Goal: Task Accomplishment & Management: Manage account settings

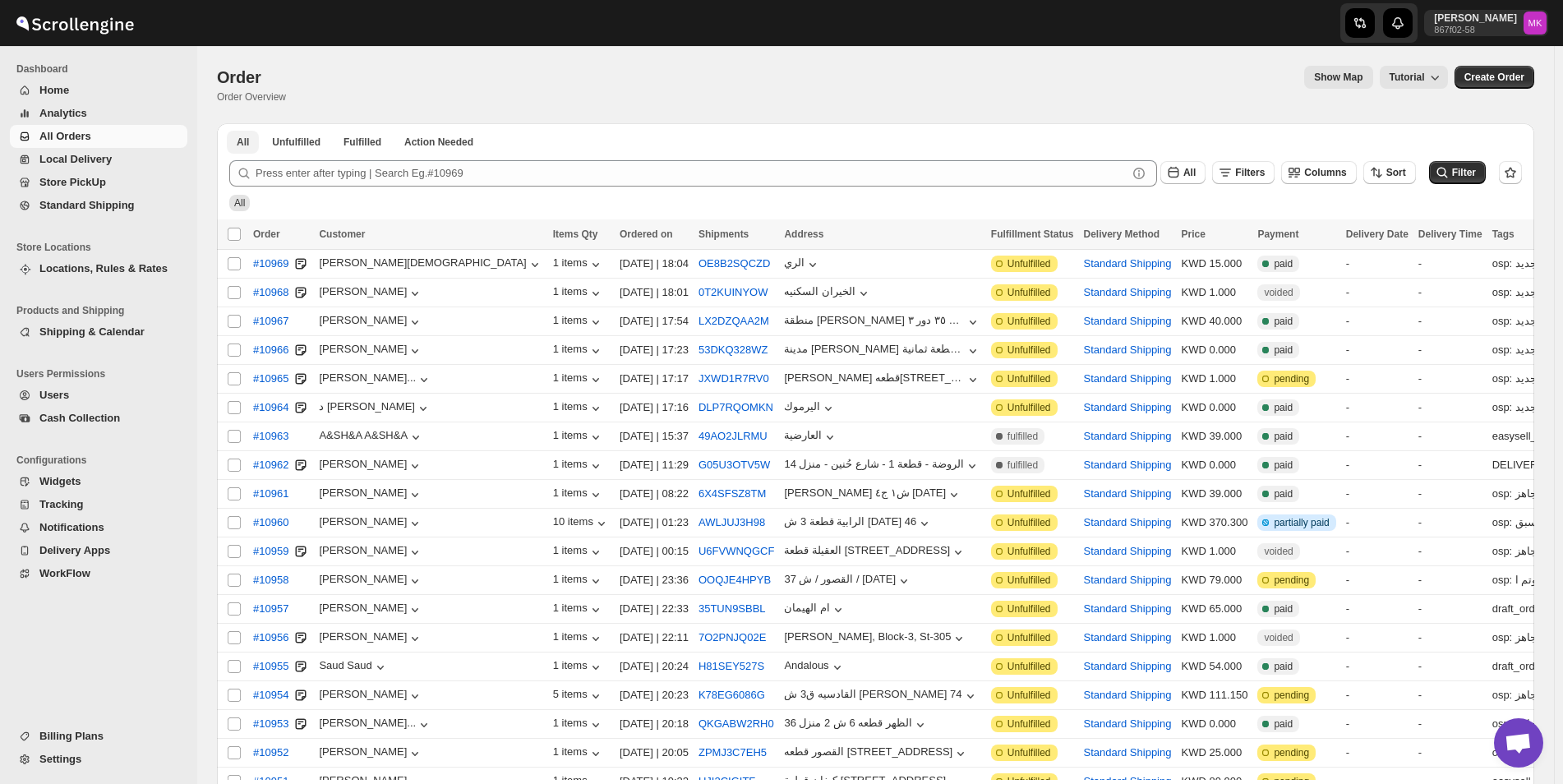
click at [234, 136] on button "All" at bounding box center [242, 142] width 32 height 23
click at [67, 140] on span "All Orders" at bounding box center [65, 135] width 52 height 12
click at [52, 340] on button "Shipping & Calendar" at bounding box center [98, 332] width 178 height 23
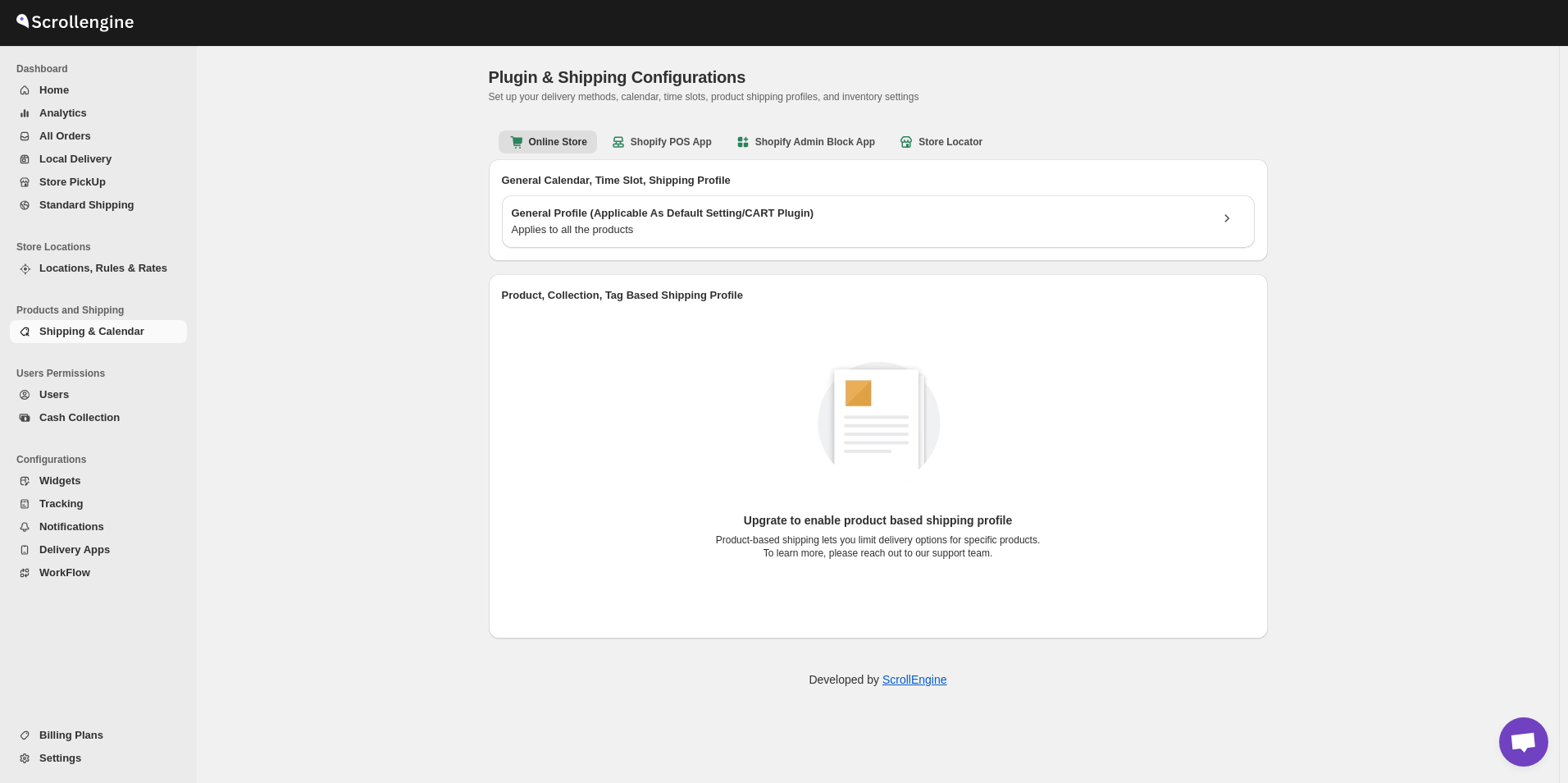
click at [79, 331] on span "Shipping & Calendar" at bounding box center [92, 331] width 105 height 12
click at [96, 330] on span "Shipping & Calendar" at bounding box center [92, 331] width 105 height 12
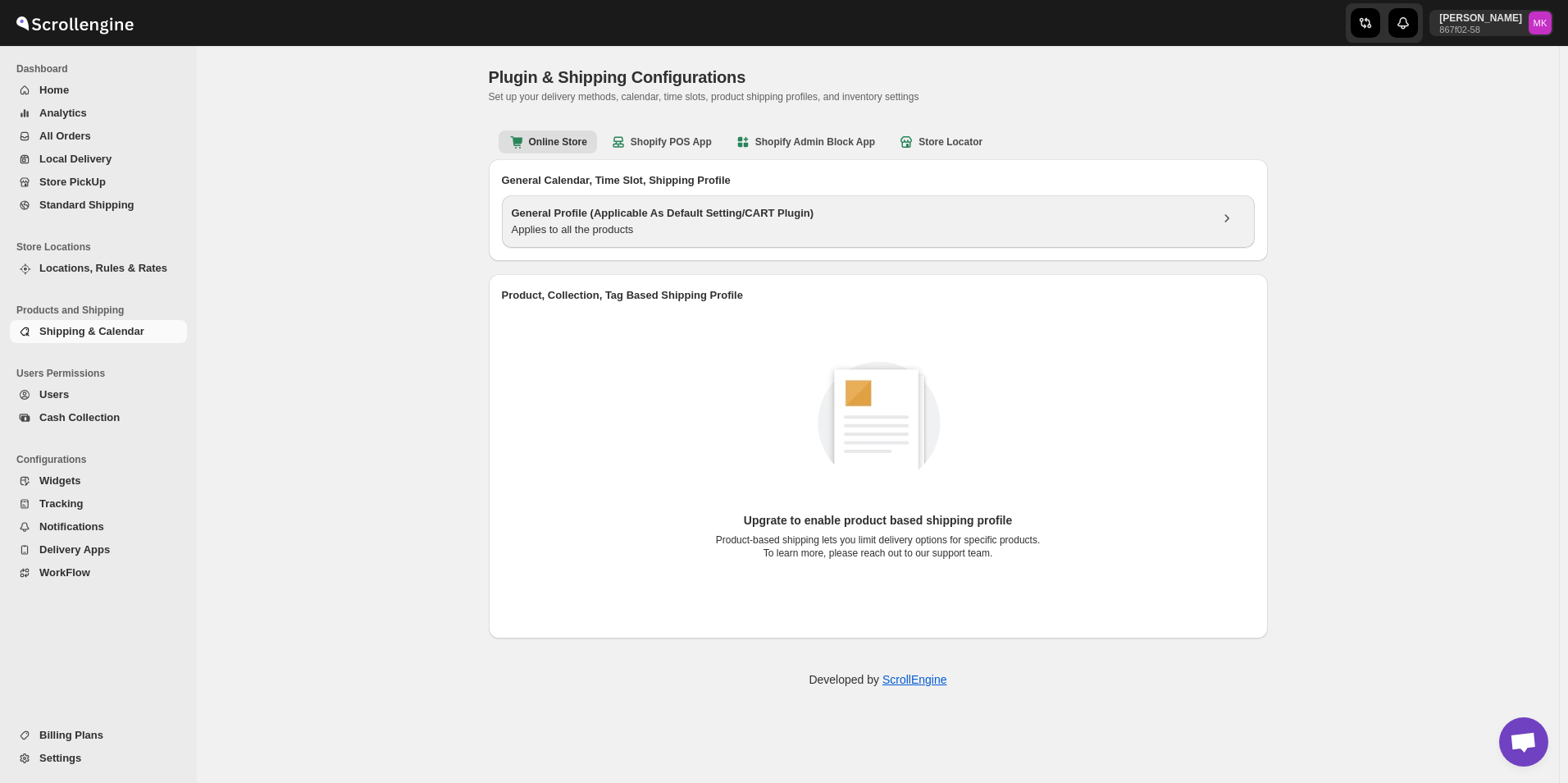
click at [726, 210] on h3 "General Profile (Applicable As Default Setting/CART Plugin)" at bounding box center [860, 213] width 697 height 16
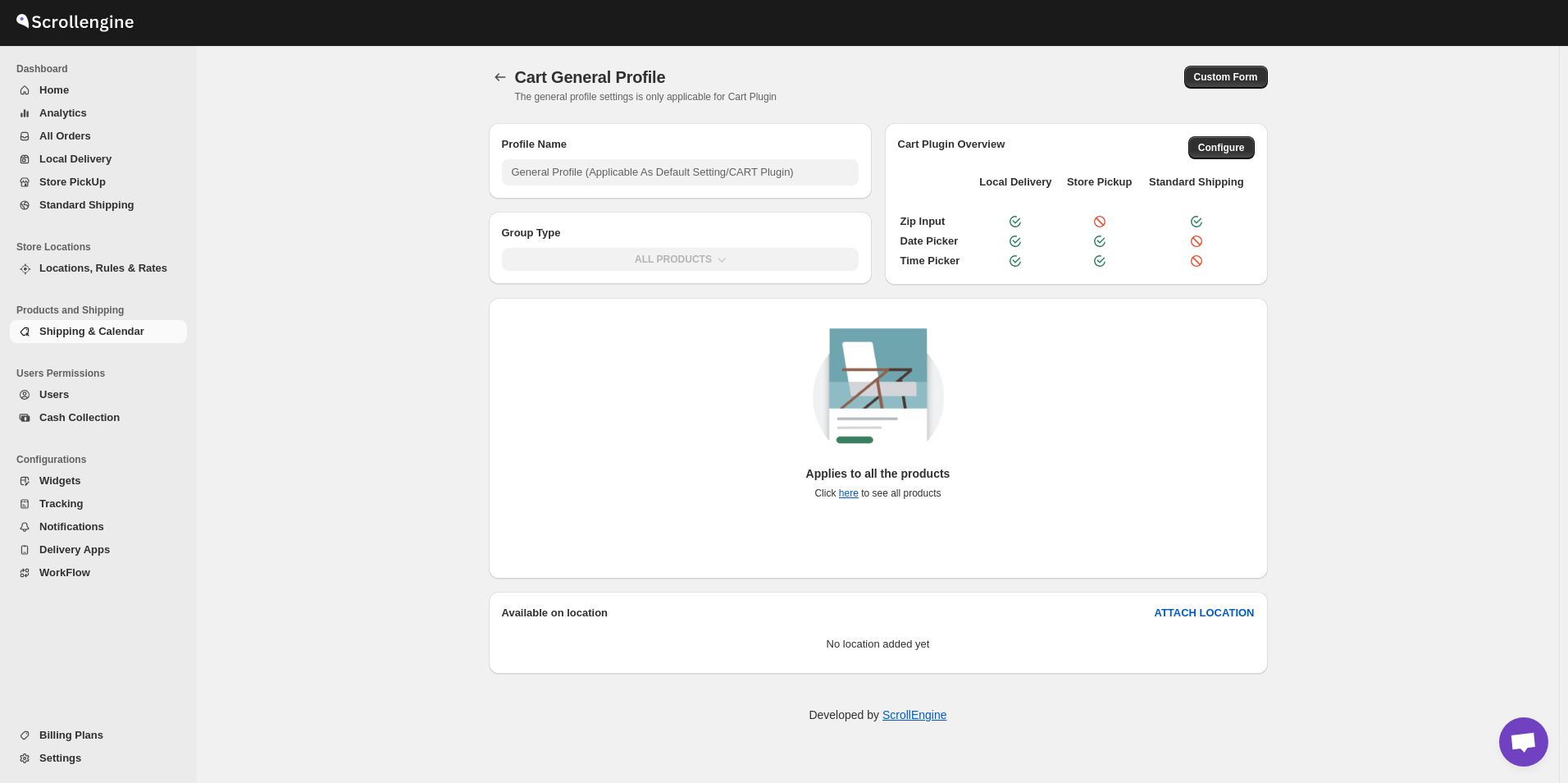
type input "General Profile (Applicable As Default Setting/CART Plugin)"
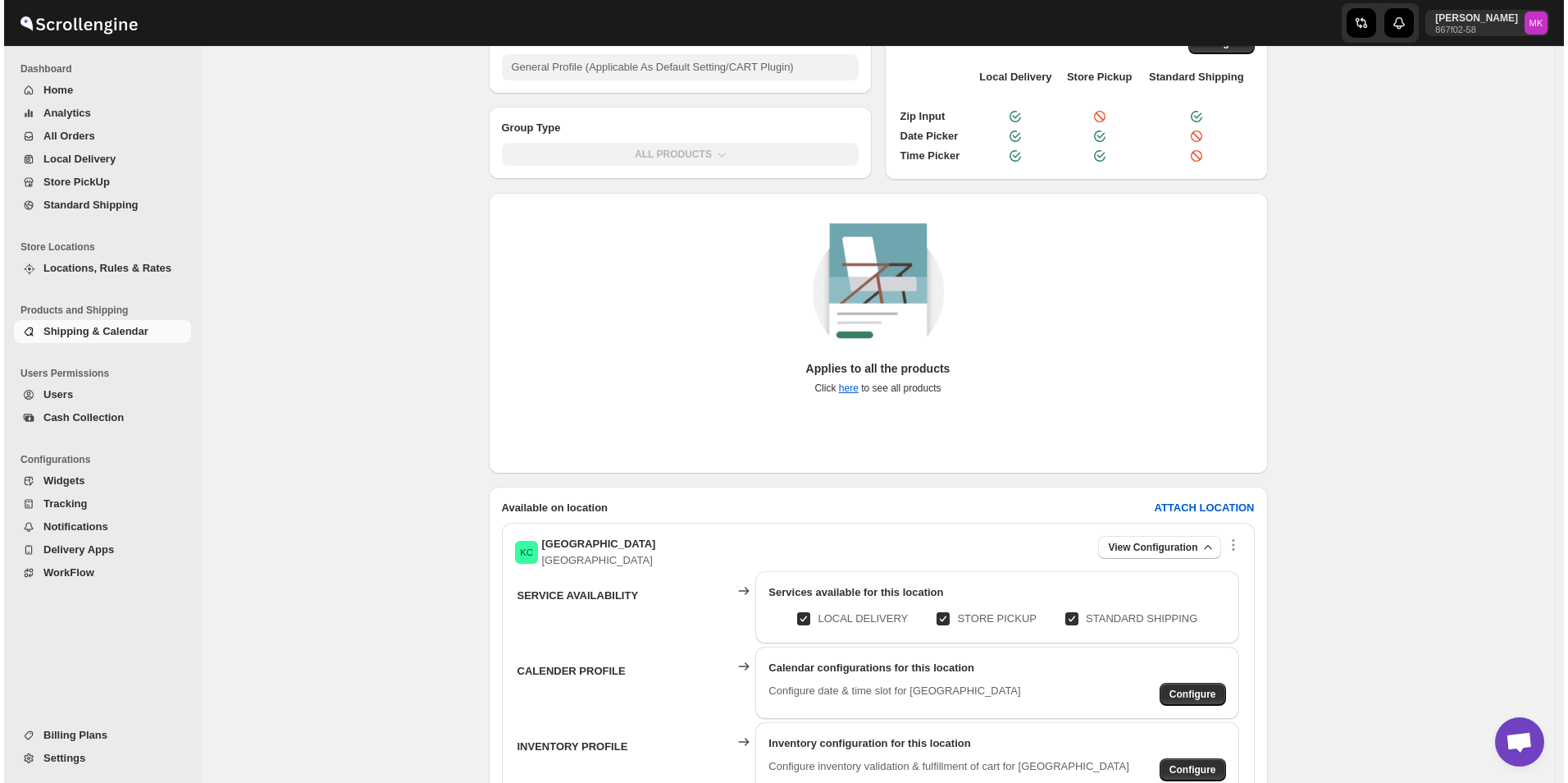
scroll to position [231, 0]
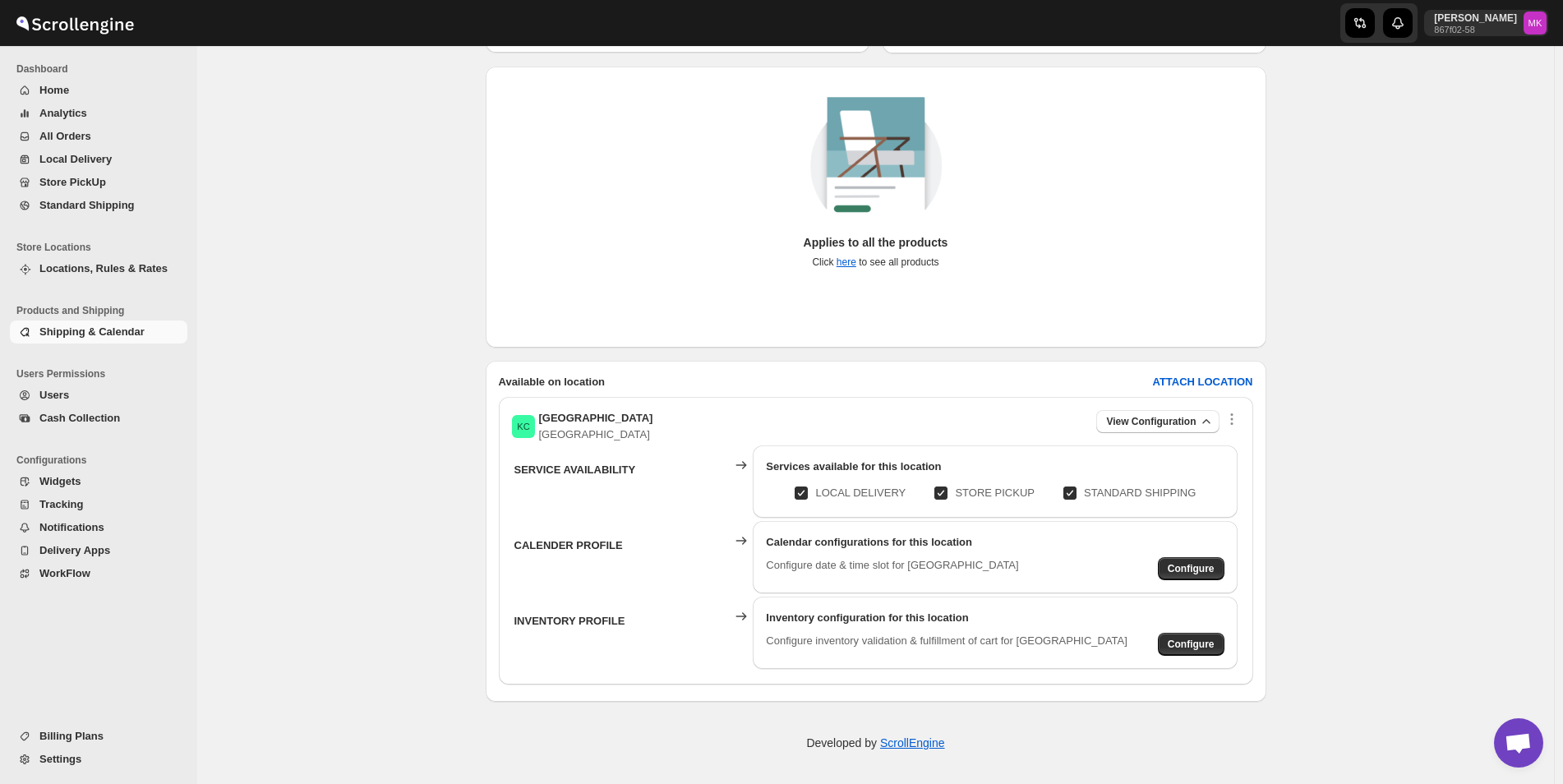
click at [967, 495] on p "STORE PICKUP" at bounding box center [995, 492] width 80 height 16
click at [954, 495] on input "STORE PICKUP" at bounding box center [948, 493] width 13 height 13
checkbox input "false"
click at [1080, 495] on input "STANDARD SHIPPING" at bounding box center [1076, 493] width 13 height 13
checkbox input "false"
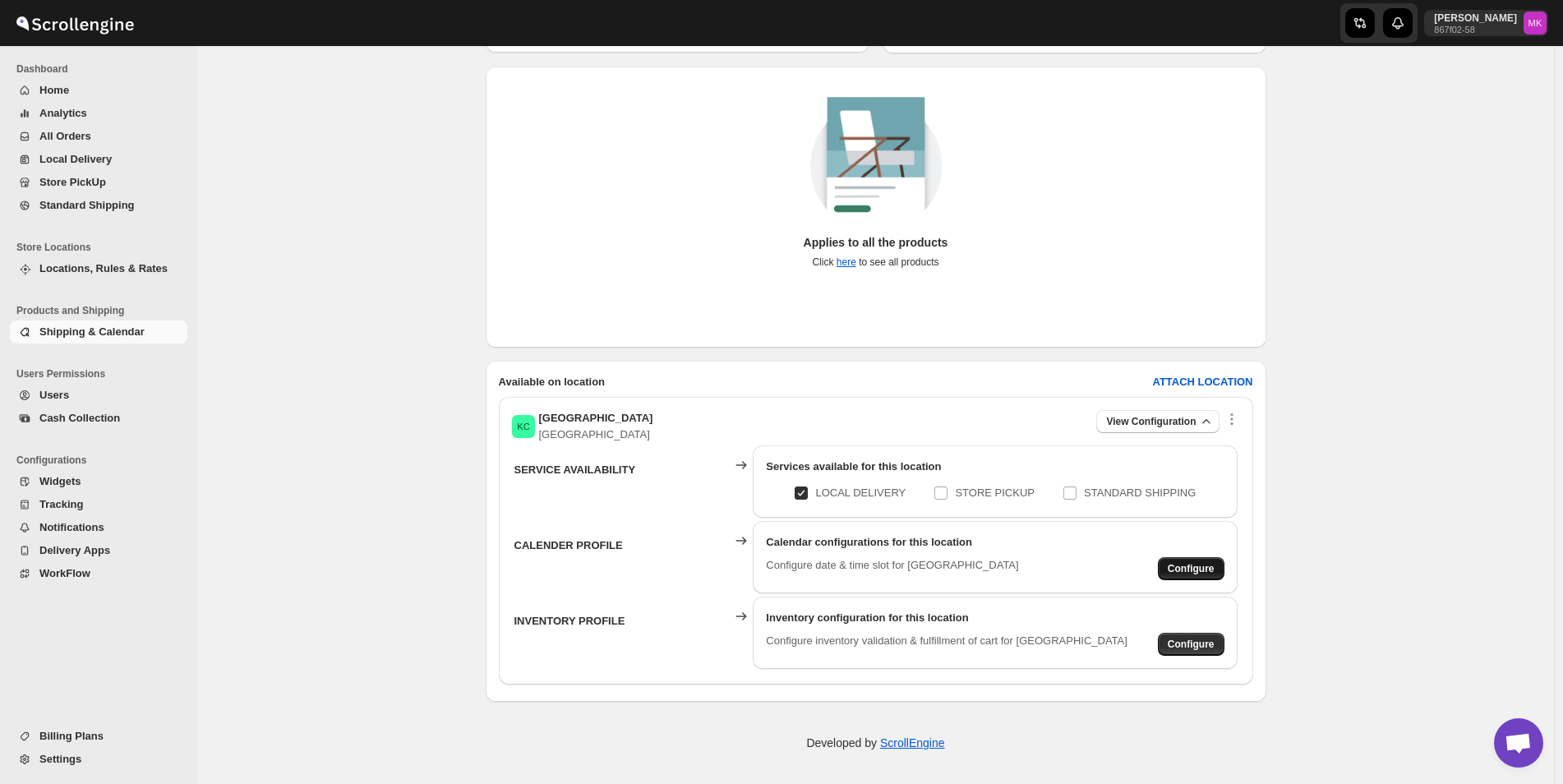
click at [1202, 561] on button "Configure" at bounding box center [1190, 568] width 66 height 23
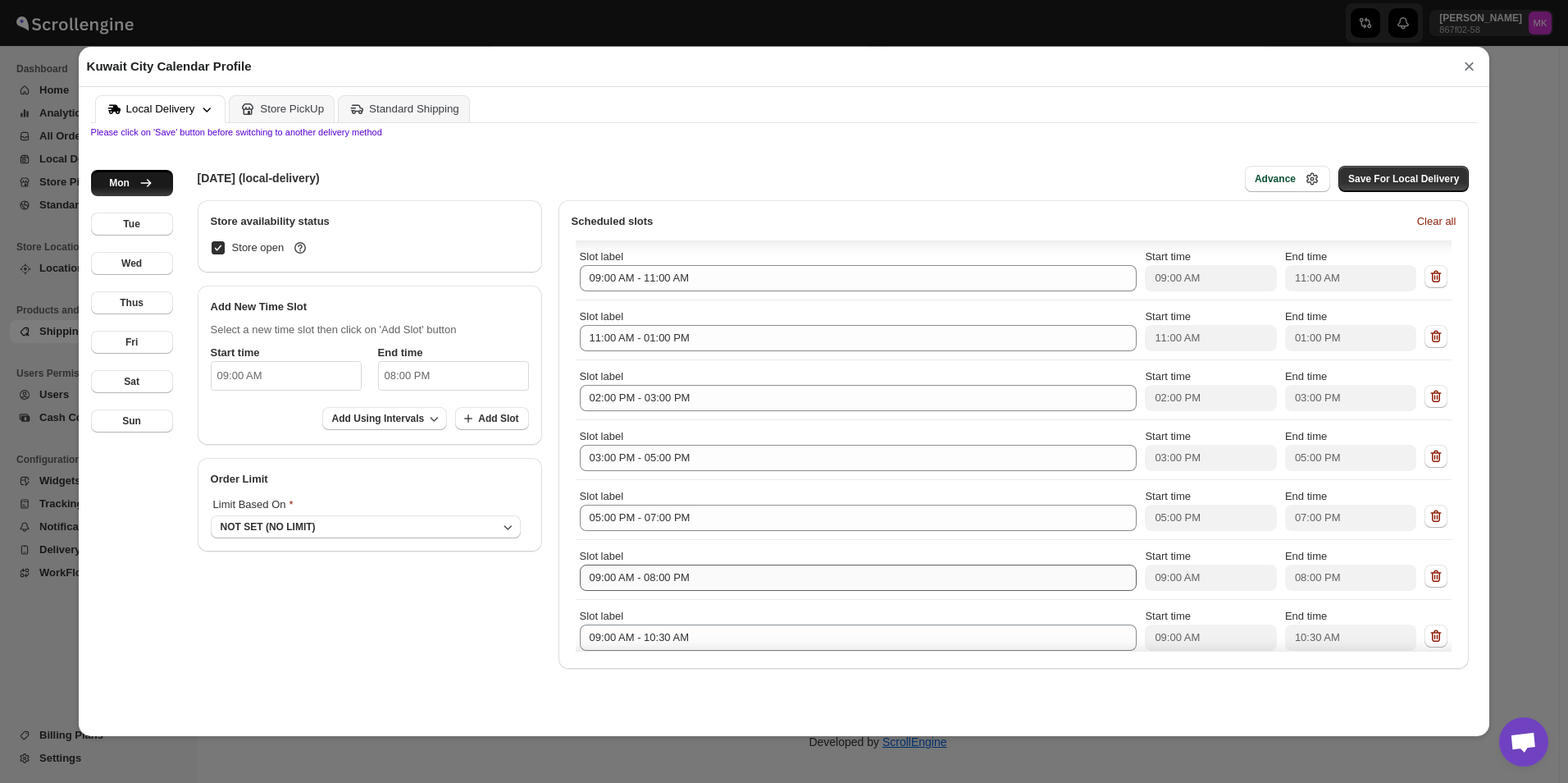
scroll to position [427, 0]
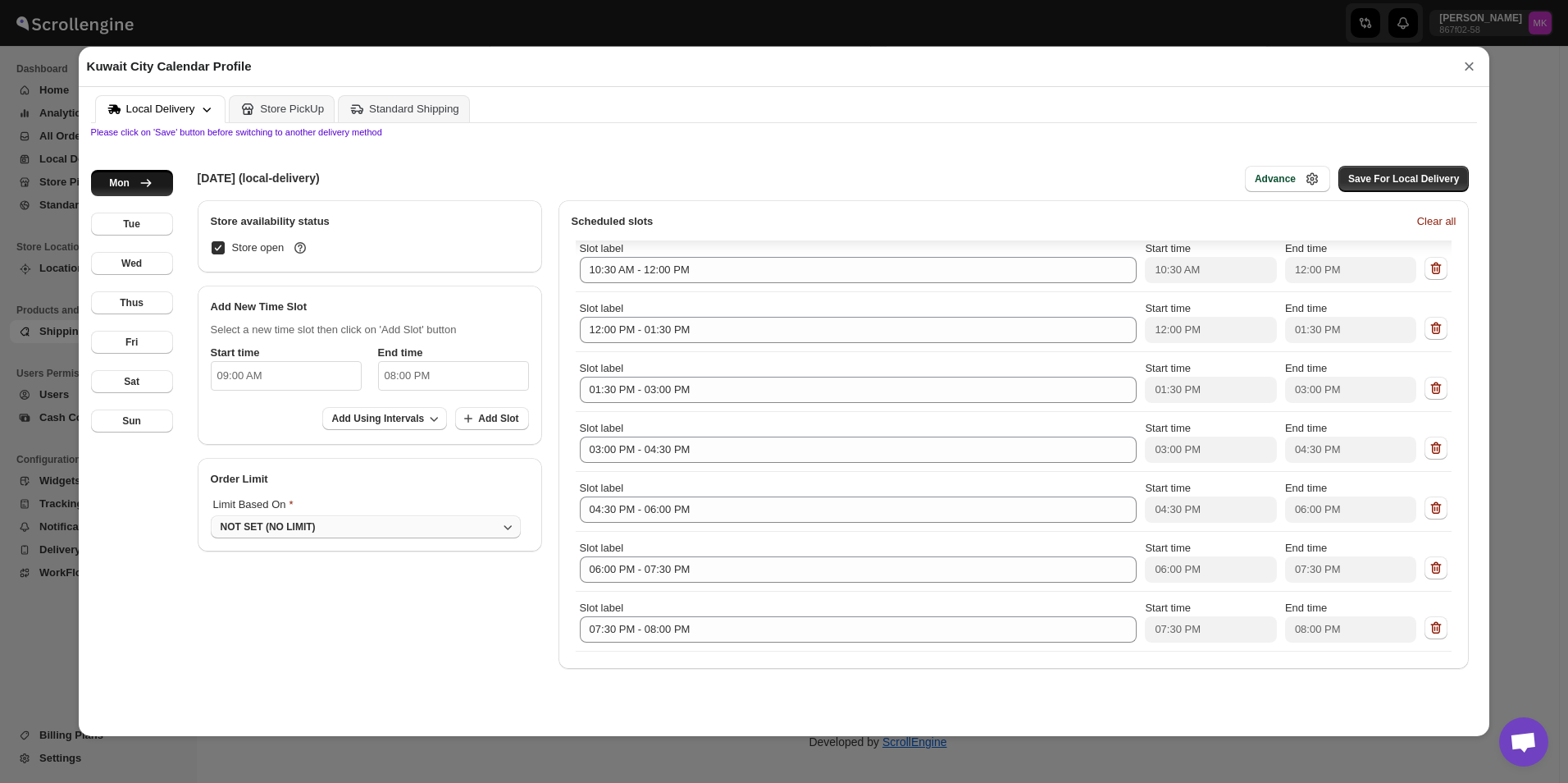
click at [381, 516] on button "NOT SET (NO LIMIT)" at bounding box center [366, 527] width 310 height 23
click at [140, 236] on button "Tue" at bounding box center [132, 224] width 82 height 23
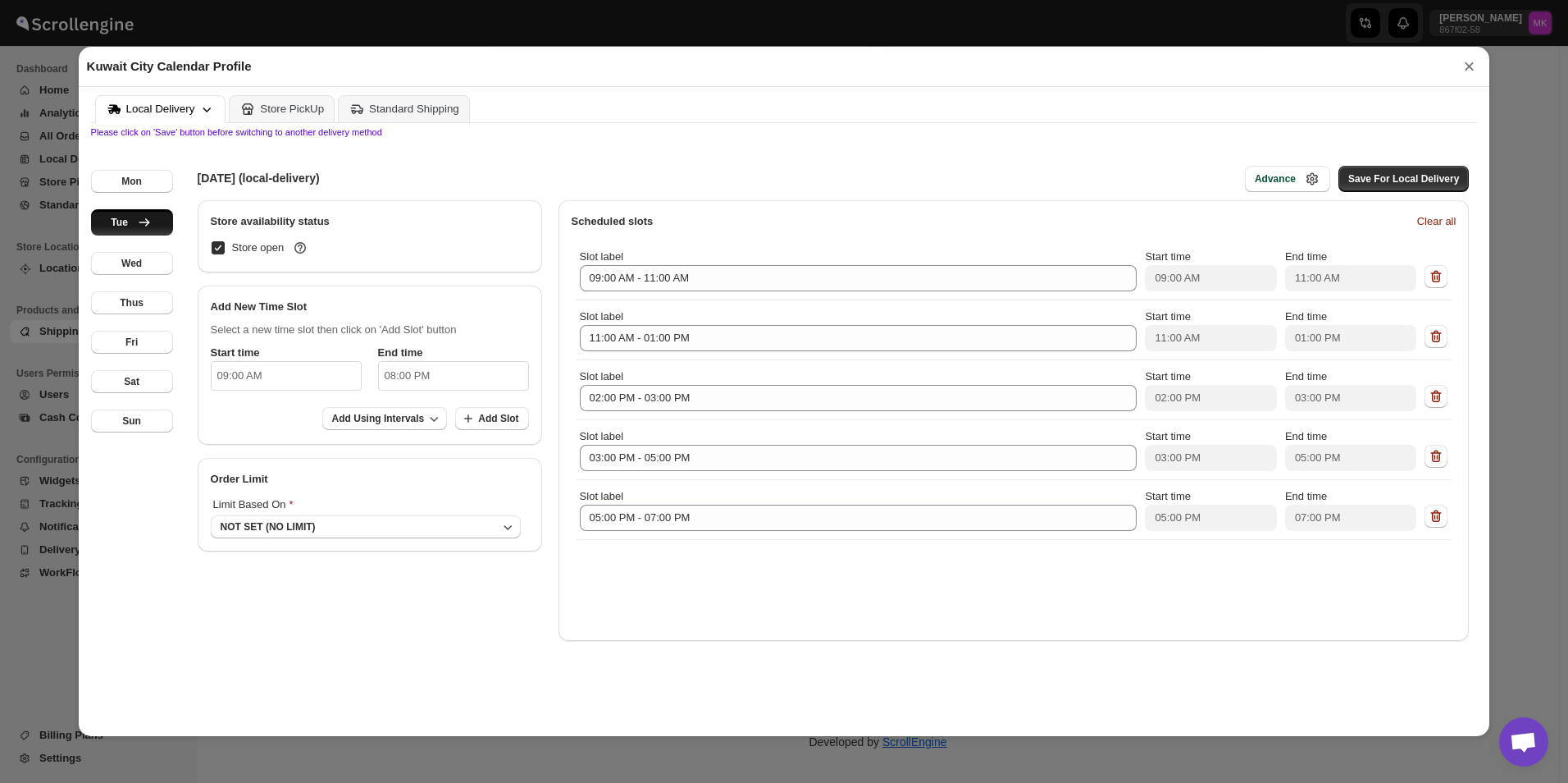
click at [181, 195] on div "TUESDAY (local-delivery) Advance Save For Local Delivery" at bounding box center [829, 178] width 1296 height 43
click at [161, 179] on button "Mon" at bounding box center [132, 181] width 82 height 23
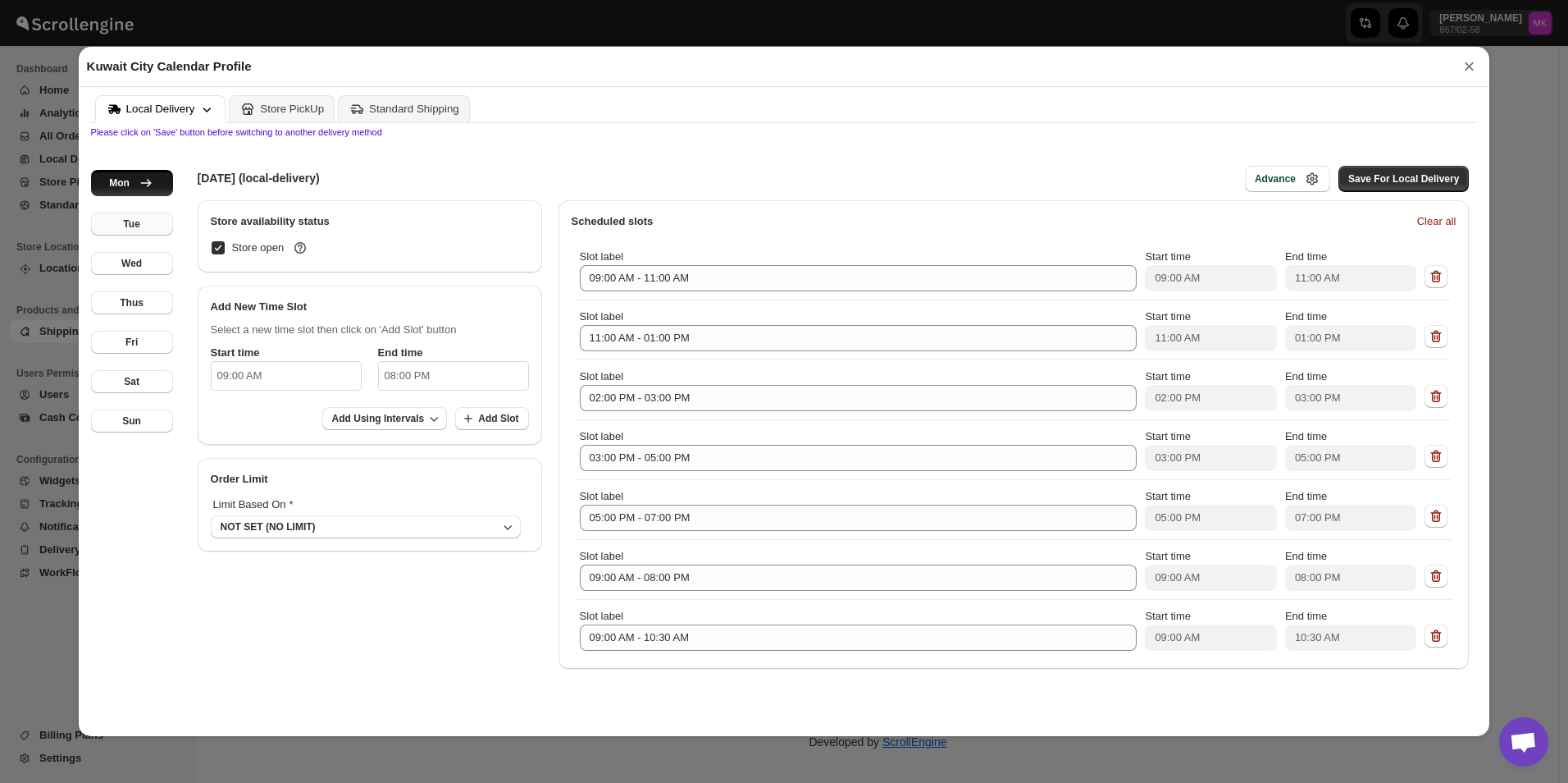
click at [137, 227] on div "Tue" at bounding box center [130, 224] width 16 height 13
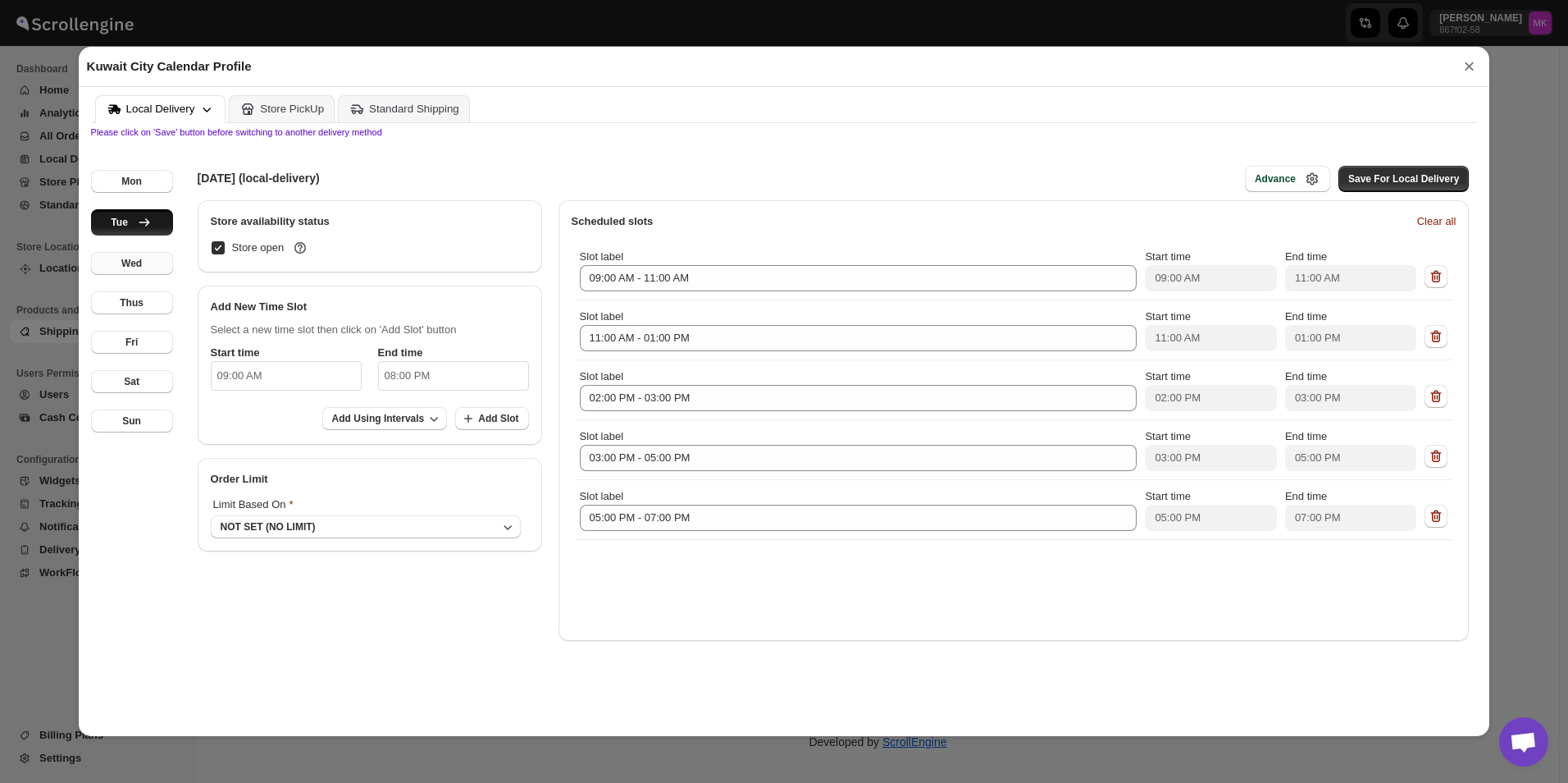
click at [116, 266] on button "Wed" at bounding box center [132, 264] width 82 height 23
click at [145, 328] on div "Mon Tue Wed Thus Fri Sat Sun" at bounding box center [132, 430] width 82 height 587
click at [156, 314] on button "Thus" at bounding box center [132, 303] width 82 height 23
click at [120, 343] on button "Fri" at bounding box center [132, 342] width 82 height 23
click at [110, 387] on button "Sat" at bounding box center [132, 381] width 82 height 23
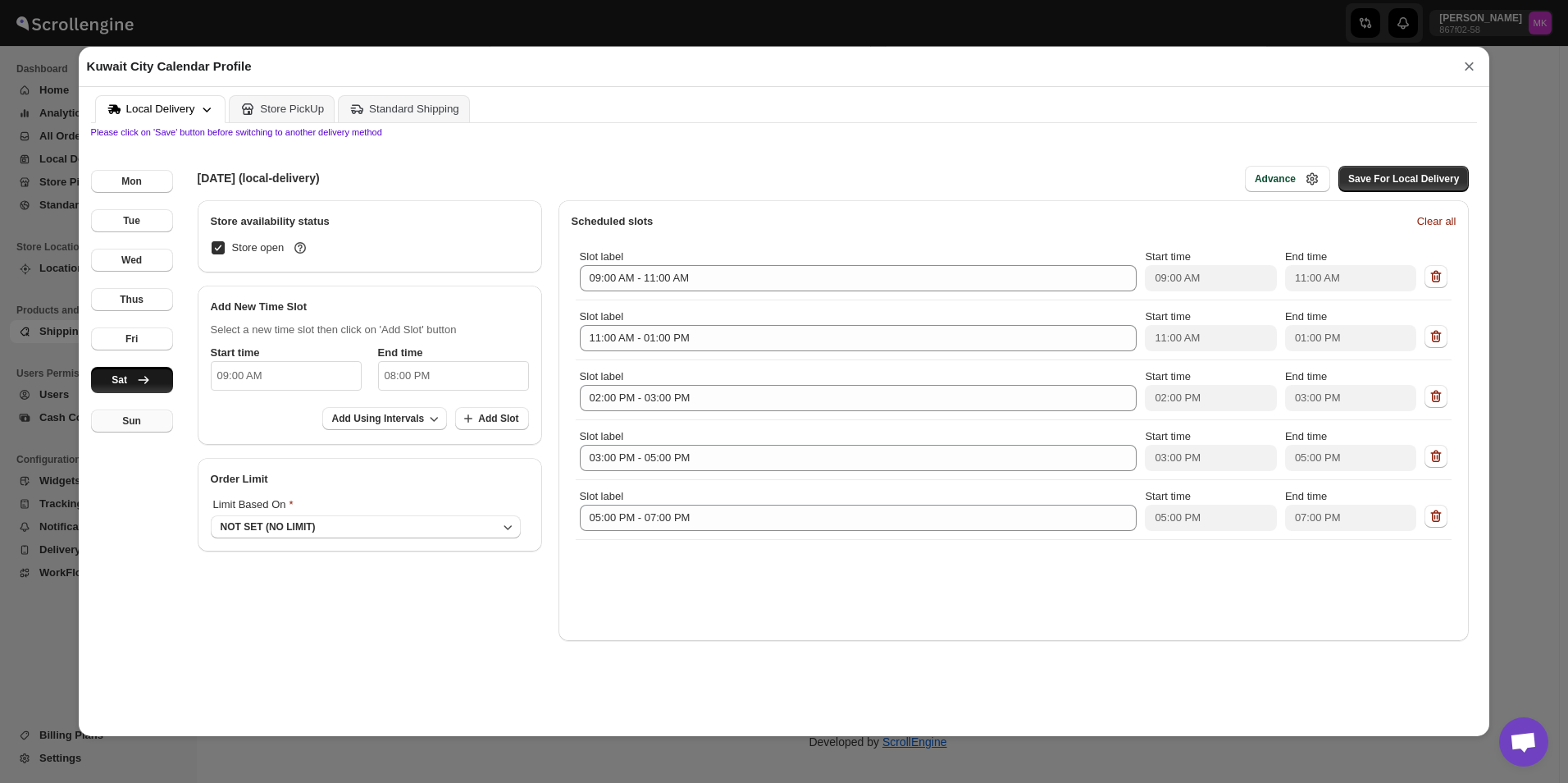
click at [111, 411] on button "Sun" at bounding box center [132, 421] width 82 height 23
click at [133, 191] on button "Mon" at bounding box center [132, 181] width 82 height 23
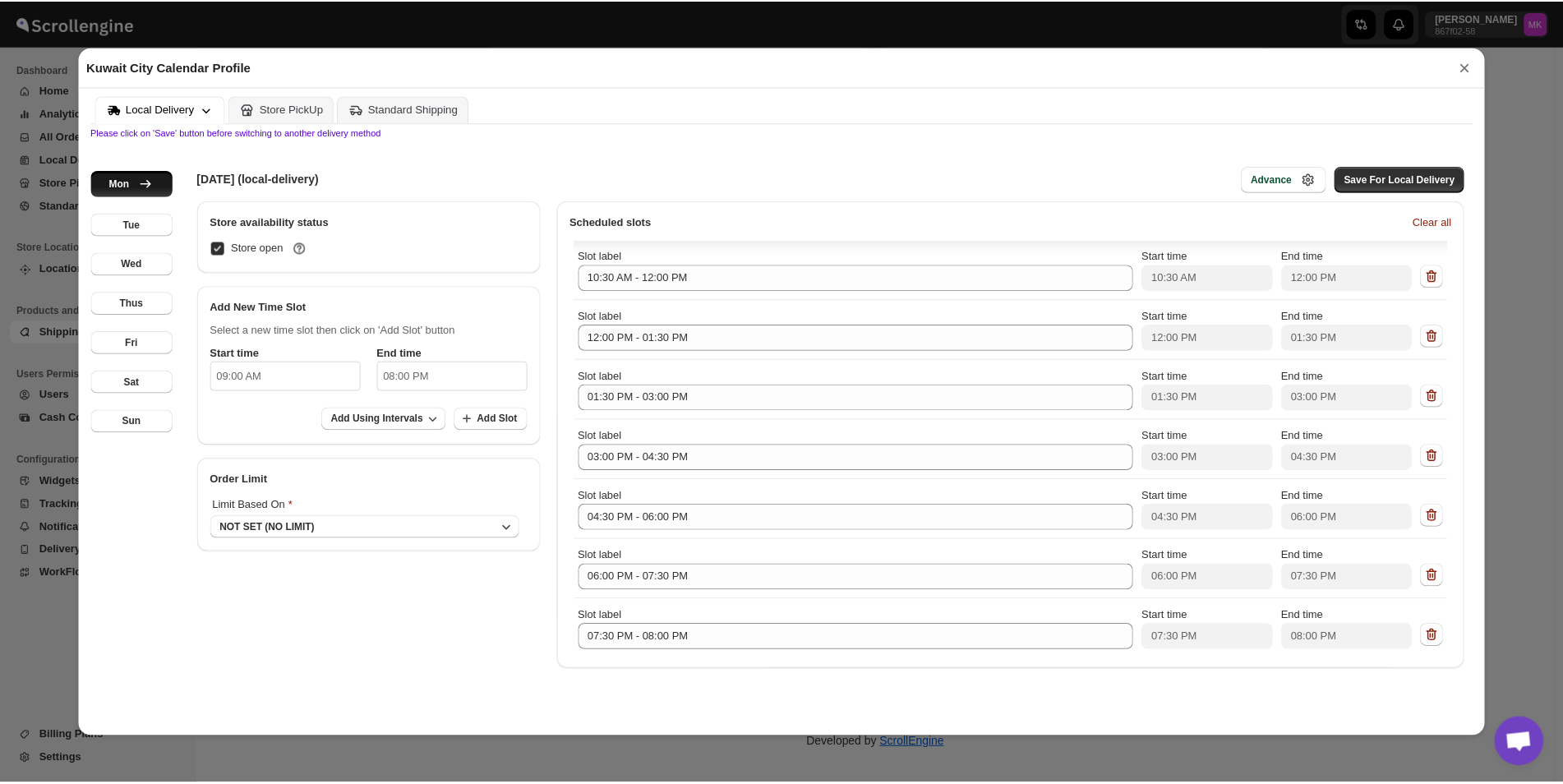
scroll to position [428, 0]
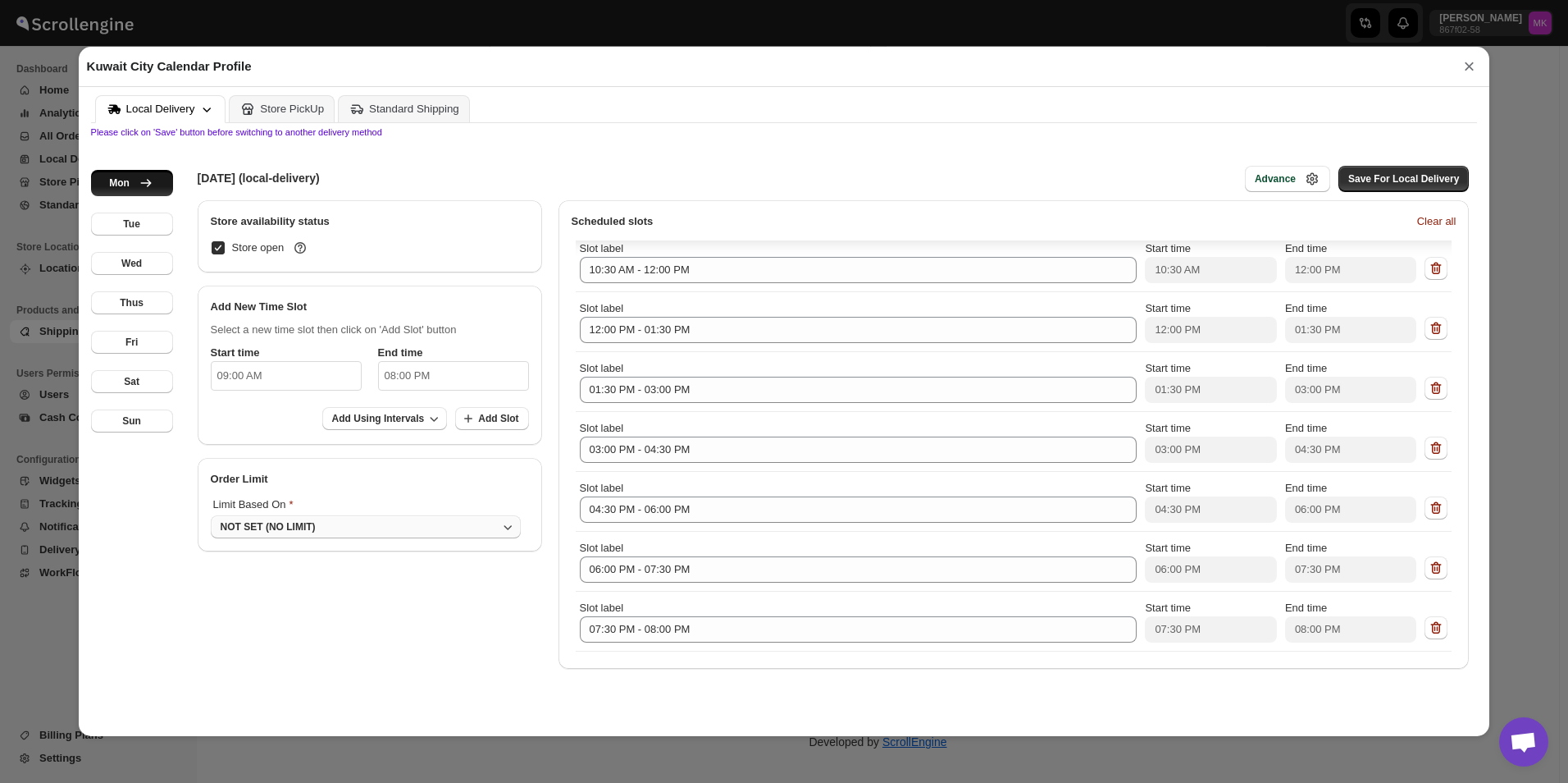
click at [374, 526] on button "NOT SET (NO LIMIT)" at bounding box center [366, 527] width 310 height 23
click at [376, 500] on span at bounding box center [401, 504] width 232 height 16
click at [434, 415] on icon "button" at bounding box center [433, 418] width 16 height 16
click at [435, 422] on icon "button" at bounding box center [433, 418] width 16 height 16
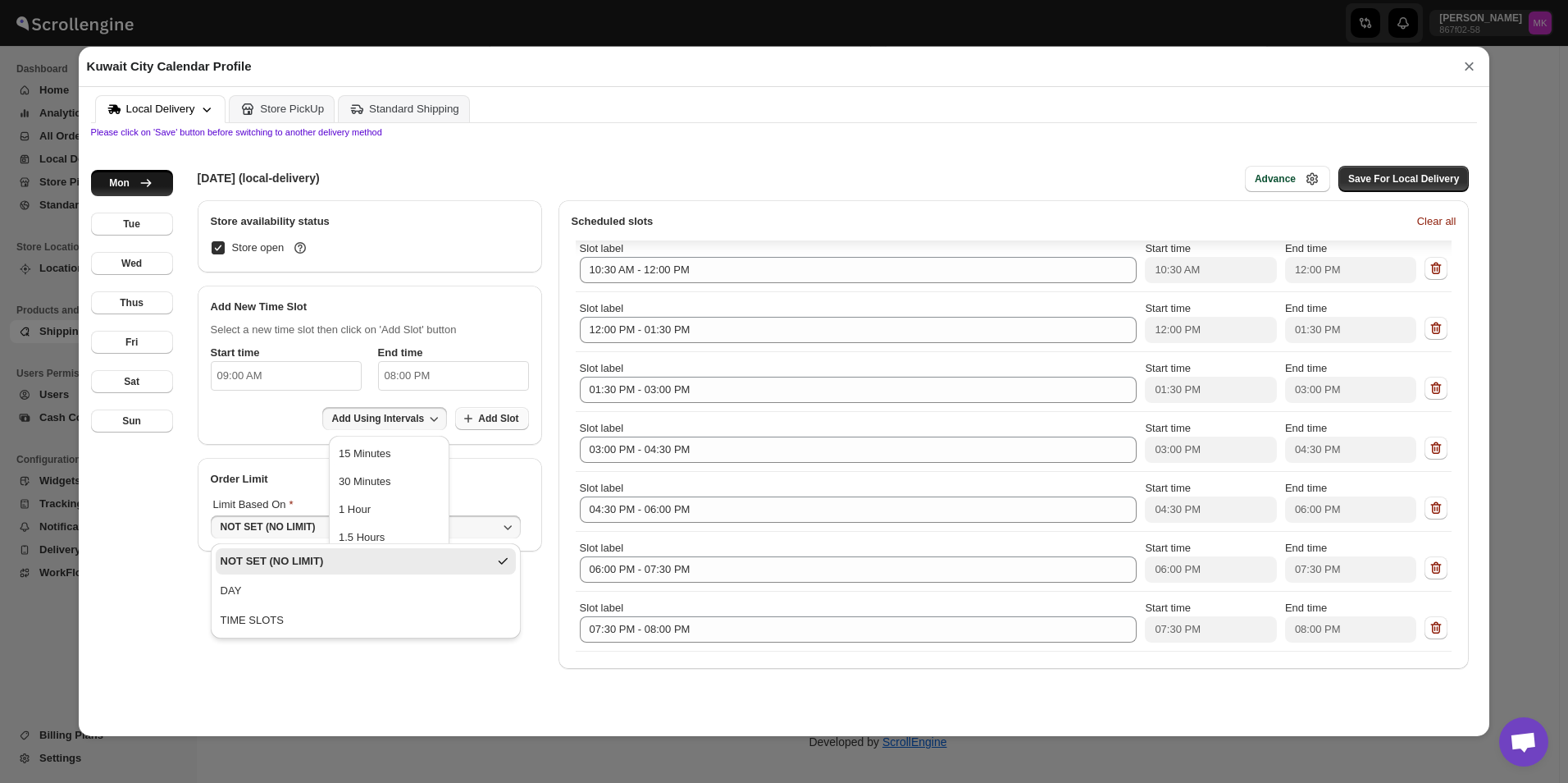
click at [497, 421] on span "Add Slot" at bounding box center [498, 419] width 40 height 13
click at [291, 428] on div "Add Using Intervals Add Slot" at bounding box center [370, 420] width 318 height 25
click at [463, 318] on div "Select a new time slot then click on 'Add Slot' button Start time 09:00 AM End …" at bounding box center [369, 380] width 344 height 129
click at [496, 415] on span "Add Slot" at bounding box center [498, 419] width 40 height 13
click at [424, 424] on span "Add Using Intervals" at bounding box center [378, 419] width 93 height 13
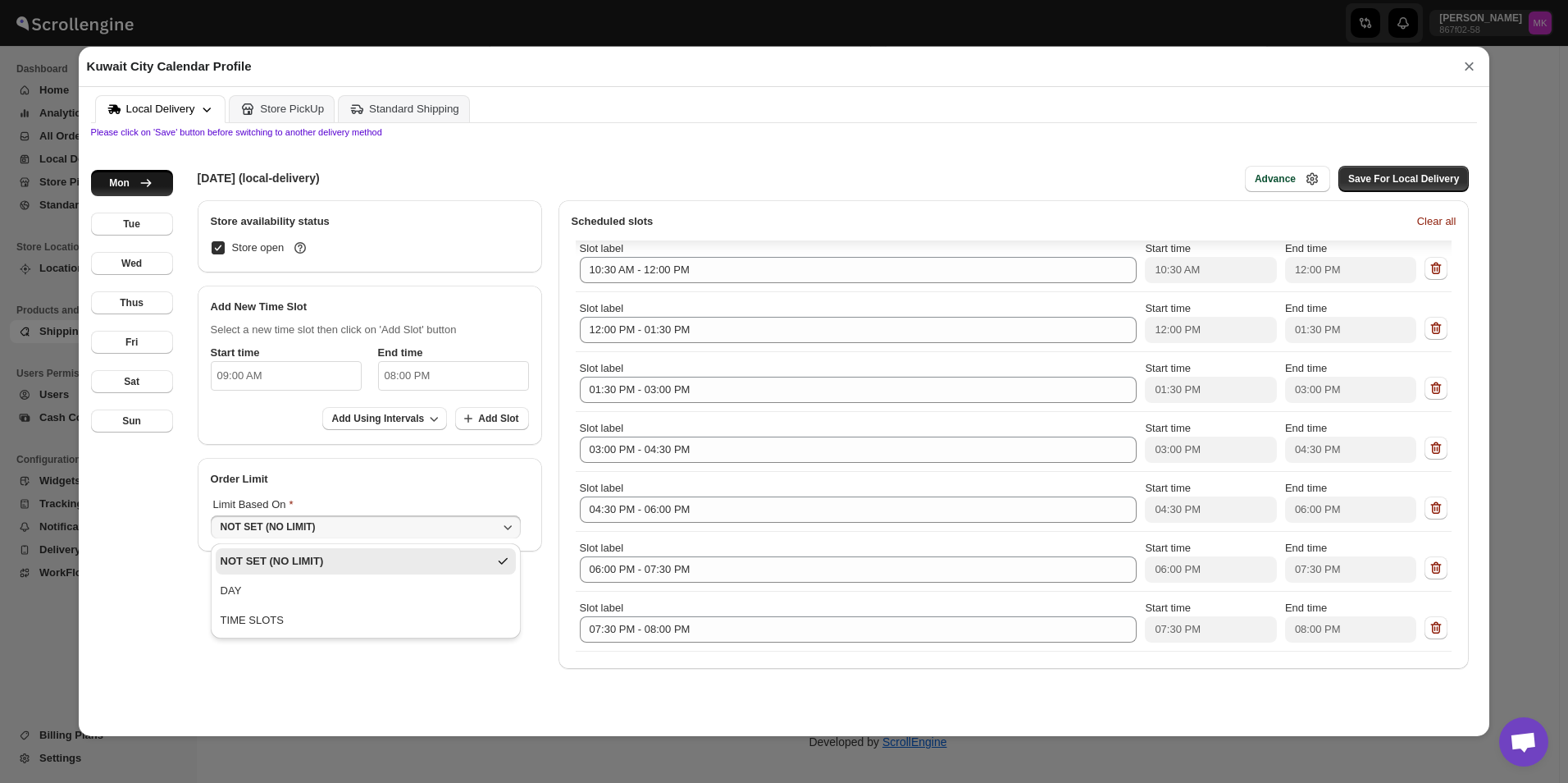
click at [289, 335] on p "Select a new time slot then click on 'Add Slot' button" at bounding box center [370, 330] width 318 height 16
click at [1461, 70] on button "×" at bounding box center [1468, 66] width 25 height 23
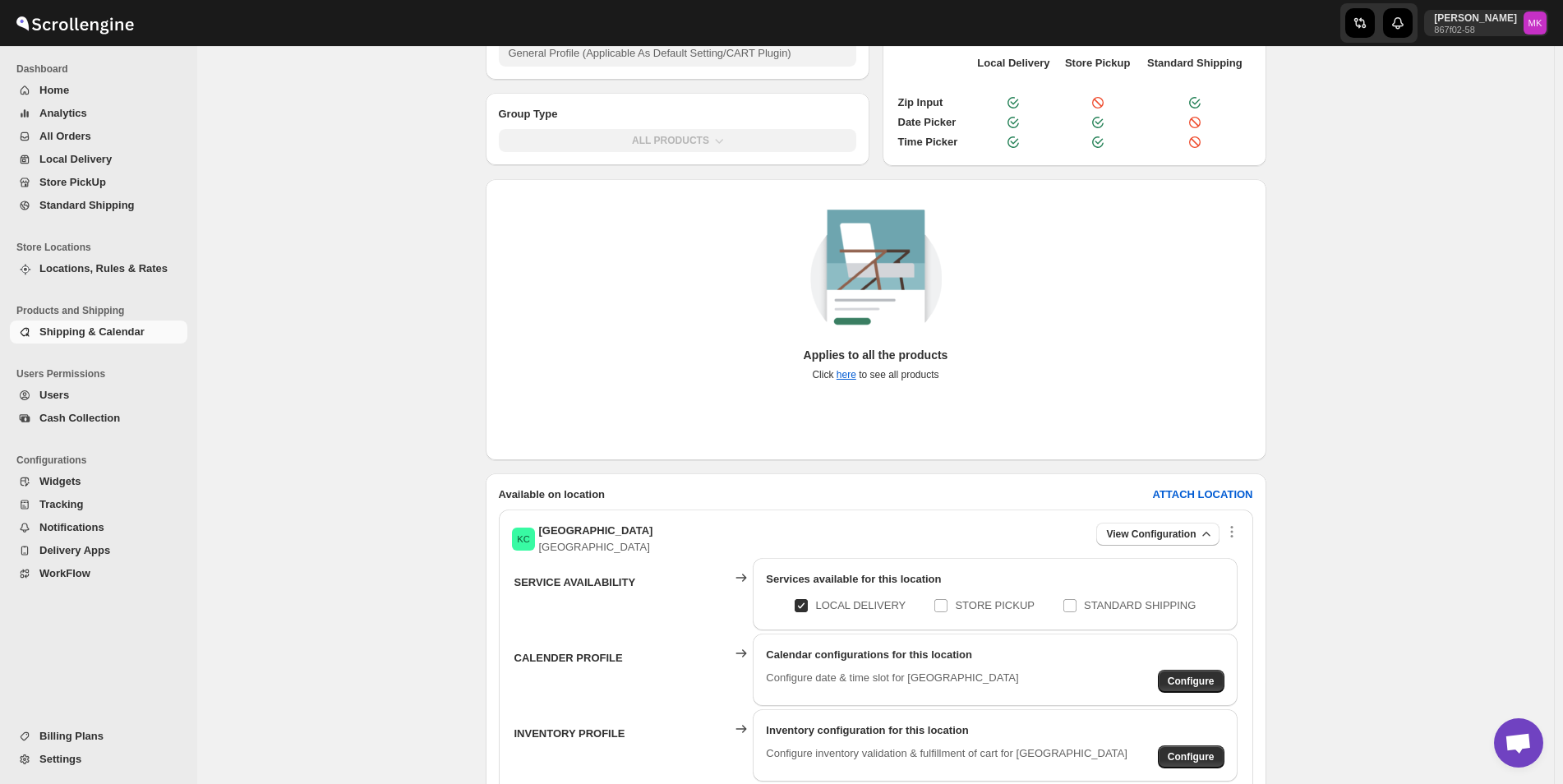
scroll to position [231, 0]
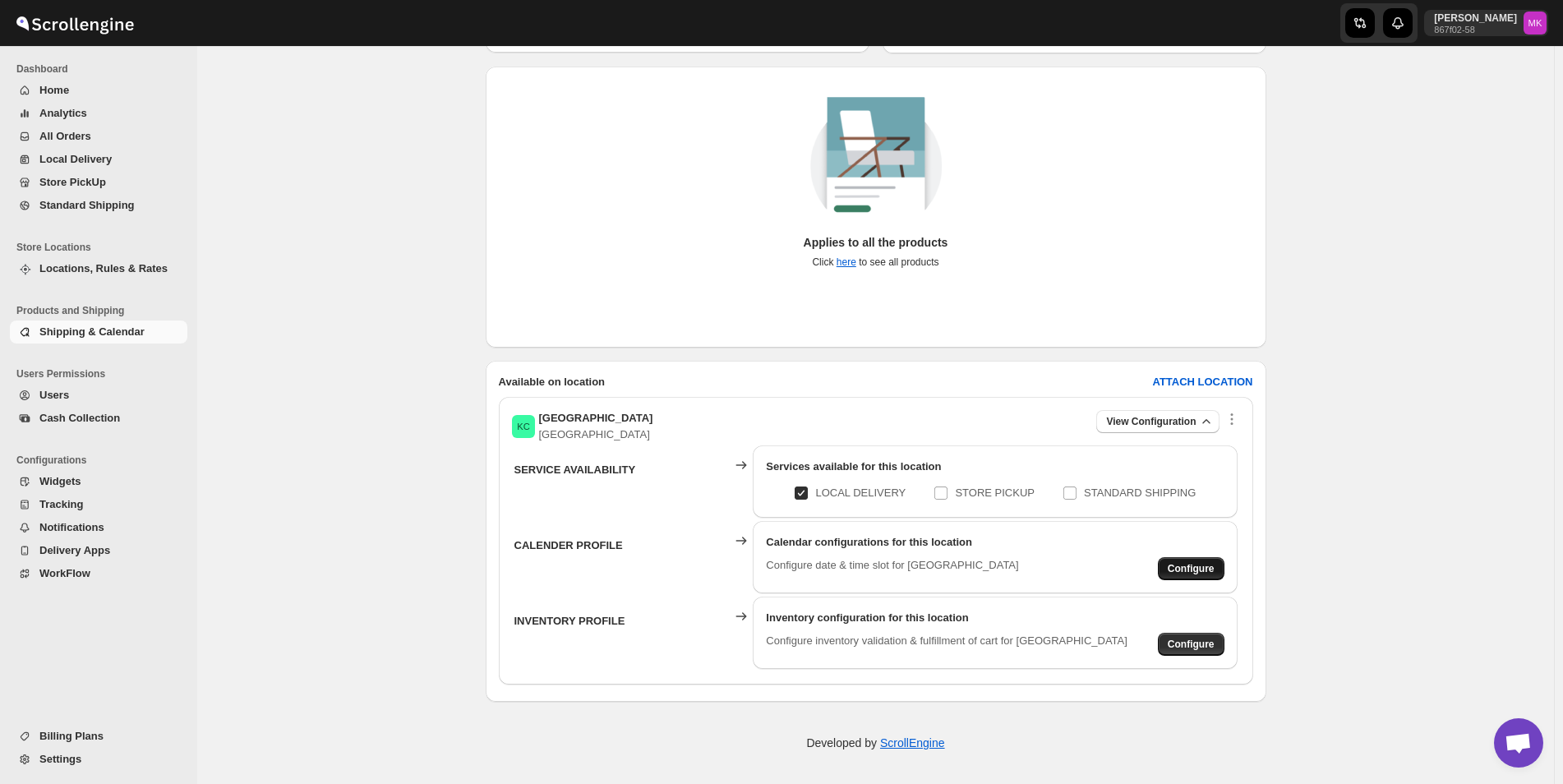
click at [1215, 576] on button "Configure" at bounding box center [1190, 568] width 66 height 23
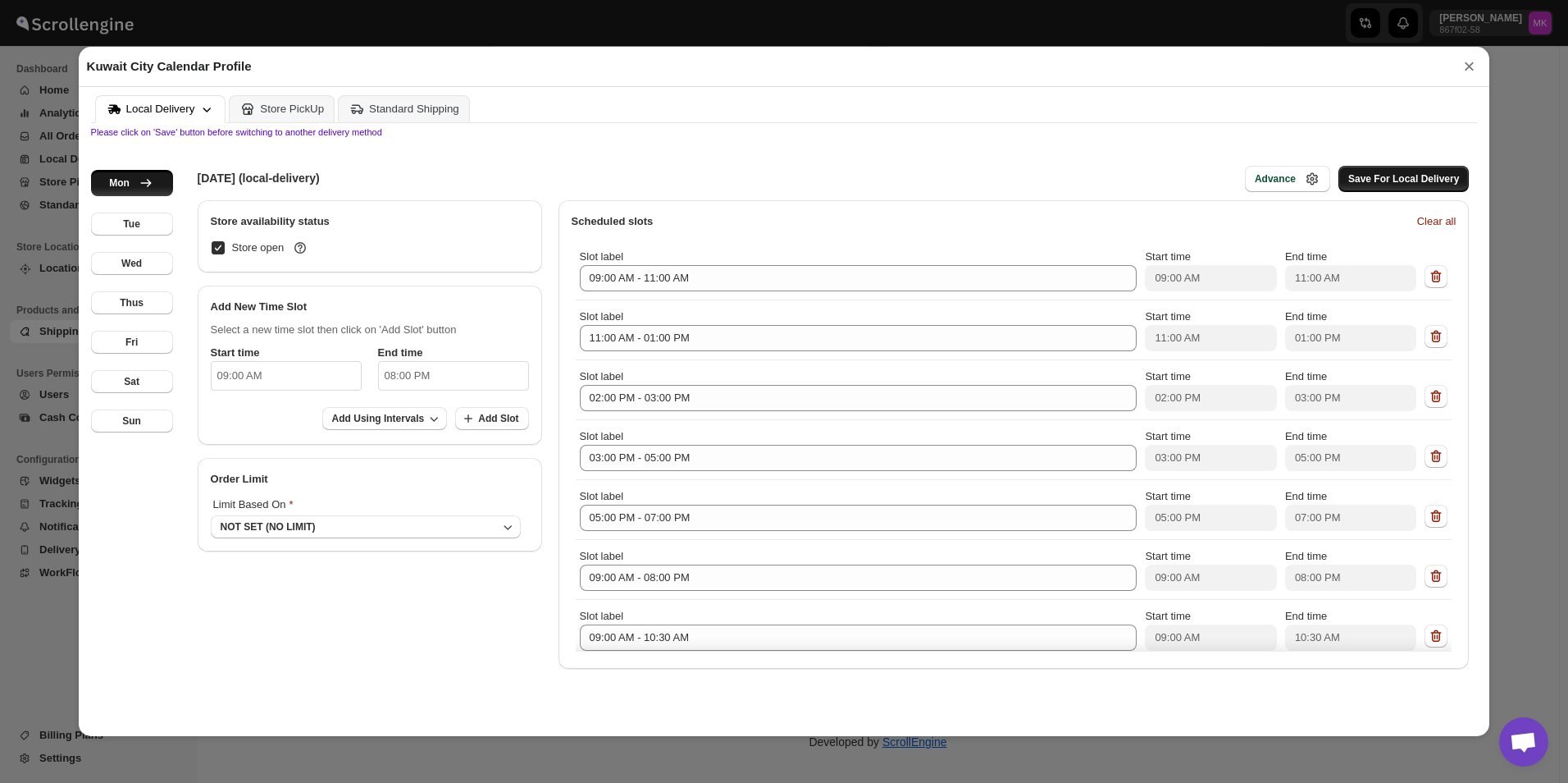
click at [1444, 176] on span "Save For Local Delivery" at bounding box center [1403, 179] width 111 height 13
click at [1273, 185] on div "Advance" at bounding box center [1275, 179] width 41 height 13
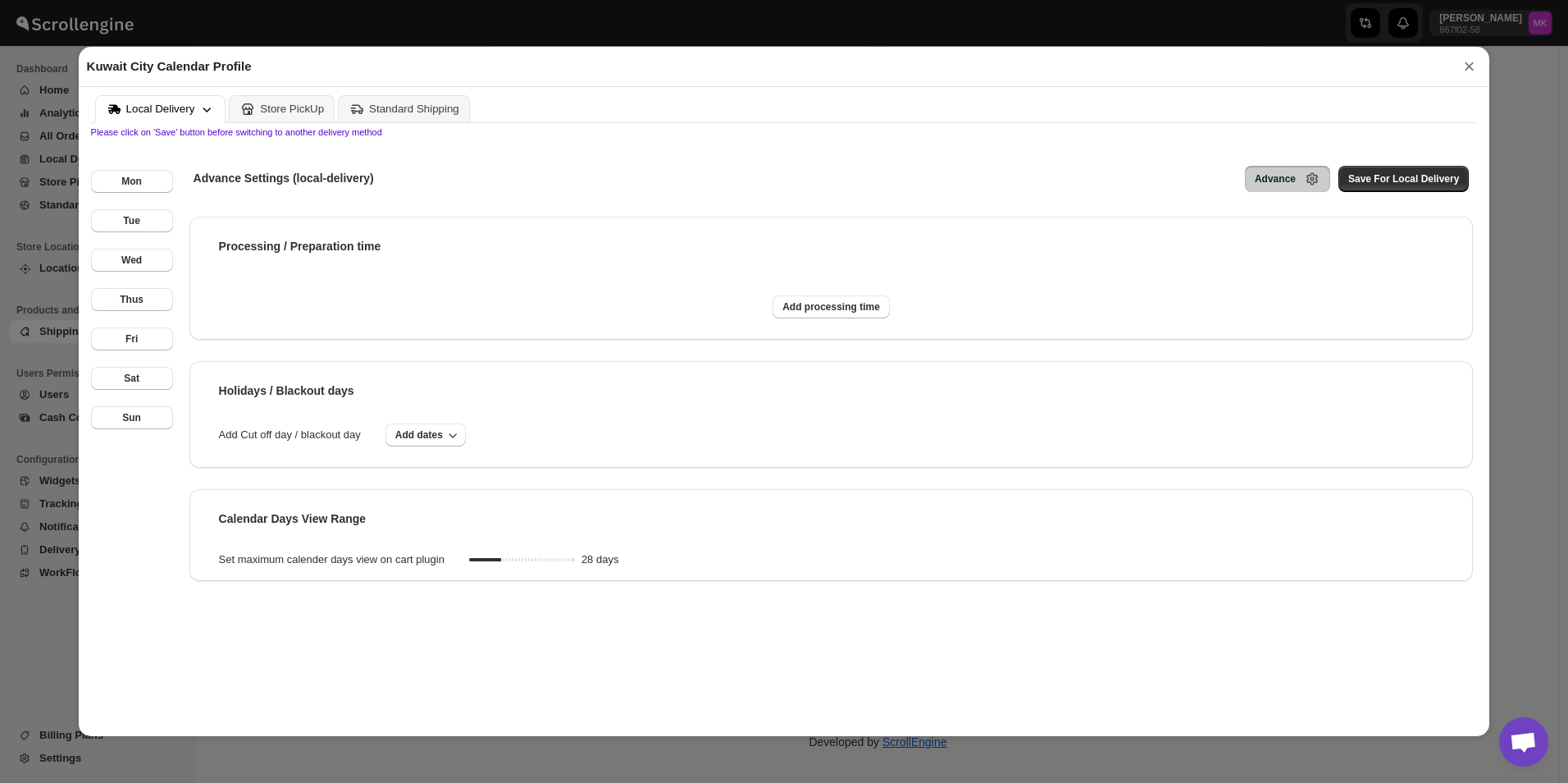
click at [1466, 66] on button "×" at bounding box center [1468, 66] width 25 height 23
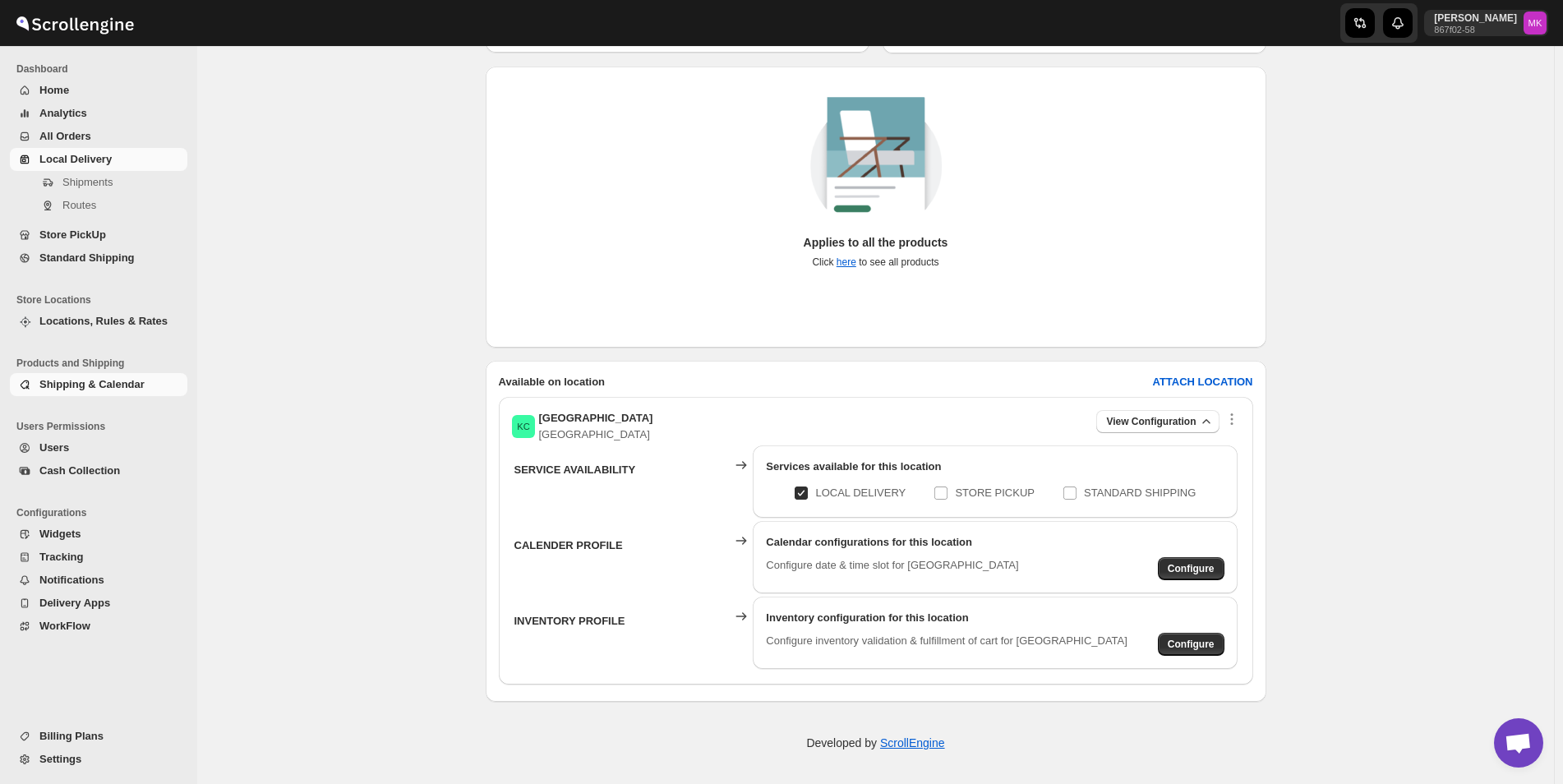
click at [79, 155] on span "Local Delivery" at bounding box center [75, 158] width 72 height 12
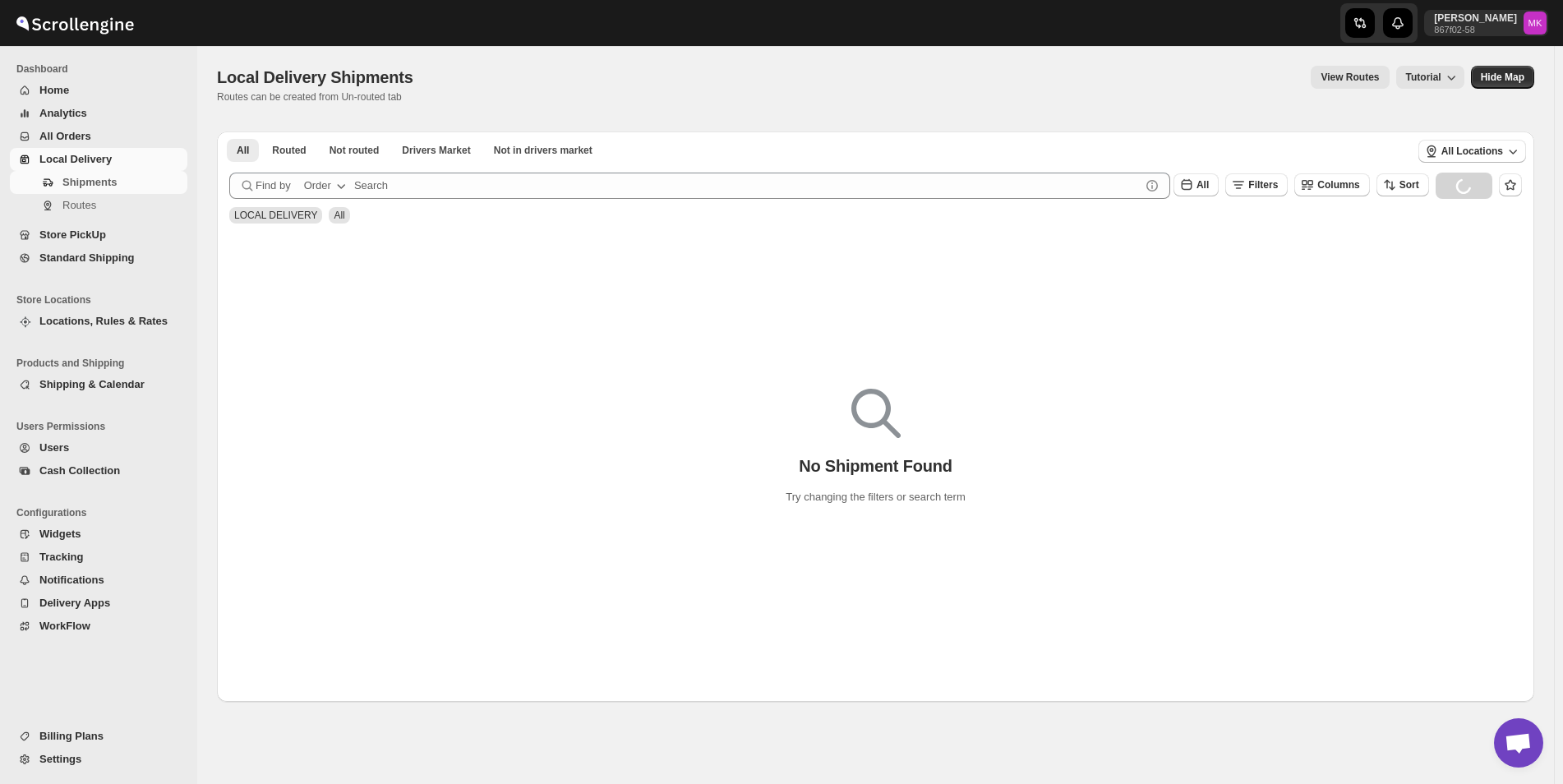
click at [65, 132] on span "All Orders" at bounding box center [65, 135] width 52 height 12
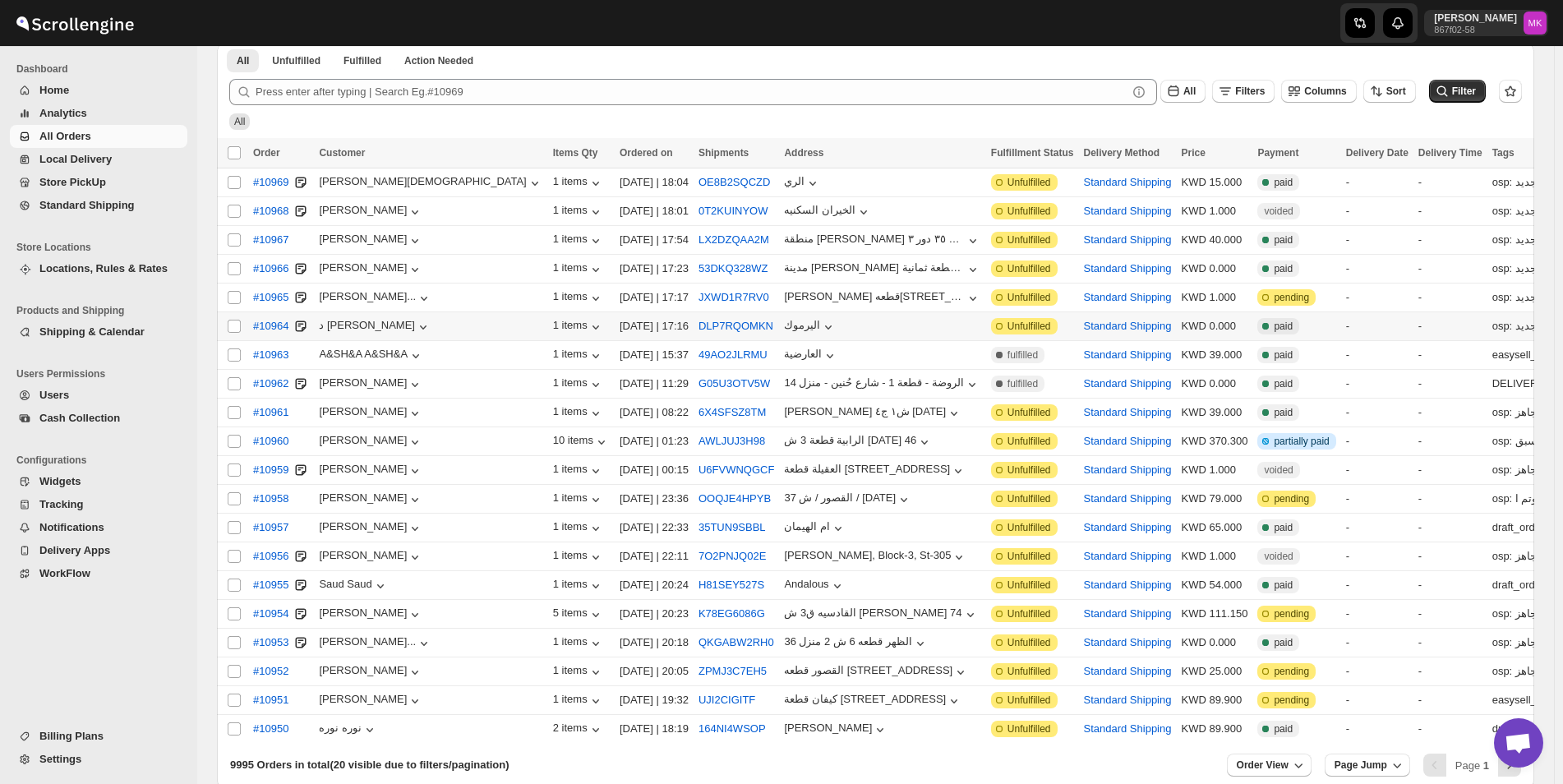
scroll to position [83, 0]
click at [231, 320] on input "Select order" at bounding box center [234, 325] width 13 height 13
checkbox input "true"
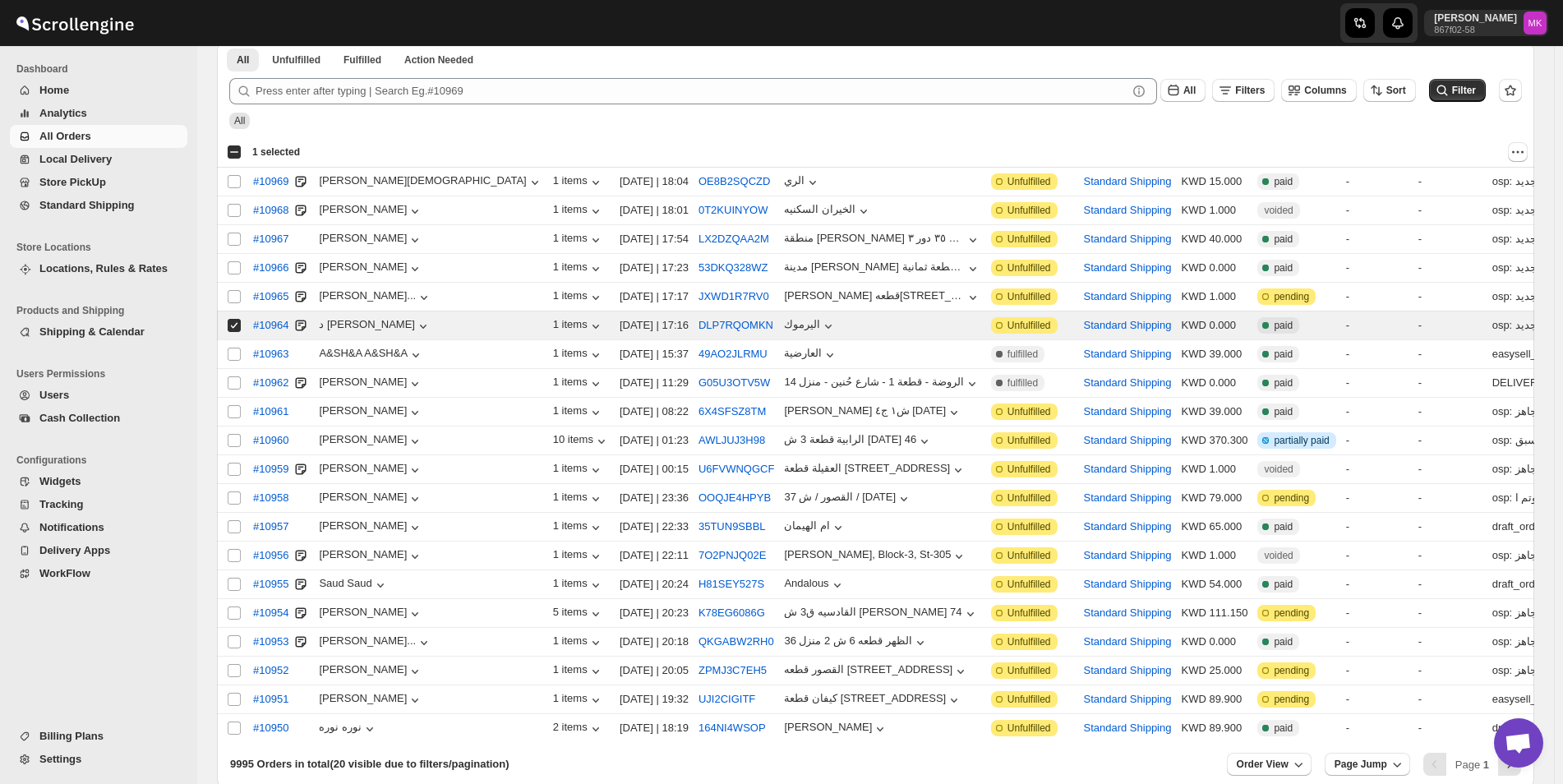
drag, startPoint x: 1207, startPoint y: 306, endPoint x: 1213, endPoint y: 354, distance: 48.4
click at [1213, 354] on tbody "Select order #10969 ناصر المؤمن 1 items 19-Sep-25 | 18:04 OE8B2SQCZD الري Atten…" at bounding box center [1117, 455] width 1799 height 575
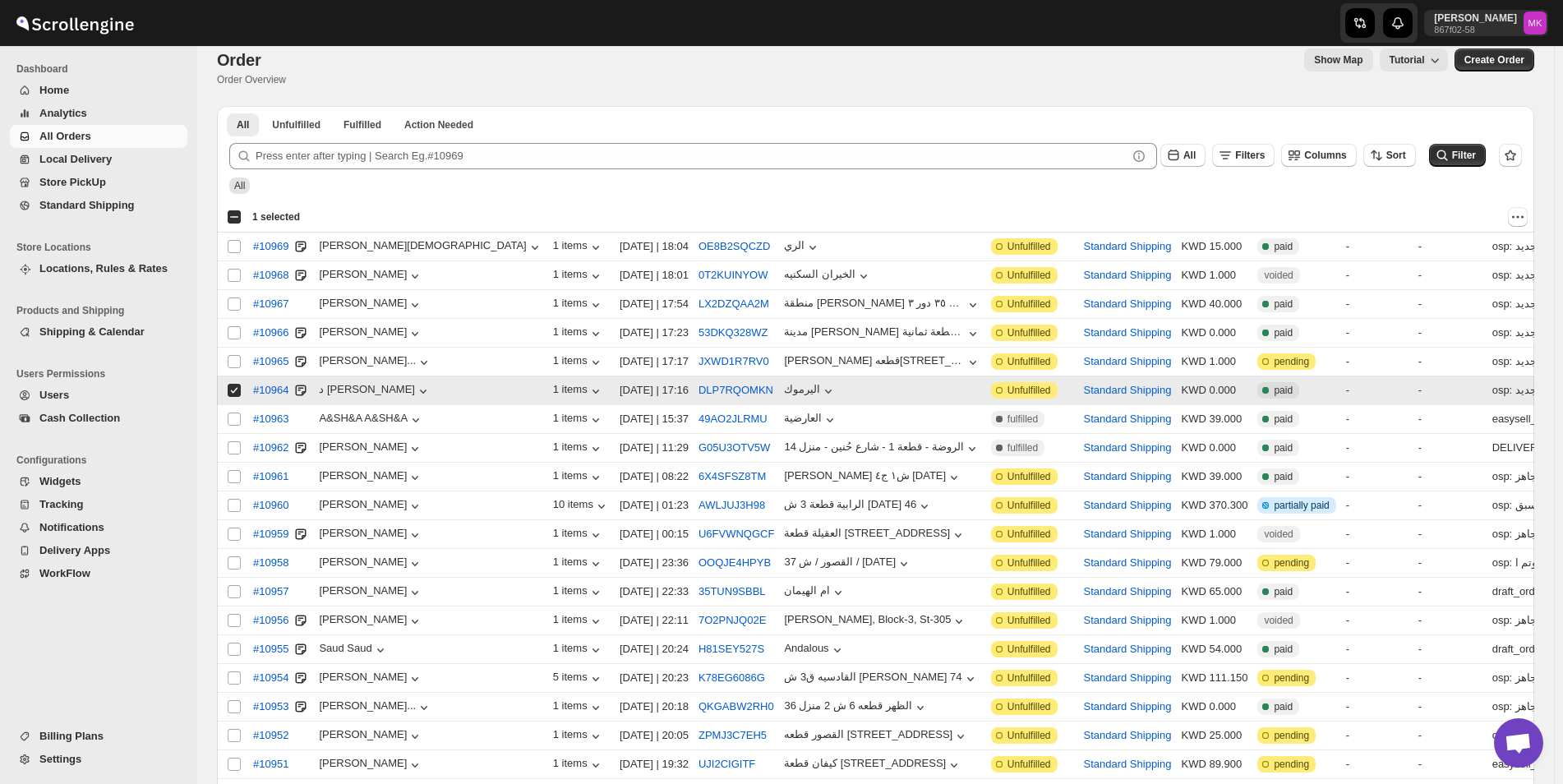
scroll to position [0, 0]
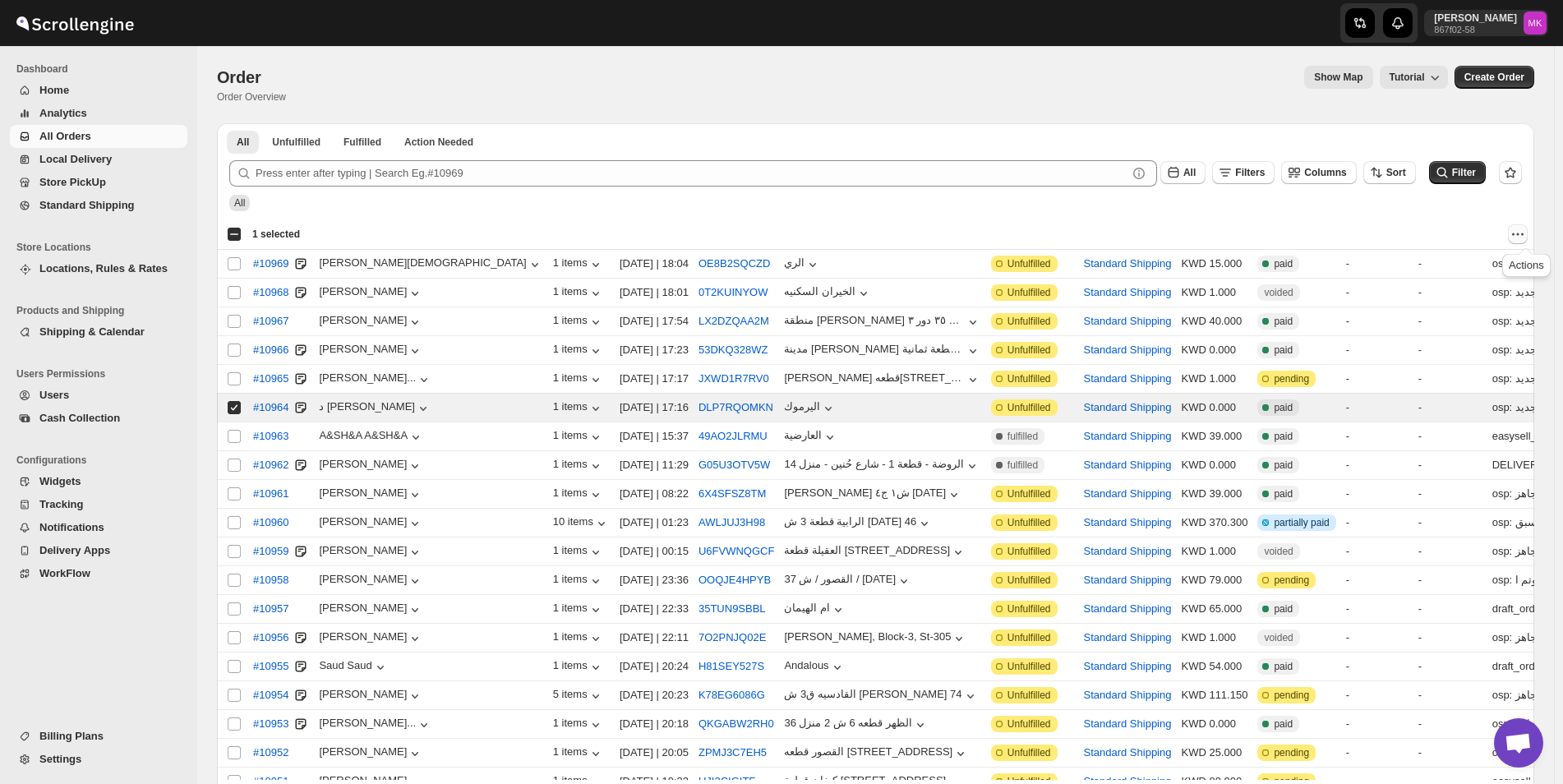
click at [1520, 234] on icon "Actions" at bounding box center [1517, 233] width 16 height 16
click at [1514, 234] on icon "Actions" at bounding box center [1513, 234] width 3 height 3
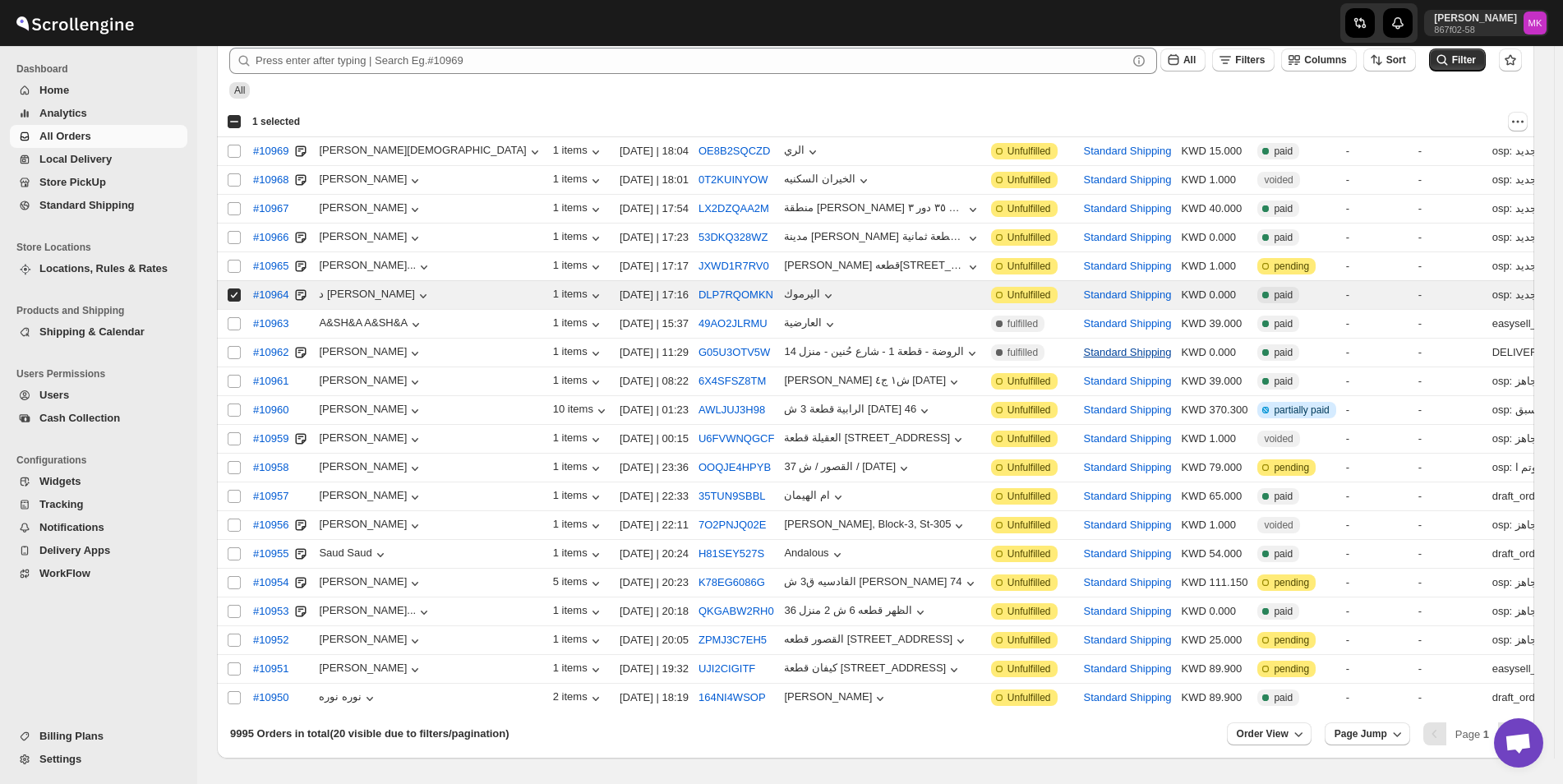
scroll to position [159, 0]
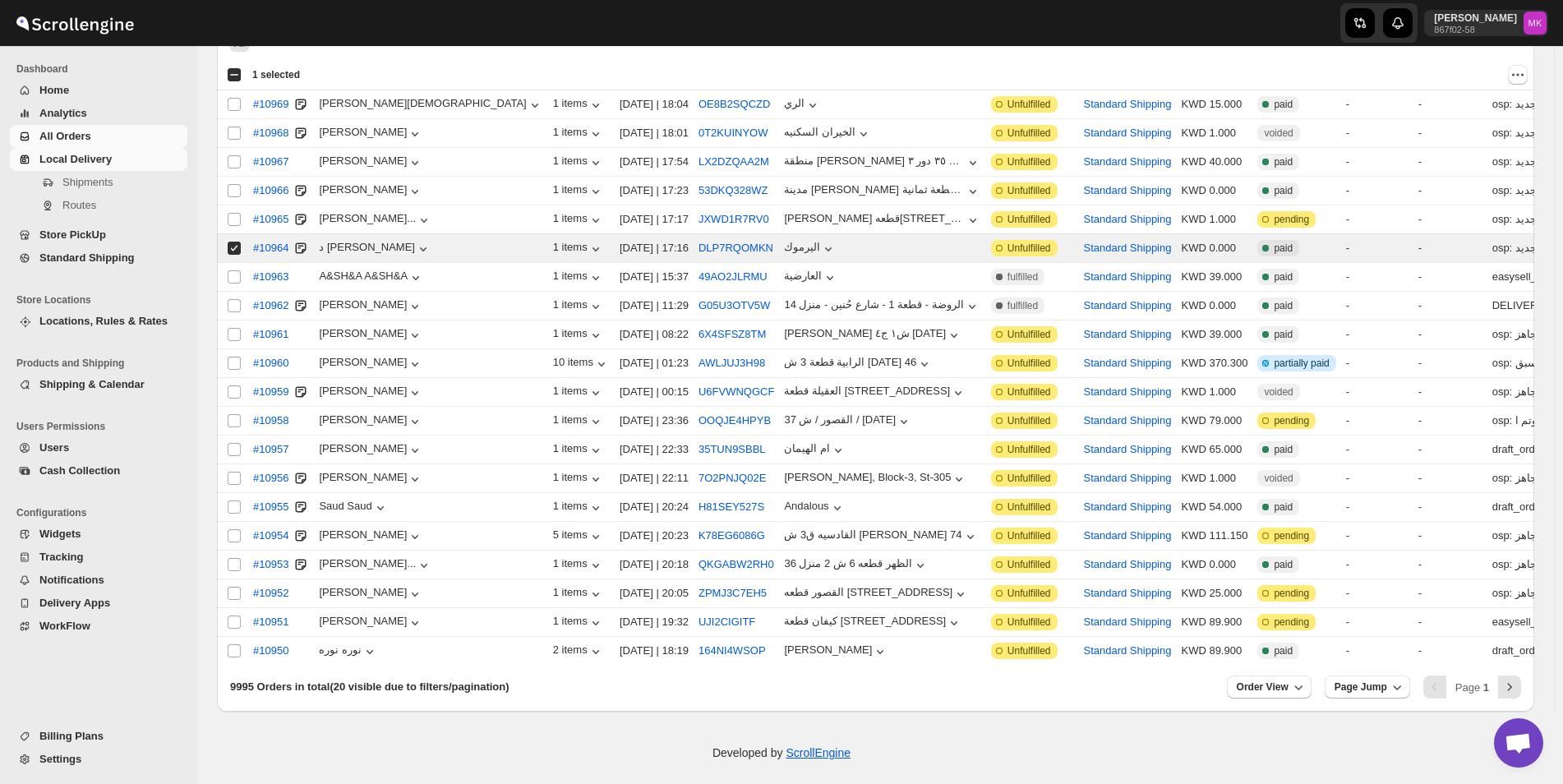
click at [78, 159] on span "Local Delivery" at bounding box center [75, 158] width 72 height 12
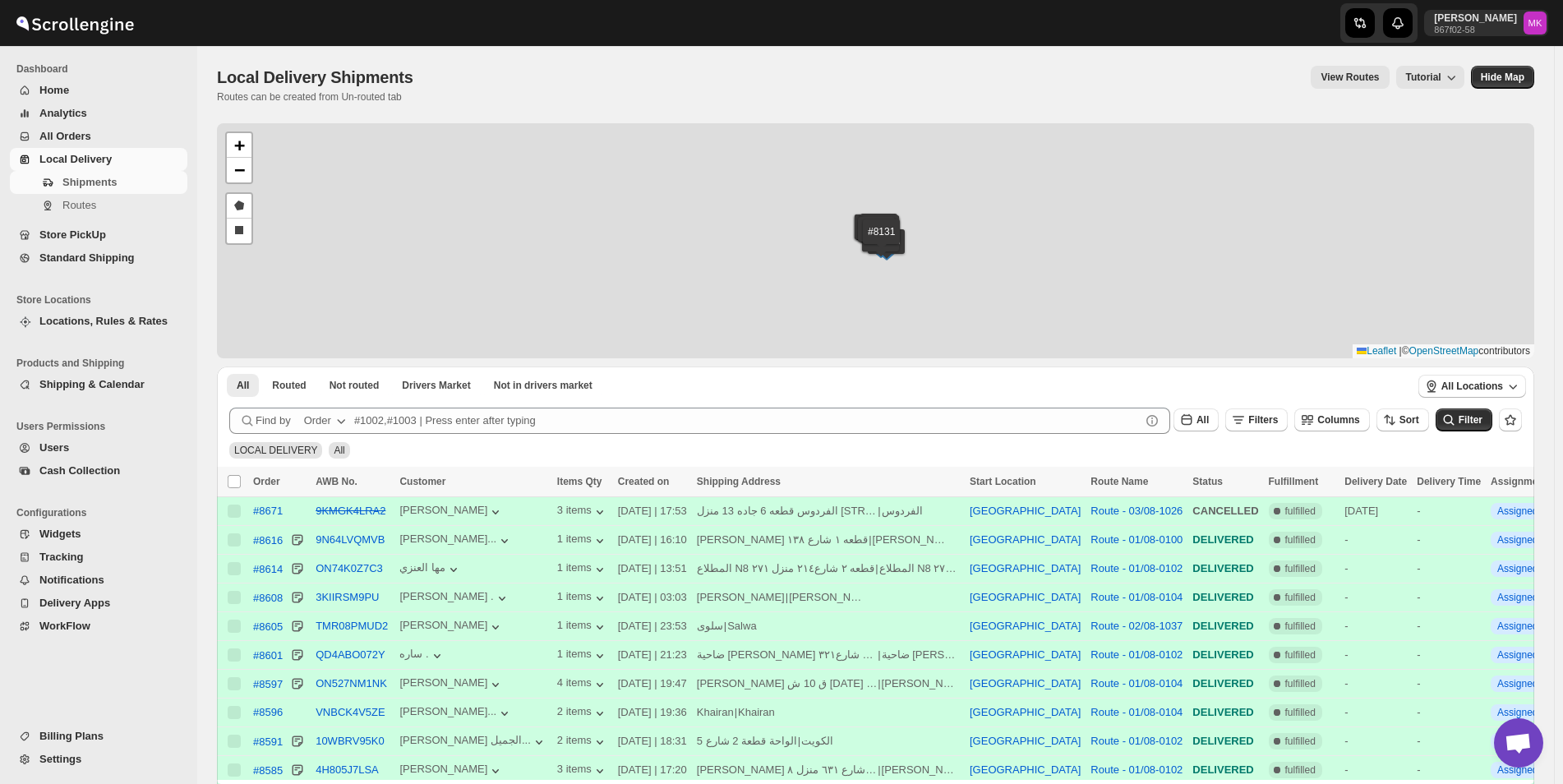
click at [105, 163] on span "Local Delivery" at bounding box center [75, 158] width 72 height 12
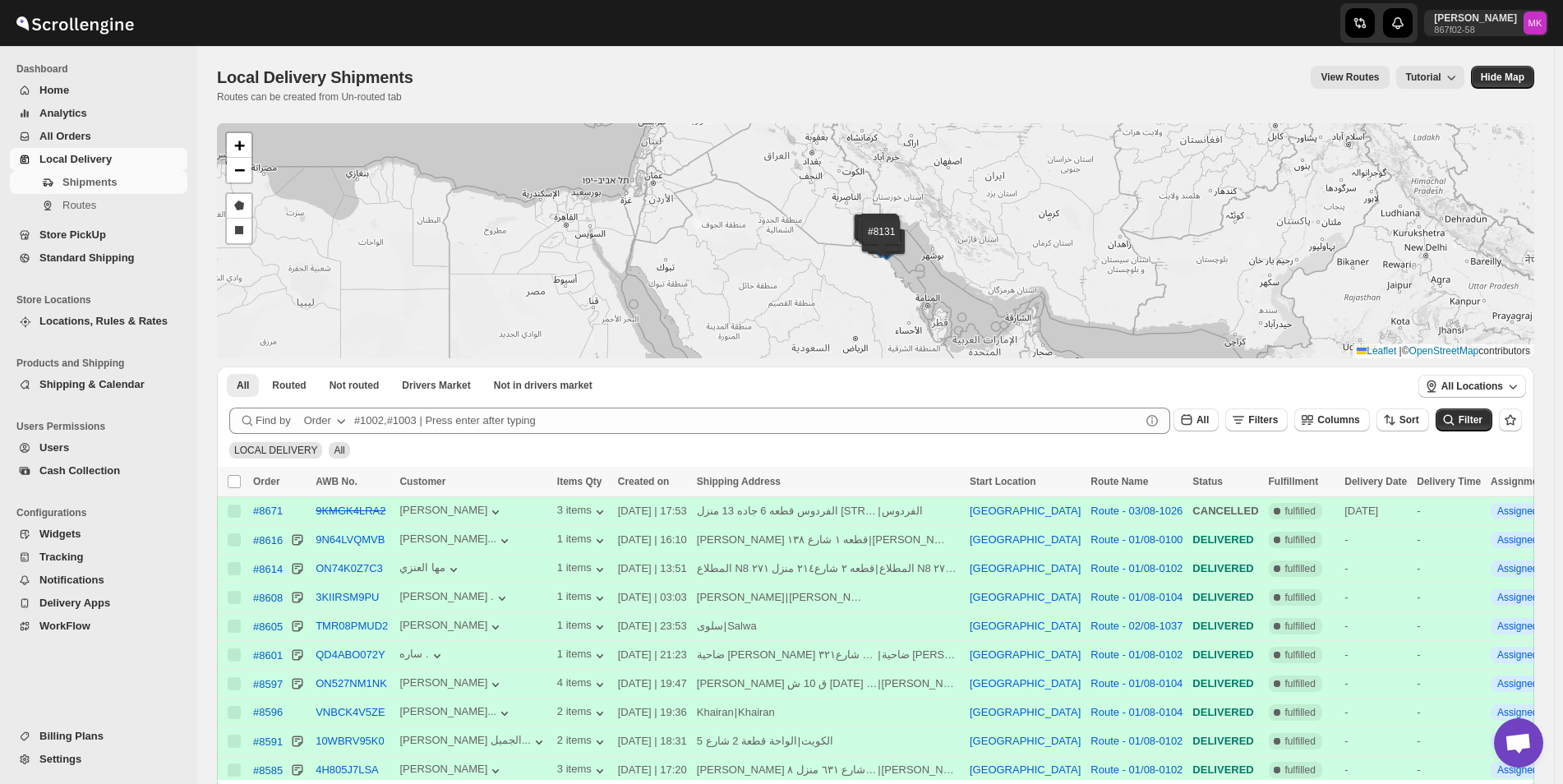
click at [71, 162] on span "Local Delivery" at bounding box center [75, 158] width 72 height 12
click at [89, 137] on span "All Orders" at bounding box center [111, 136] width 145 height 16
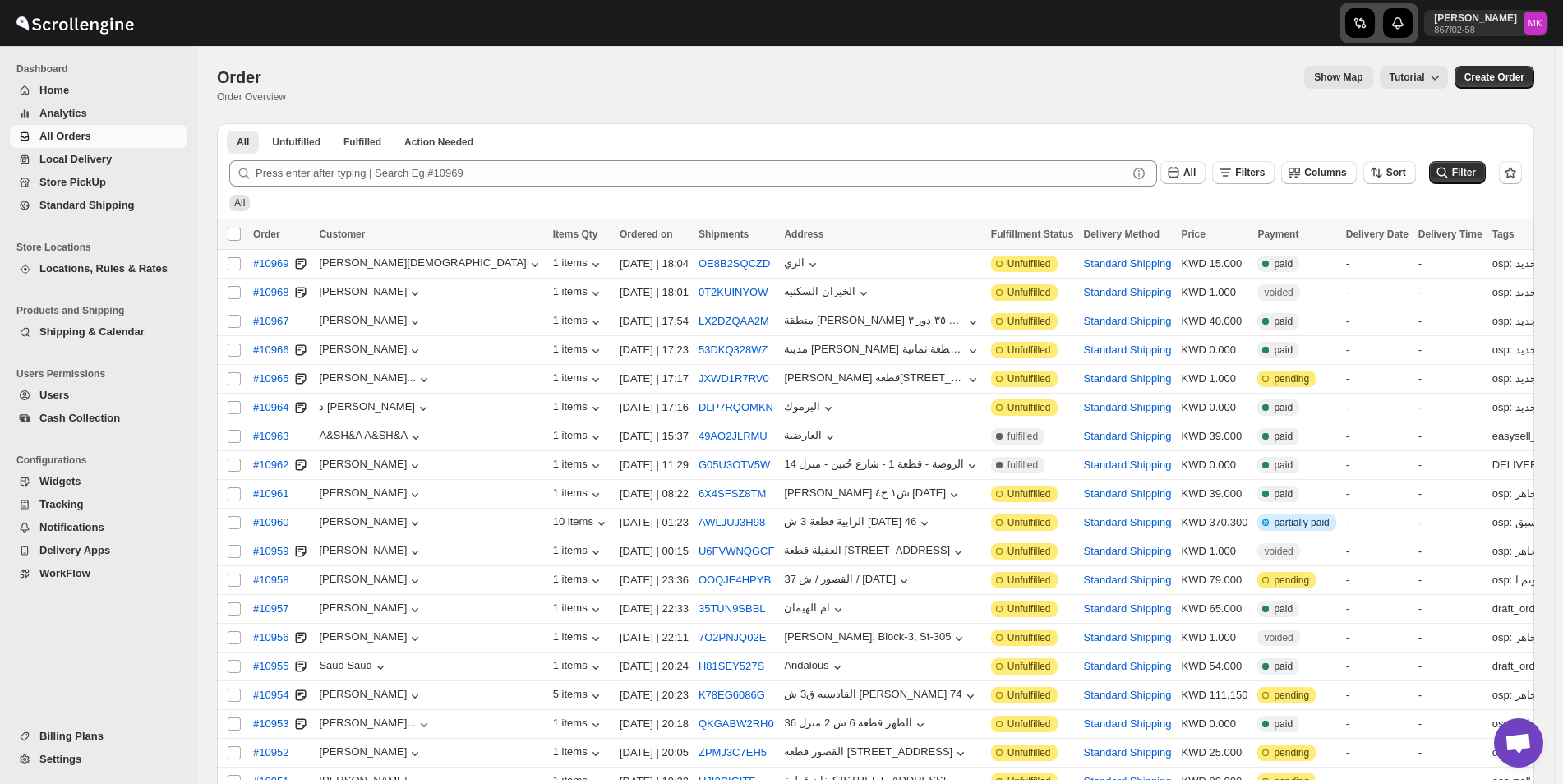
click at [1368, 27] on icon "button" at bounding box center [1359, 22] width 16 height 16
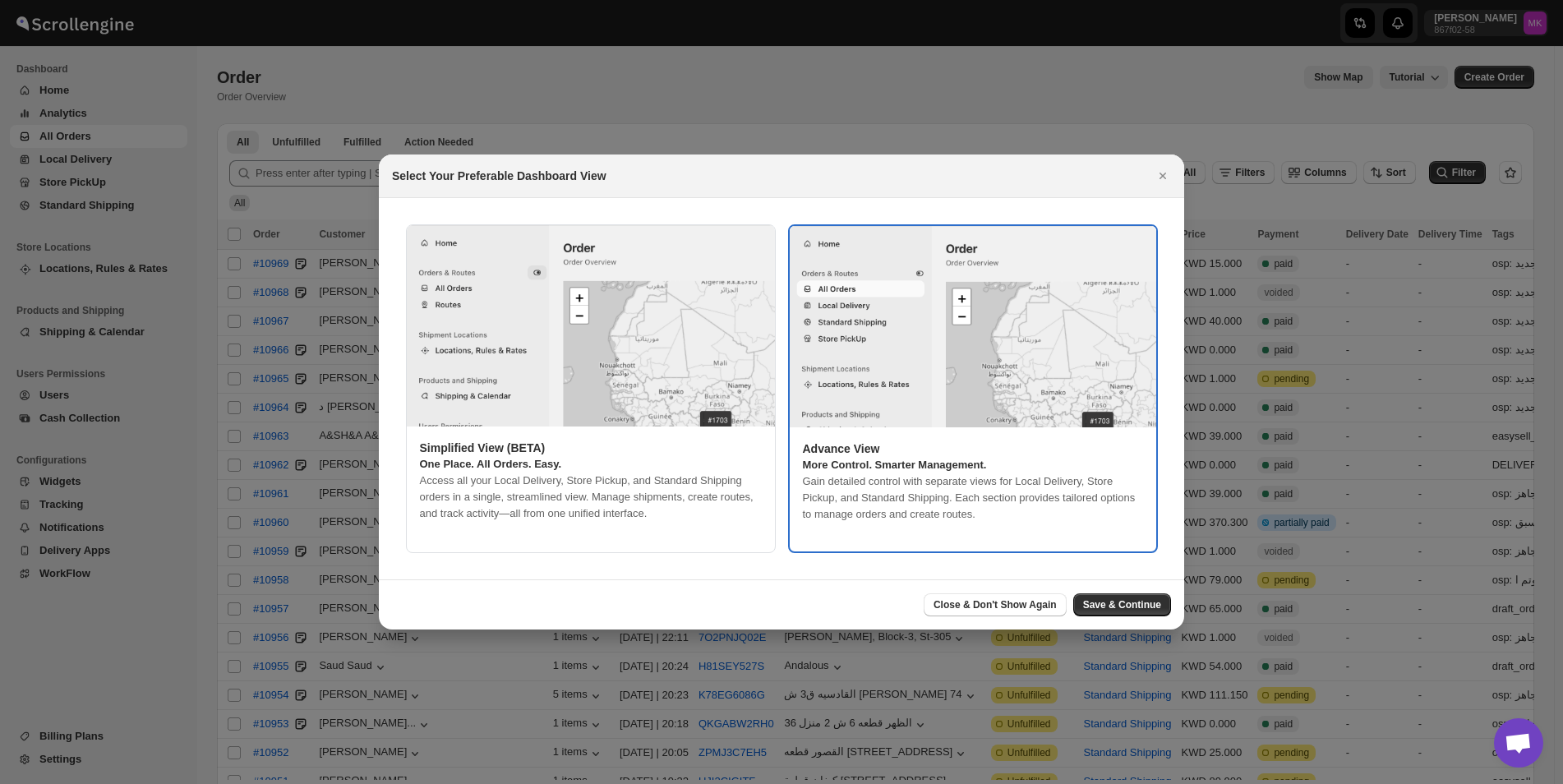
click at [636, 322] on img ":r27a:" at bounding box center [590, 326] width 368 height 202
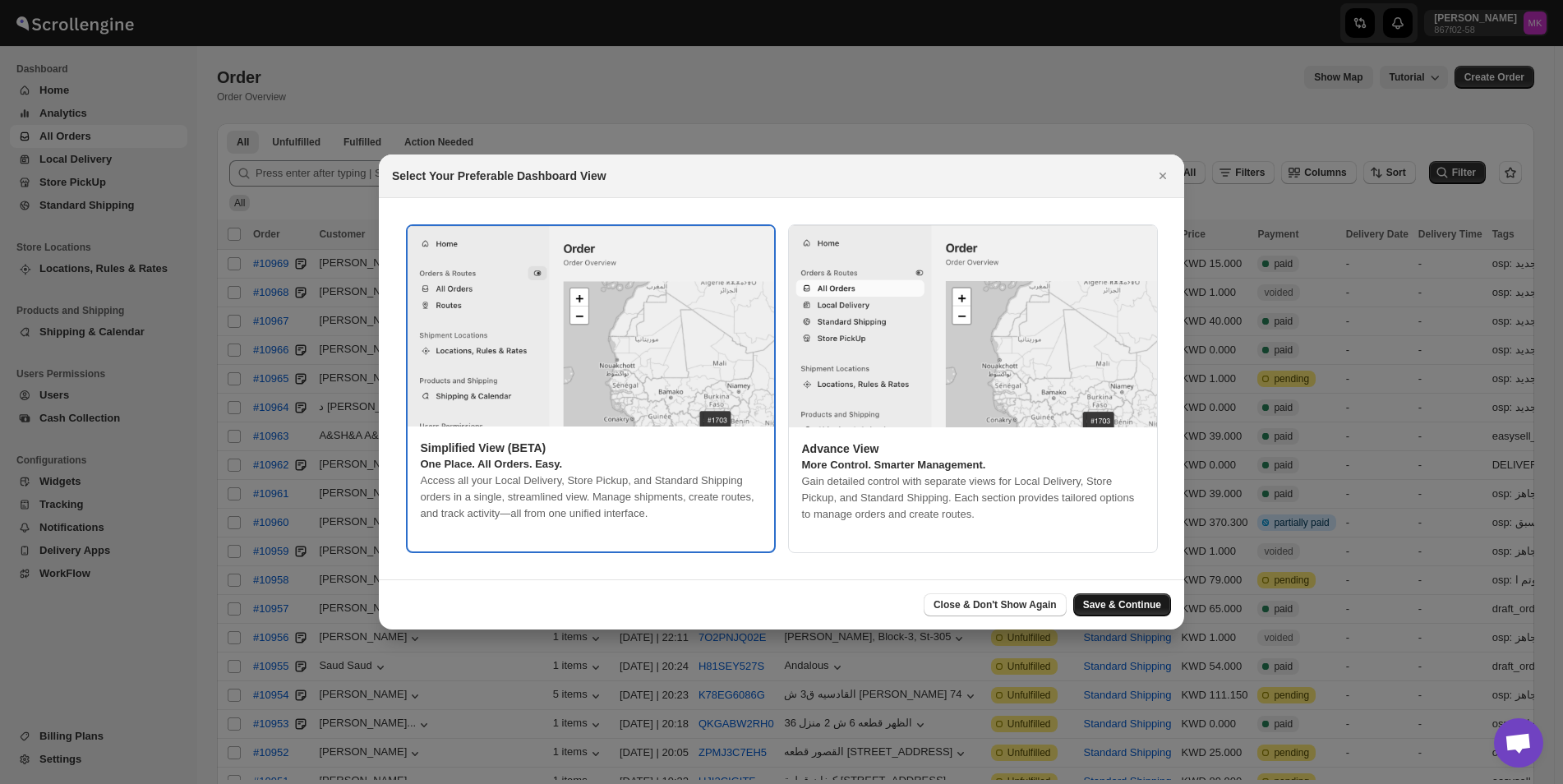
click at [1145, 608] on span "Save & Continue" at bounding box center [1121, 605] width 78 height 13
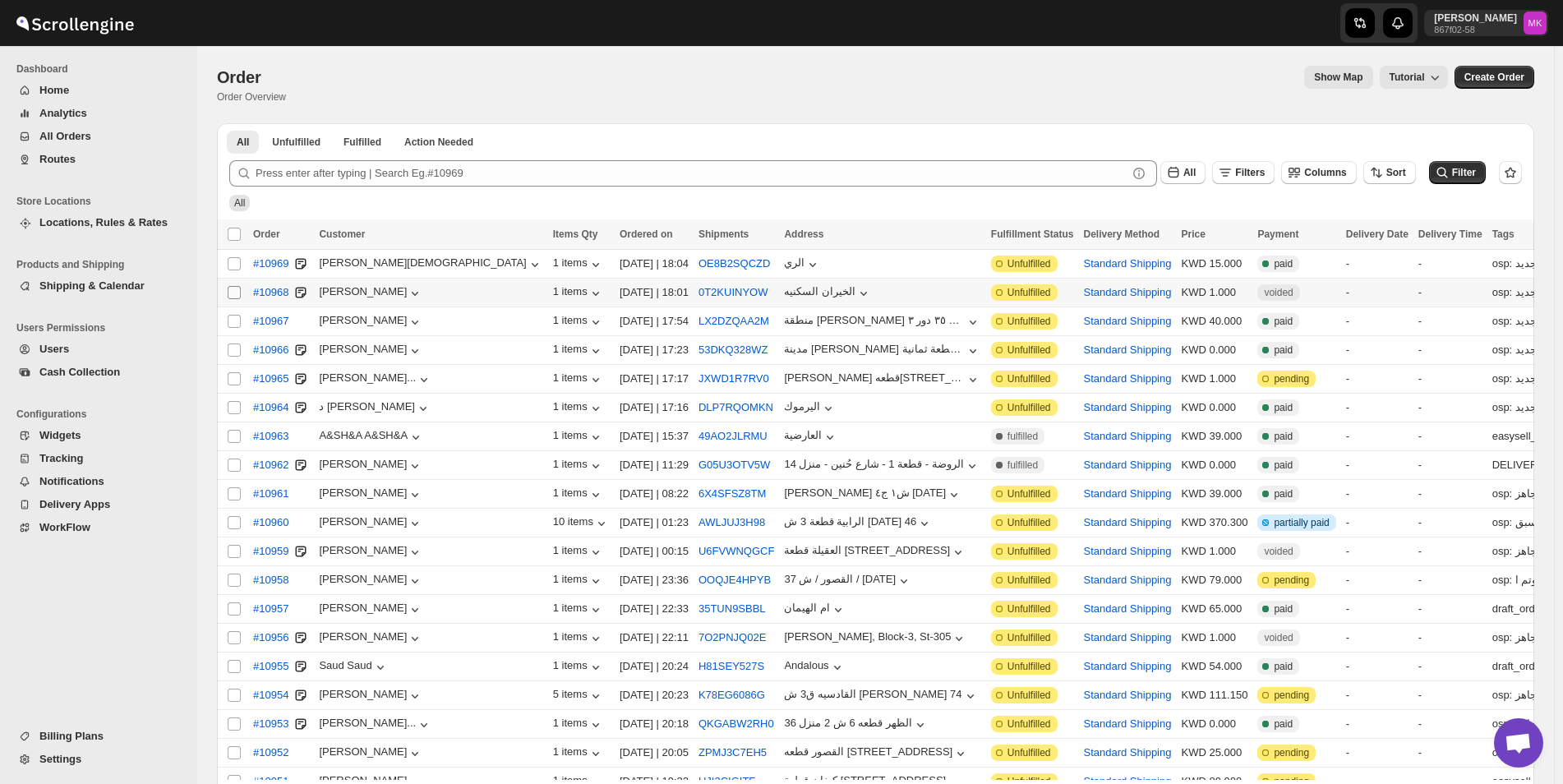
click at [231, 294] on input "Select order" at bounding box center [234, 293] width 13 height 13
checkbox input "true"
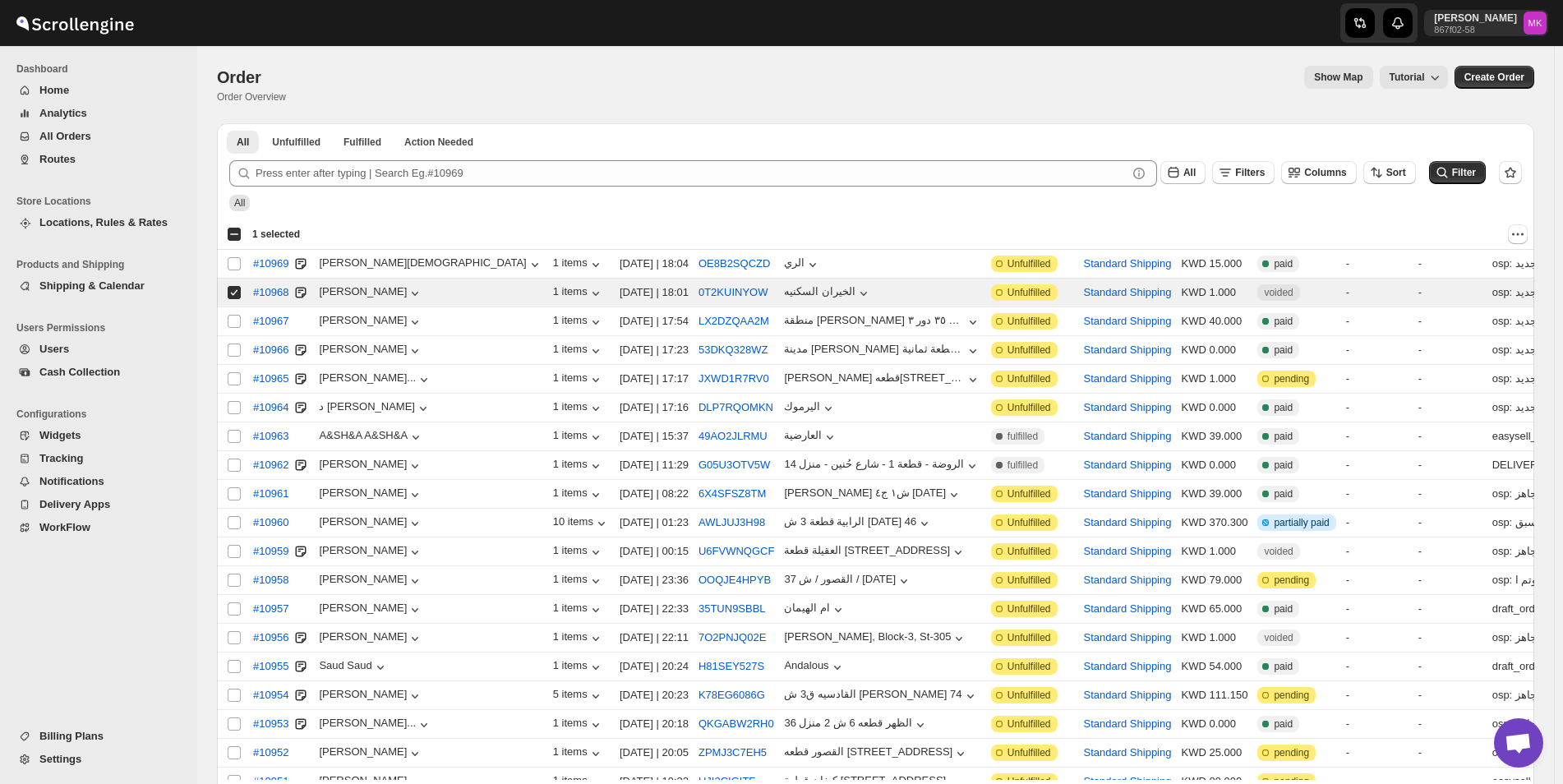
click at [36, 131] on button "All Orders" at bounding box center [98, 136] width 178 height 23
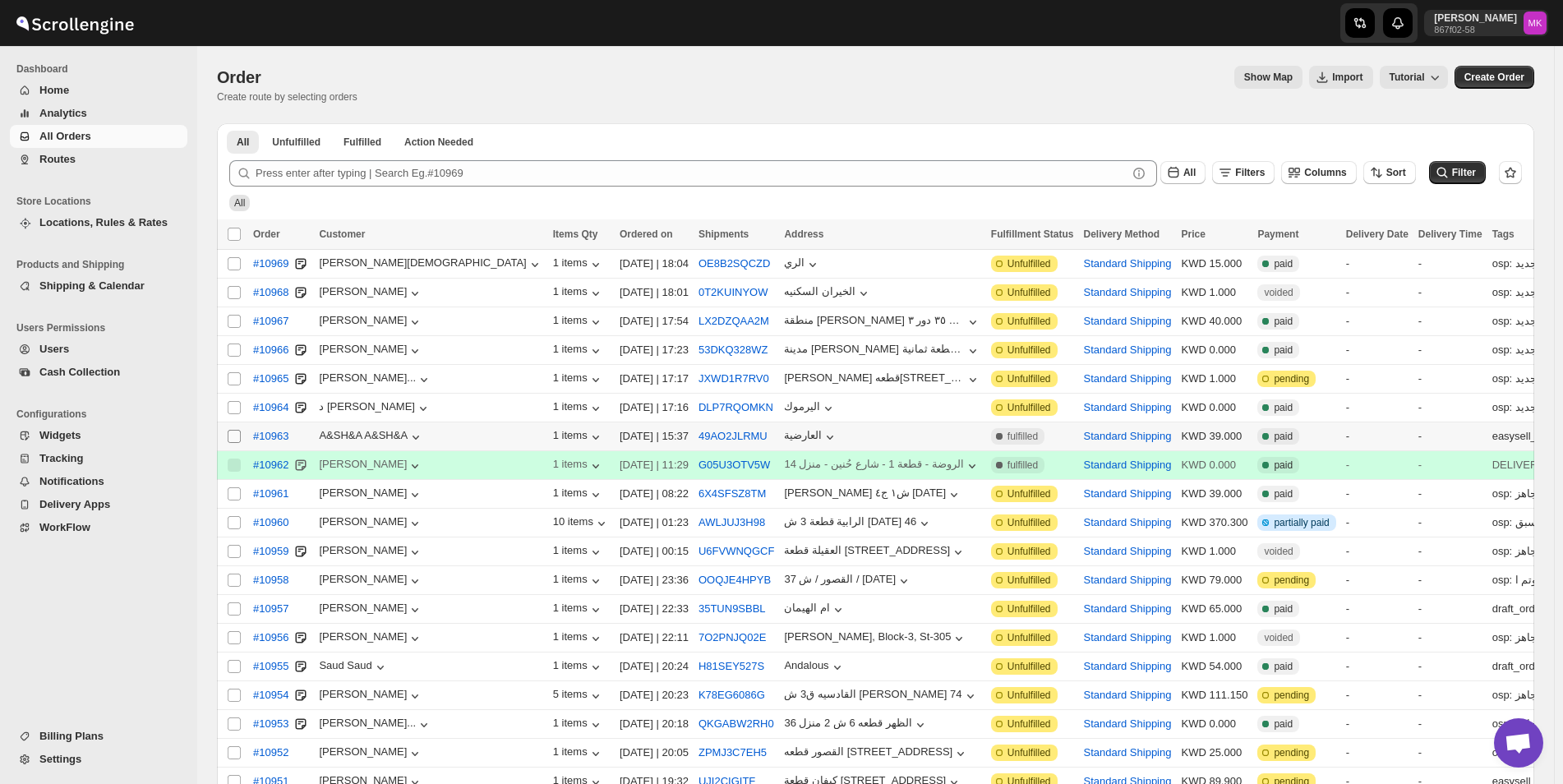
click at [227, 429] on span at bounding box center [233, 436] width 14 height 14
click at [228, 430] on input "Select order" at bounding box center [234, 437] width 13 height 13
click at [235, 435] on input "Select order" at bounding box center [234, 437] width 13 height 13
checkbox input "true"
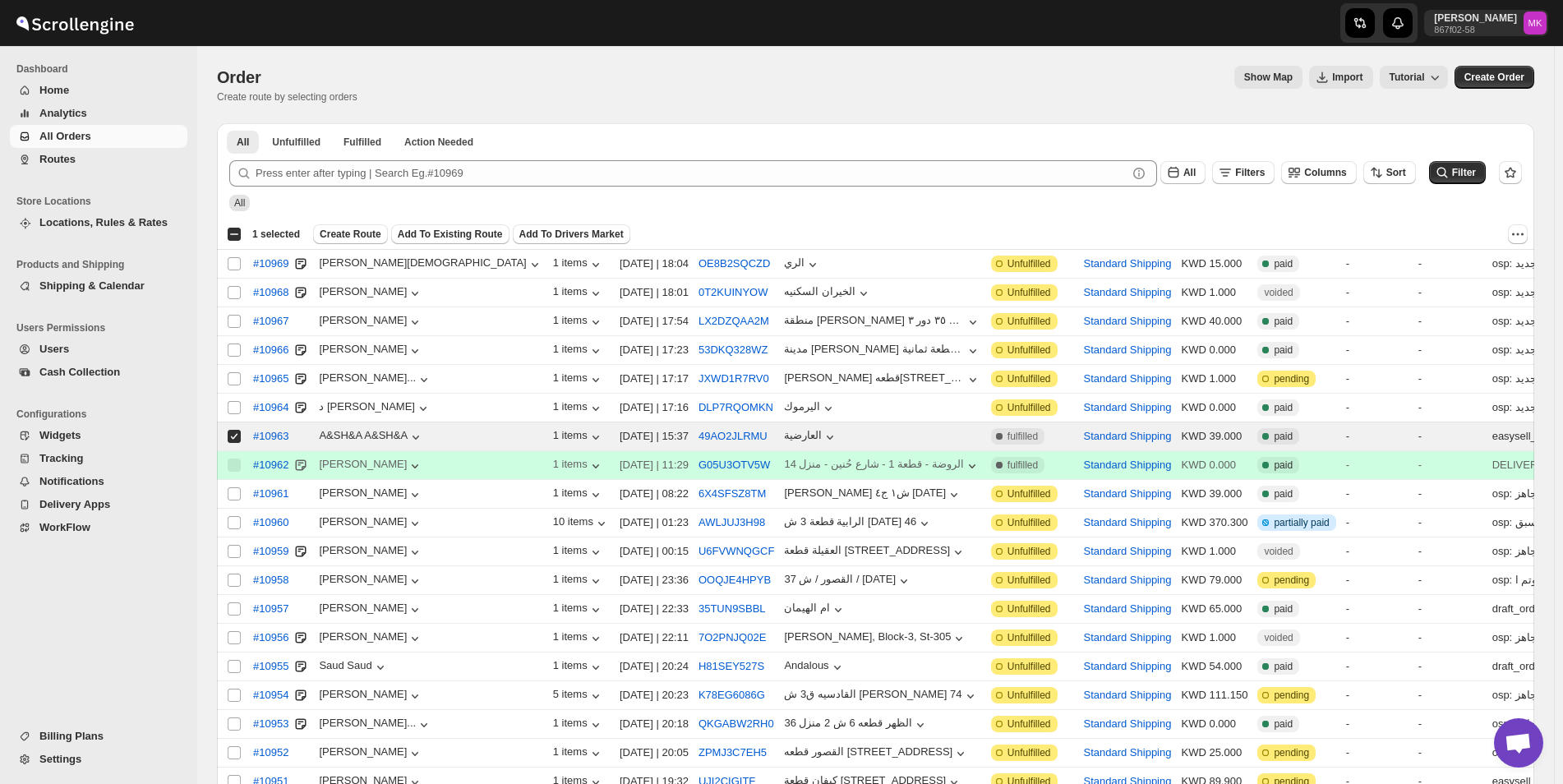
click at [49, 282] on span "Shipping & Calendar" at bounding box center [92, 285] width 106 height 12
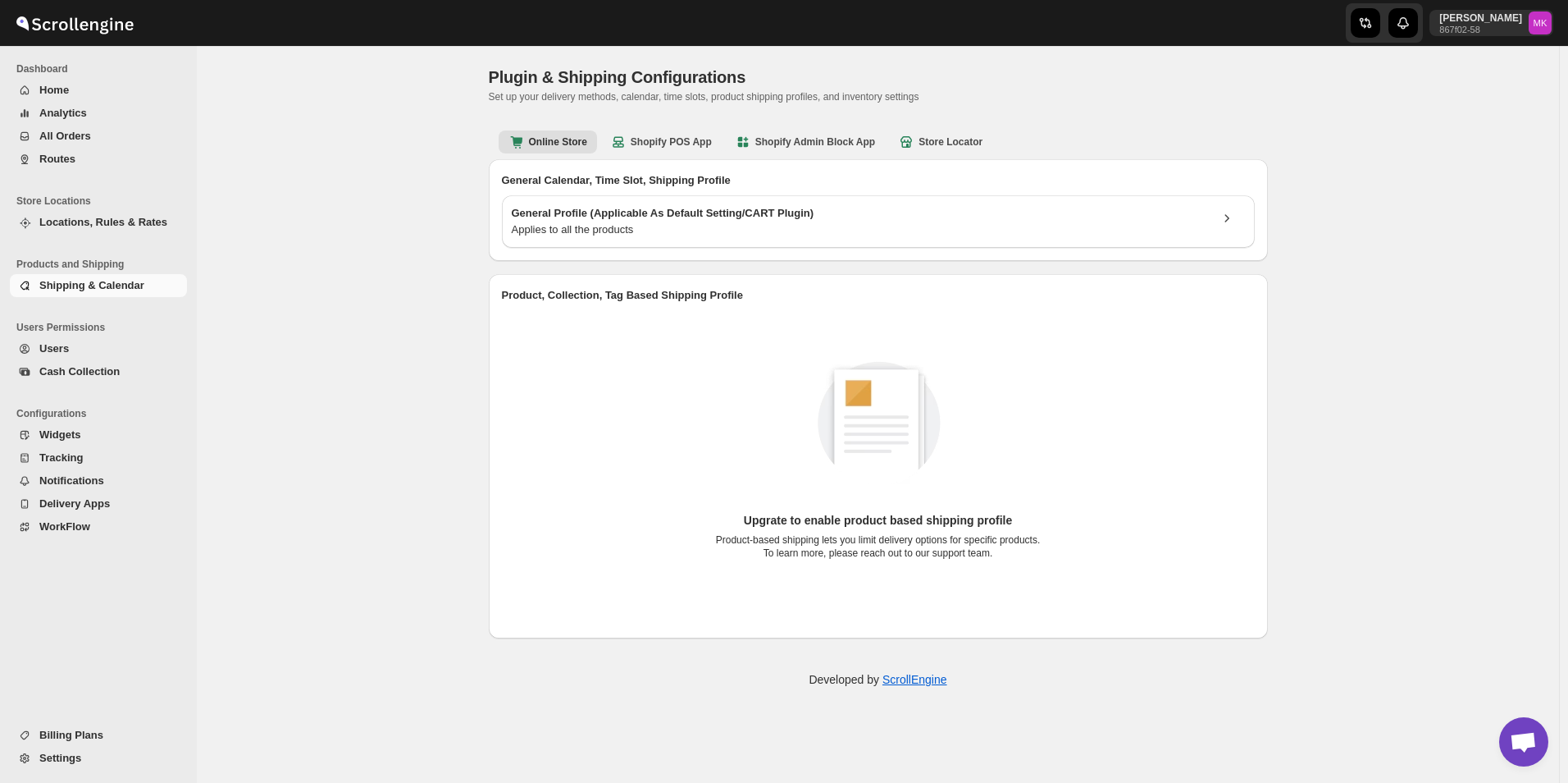
click at [64, 290] on span "Shipping & Calendar" at bounding box center [92, 285] width 105 height 12
click at [88, 132] on span "All Orders" at bounding box center [111, 136] width 145 height 16
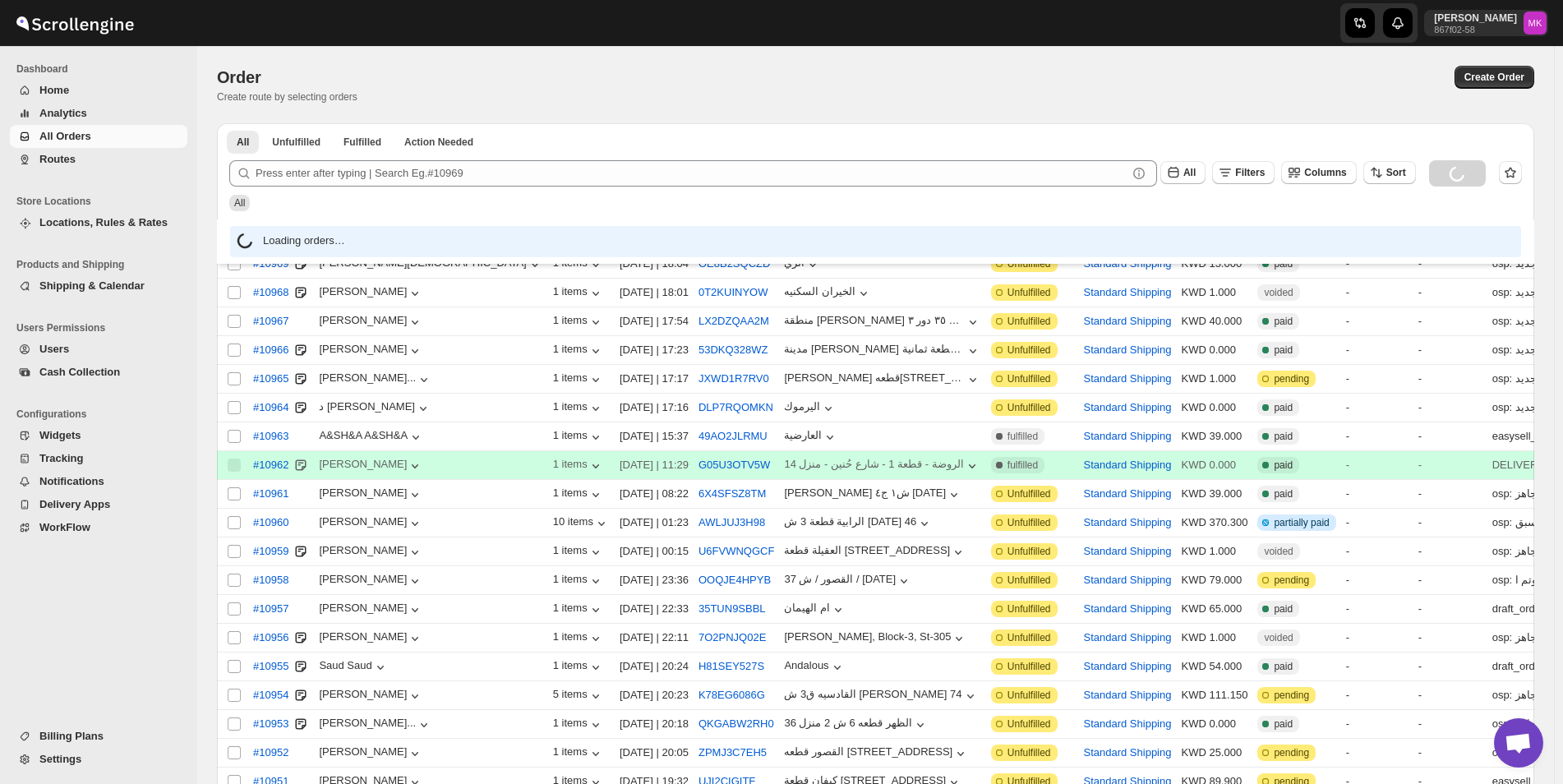
click at [88, 132] on span "All Orders" at bounding box center [65, 135] width 52 height 12
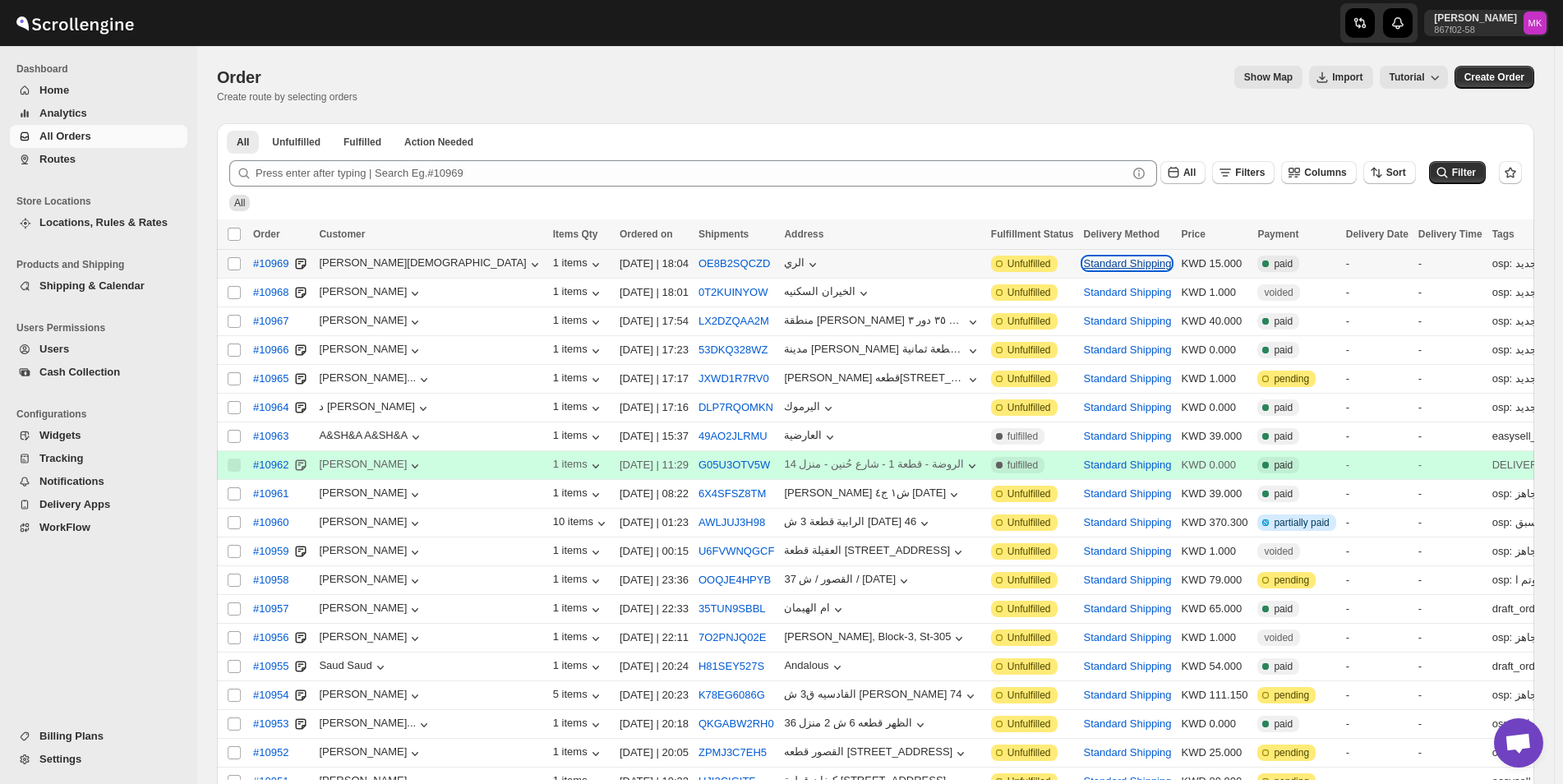
click at [1083, 266] on button "Standard Shipping" at bounding box center [1127, 263] width 88 height 12
click at [1083, 258] on button "Standard Shipping" at bounding box center [1127, 263] width 88 height 12
click at [234, 268] on input "Select order" at bounding box center [234, 264] width 13 height 13
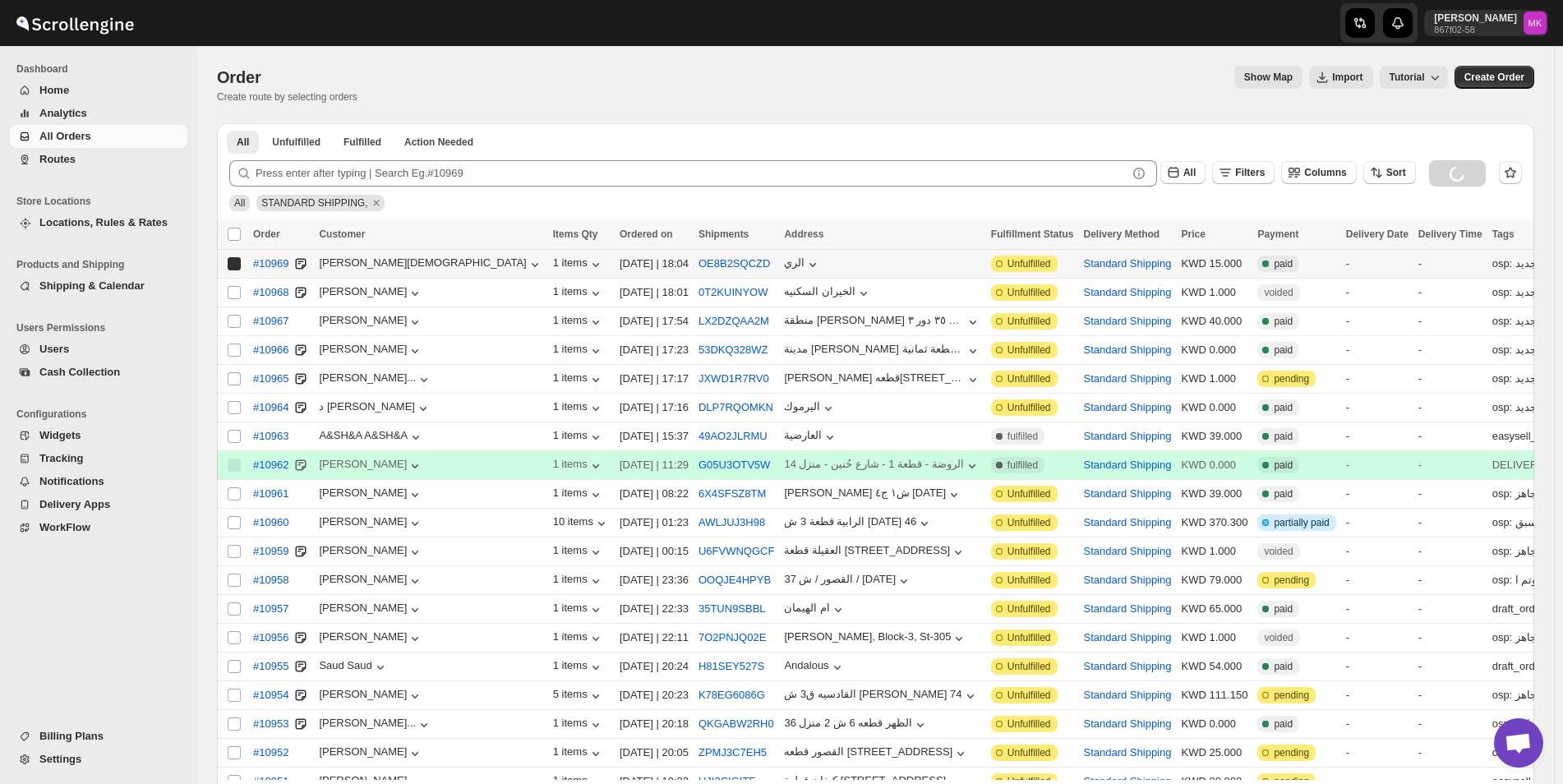
checkbox input "true"
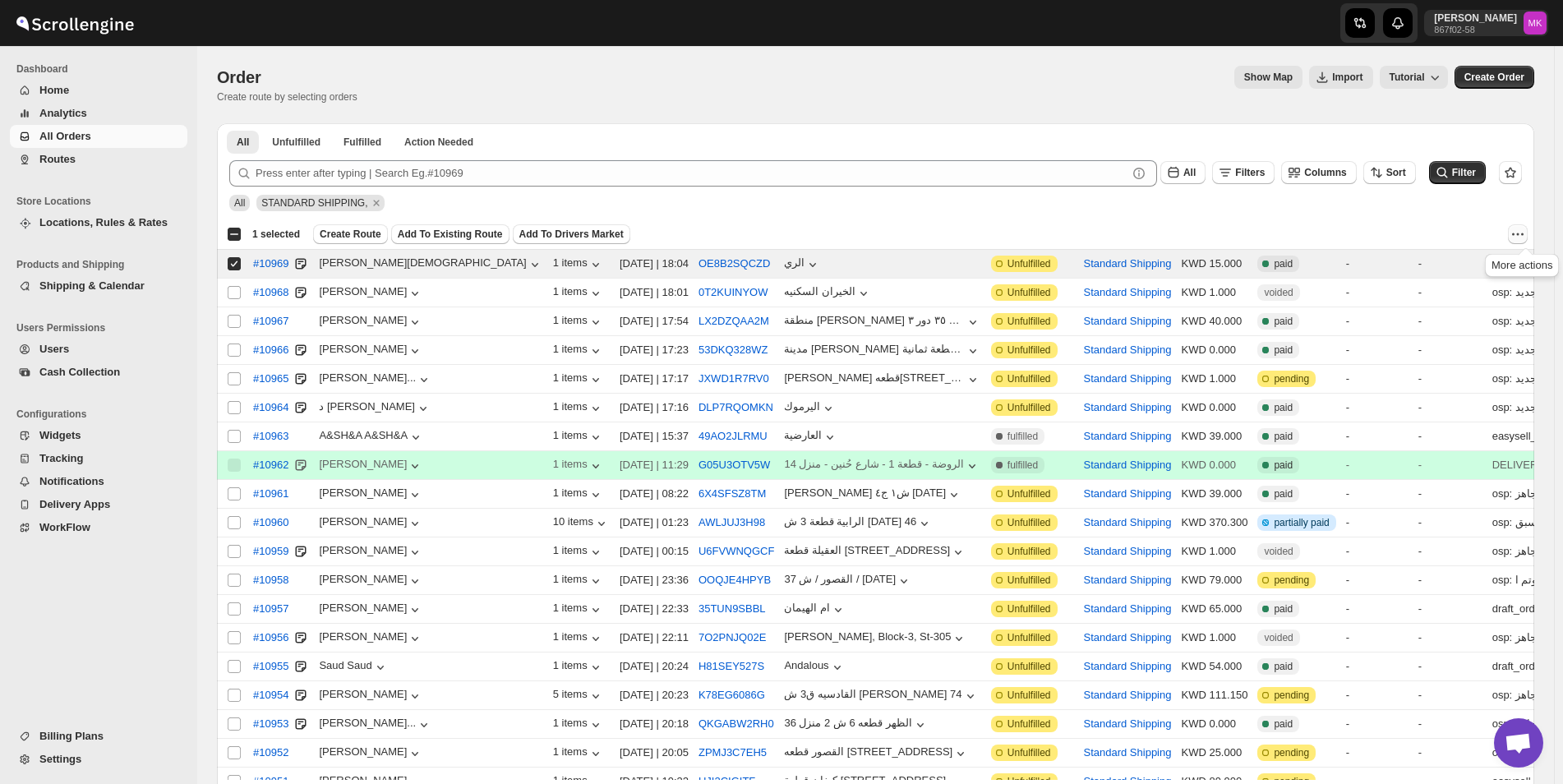
click at [1526, 237] on icon "More actions" at bounding box center [1517, 233] width 16 height 16
click at [1375, 32] on div "button" at bounding box center [1359, 23] width 30 height 30
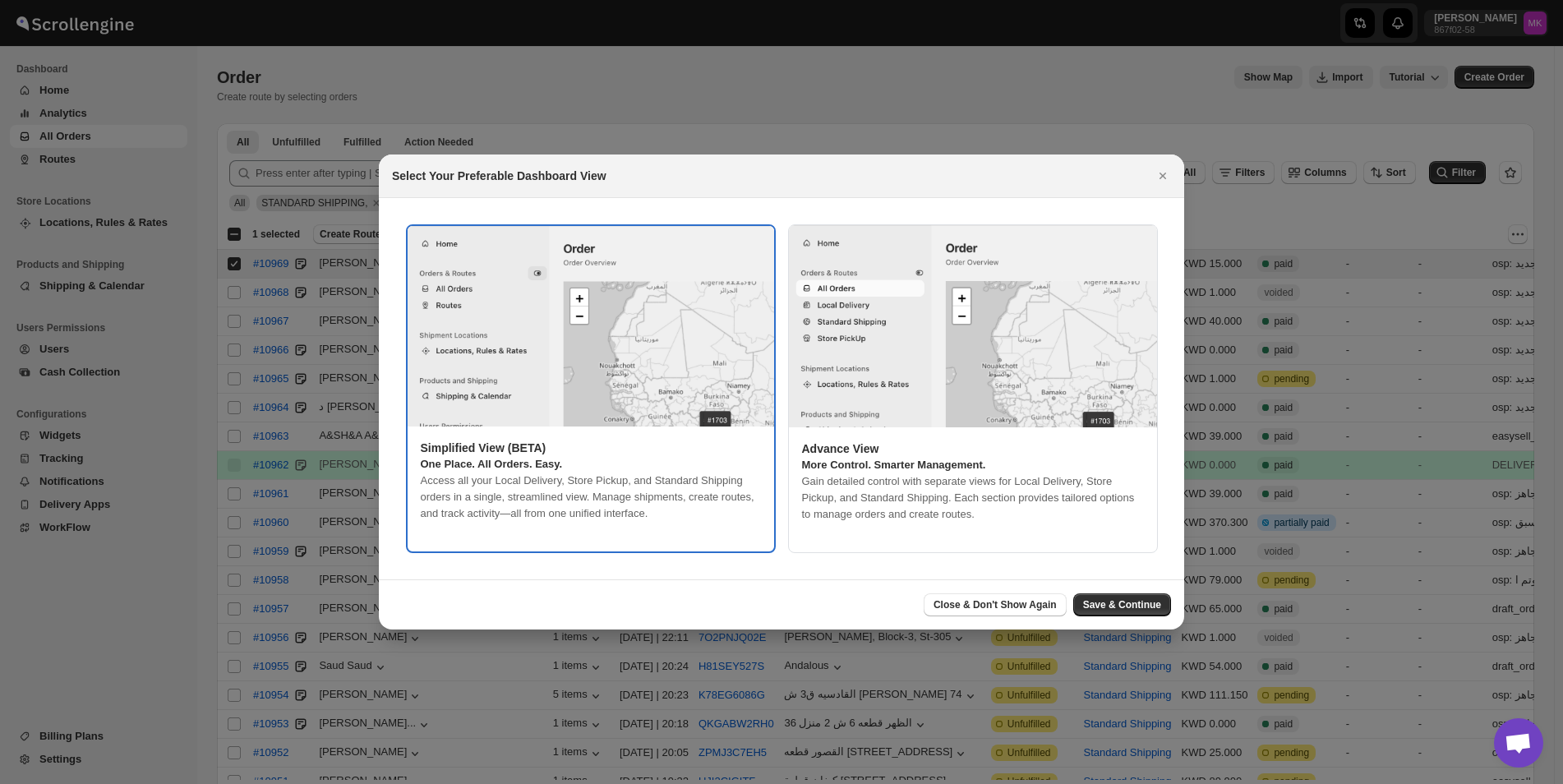
click at [1002, 315] on img ":r20a:" at bounding box center [973, 326] width 368 height 202
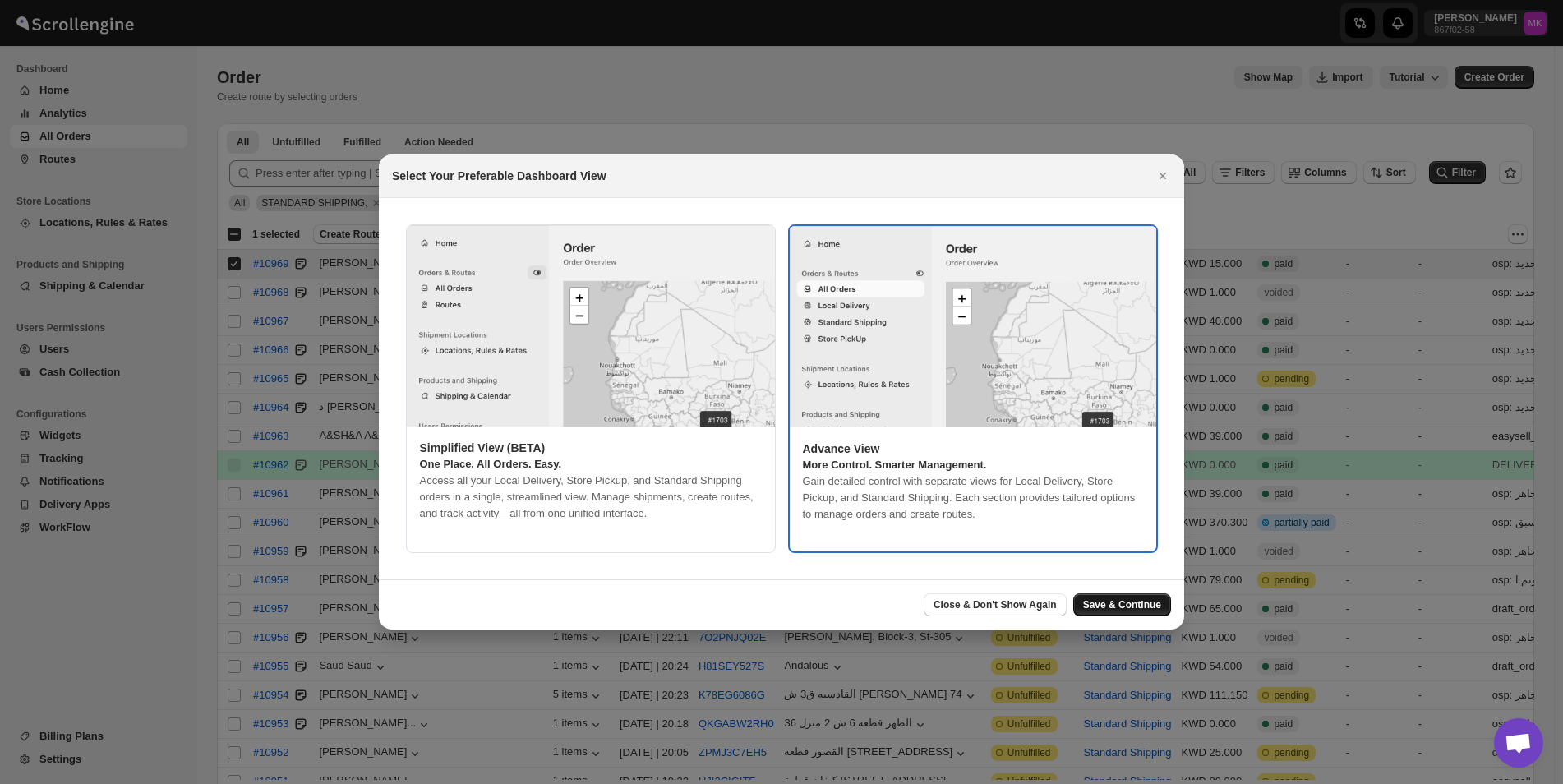
click at [1134, 598] on button "Save & Continue" at bounding box center [1122, 605] width 98 height 23
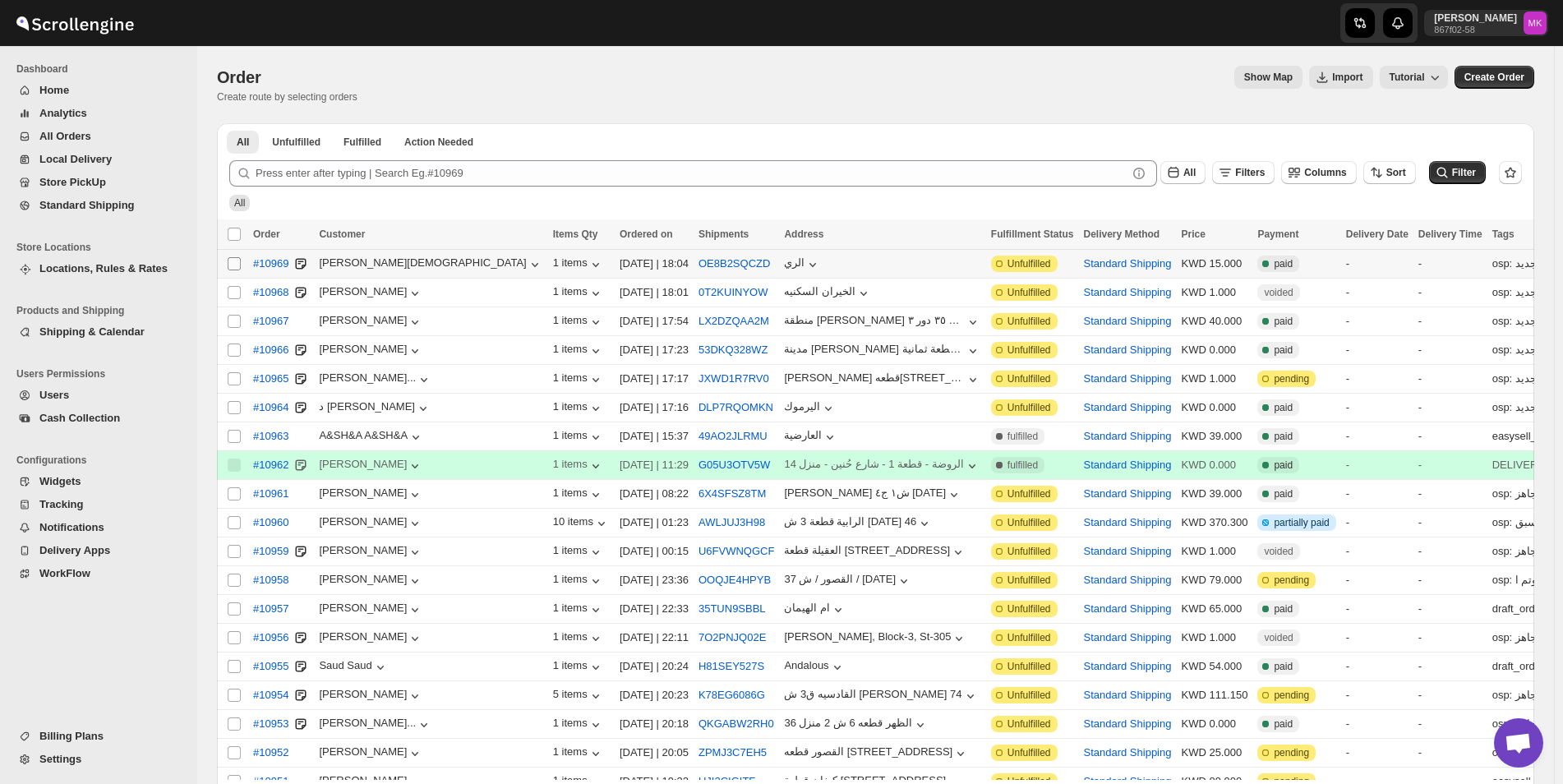
click at [230, 265] on input "Select order" at bounding box center [234, 264] width 13 height 13
checkbox input "true"
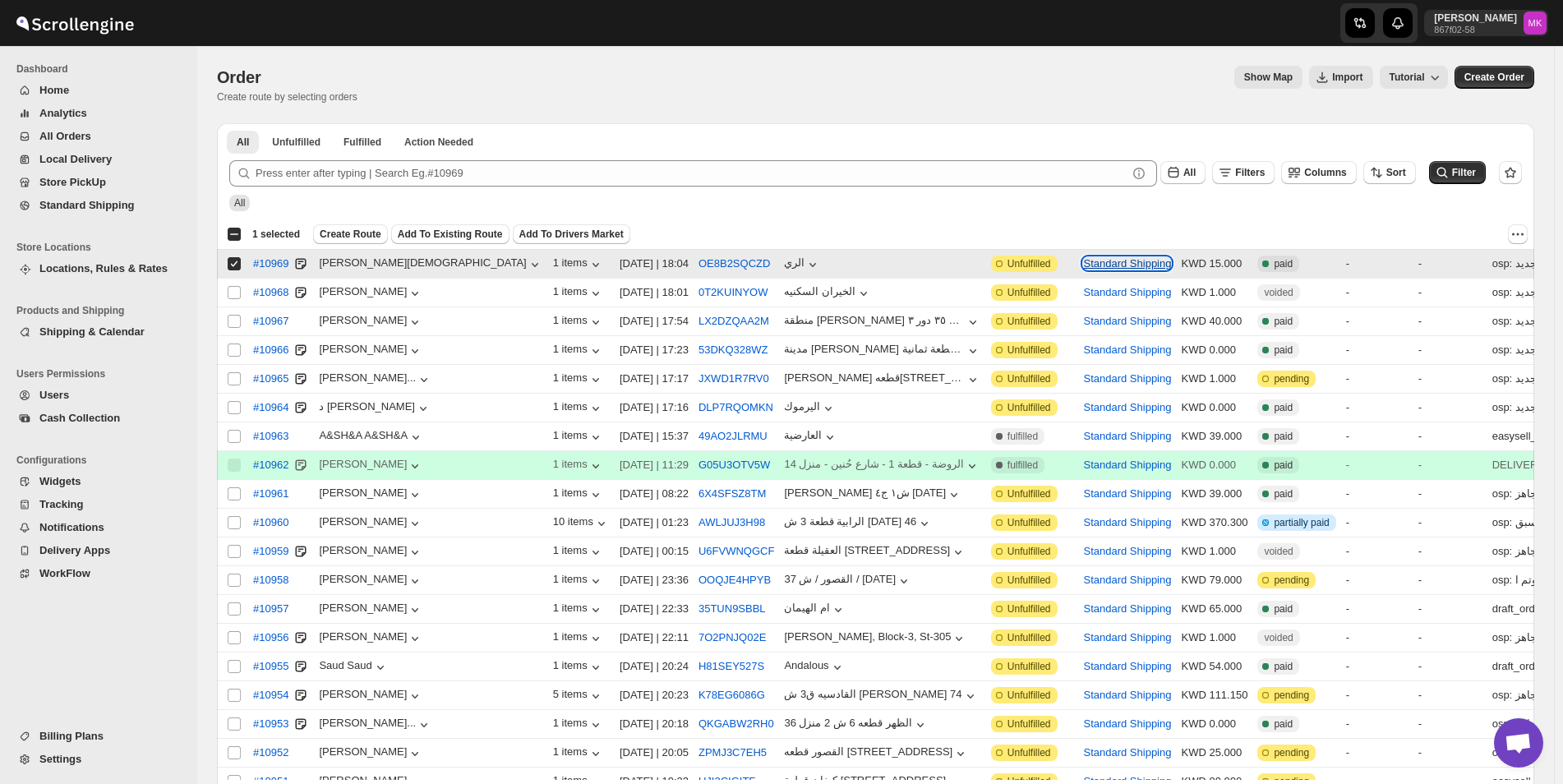
click at [1083, 262] on button "Standard Shipping" at bounding box center [1127, 263] width 88 height 12
click at [1526, 233] on icon "More actions" at bounding box center [1517, 233] width 16 height 16
click at [1287, 238] on div "Create Route Add To Existing Route Add To Drivers Market" at bounding box center [908, 234] width 1191 height 20
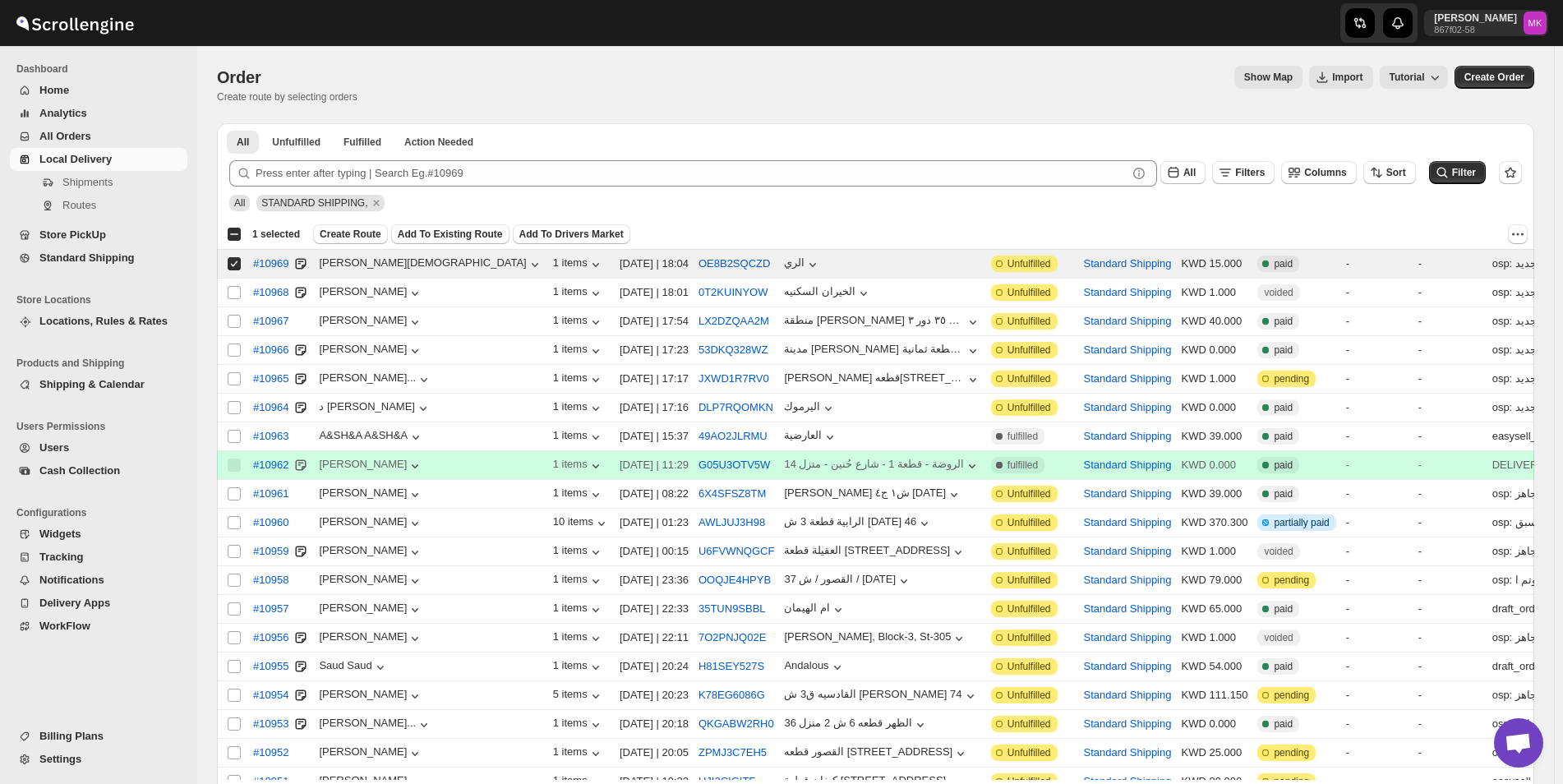
click at [76, 159] on span "Local Delivery" at bounding box center [75, 158] width 72 height 12
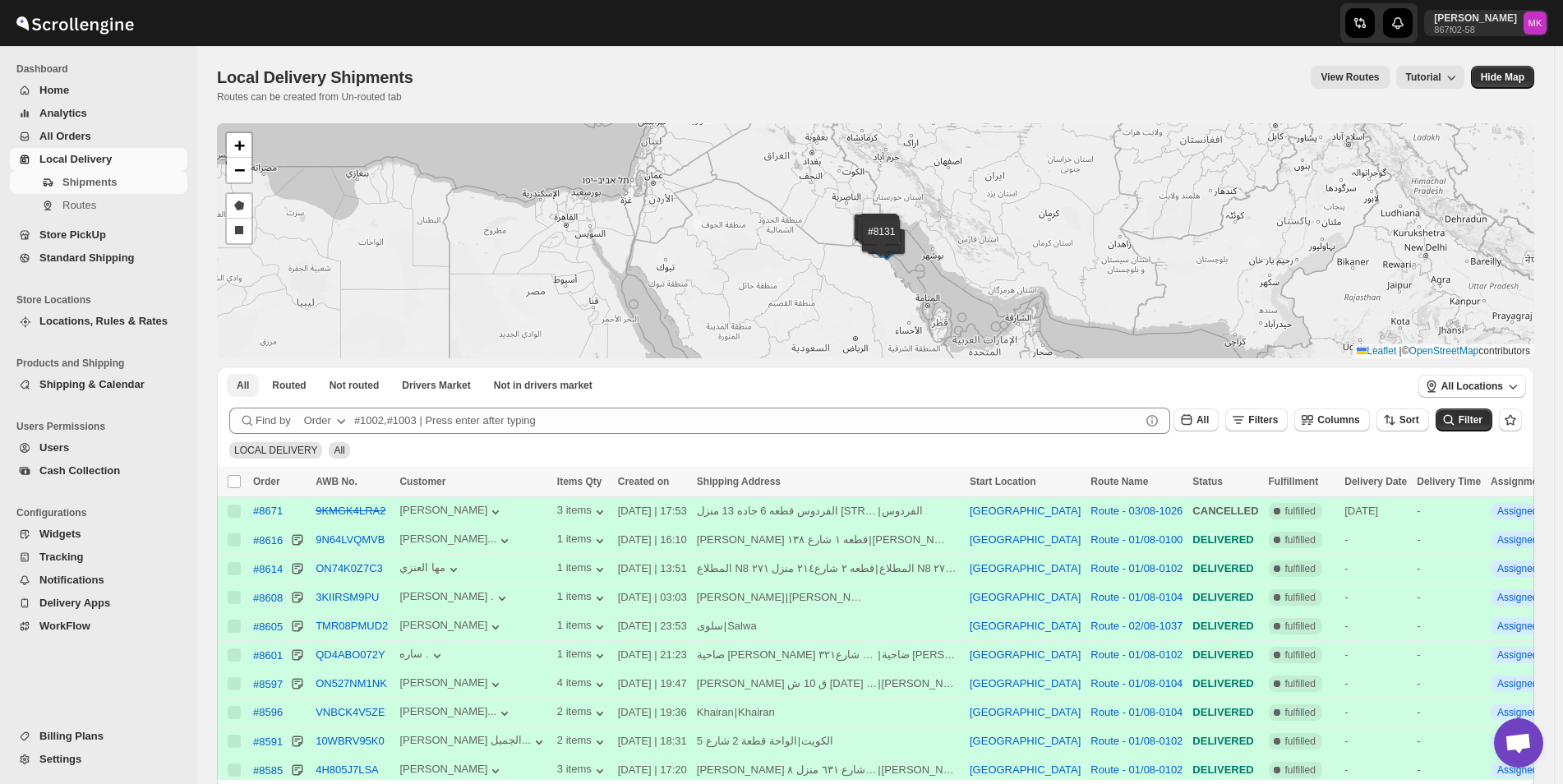
click at [247, 385] on span "All" at bounding box center [243, 386] width 12 height 13
click at [80, 197] on span "Routes" at bounding box center [123, 204] width 122 height 16
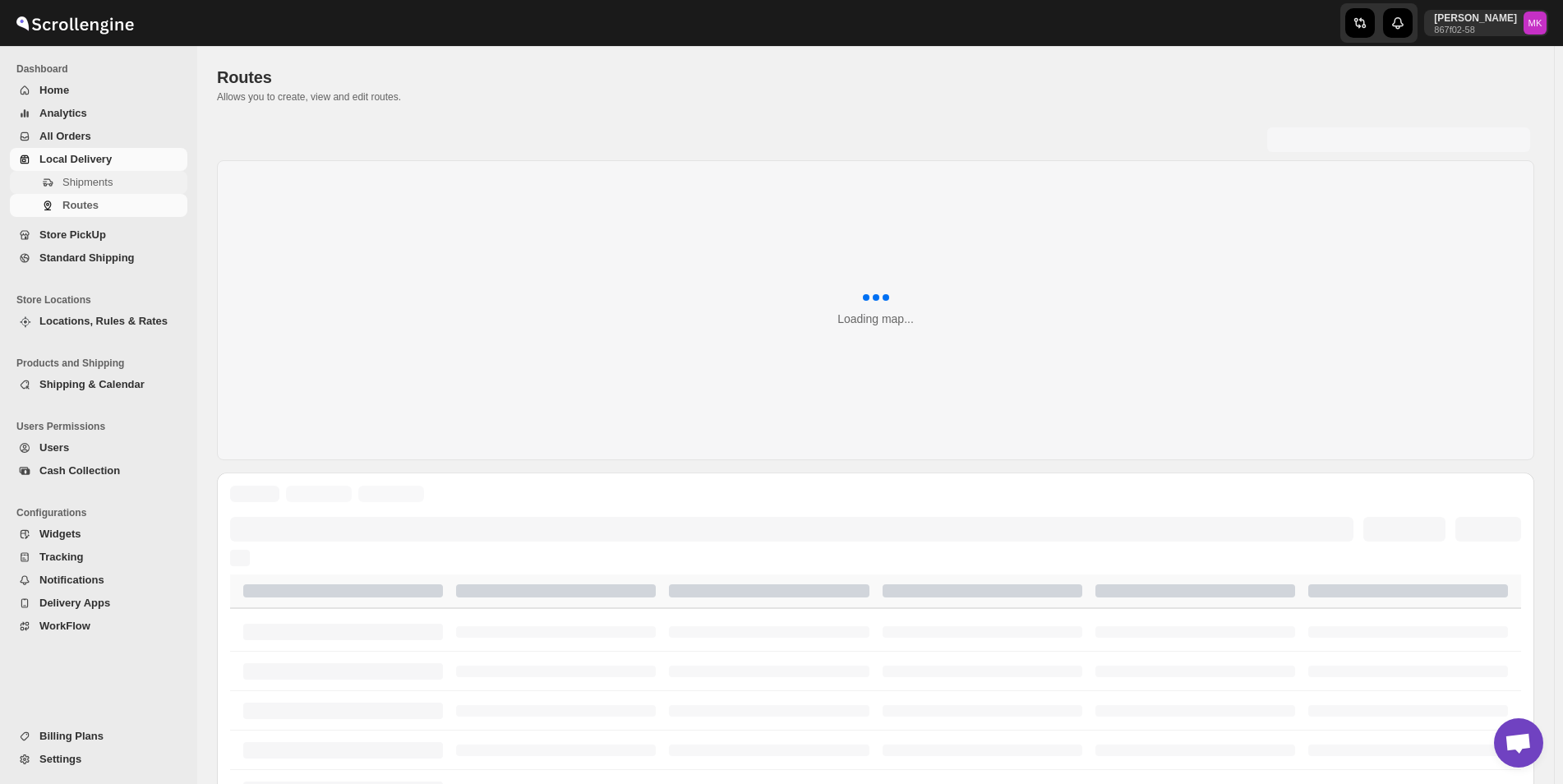
click at [93, 181] on span "Shipments" at bounding box center [87, 181] width 50 height 12
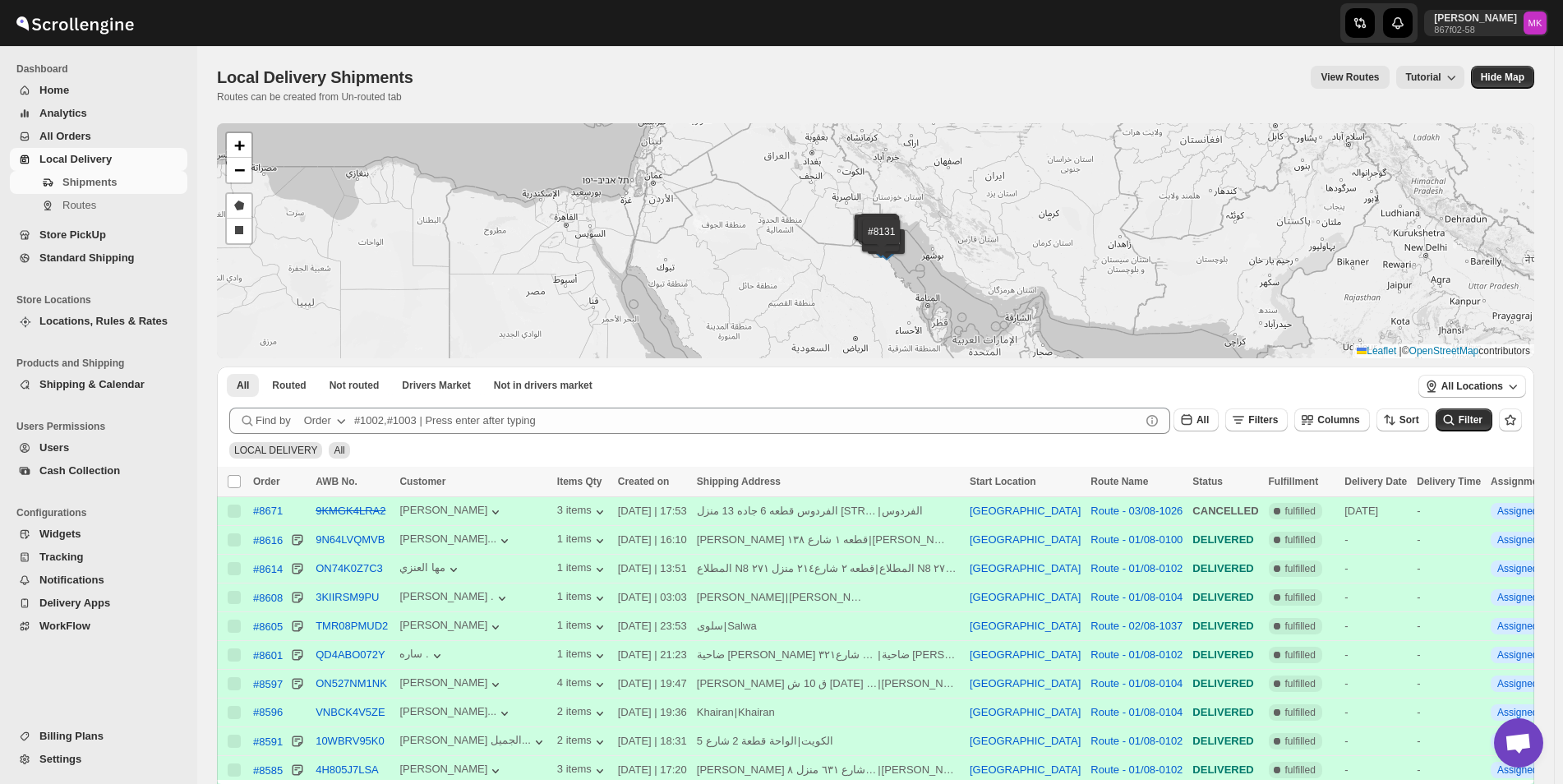
click at [68, 132] on button "All Orders" at bounding box center [98, 136] width 178 height 23
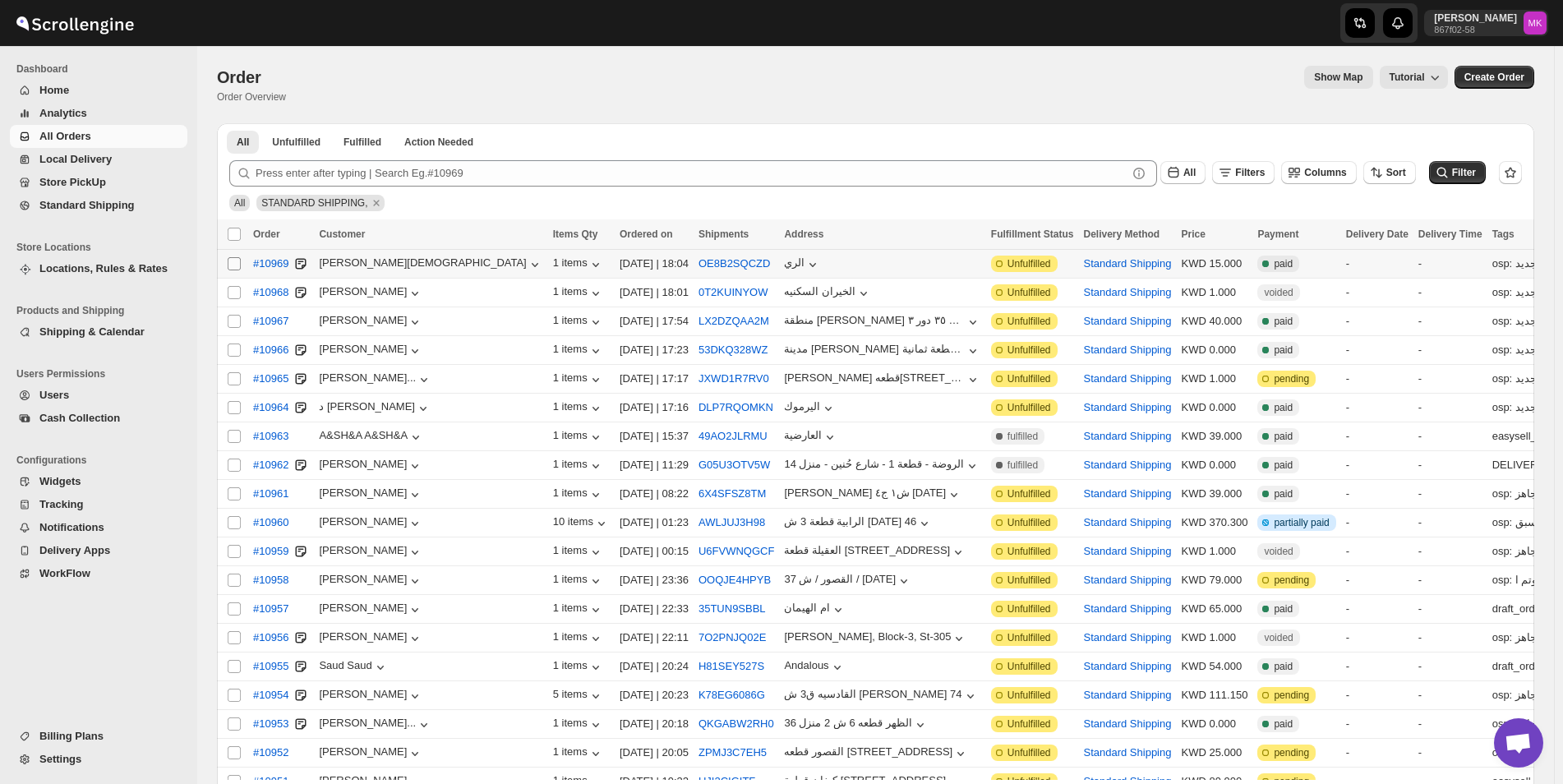
click at [236, 271] on span at bounding box center [233, 263] width 14 height 14
click at [236, 271] on input "Select order" at bounding box center [234, 264] width 13 height 13
click at [233, 262] on input "Select order" at bounding box center [234, 264] width 13 height 13
checkbox input "true"
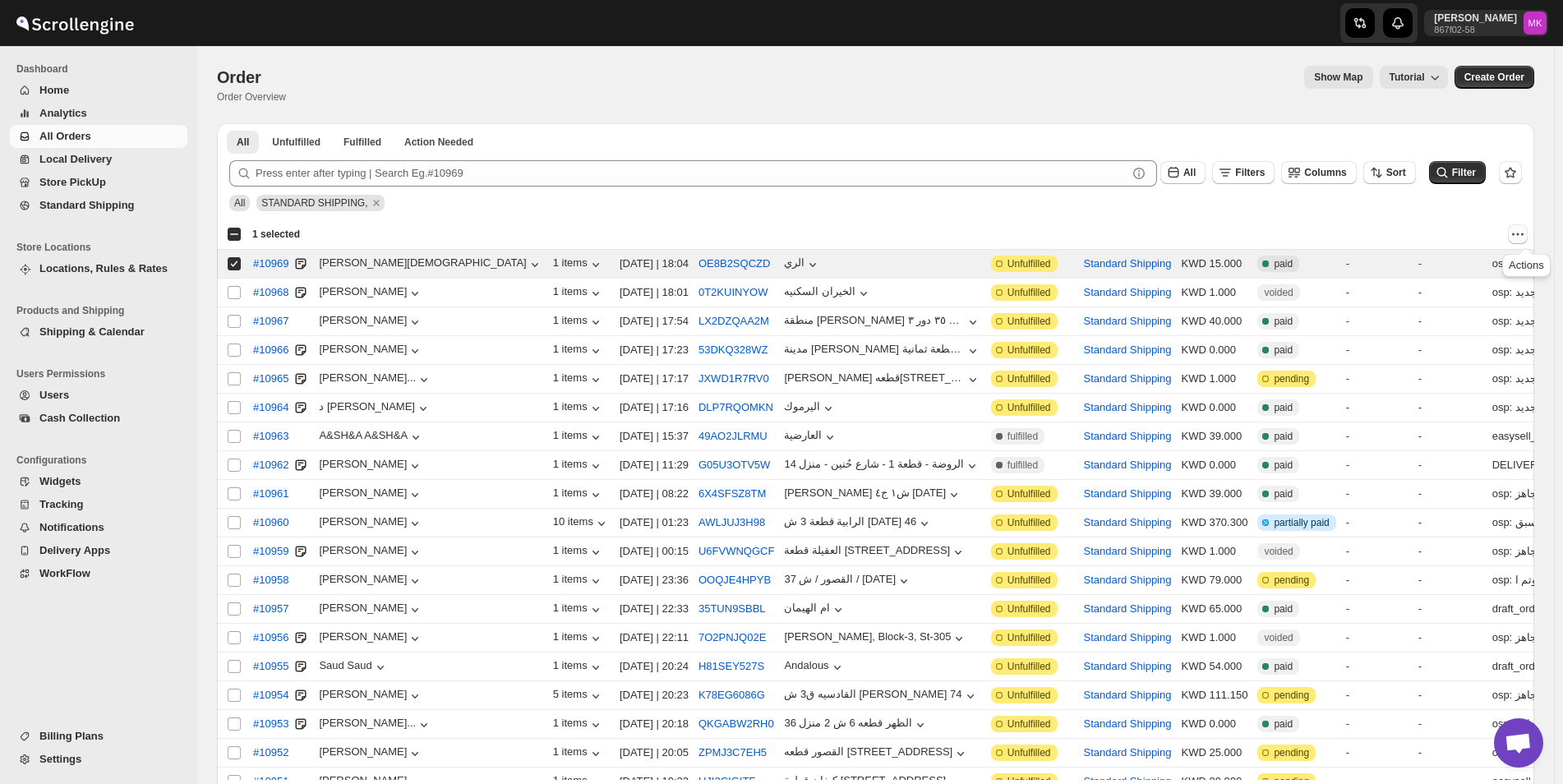
click at [1526, 237] on icon "Actions" at bounding box center [1517, 233] width 16 height 16
click at [1326, 230] on div at bounding box center [920, 234] width 1214 height 20
click at [231, 235] on div "Select all 20 orders 1 selected" at bounding box center [263, 233] width 73 height 14
checkbox input "true"
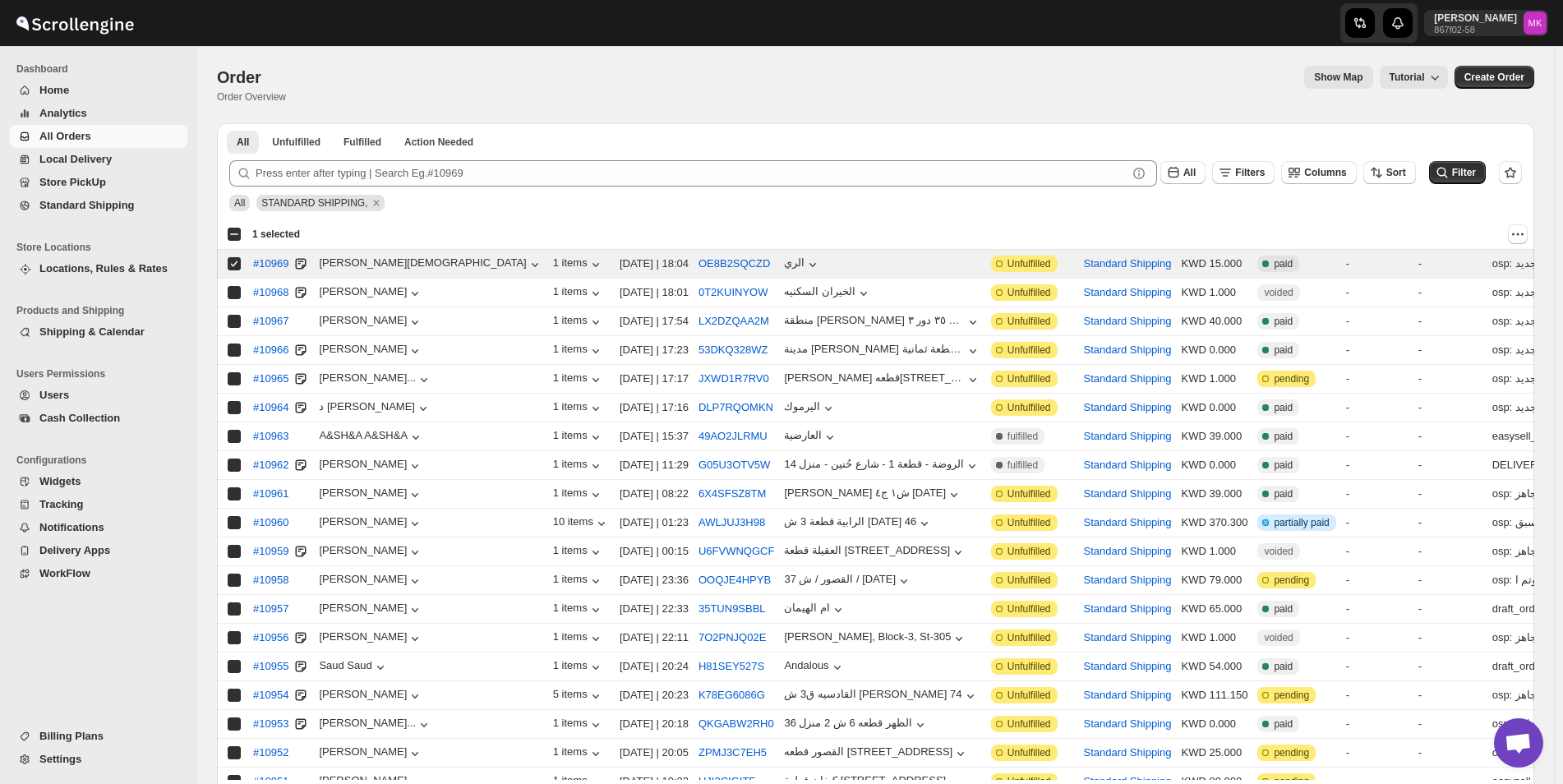
checkbox input "true"
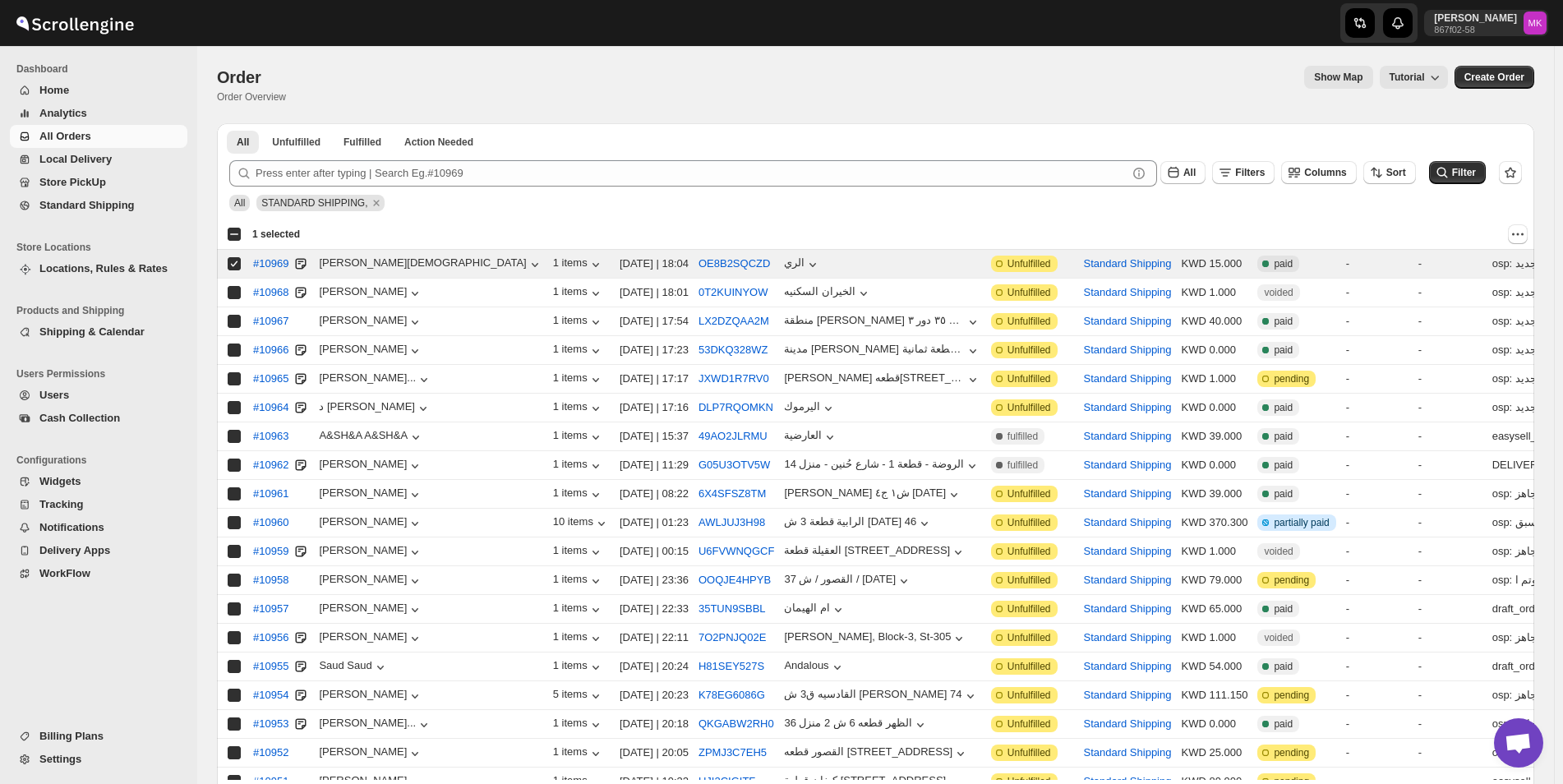
checkbox input "true"
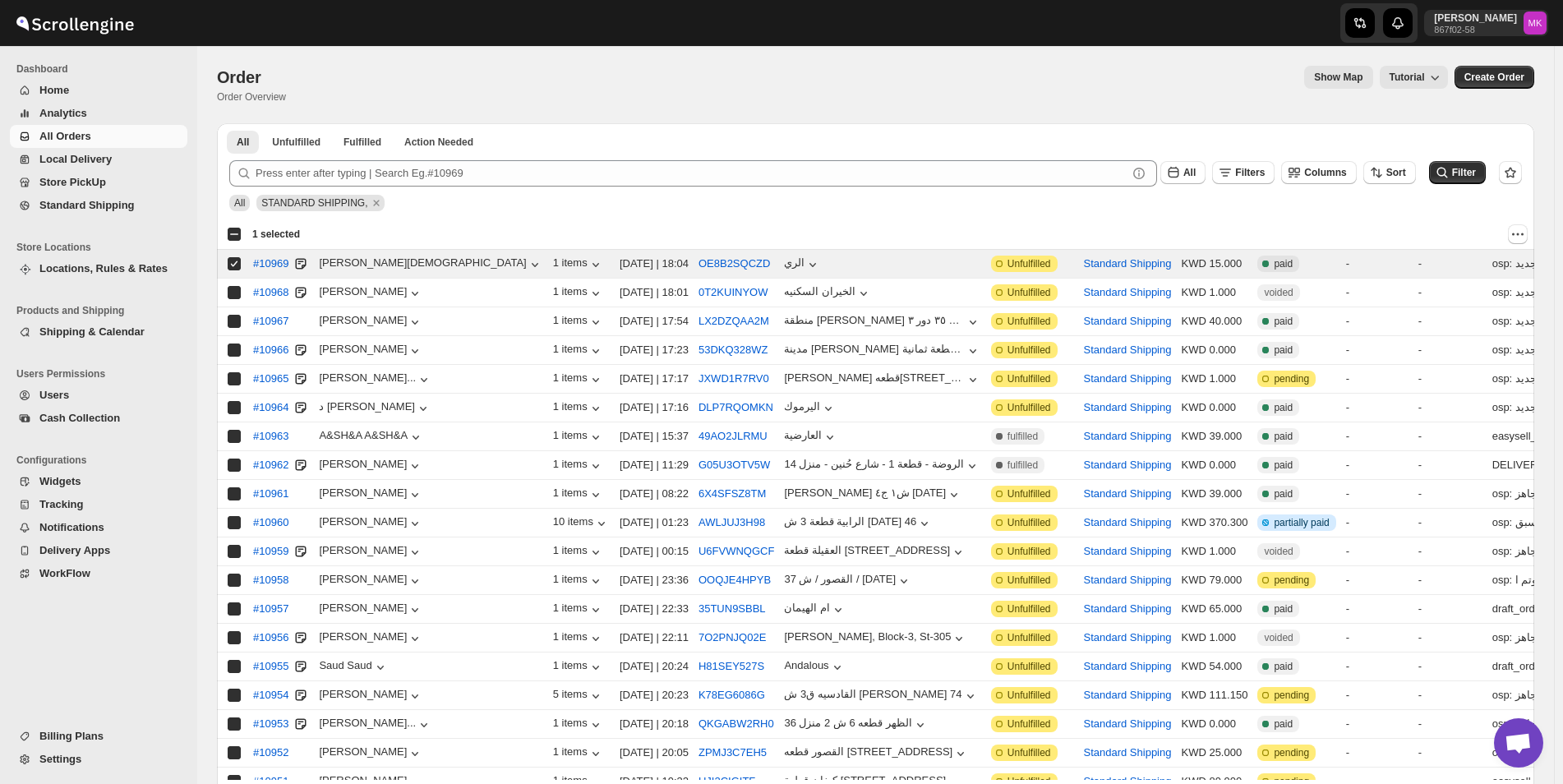
checkbox input "true"
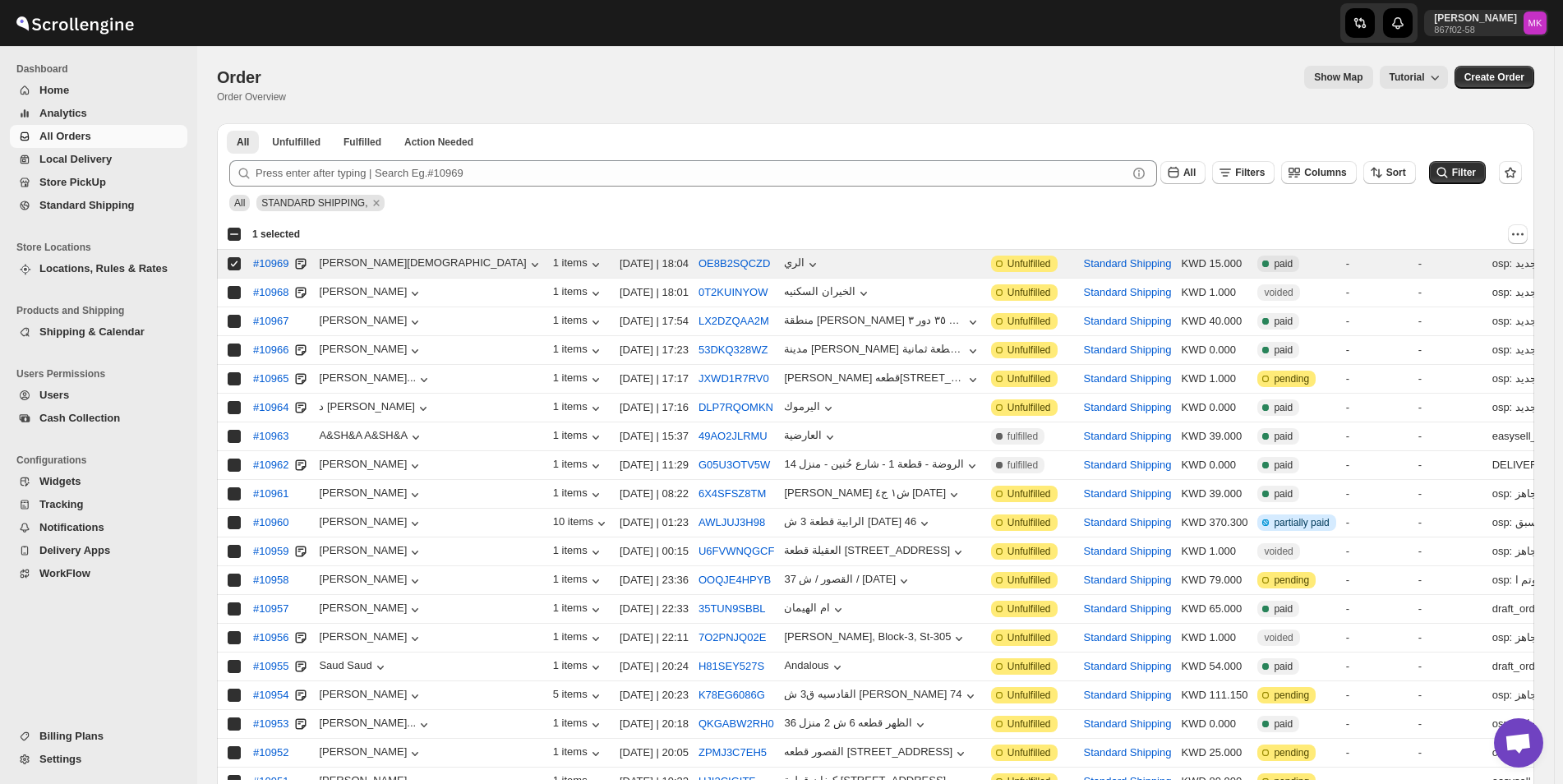
checkbox input "true"
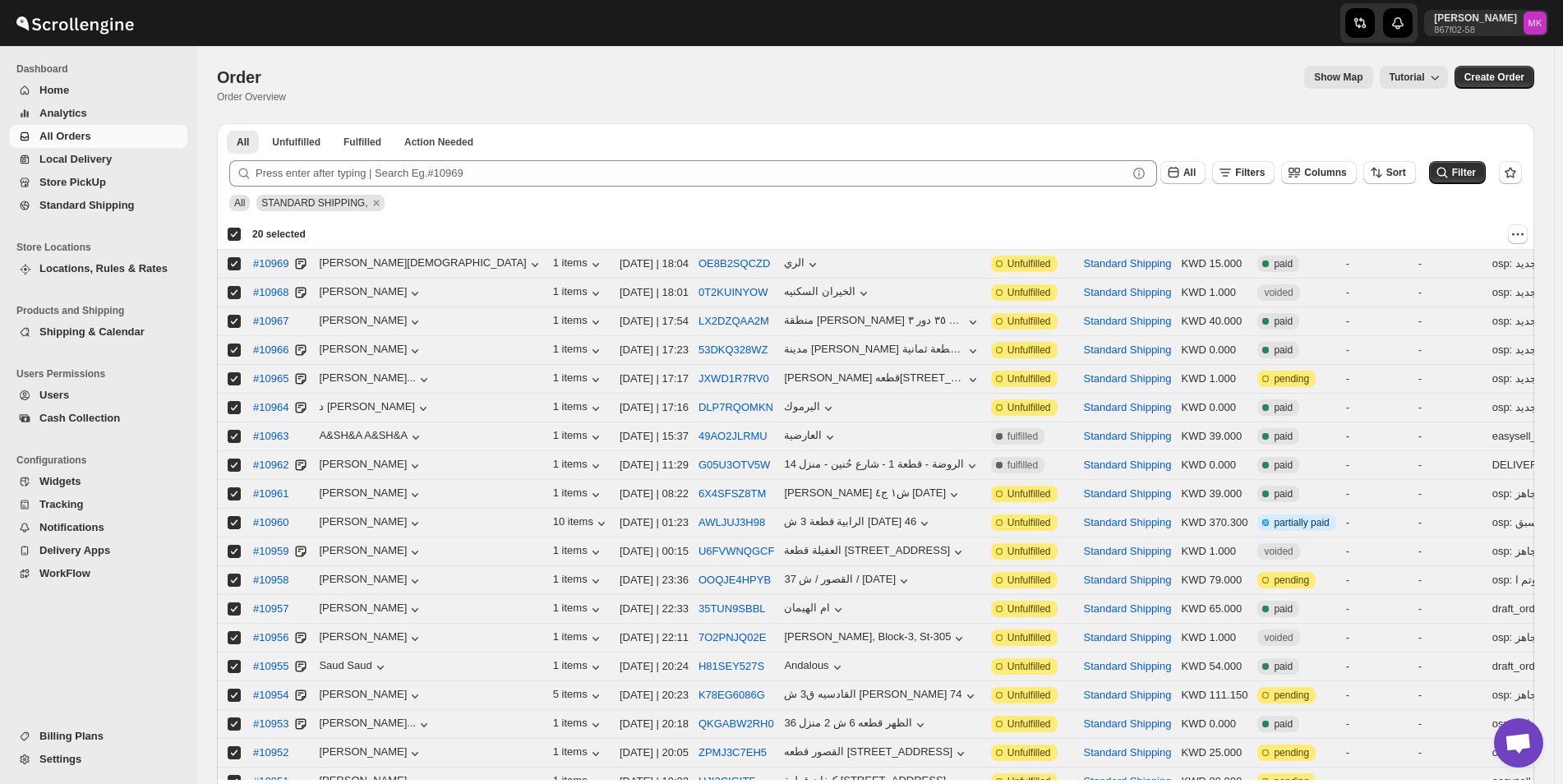
click at [231, 233] on div "Deselect all 20 orders 20 selected" at bounding box center [266, 233] width 79 height 14
checkbox input "false"
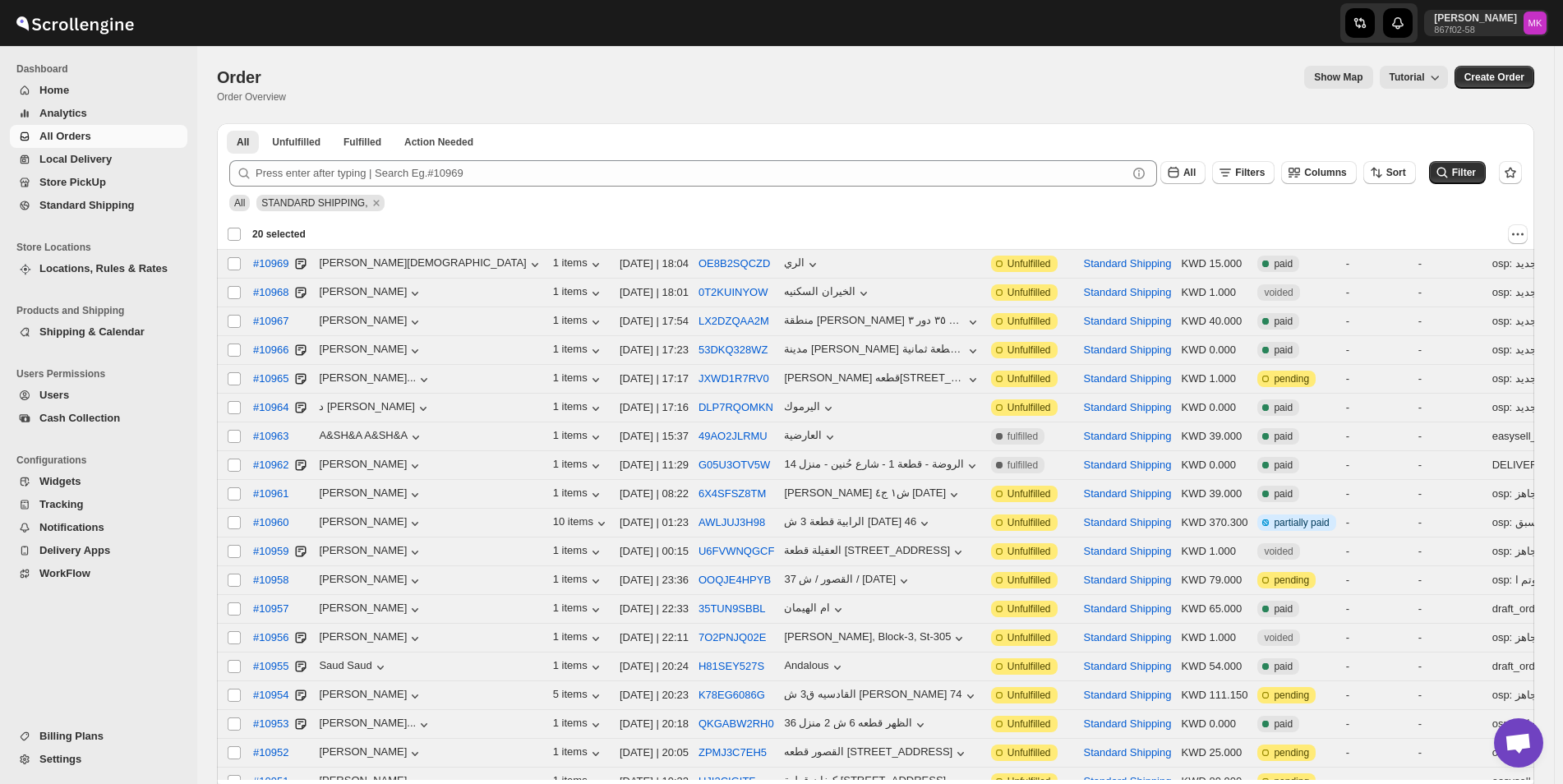
checkbox input "false"
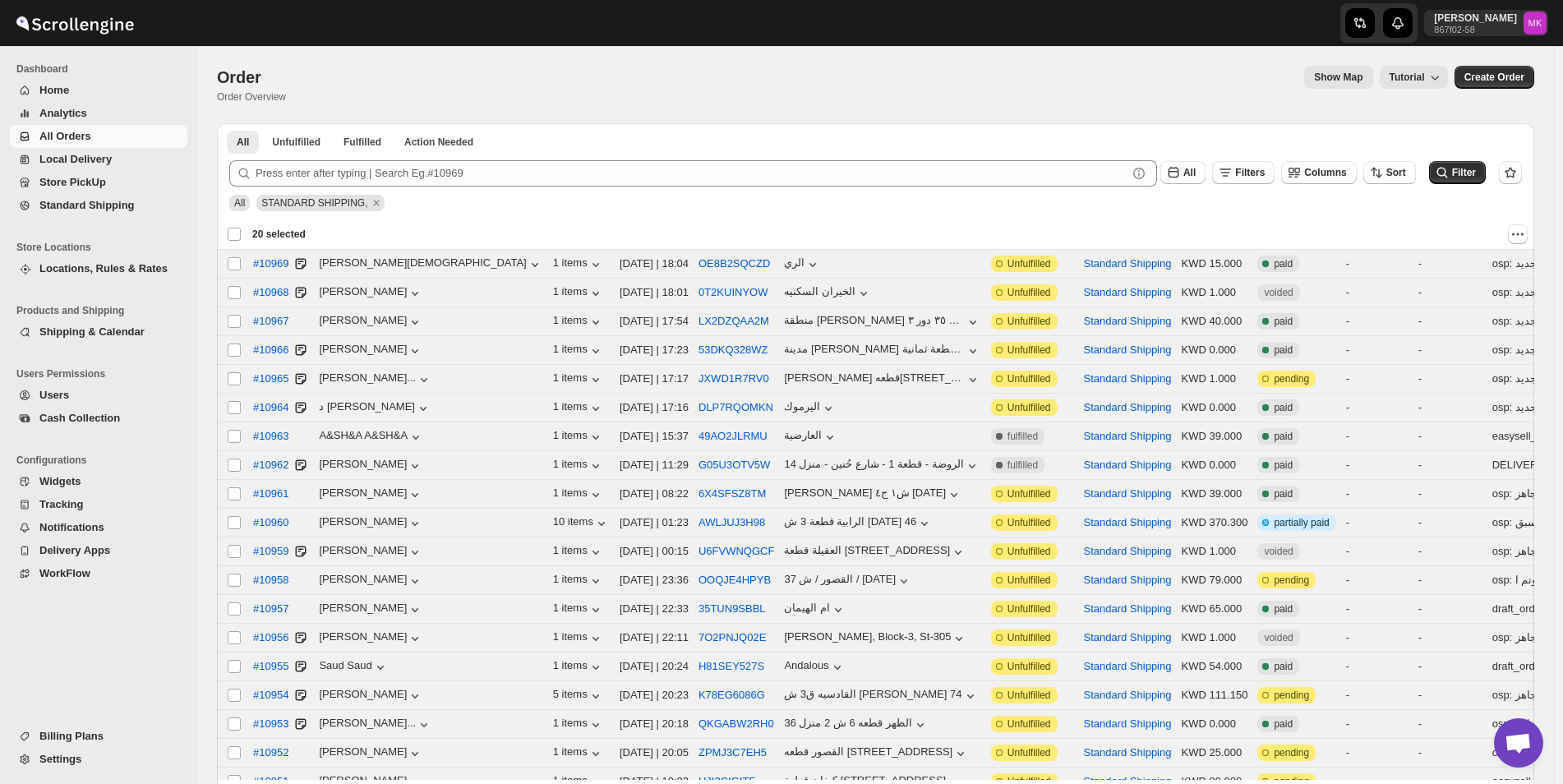
checkbox input "false"
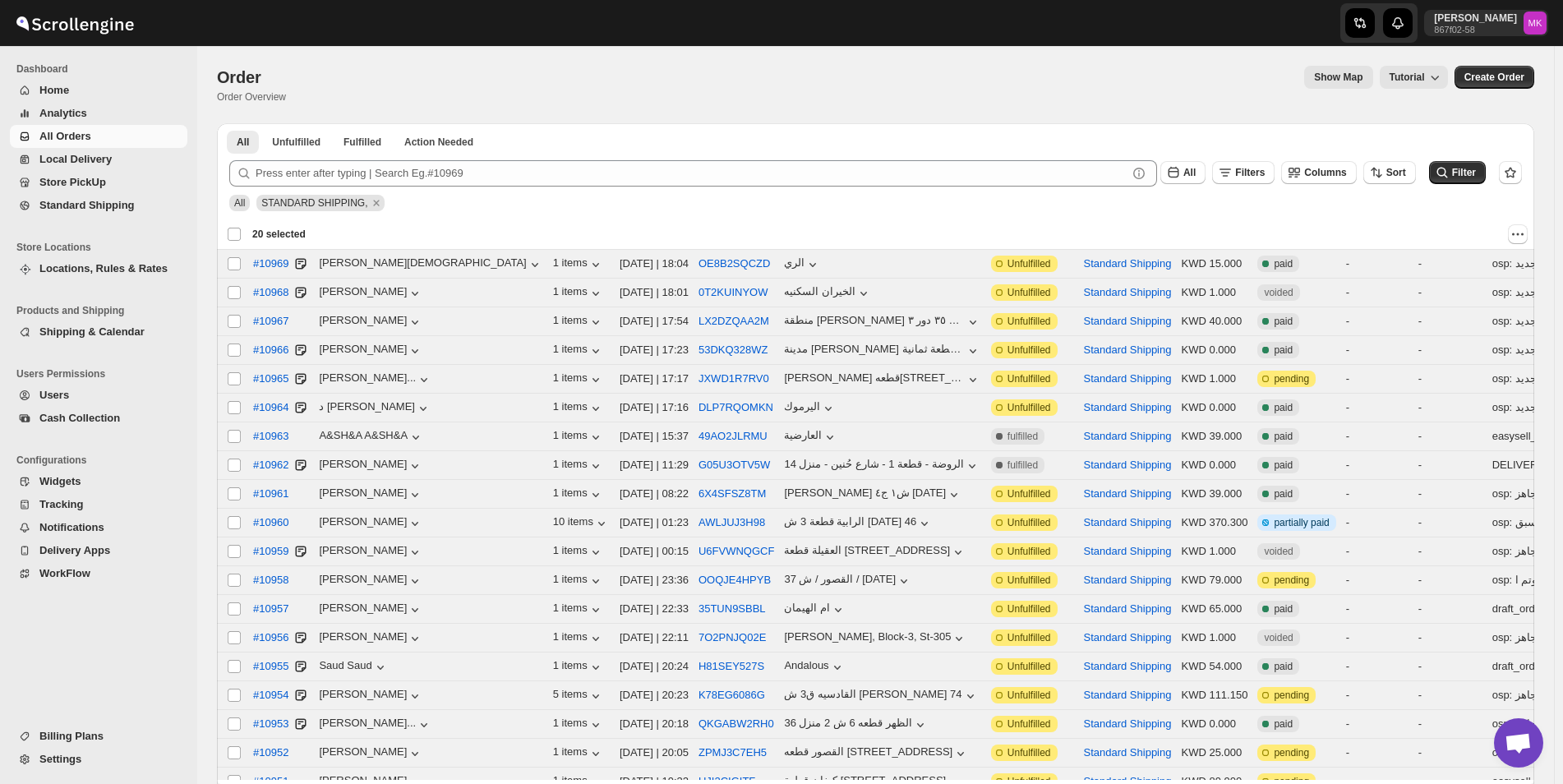
checkbox input "false"
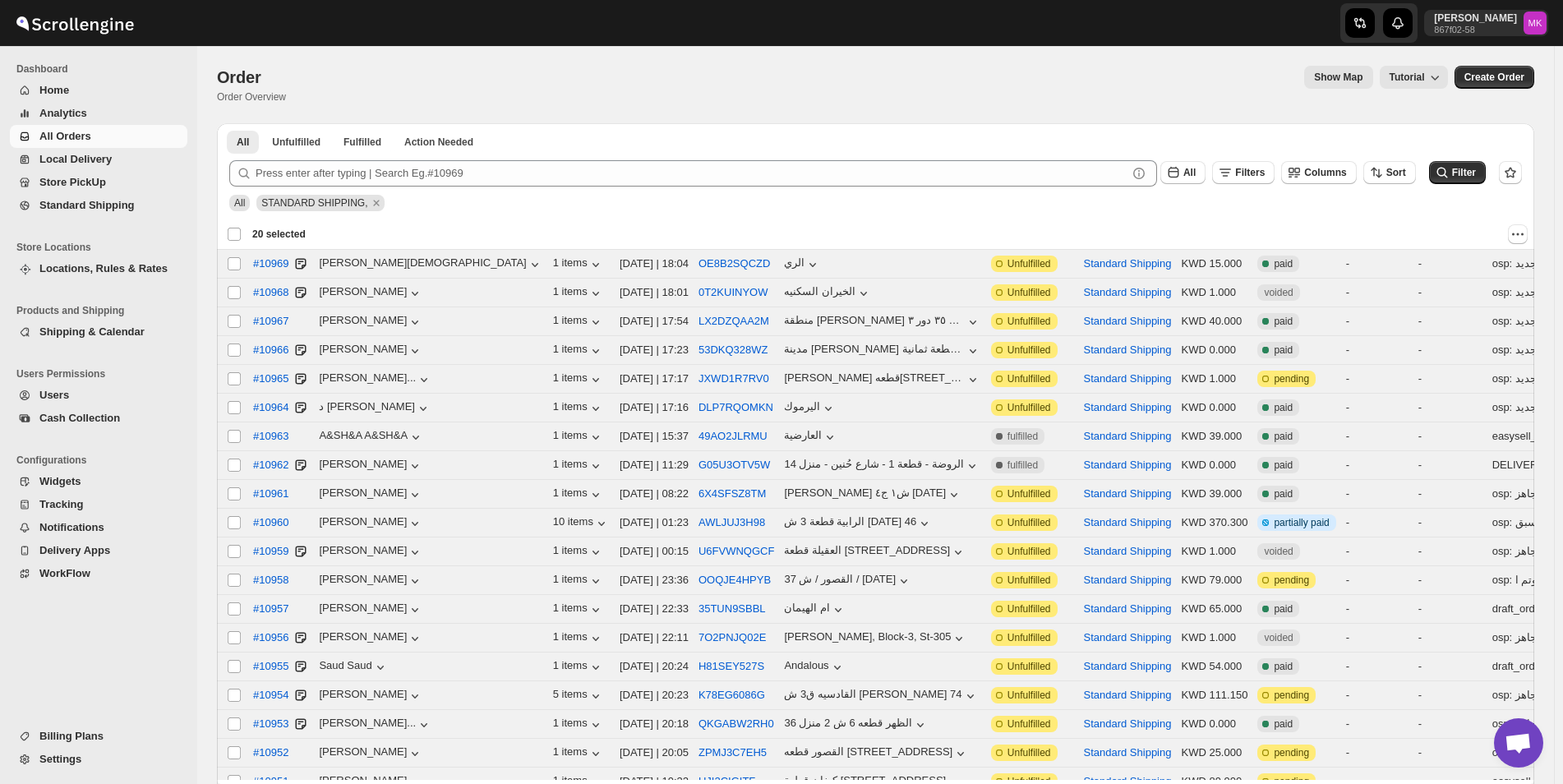
checkbox input "false"
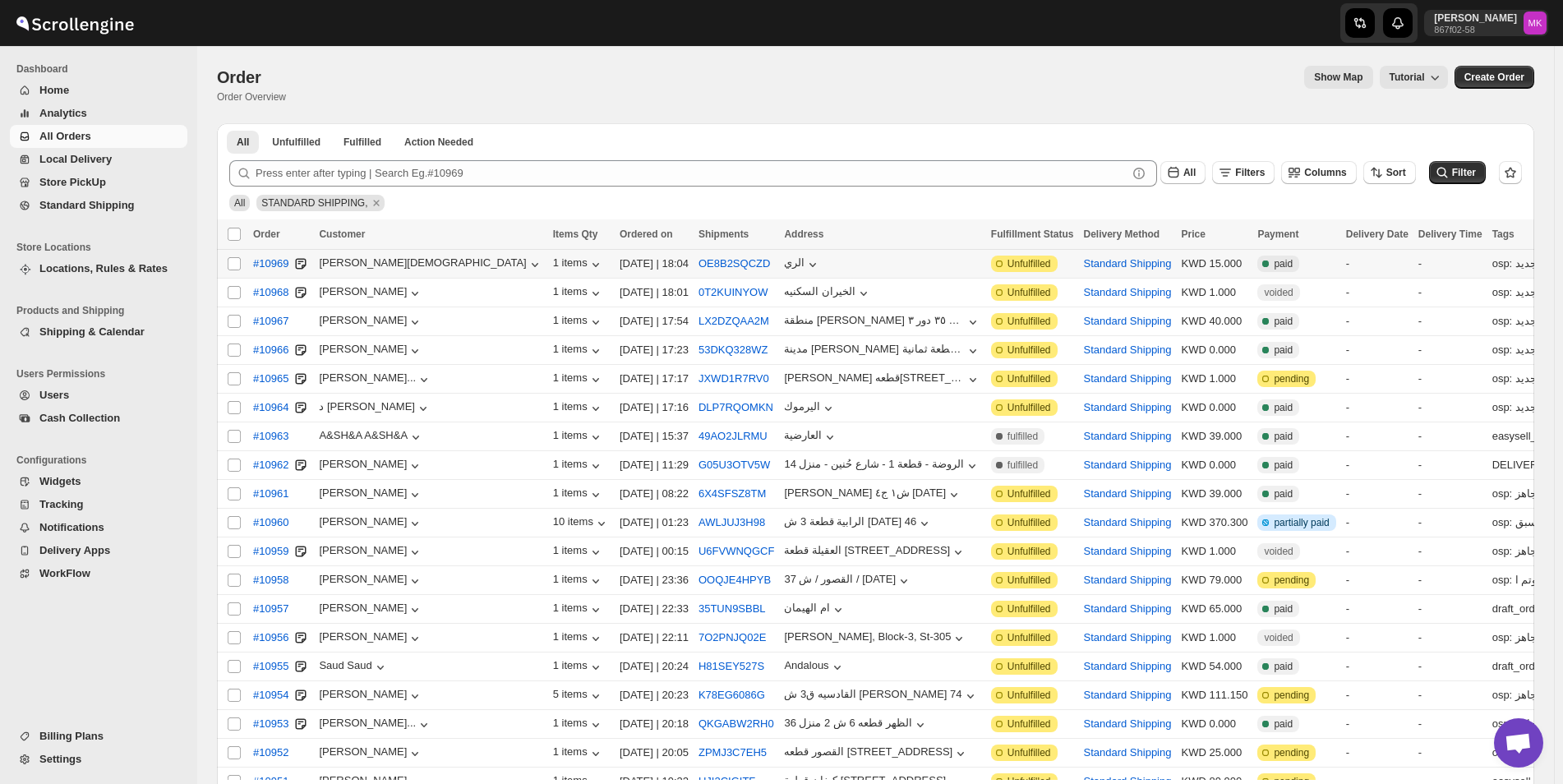
click at [803, 266] on div "الري" at bounding box center [882, 263] width 197 height 18
click at [290, 270] on button "#10969" at bounding box center [270, 263] width 55 height 26
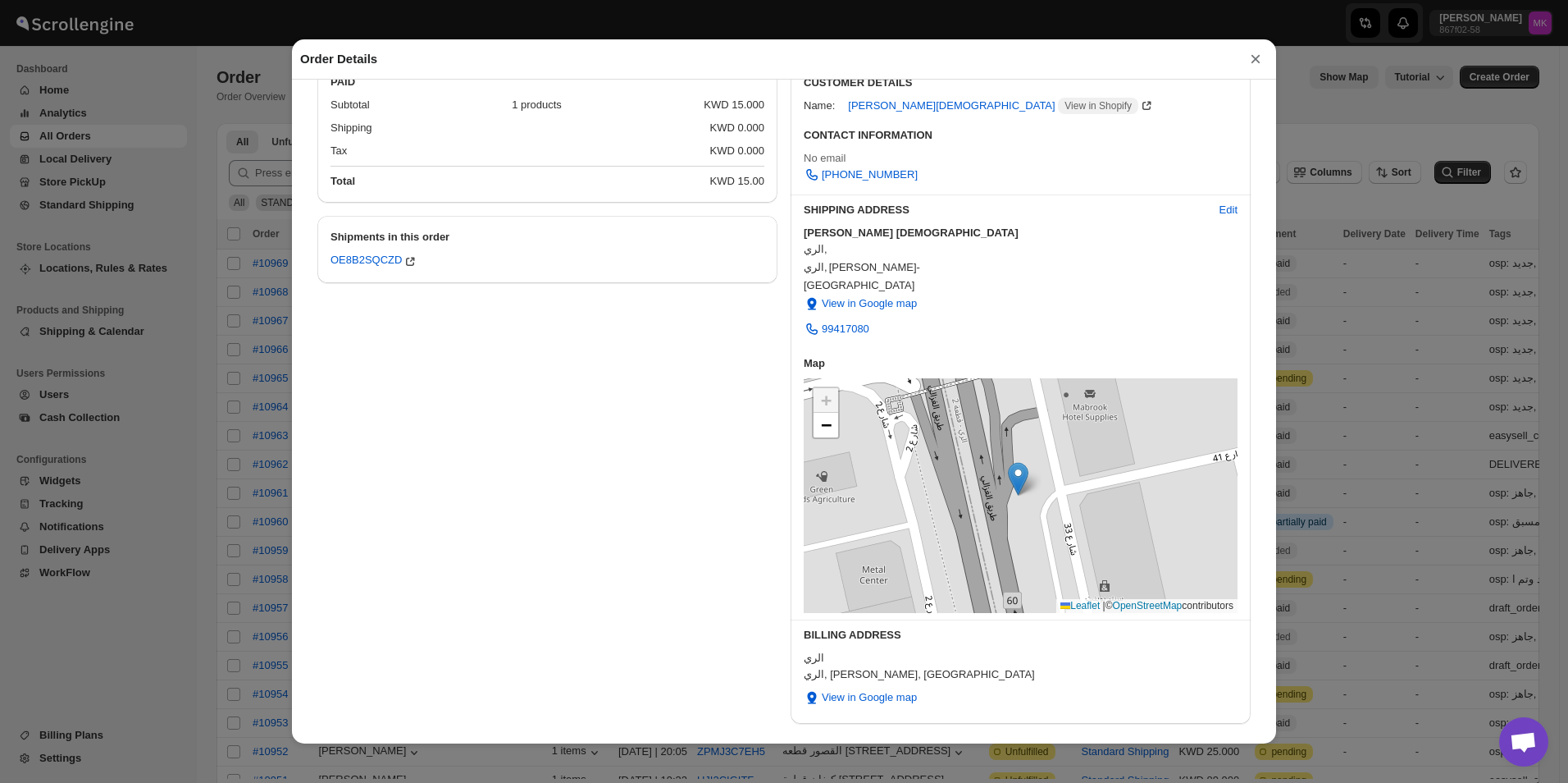
scroll to position [58, 0]
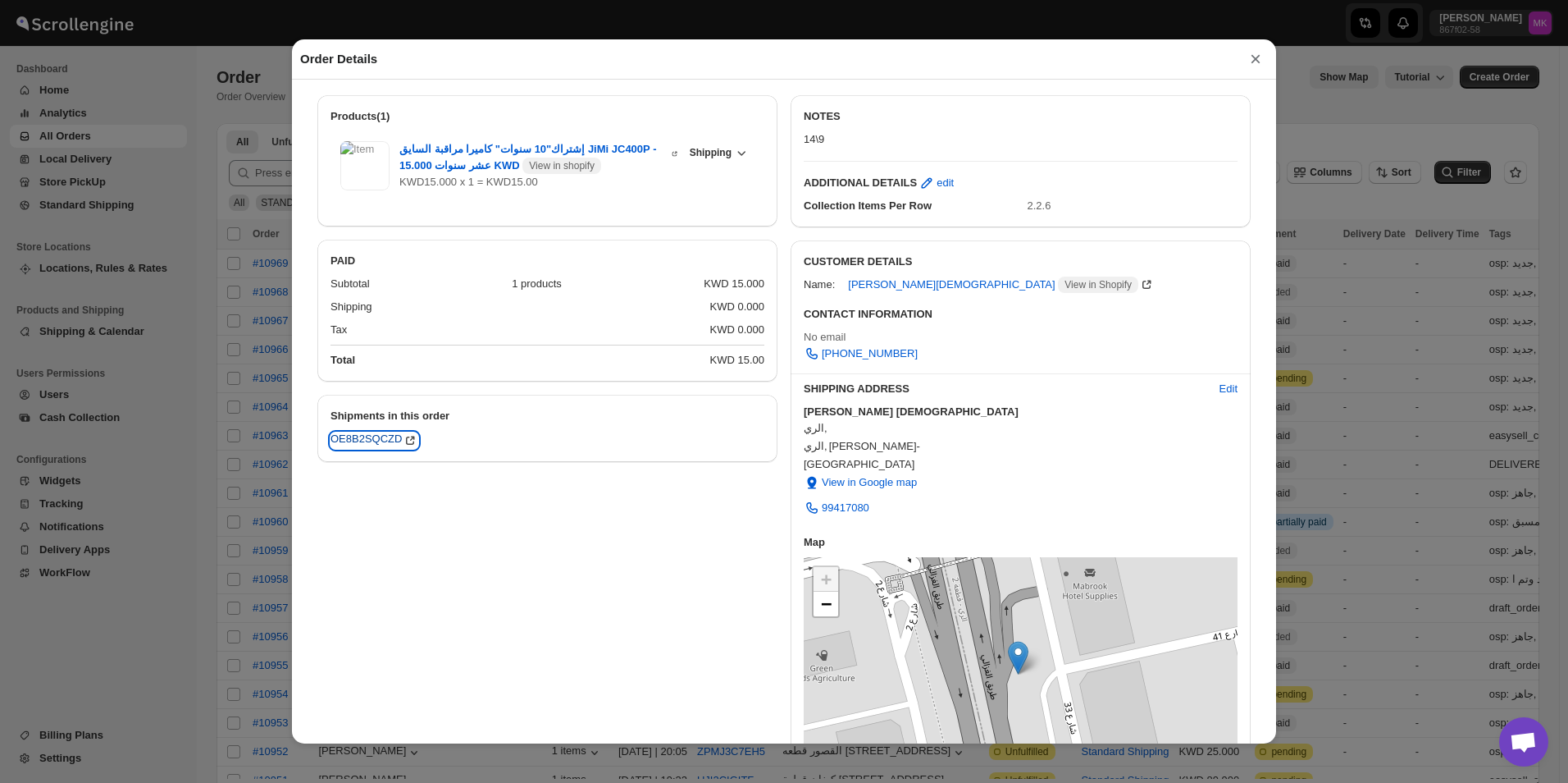
click at [365, 441] on div "OE8B2SQCZD" at bounding box center [375, 440] width 88 height 16
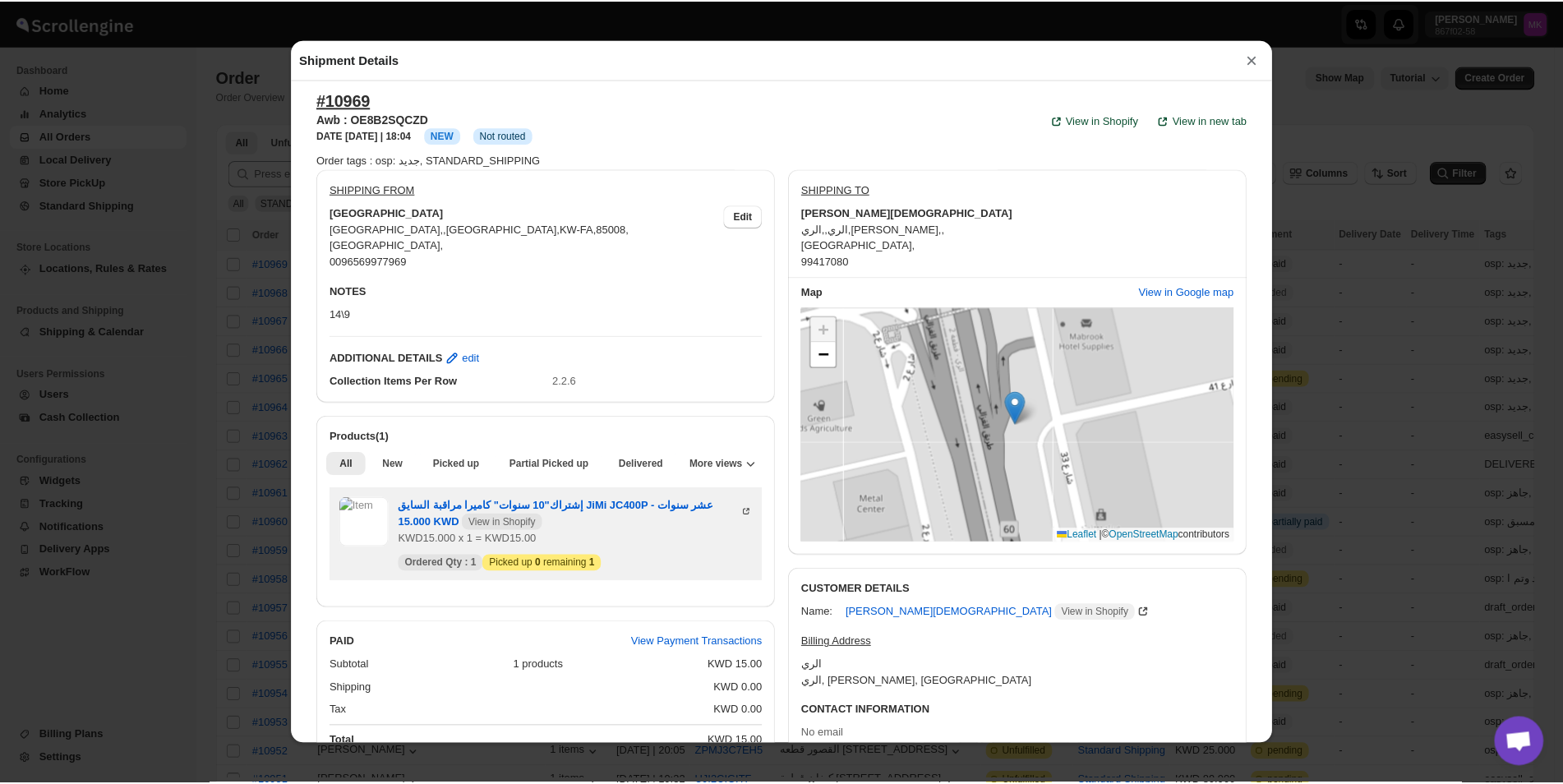
scroll to position [0, 0]
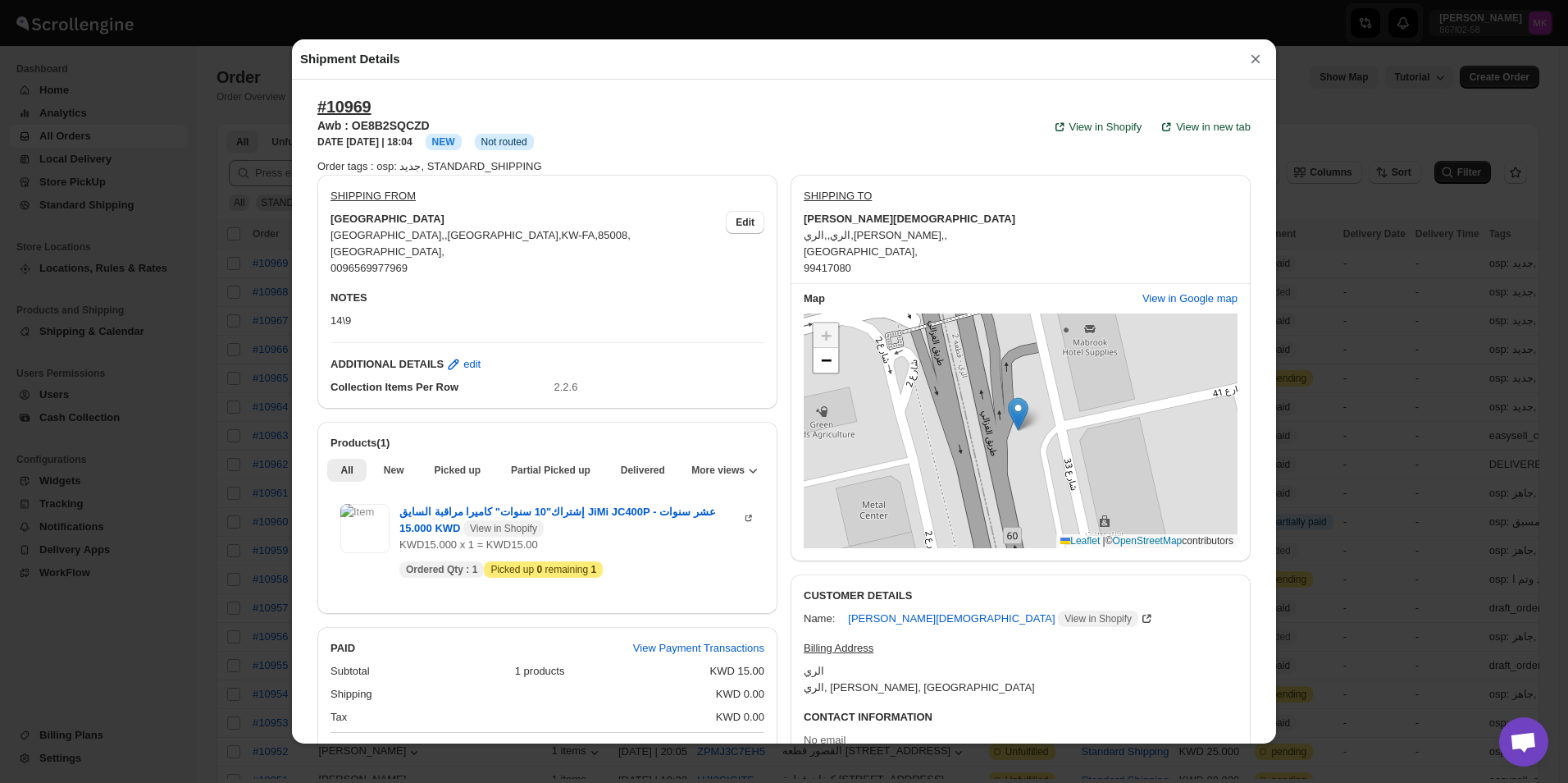
click at [1253, 65] on button "×" at bounding box center [1256, 59] width 25 height 23
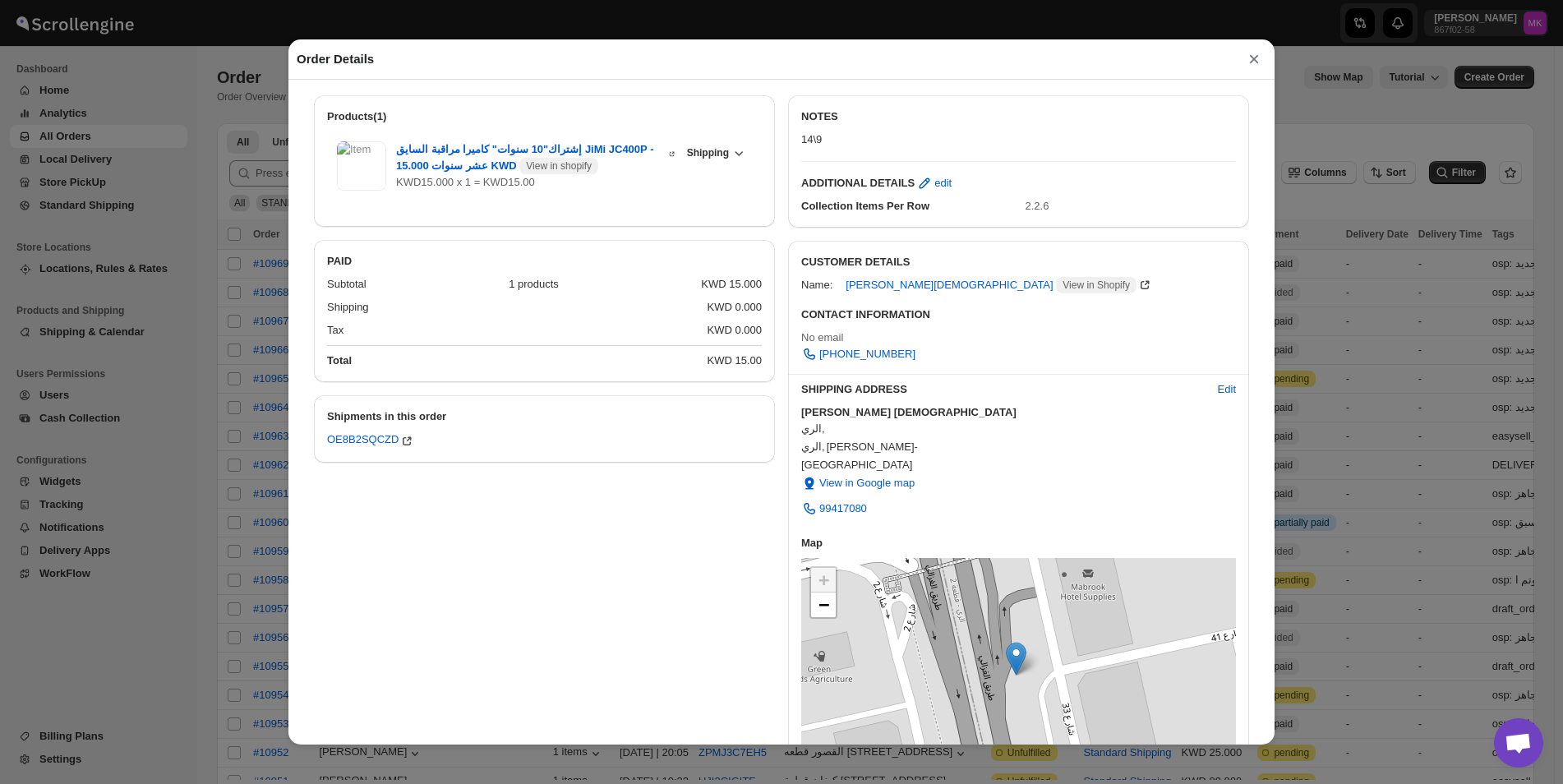
click at [1258, 64] on button "×" at bounding box center [1254, 59] width 25 height 23
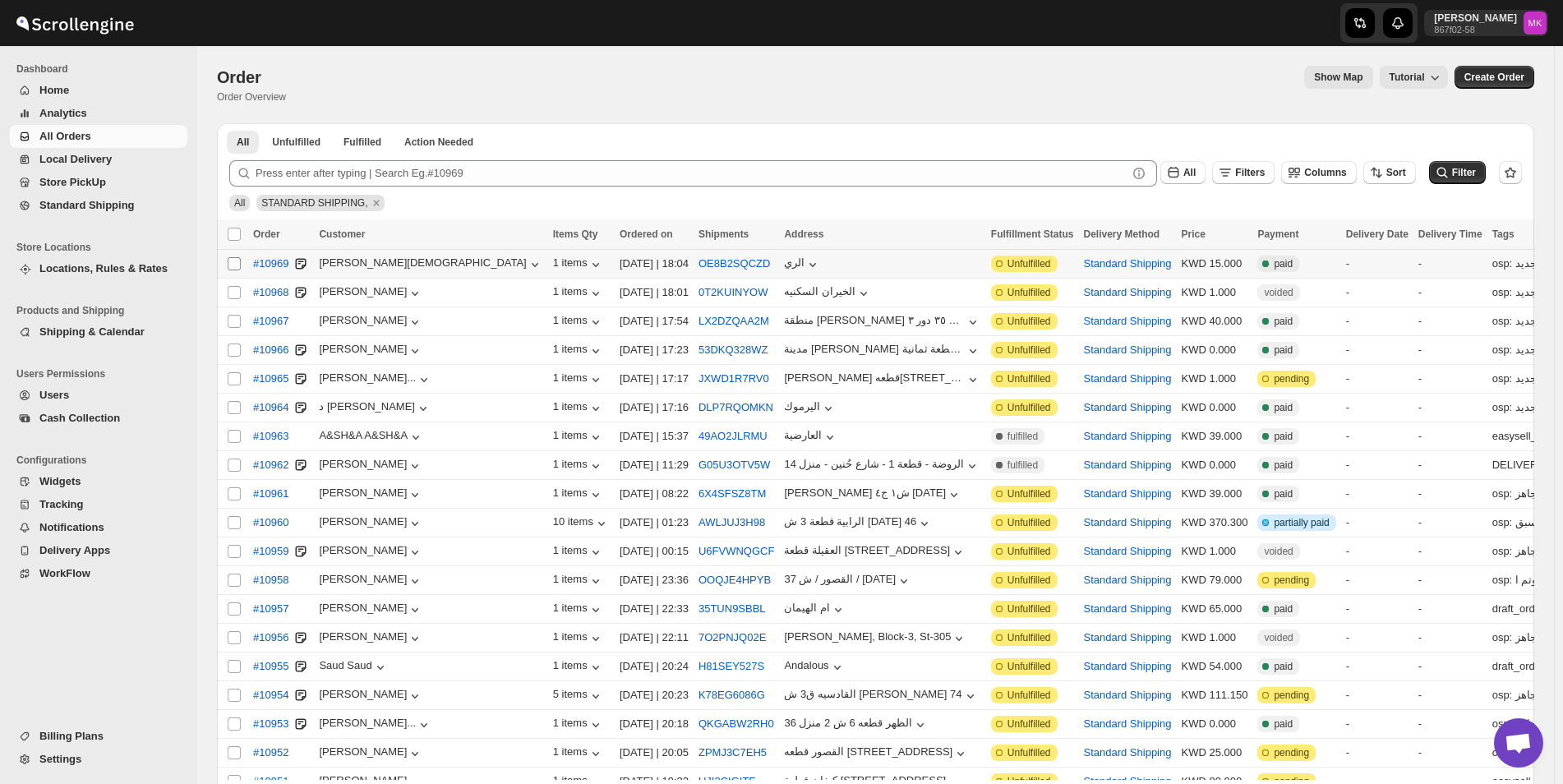
click at [236, 265] on input "Select order" at bounding box center [234, 264] width 13 height 13
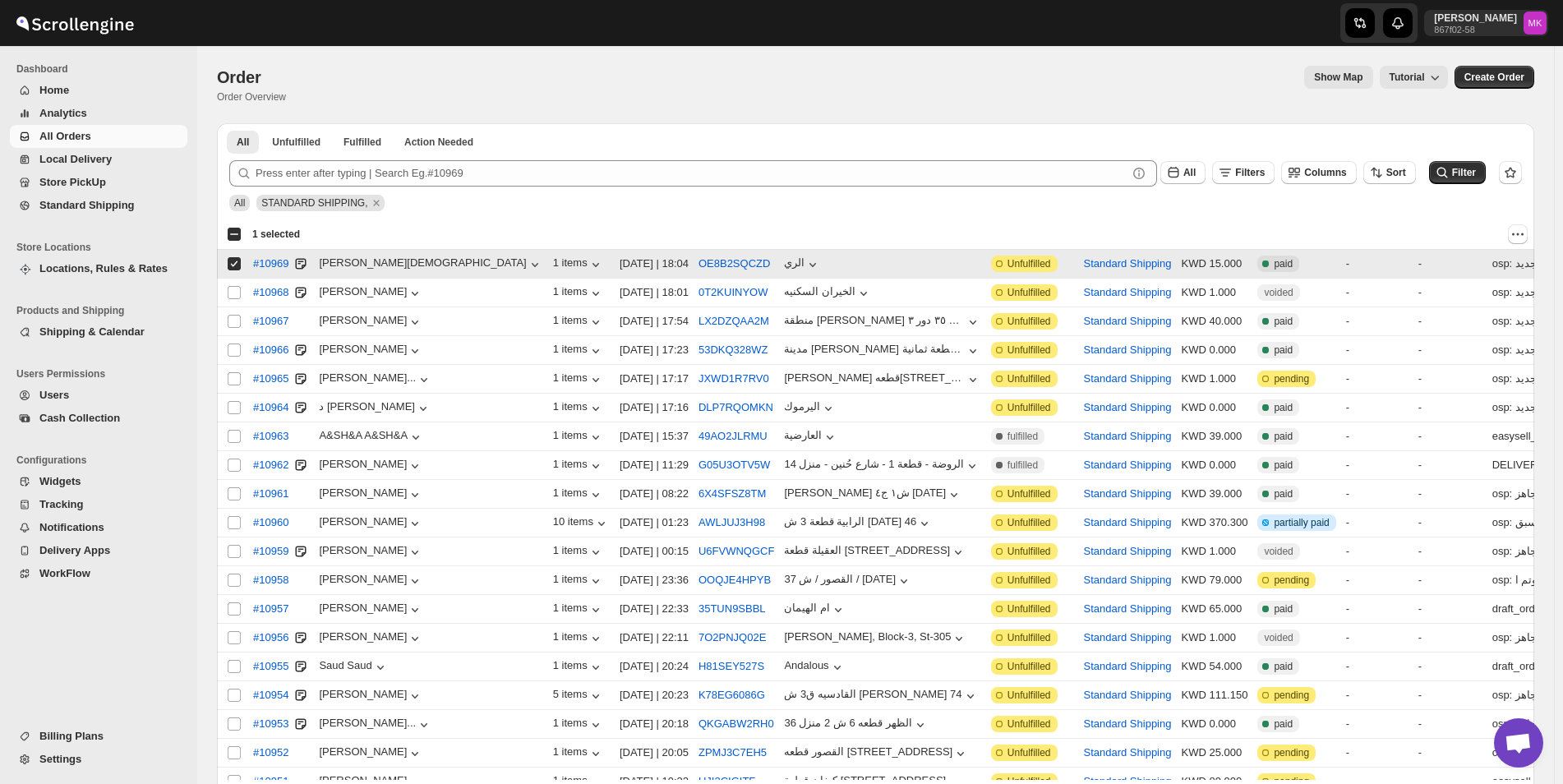
click at [229, 265] on input "Select order" at bounding box center [234, 264] width 13 height 13
checkbox input "false"
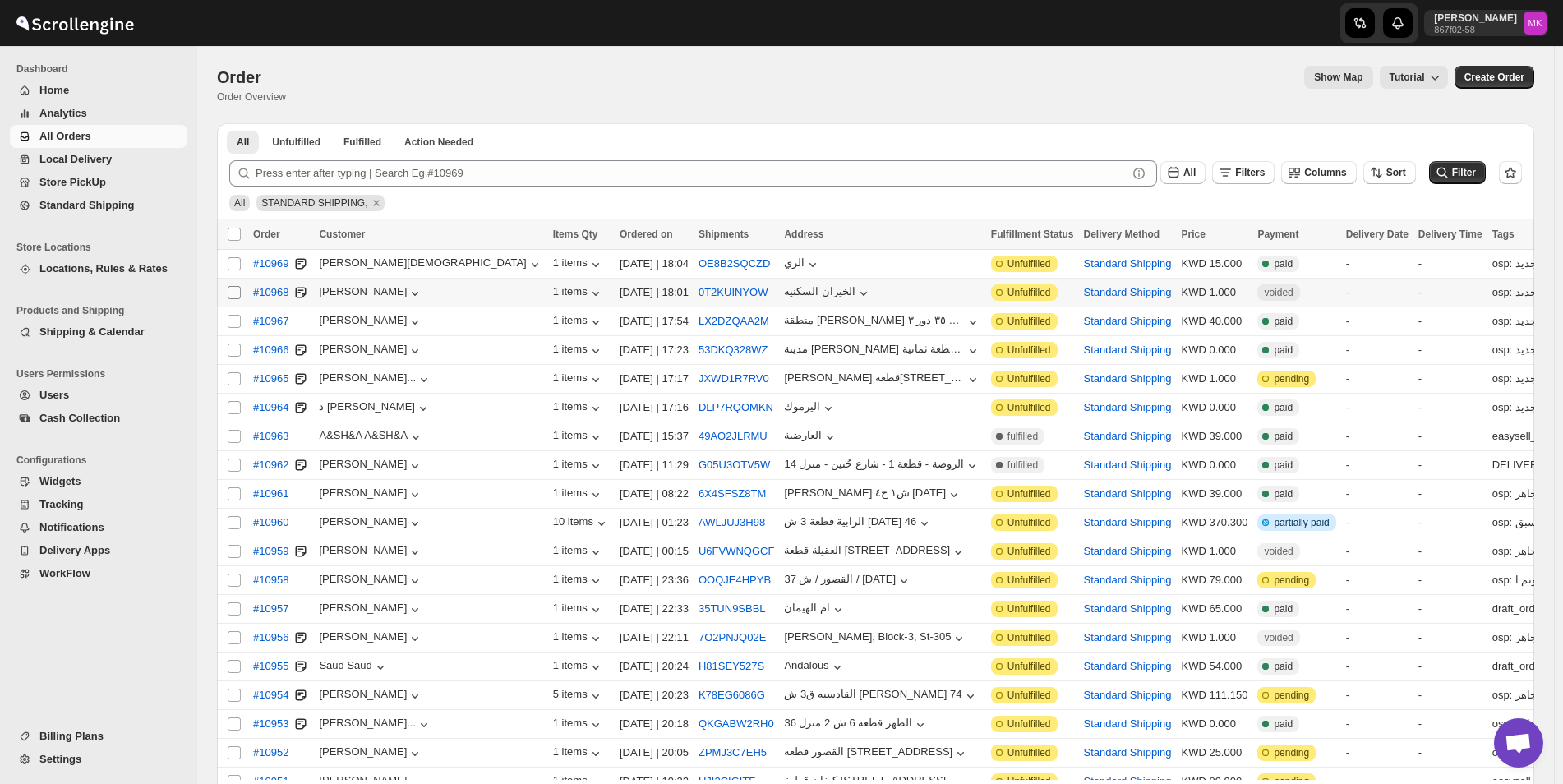
click at [227, 288] on span at bounding box center [233, 292] width 14 height 14
click at [228, 288] on input "Select order" at bounding box center [234, 293] width 13 height 13
click at [236, 287] on input "Select order" at bounding box center [234, 293] width 13 height 13
checkbox input "true"
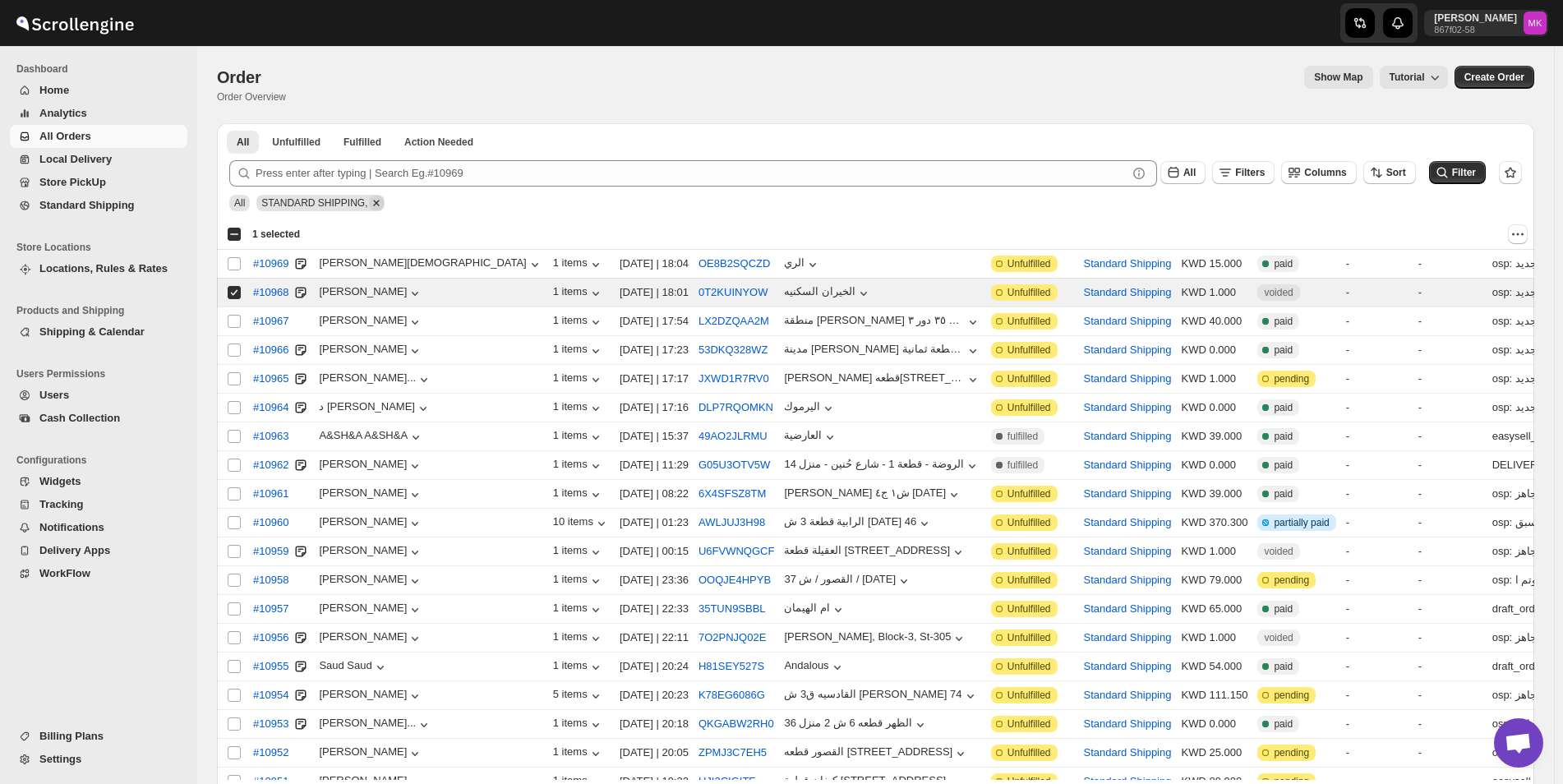
click at [369, 201] on icon "Remove" at bounding box center [375, 202] width 14 height 14
click at [1519, 237] on icon "Actions" at bounding box center [1517, 233] width 16 height 16
click at [1083, 262] on button "Standard Shipping" at bounding box center [1127, 263] width 88 height 12
click at [1083, 259] on button "Standard Shipping" at bounding box center [1127, 263] width 88 height 12
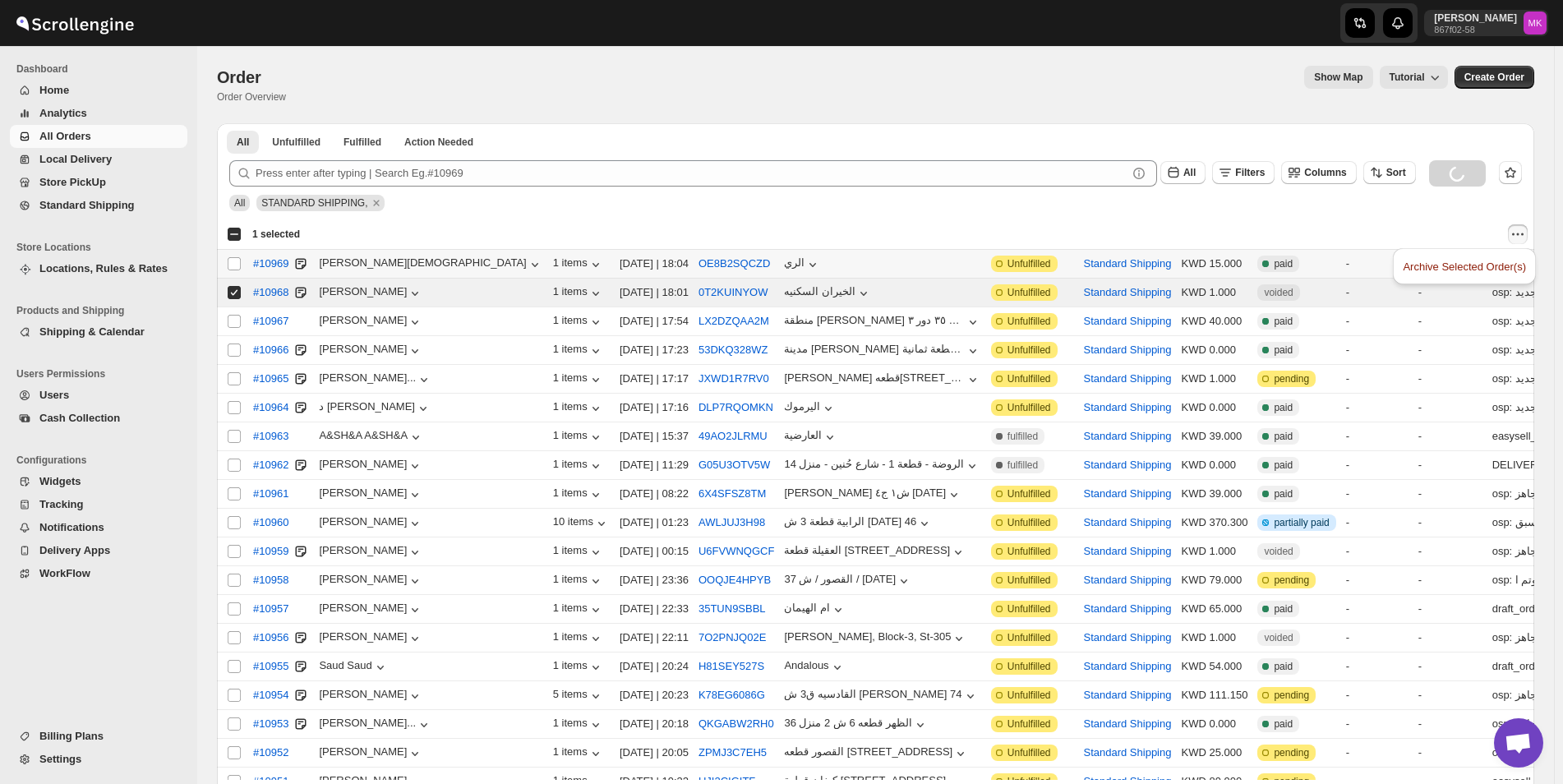
click at [1078, 273] on td "Standard Shipping" at bounding box center [1127, 264] width 98 height 29
checkbox input "true"
click at [1078, 307] on td "Standard Shipping" at bounding box center [1127, 321] width 98 height 29
checkbox input "true"
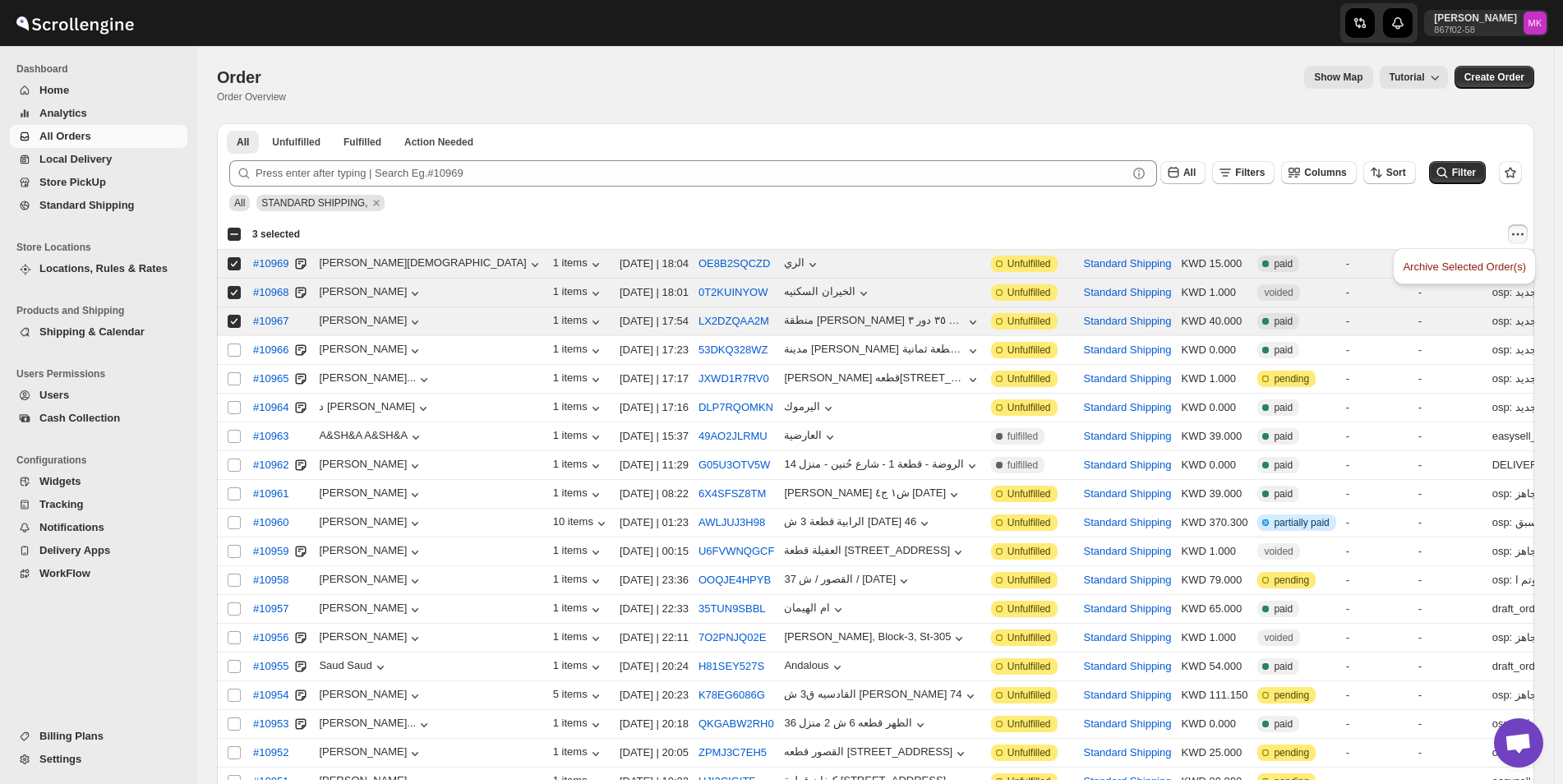
click at [1035, 202] on div "All STANDARD SHIPPING," at bounding box center [872, 195] width 1299 height 32
click at [228, 264] on input "Select order" at bounding box center [234, 264] width 13 height 13
checkbox input "false"
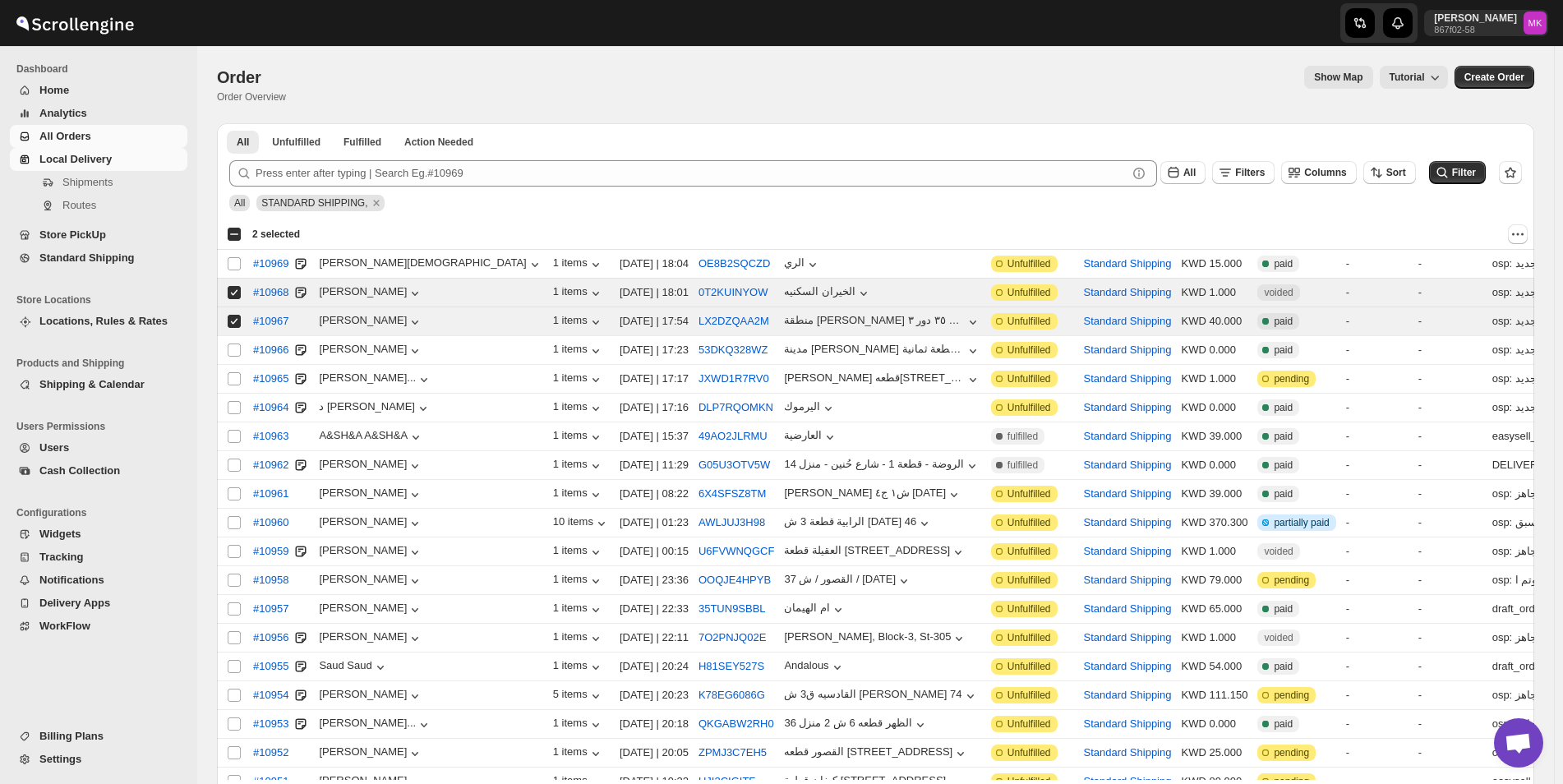
click at [102, 158] on span "Local Delivery" at bounding box center [75, 158] width 72 height 12
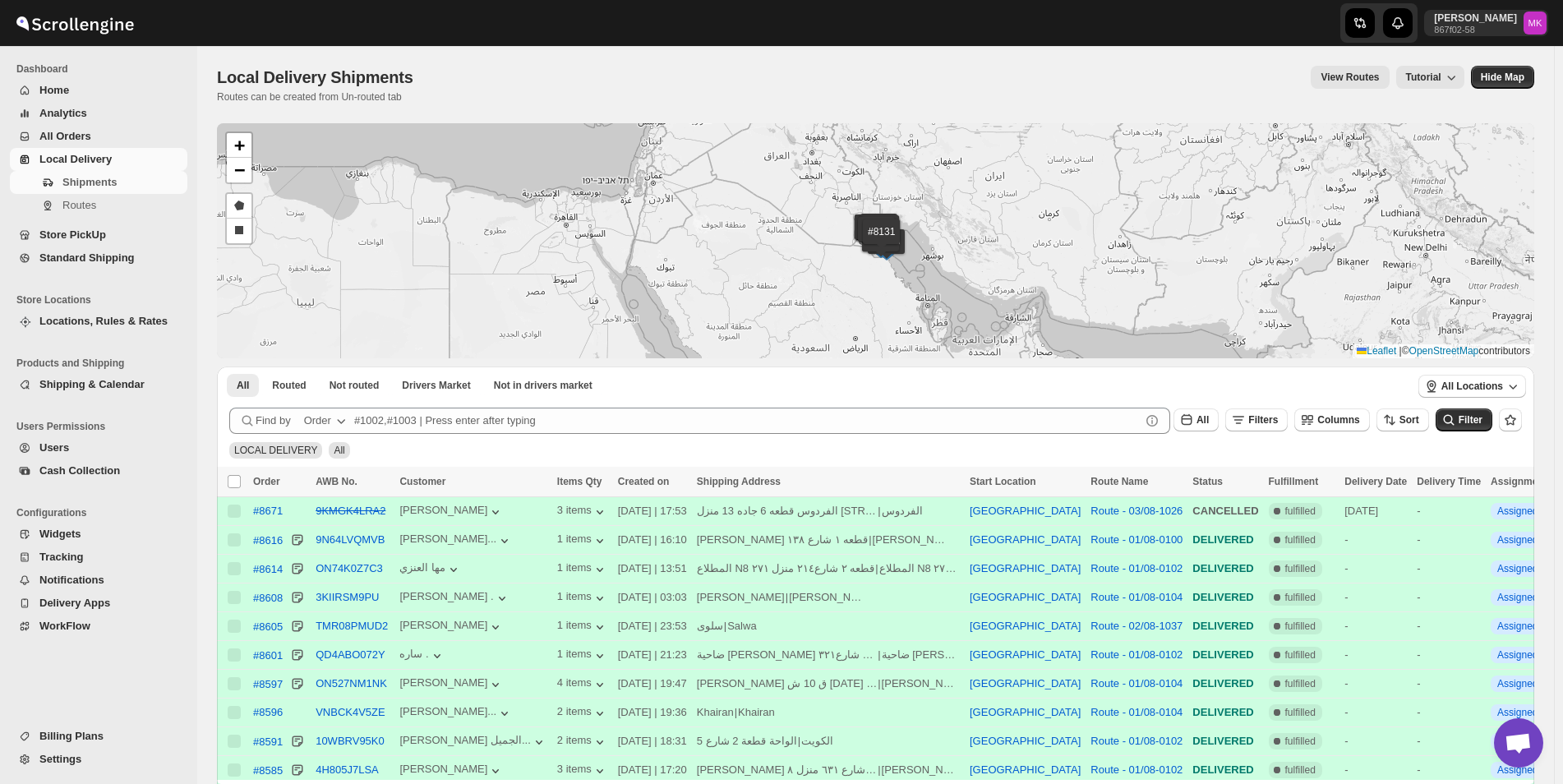
click at [76, 251] on span "Standard Shipping" at bounding box center [86, 257] width 95 height 12
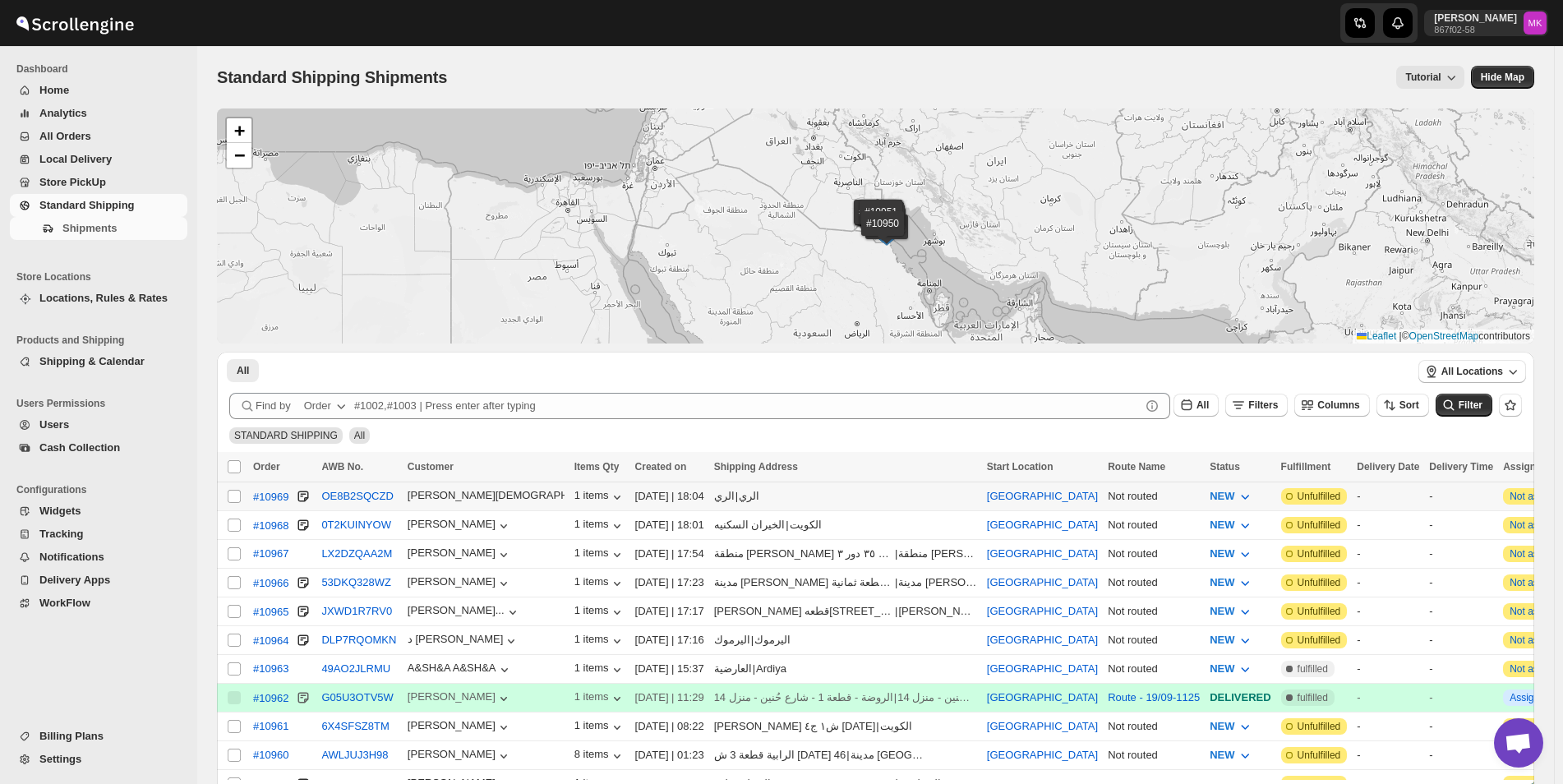
click at [237, 493] on input "Select shipment" at bounding box center [234, 496] width 13 height 13
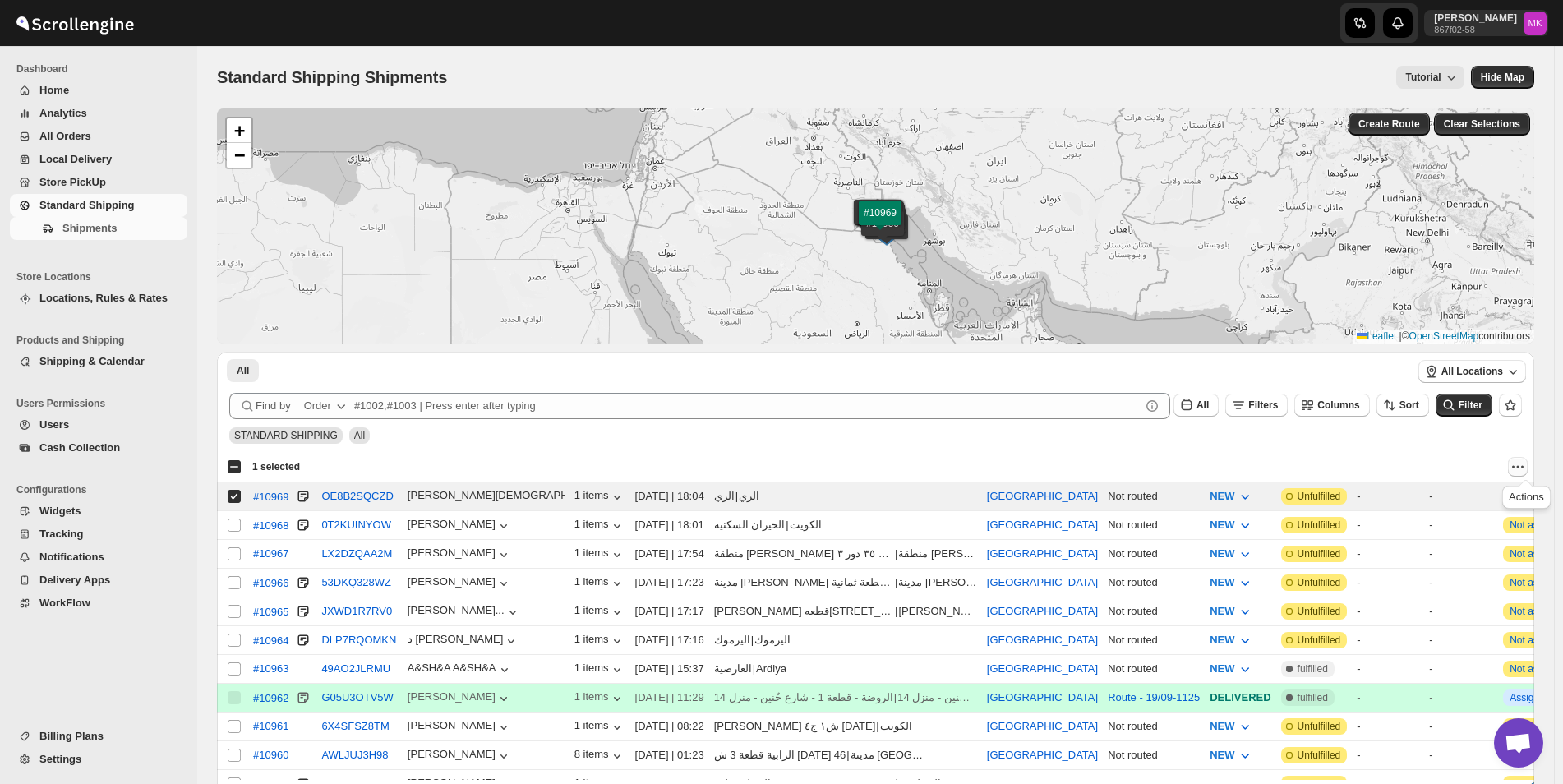
click at [1526, 472] on icon "Actions" at bounding box center [1517, 466] width 16 height 16
click at [1497, 492] on span "MOVE TO LOCAL DELIVERY" at bounding box center [1455, 498] width 142 height 12
checkbox input "false"
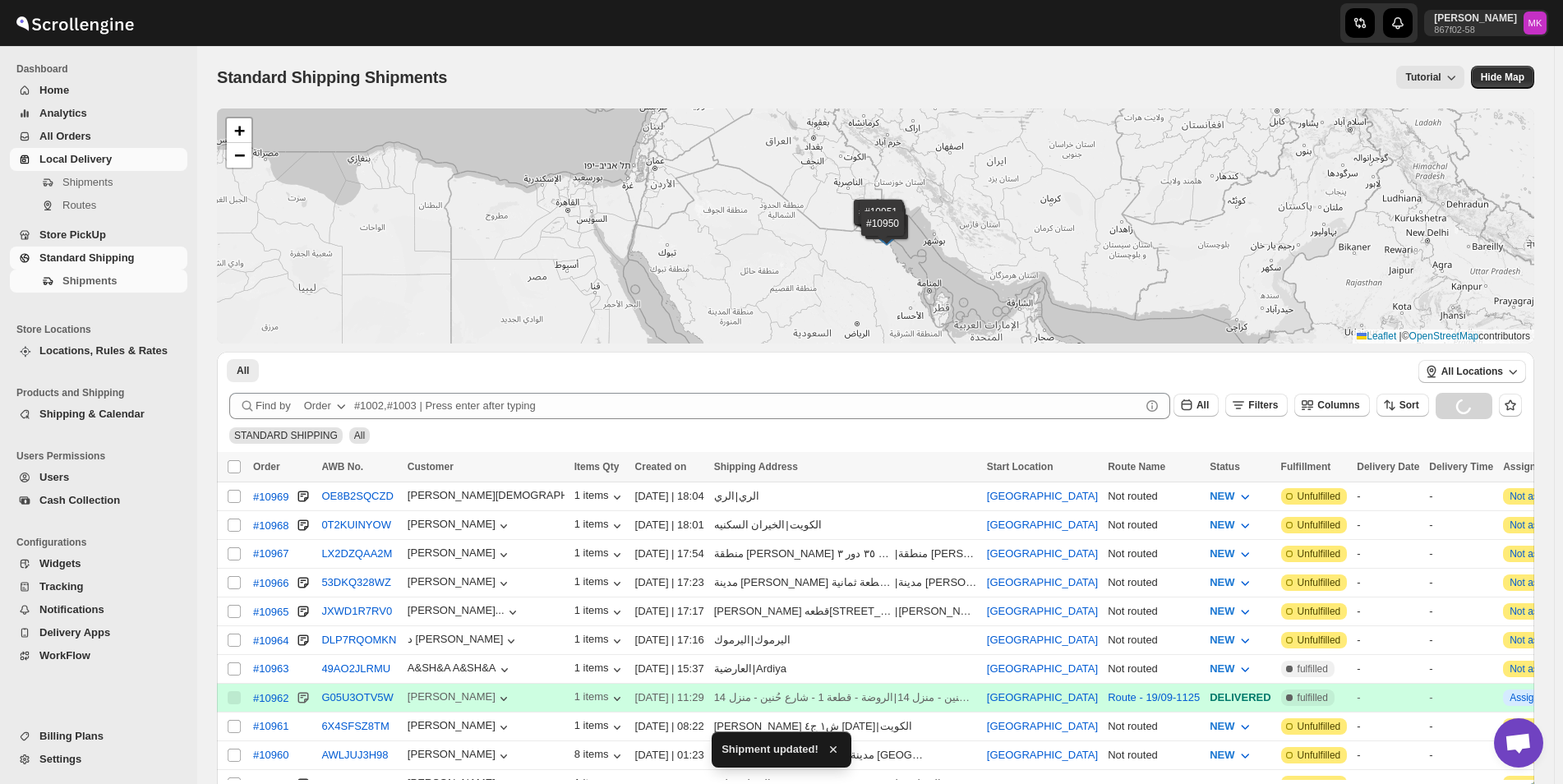
click at [97, 157] on span "Local Delivery" at bounding box center [75, 158] width 72 height 12
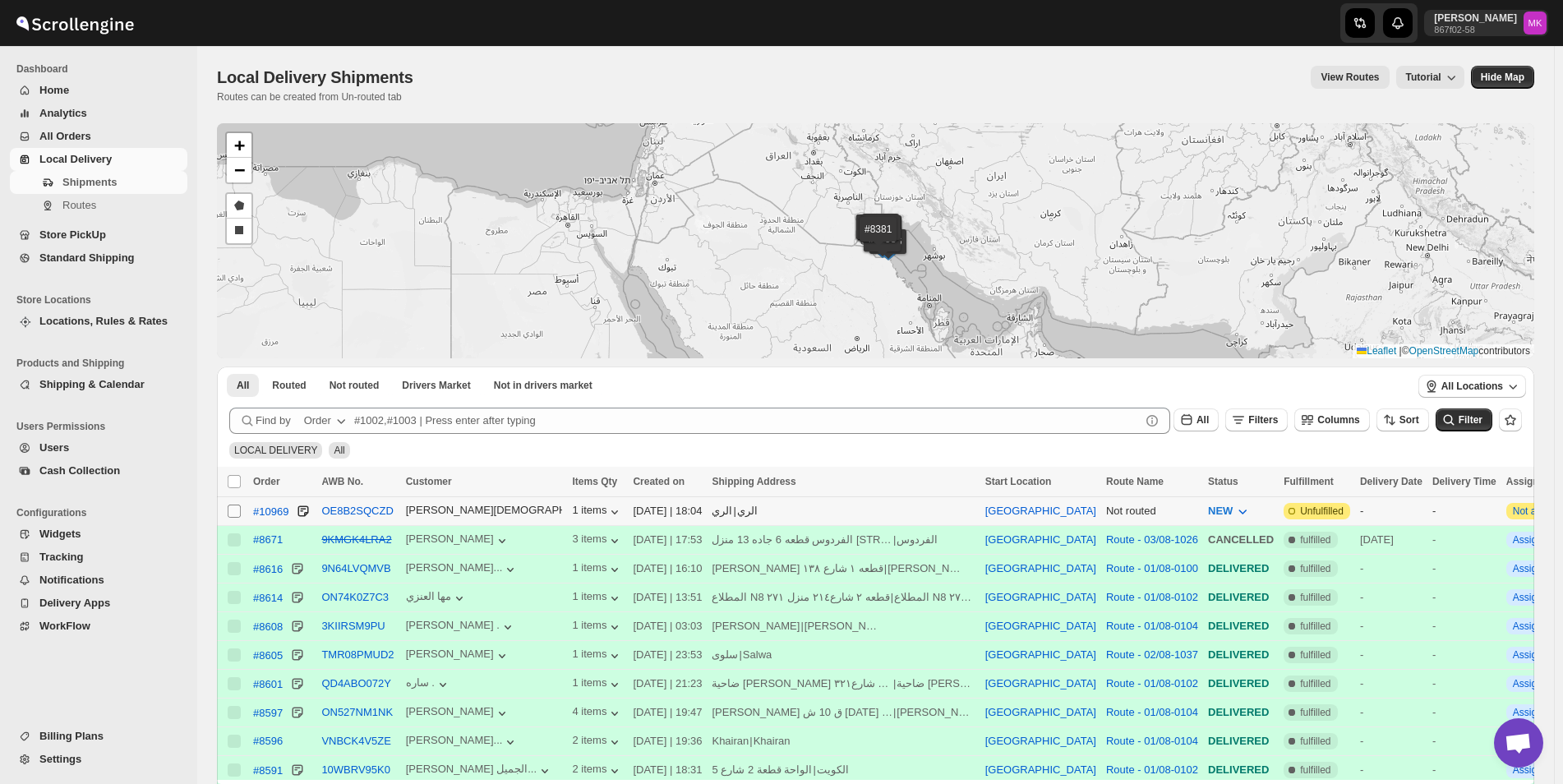
click at [240, 515] on input "Select shipment" at bounding box center [234, 511] width 13 height 13
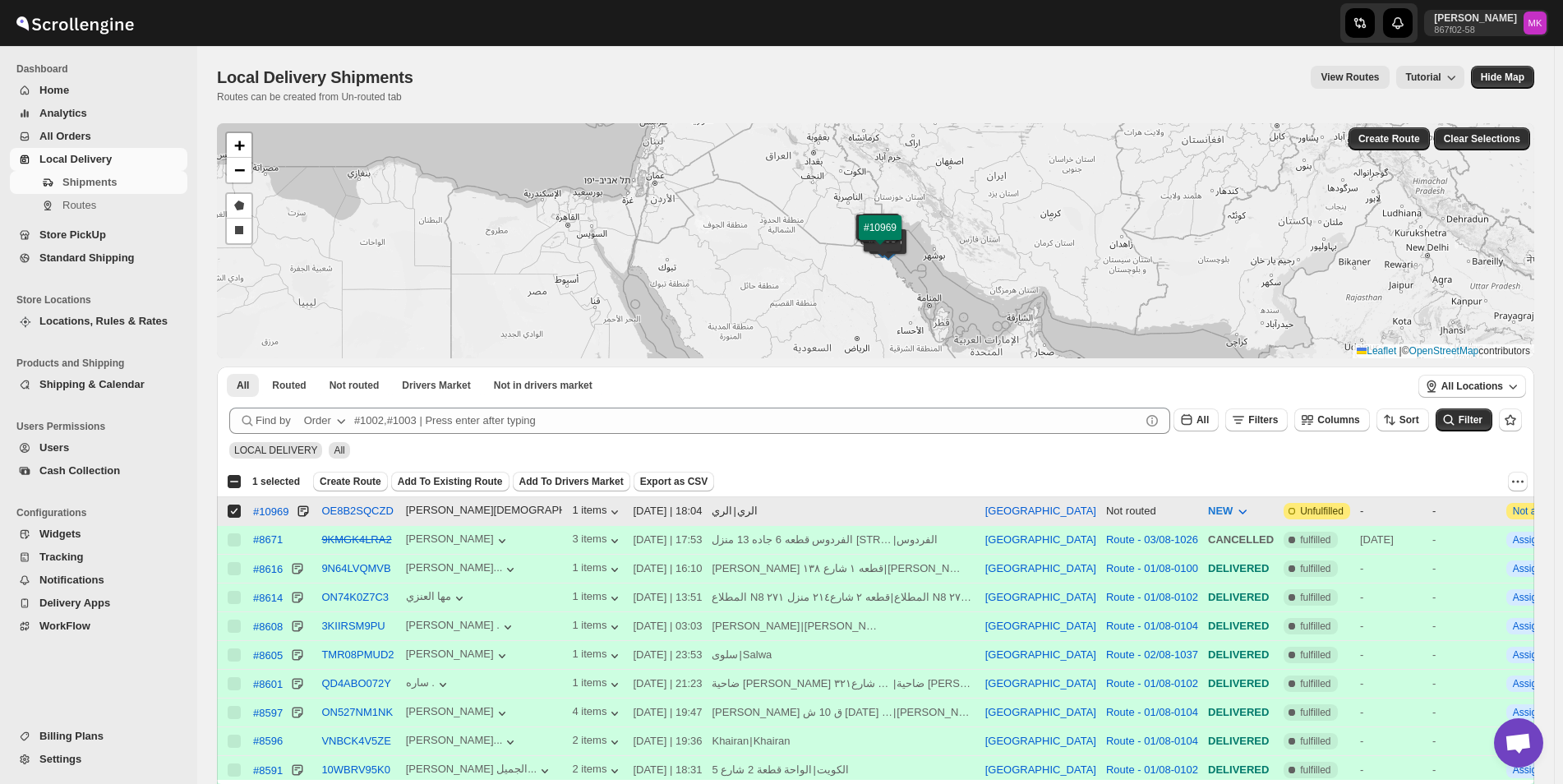
click at [1360, 507] on div "-" at bounding box center [1391, 511] width 62 height 16
click at [711, 511] on div "الري" at bounding box center [721, 511] width 20 height 16
click at [780, 511] on div "الري | الري" at bounding box center [843, 511] width 263 height 16
click at [228, 507] on span at bounding box center [233, 511] width 14 height 14
click at [228, 507] on input "Select shipment" at bounding box center [234, 511] width 13 height 13
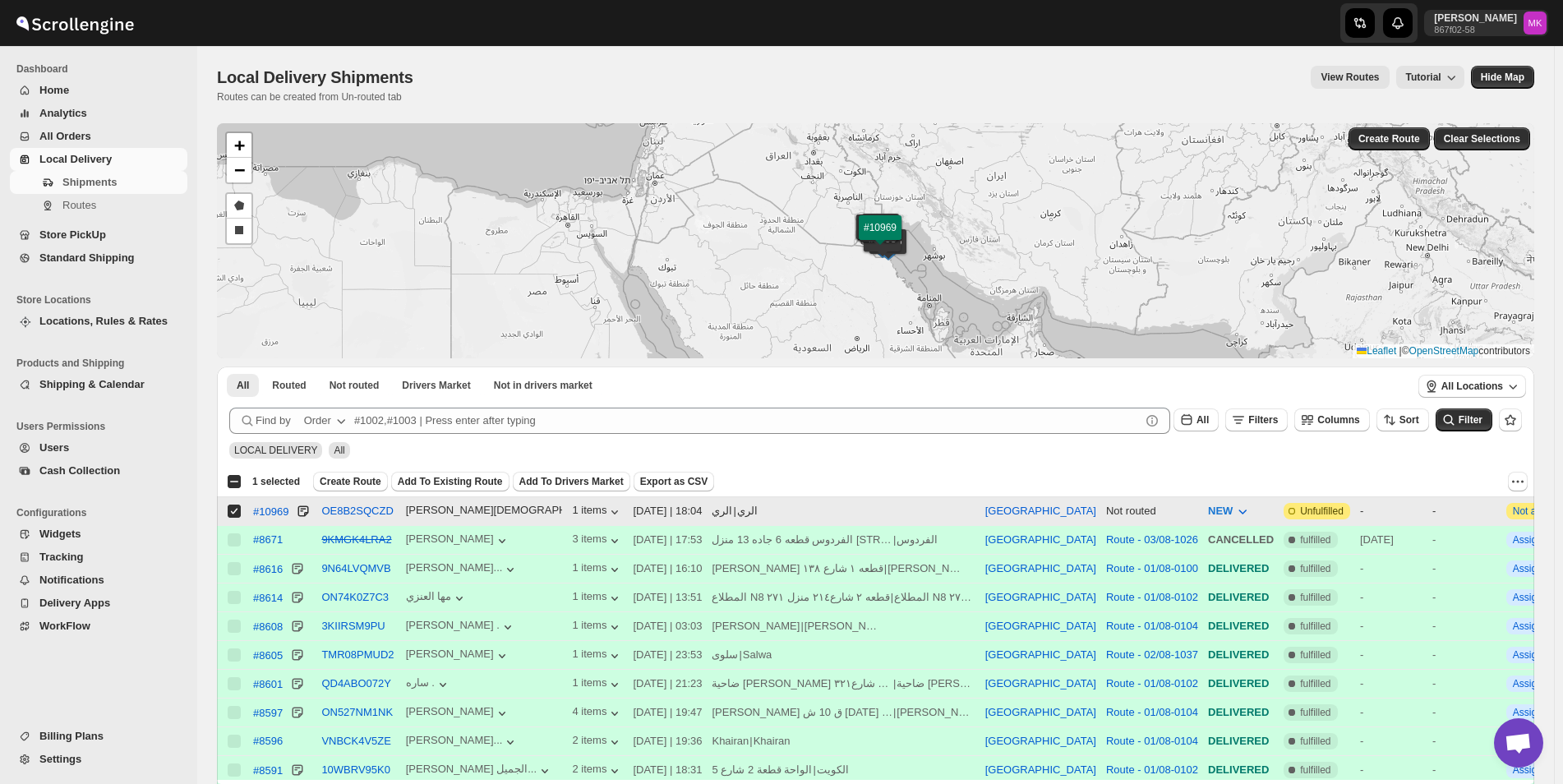
click at [243, 511] on div "Select shipment" at bounding box center [234, 511] width 16 height 14
checkbox input "false"
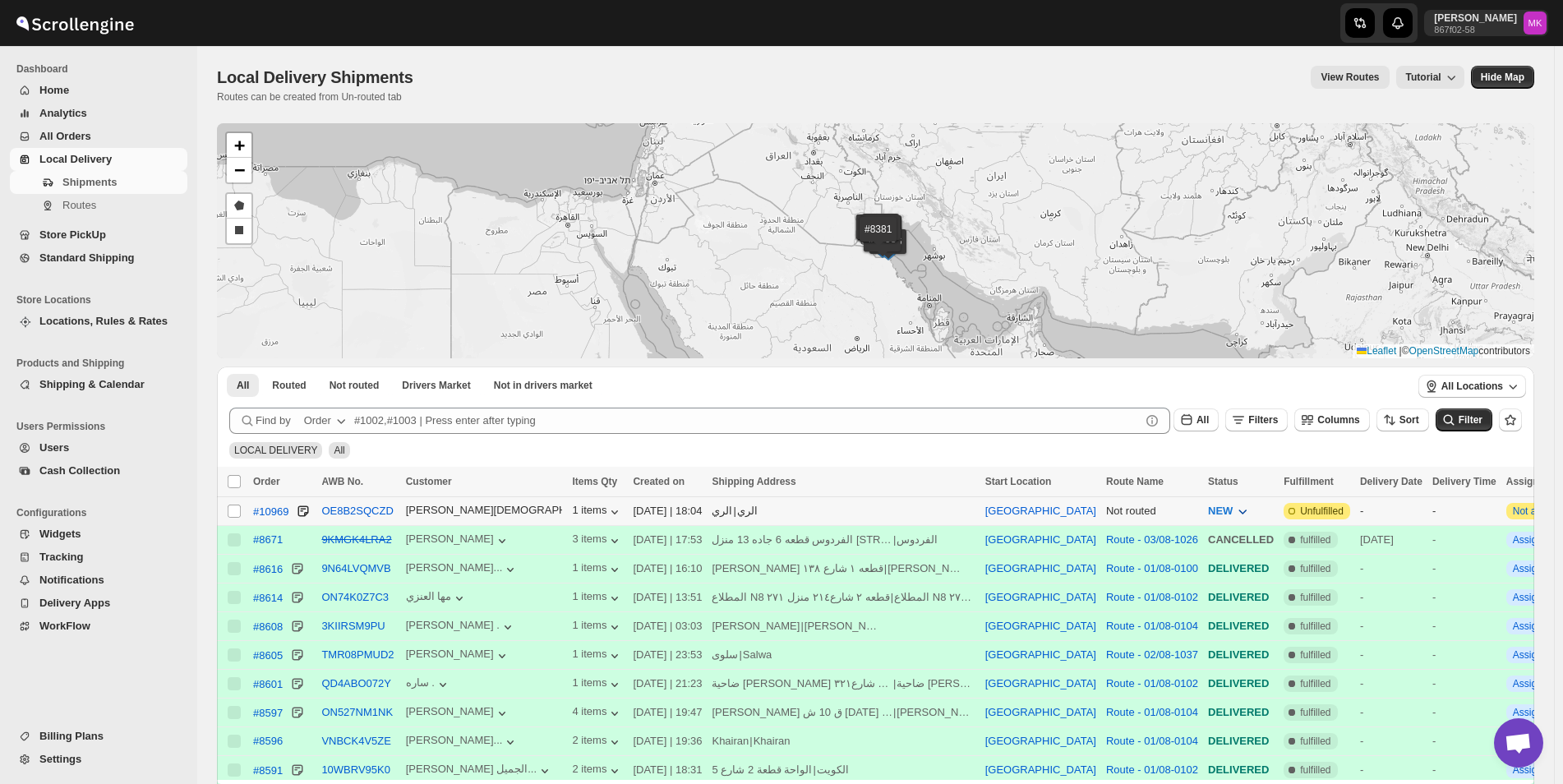
click at [1208, 513] on span "NEW" at bounding box center [1220, 511] width 25 height 12
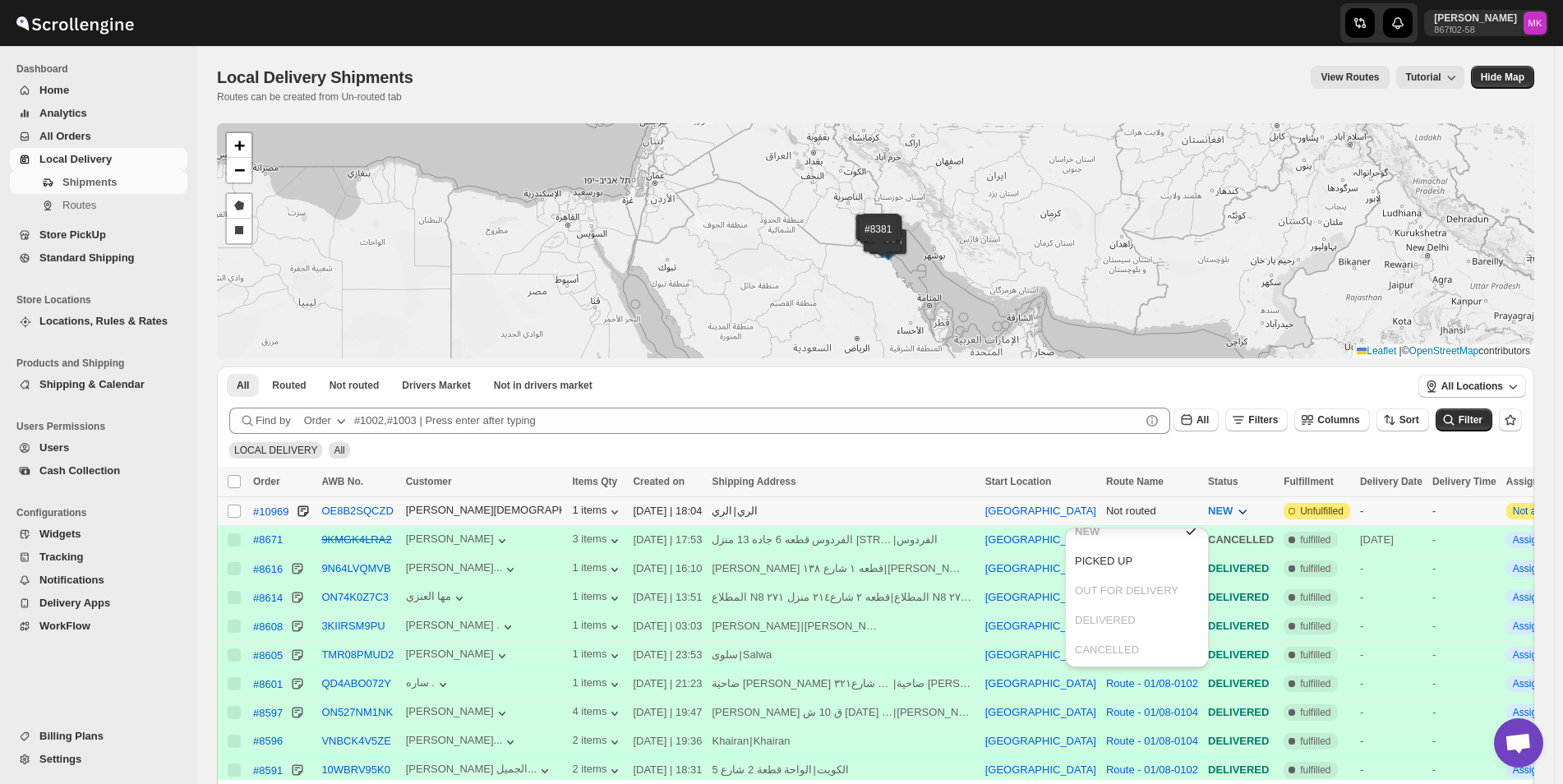
scroll to position [39, 0]
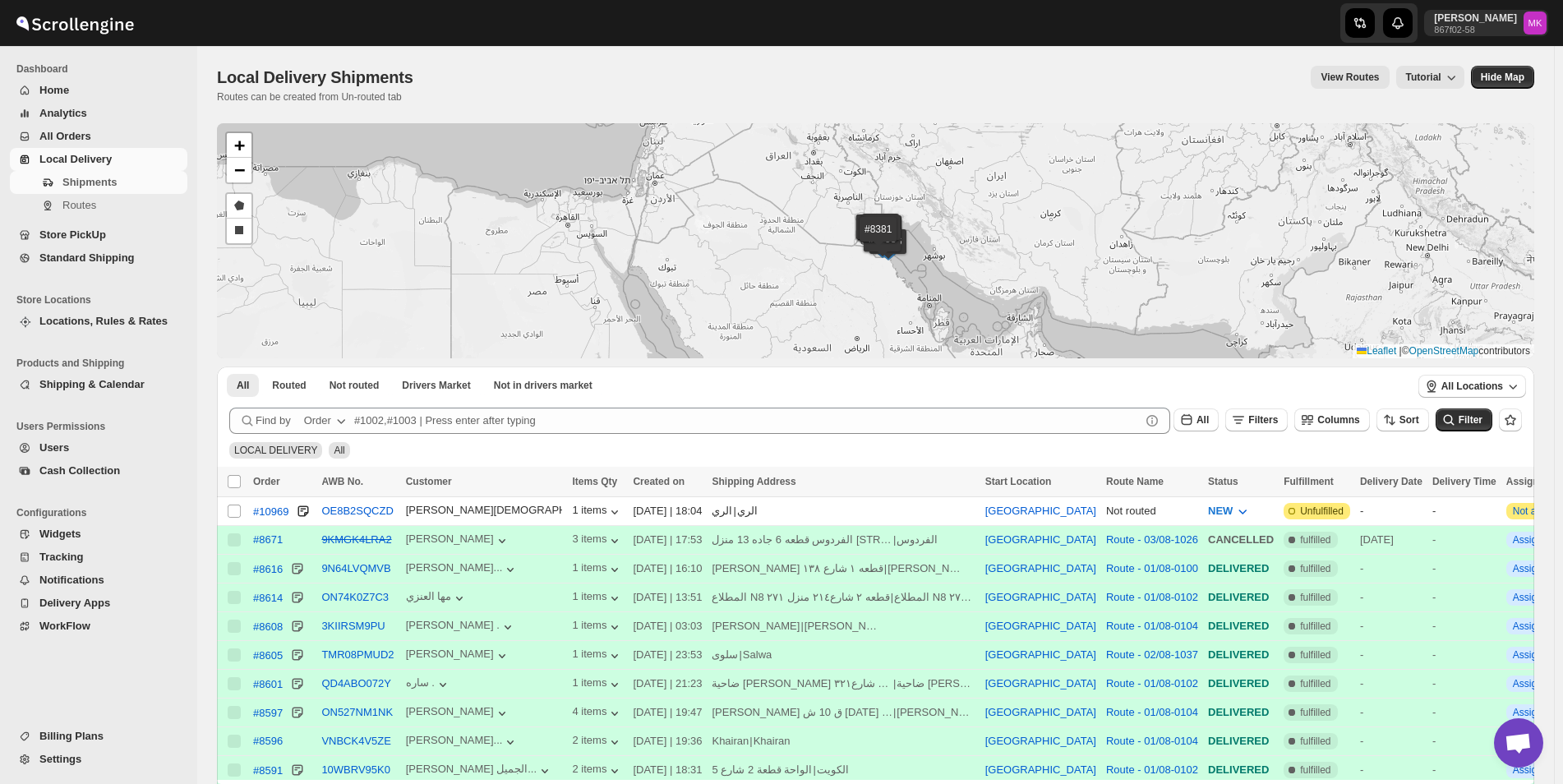
click at [1073, 439] on div "LOCAL DELIVERY All" at bounding box center [872, 442] width 1299 height 32
click at [1360, 508] on div "-" at bounding box center [1391, 511] width 62 height 16
click at [1432, 507] on div "-" at bounding box center [1464, 511] width 64 height 16
click at [54, 317] on span "Locations, Rules & Rates" at bounding box center [104, 321] width 129 height 12
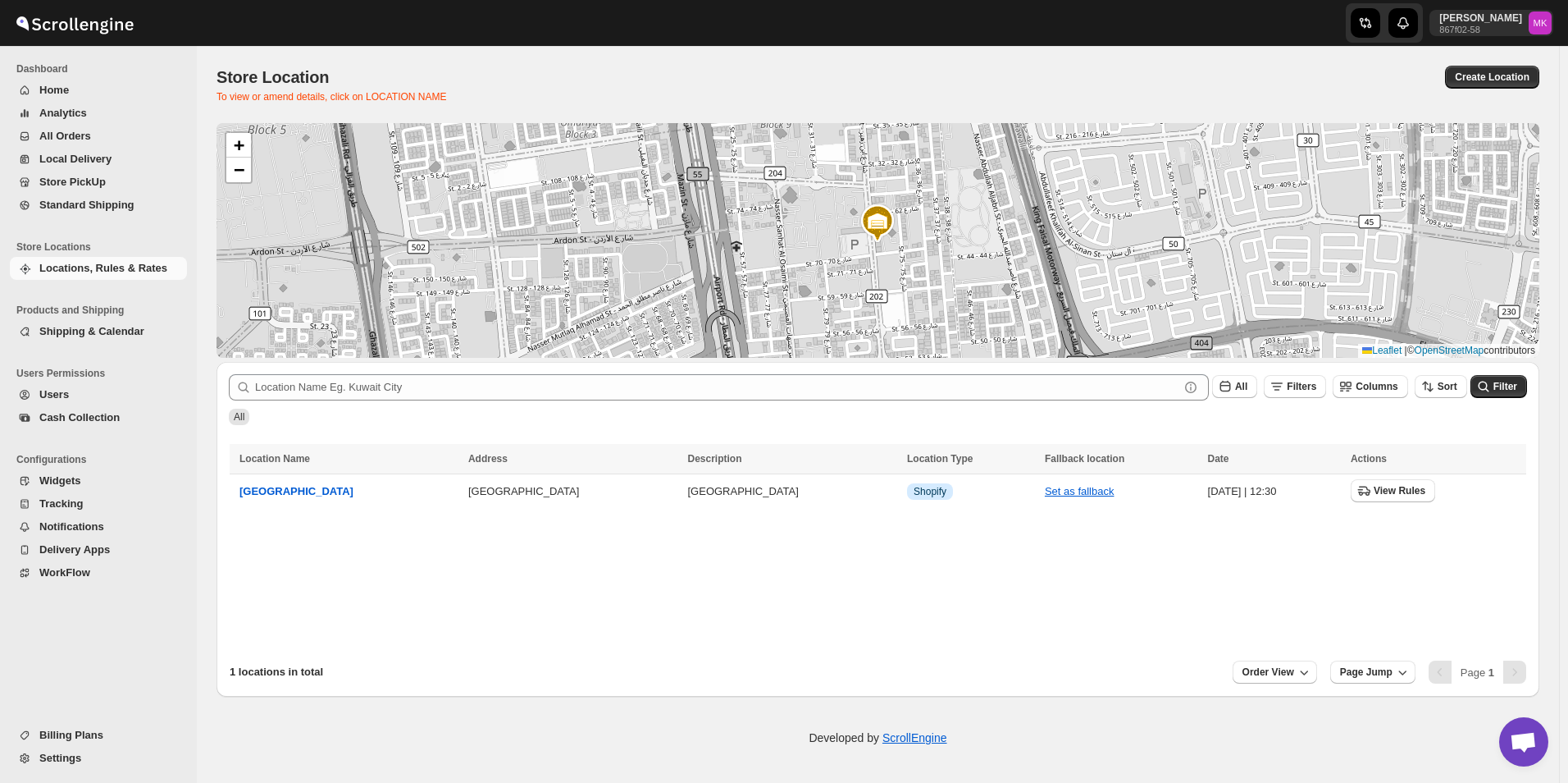
click at [65, 323] on span "Shipping & Calendar" at bounding box center [111, 331] width 145 height 16
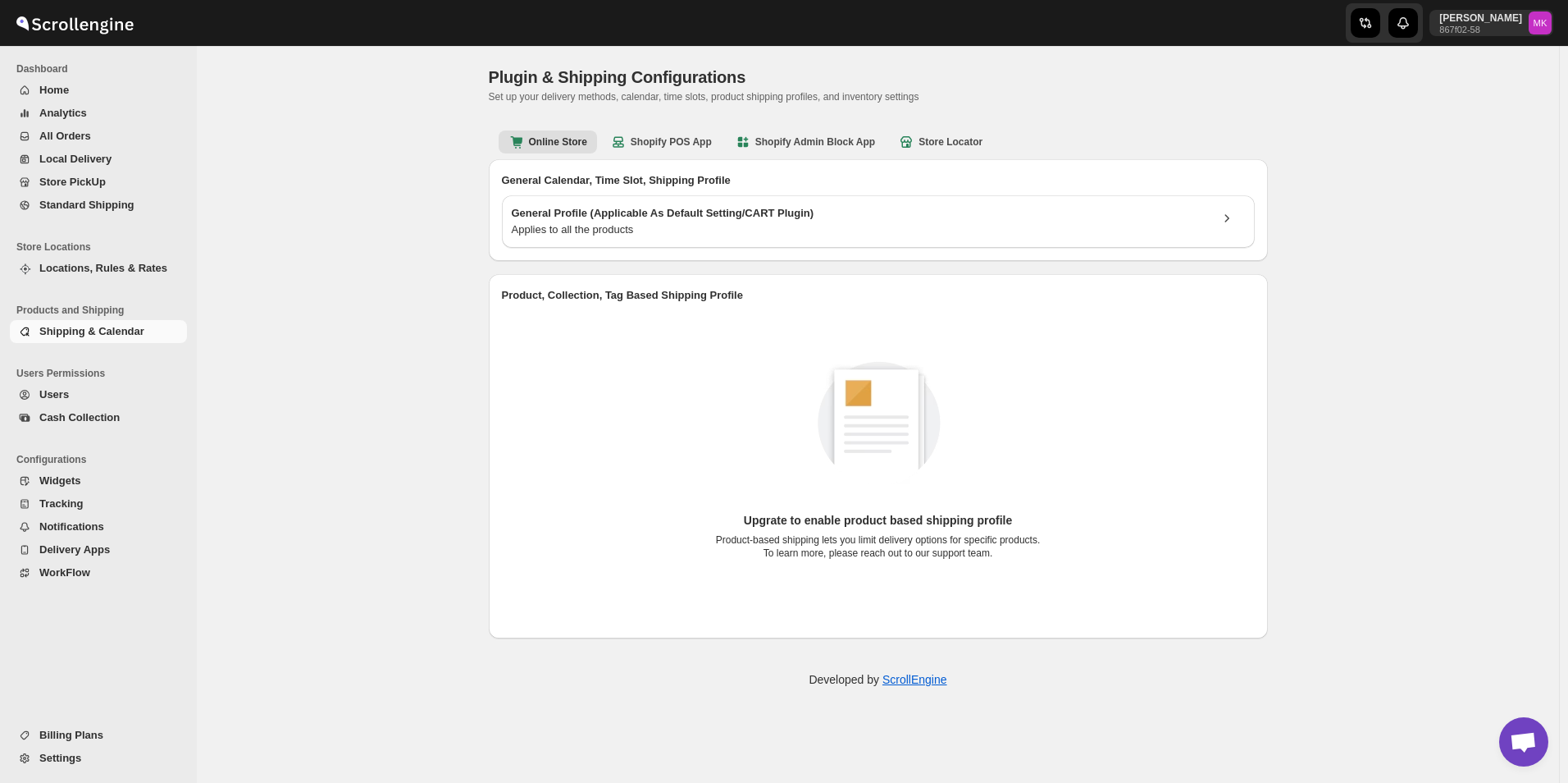
click at [65, 323] on span "Shipping & Calendar" at bounding box center [111, 331] width 145 height 16
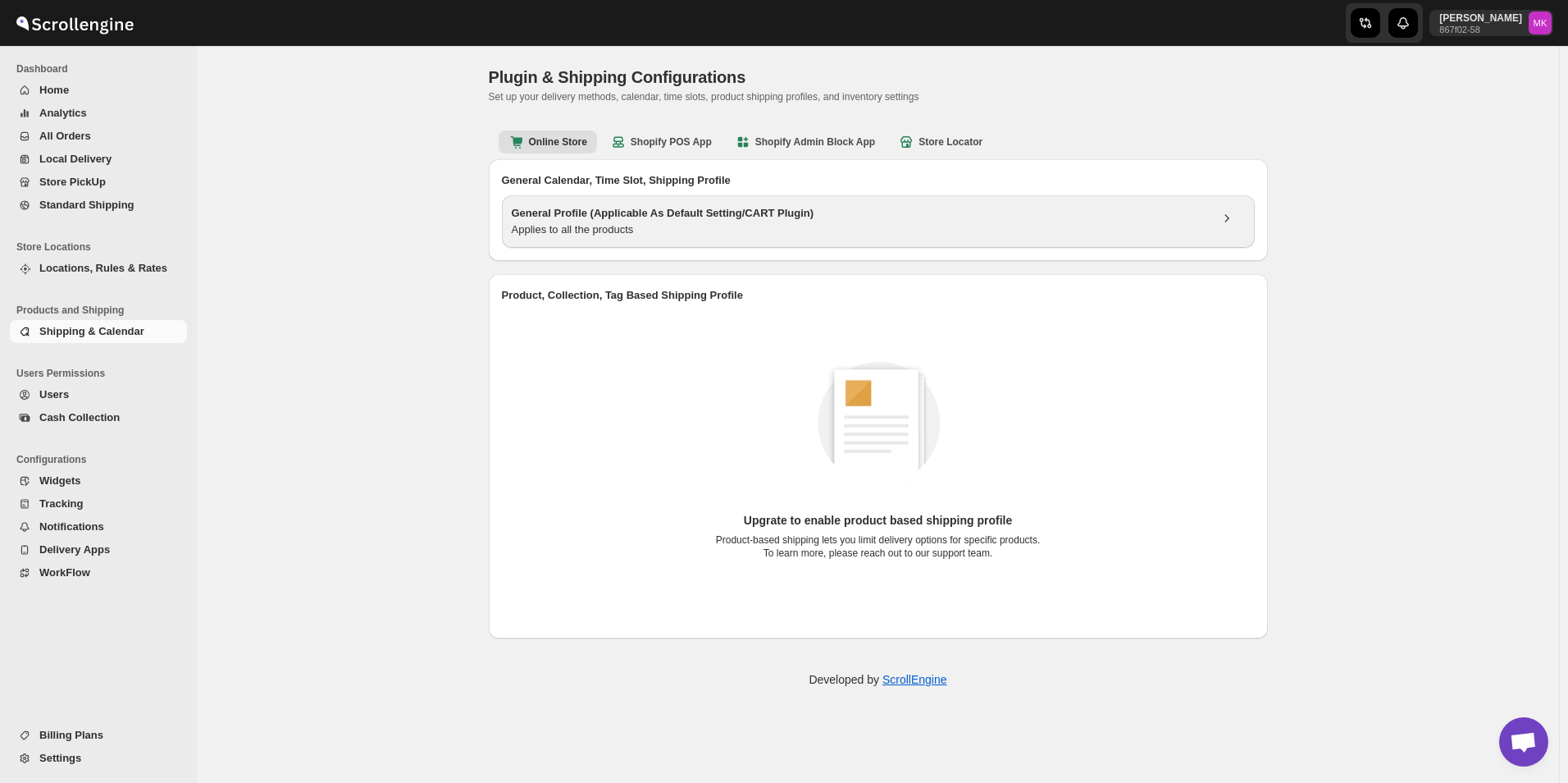
click at [570, 221] on div "Applies to all the products" at bounding box center [860, 229] width 697 height 16
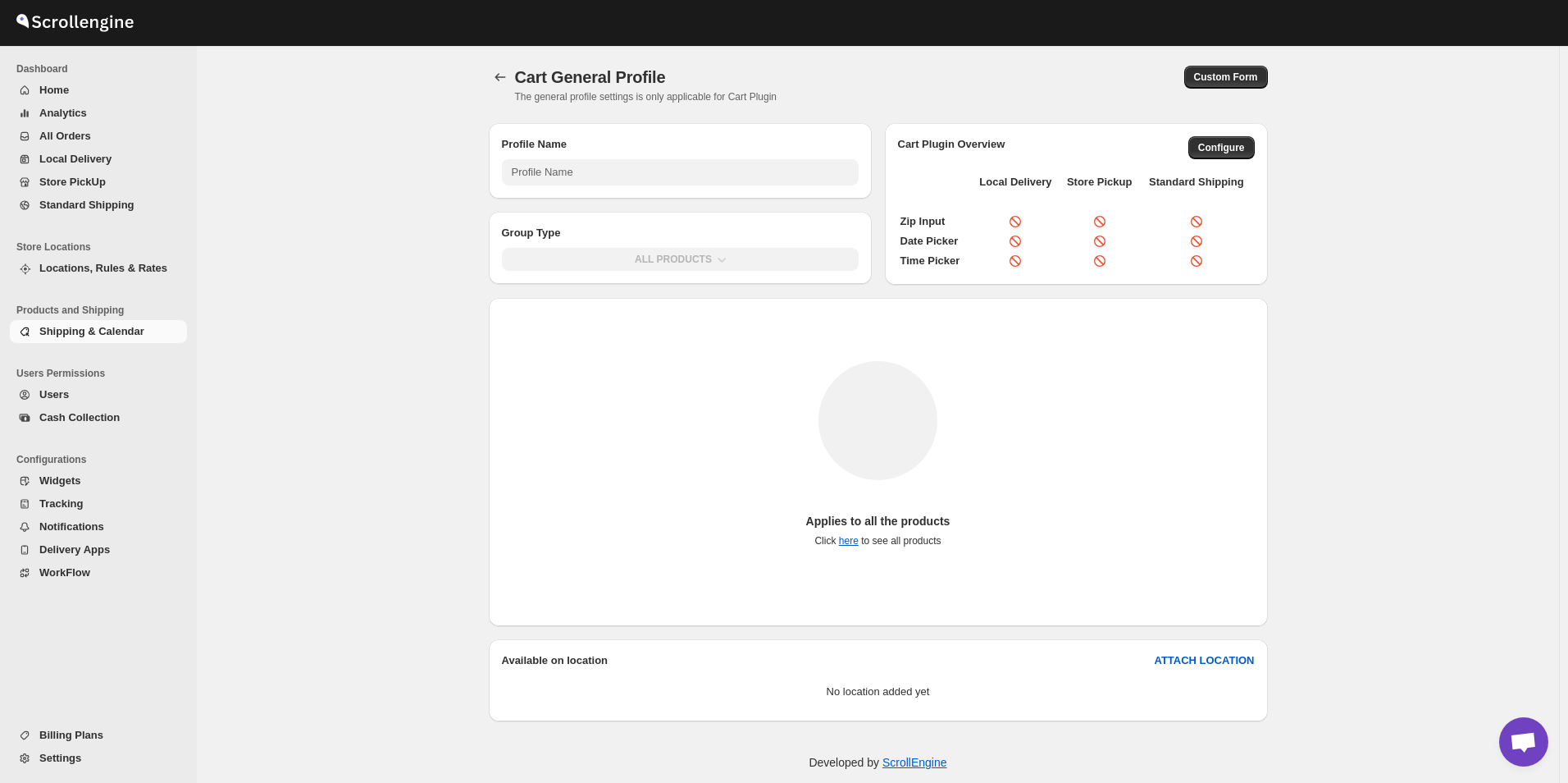
type input "General Profile (Applicable As Default Setting/CART Plugin)"
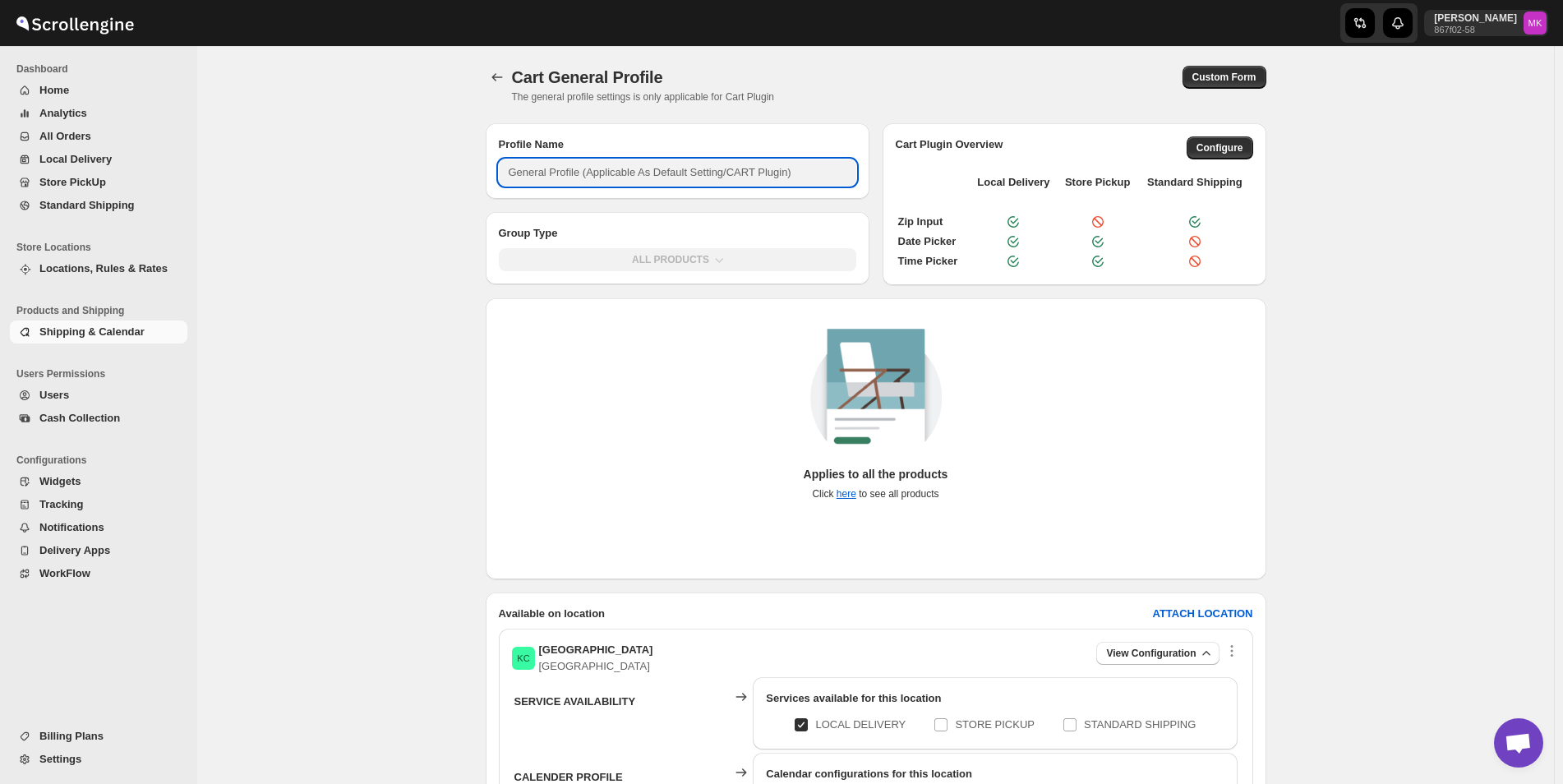
click at [645, 174] on input "General Profile (Applicable As Default Setting/CART Plugin)" at bounding box center [678, 172] width 357 height 26
click at [833, 177] on input "General Profile (Applicable As Default Setting/CART Plugin)" at bounding box center [678, 172] width 357 height 26
click at [689, 261] on div "ALL PRODUCTS" at bounding box center [678, 263] width 384 height 43
click at [689, 262] on div "ALL PRODUCTS" at bounding box center [678, 263] width 384 height 43
click at [865, 376] on img at bounding box center [876, 397] width 132 height 138
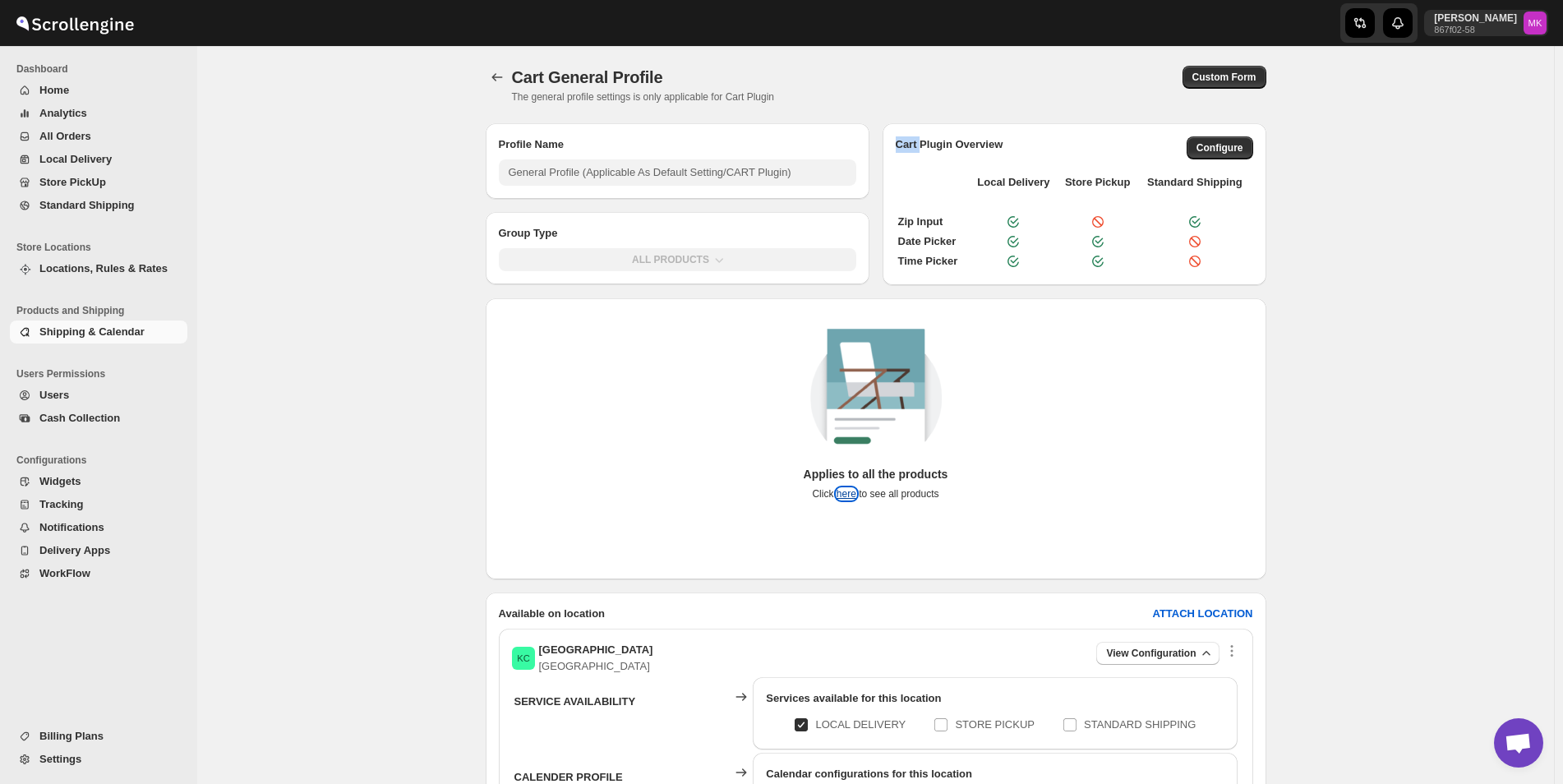
click at [851, 497] on link "here" at bounding box center [846, 493] width 20 height 12
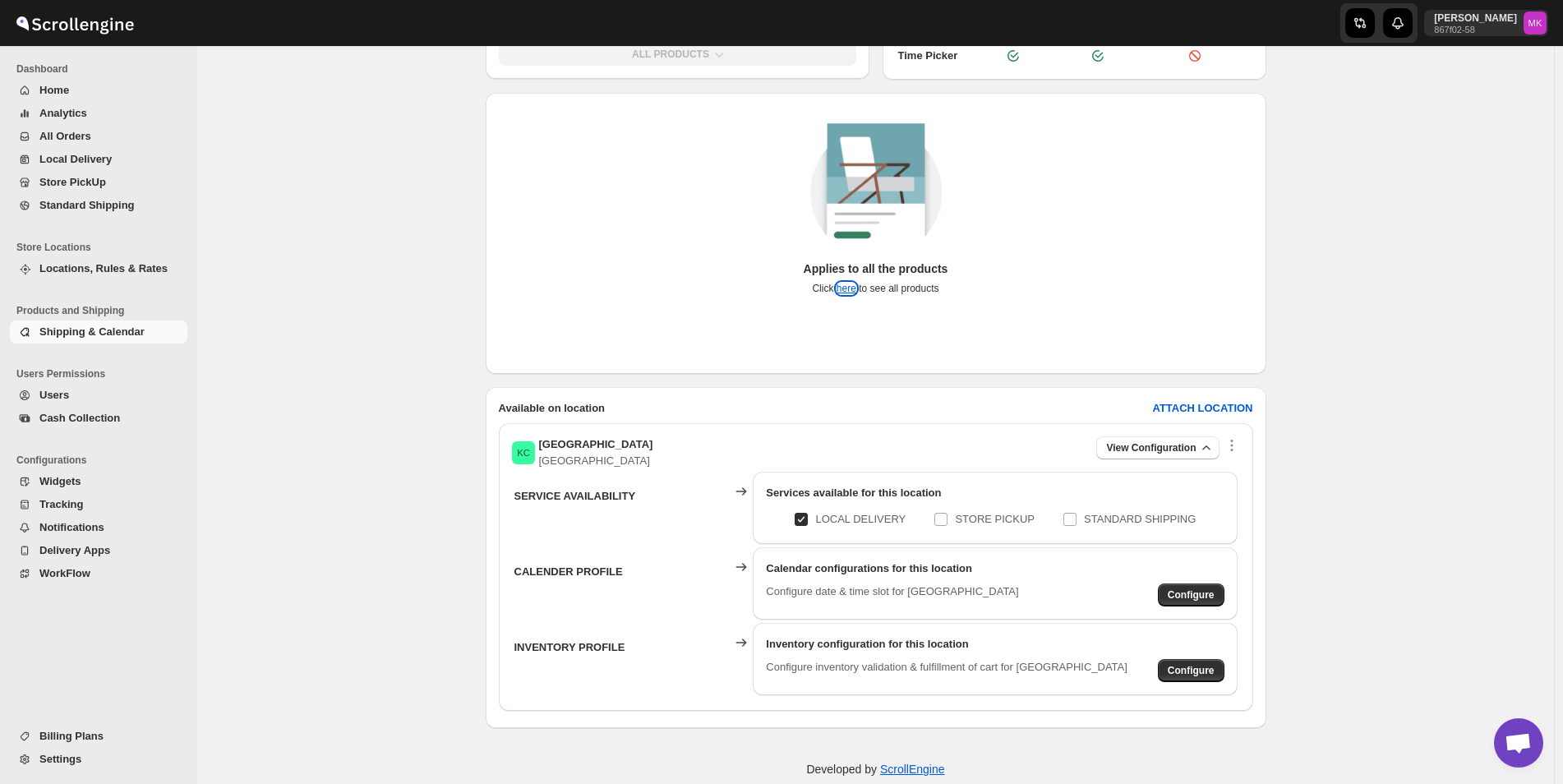
scroll to position [231, 0]
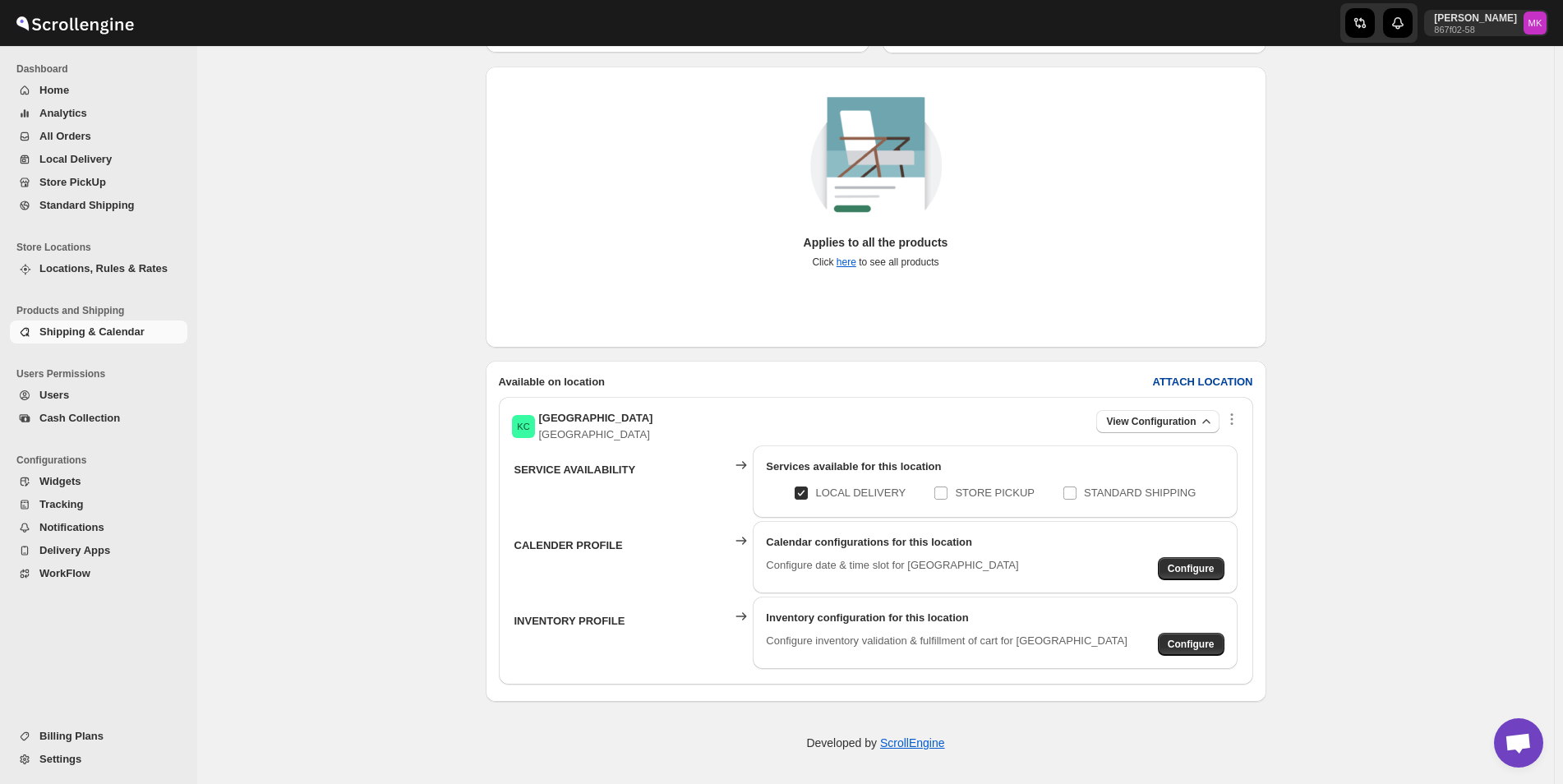
click at [1217, 385] on b "ATTACH LOCATION" at bounding box center [1202, 381] width 100 height 12
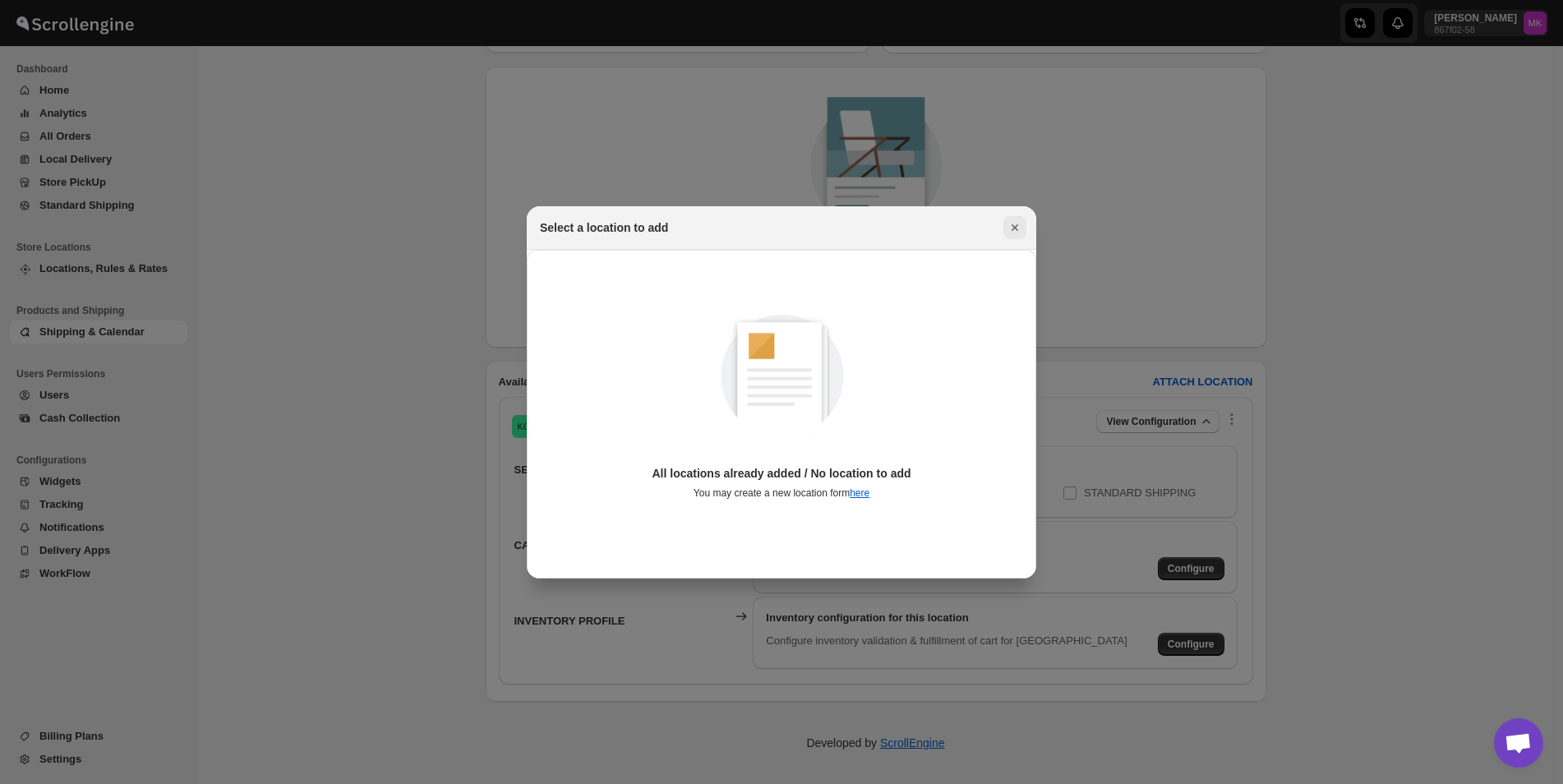
click at [1007, 231] on icon "Close" at bounding box center [1015, 227] width 16 height 16
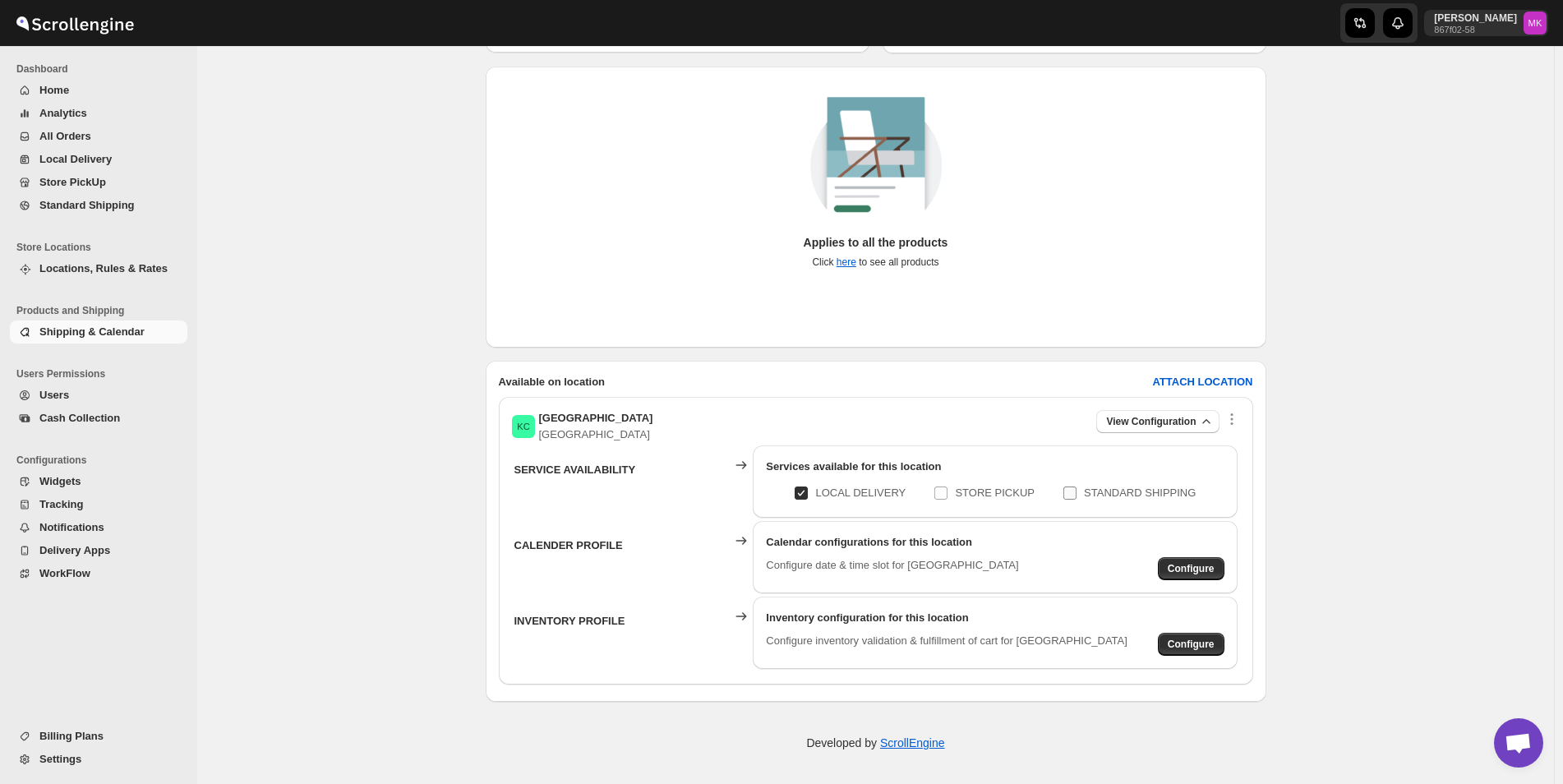
click at [1079, 492] on input "STANDARD SHIPPING" at bounding box center [1076, 493] width 13 height 13
checkbox input "true"
click at [950, 496] on input "STORE PICKUP" at bounding box center [948, 493] width 13 height 13
checkbox input "true"
click at [1187, 637] on button "Configure" at bounding box center [1190, 644] width 66 height 23
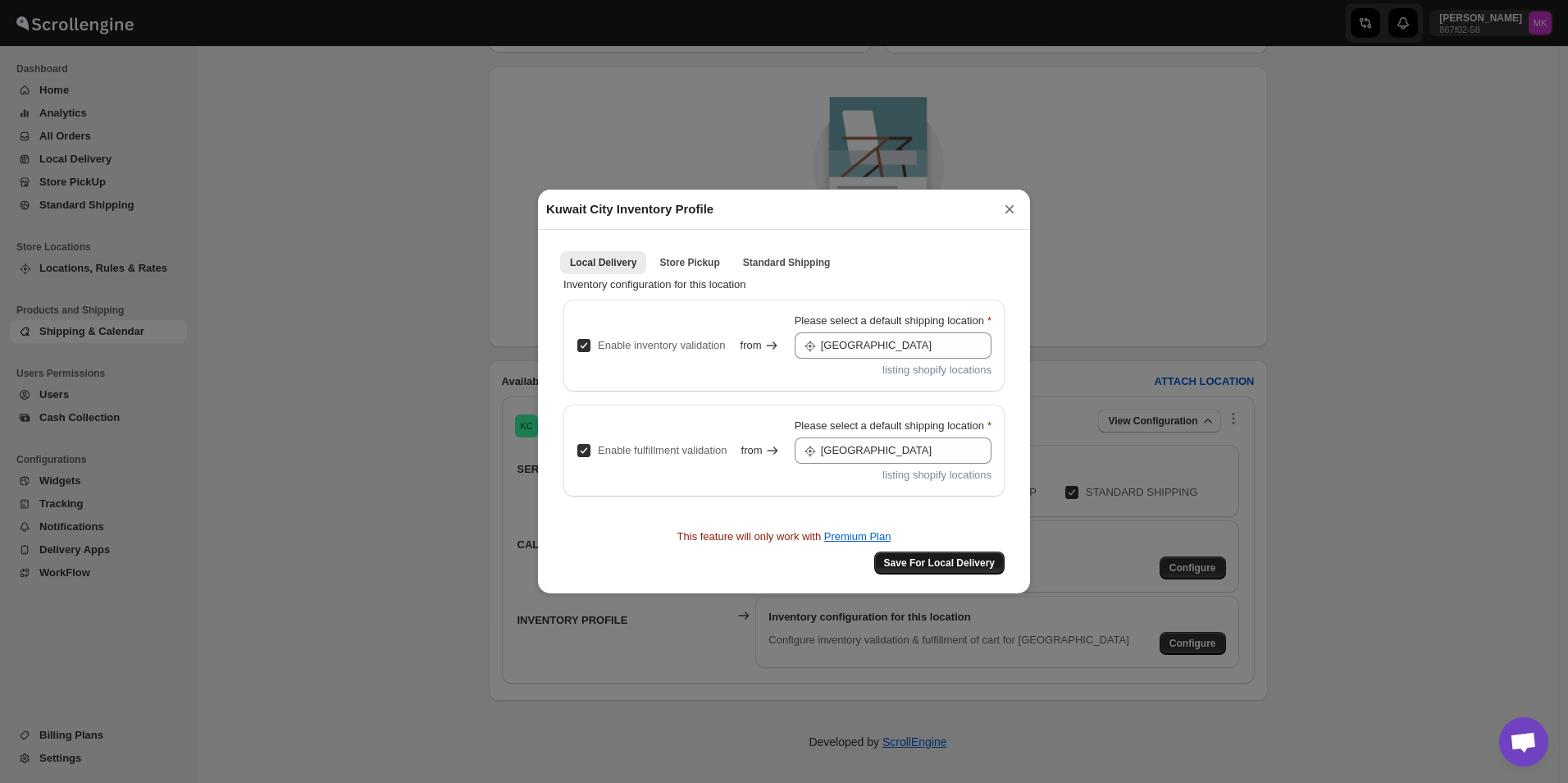
click at [965, 563] on span "Save For Local Delivery" at bounding box center [940, 563] width 111 height 13
click at [1014, 205] on button "×" at bounding box center [1010, 209] width 25 height 23
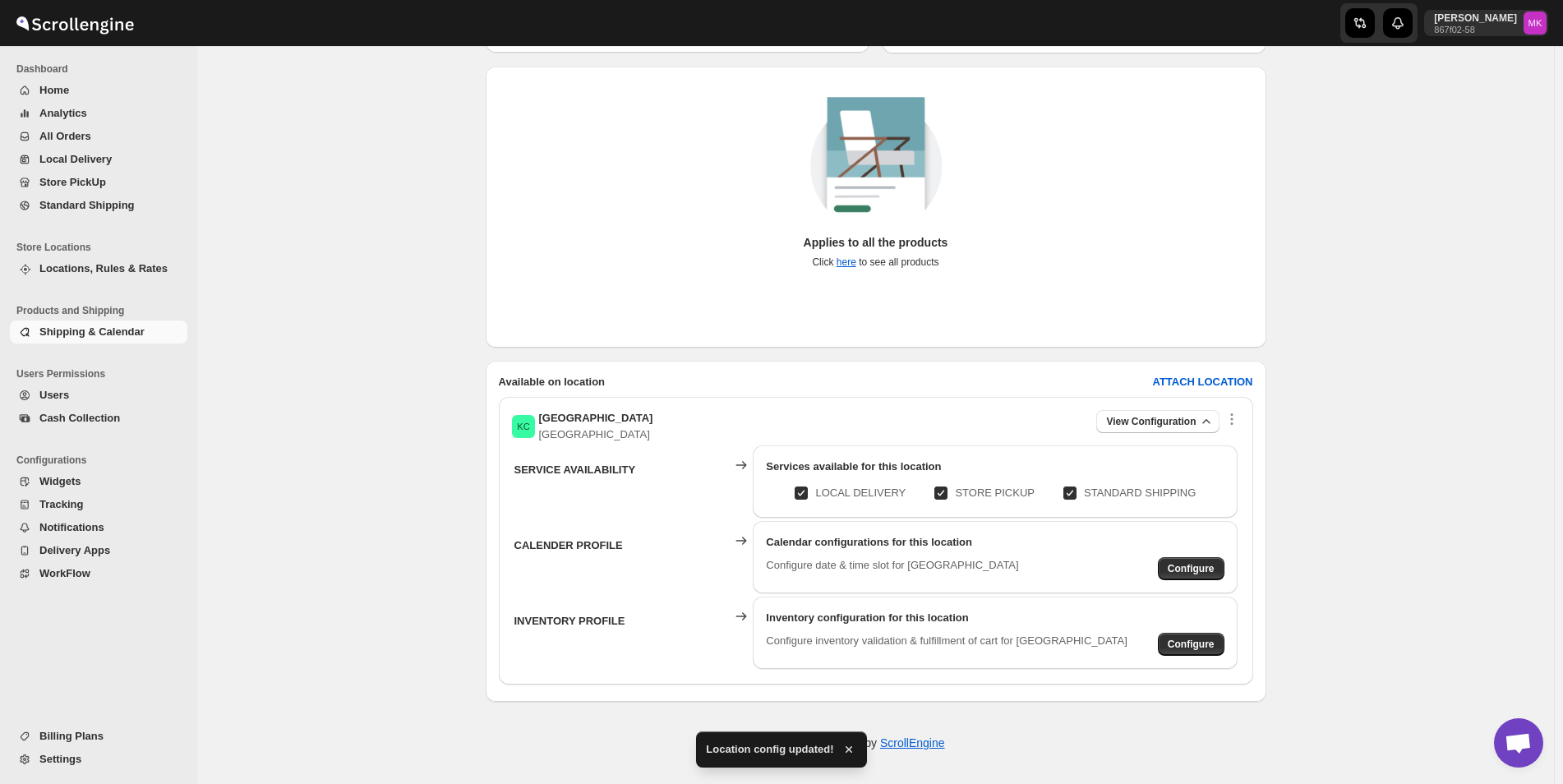
click at [128, 200] on span "Standard Shipping" at bounding box center [86, 204] width 95 height 12
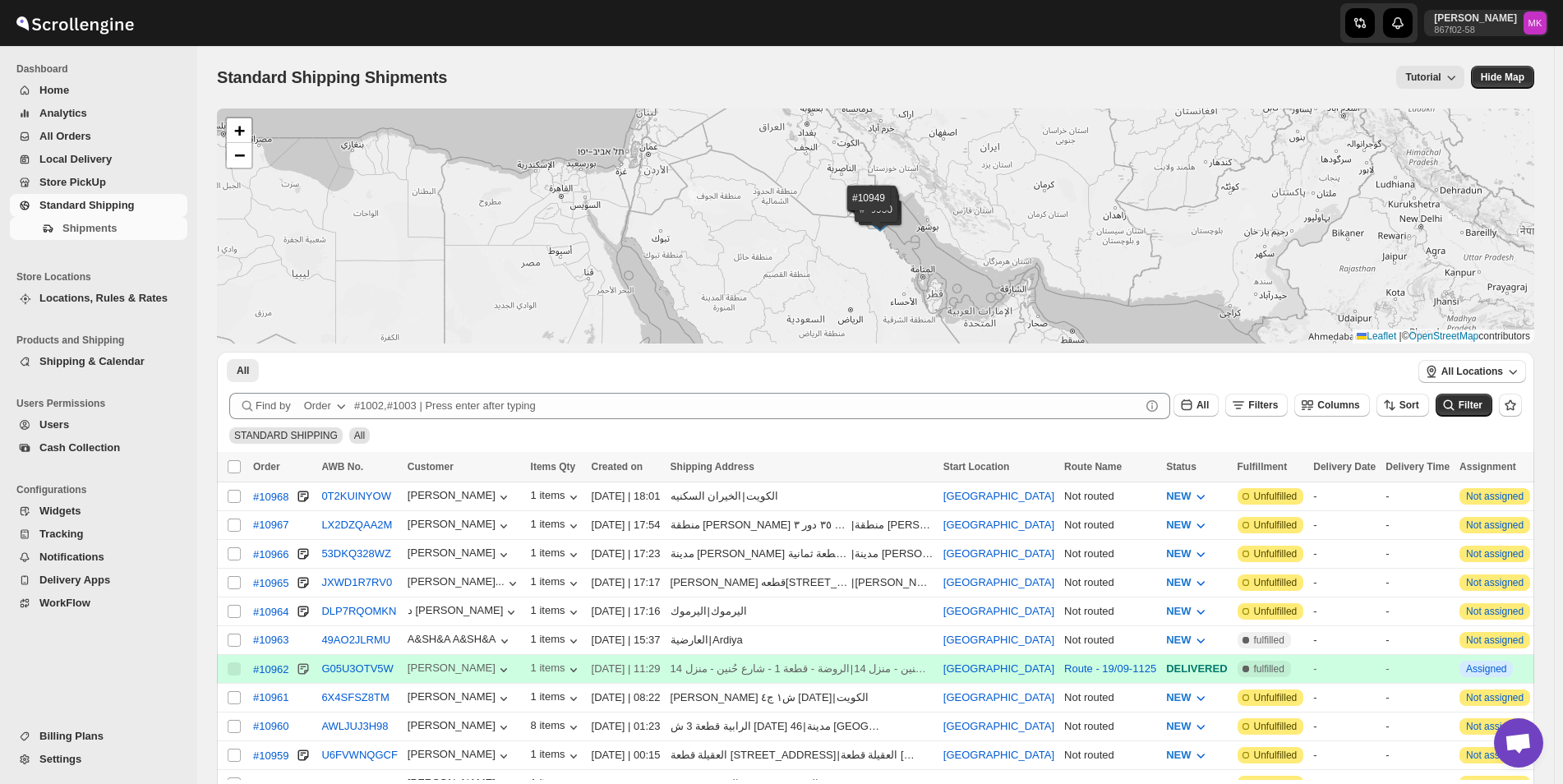
click at [140, 131] on span "All Orders" at bounding box center [111, 136] width 145 height 16
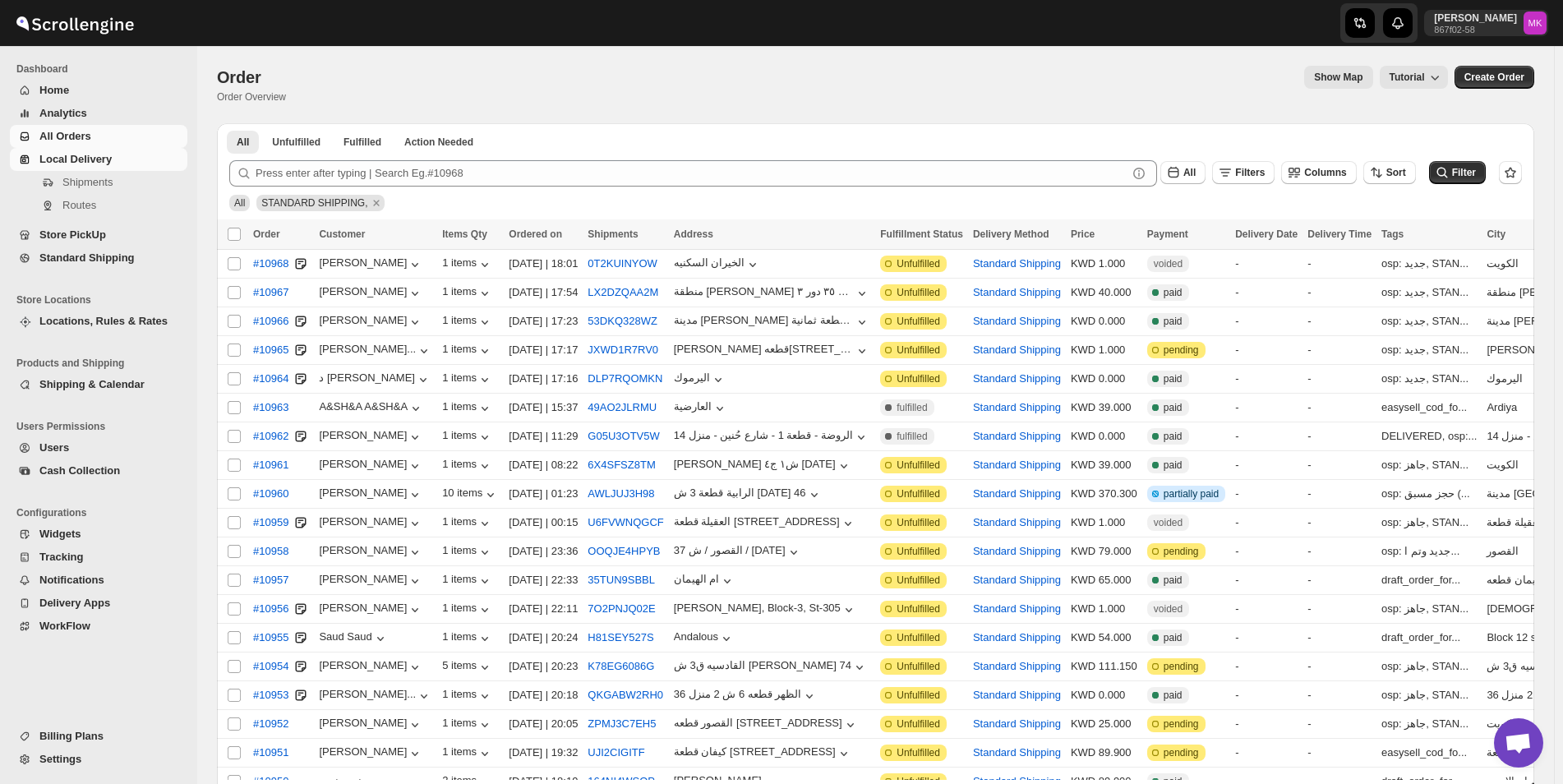
click at [44, 168] on link "Local Delivery" at bounding box center [98, 159] width 178 height 23
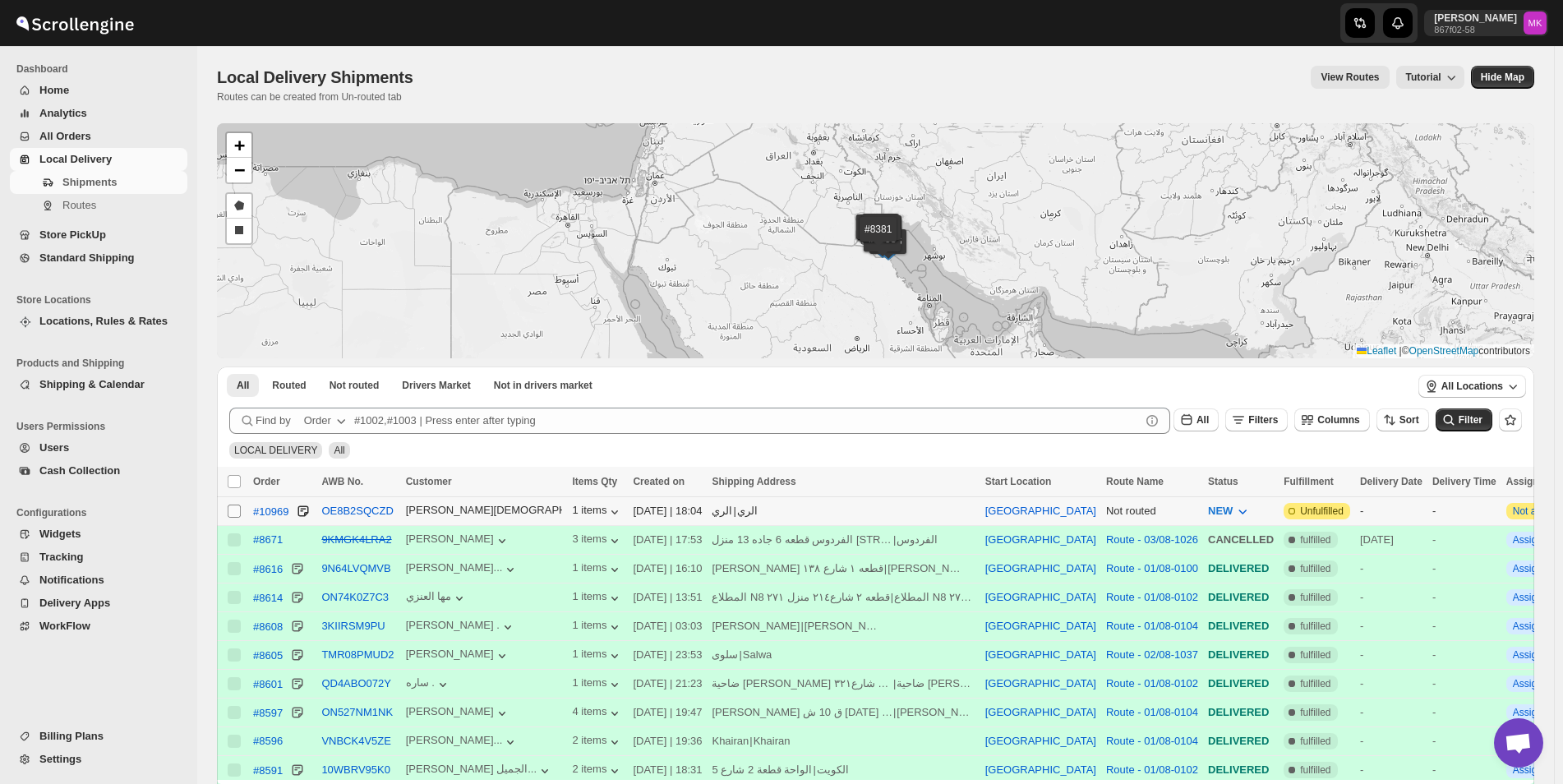
click at [233, 510] on input "Select shipment" at bounding box center [234, 511] width 13 height 13
checkbox input "true"
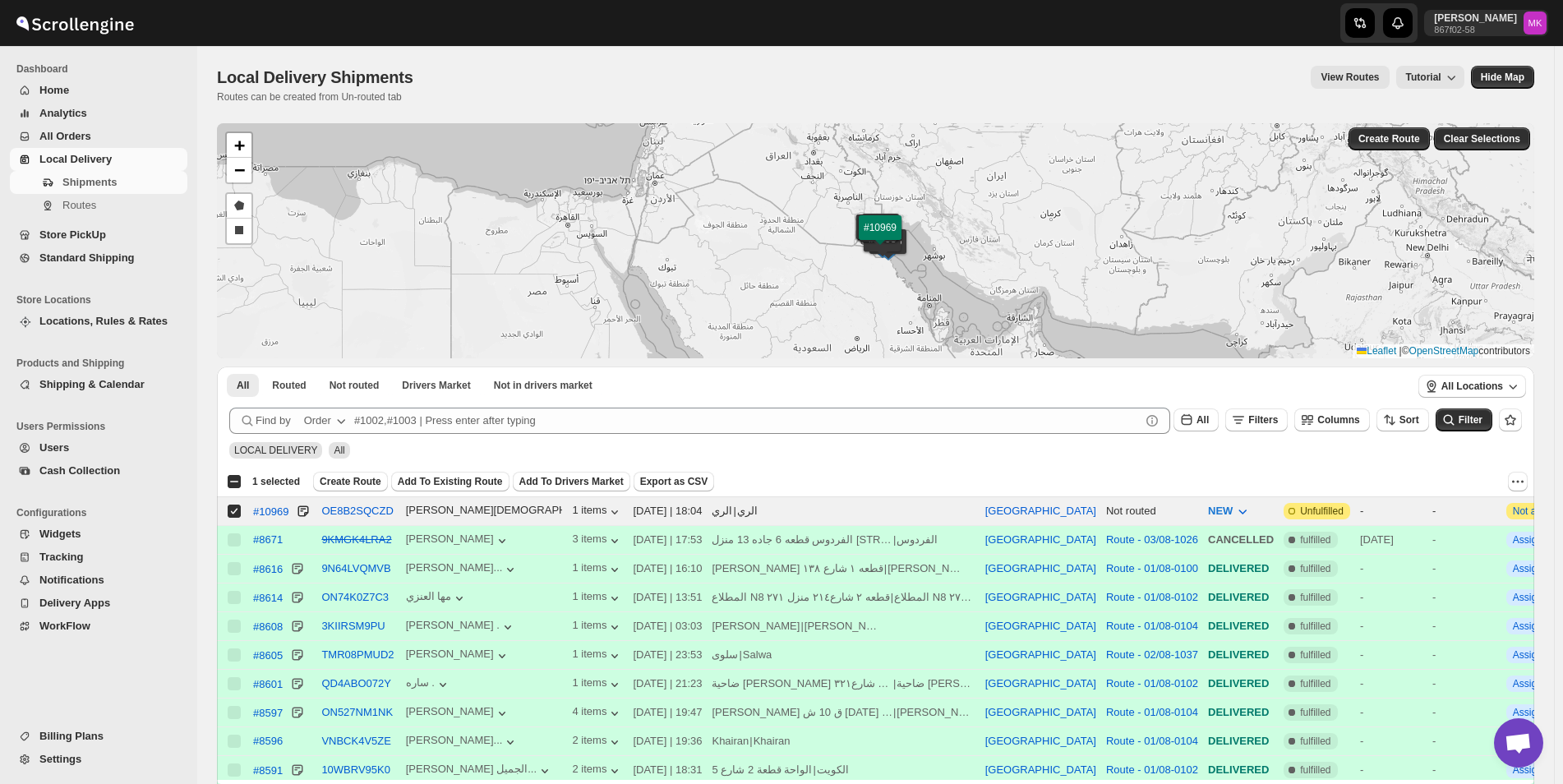
click at [54, 137] on span "All Orders" at bounding box center [65, 135] width 52 height 12
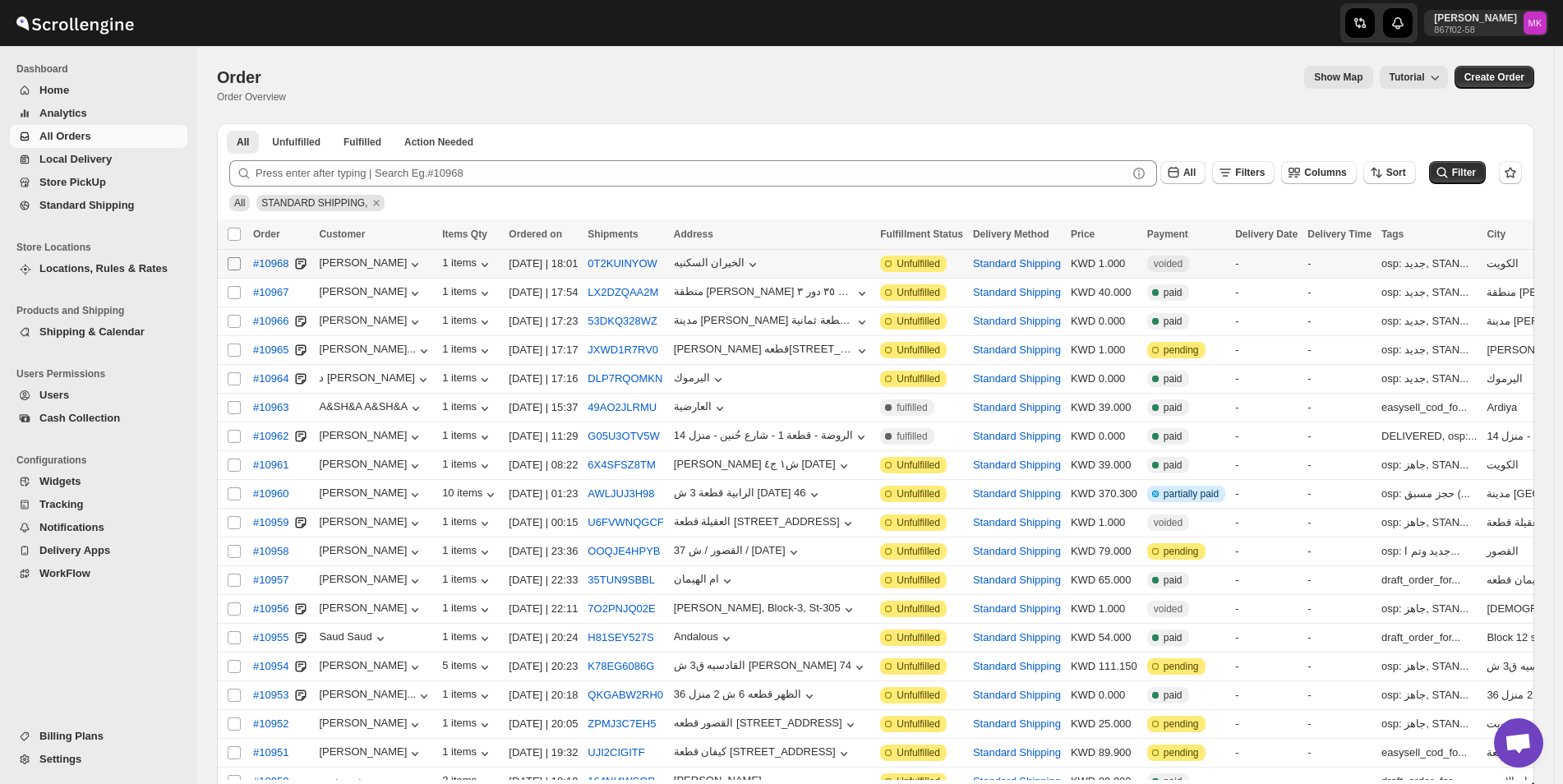
click at [238, 266] on input "Select order" at bounding box center [234, 264] width 13 height 13
checkbox input "true"
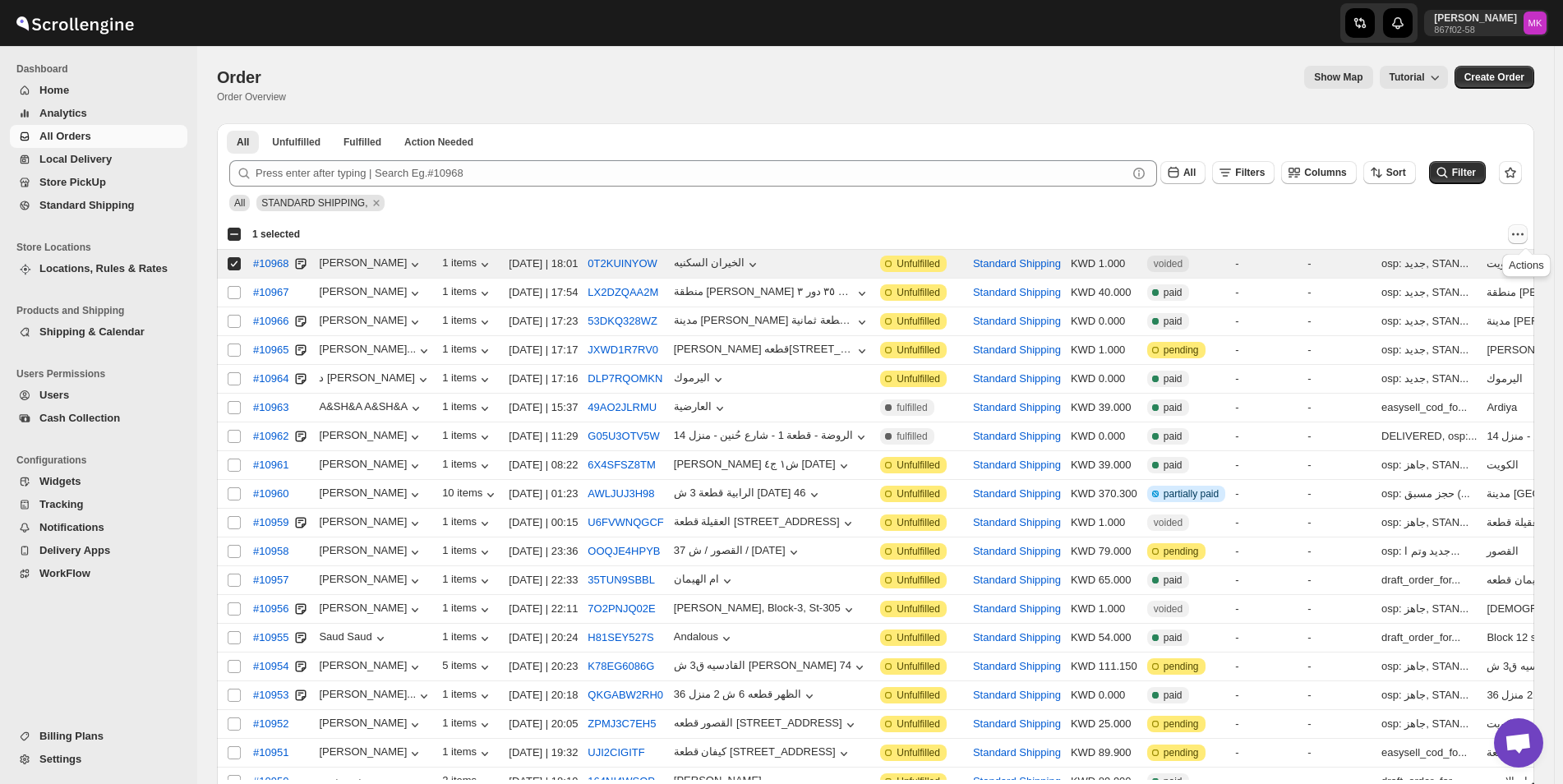
click at [1526, 231] on icon "Actions" at bounding box center [1517, 233] width 16 height 16
click at [1494, 219] on div "Submit All Filters Columns Sort Filter All STANDARD SHIPPING," at bounding box center [876, 182] width 1317 height 72
click at [529, 258] on div "[DATE] | 18:01" at bounding box center [543, 263] width 69 height 16
click at [275, 262] on span "#10968" at bounding box center [271, 263] width 36 height 16
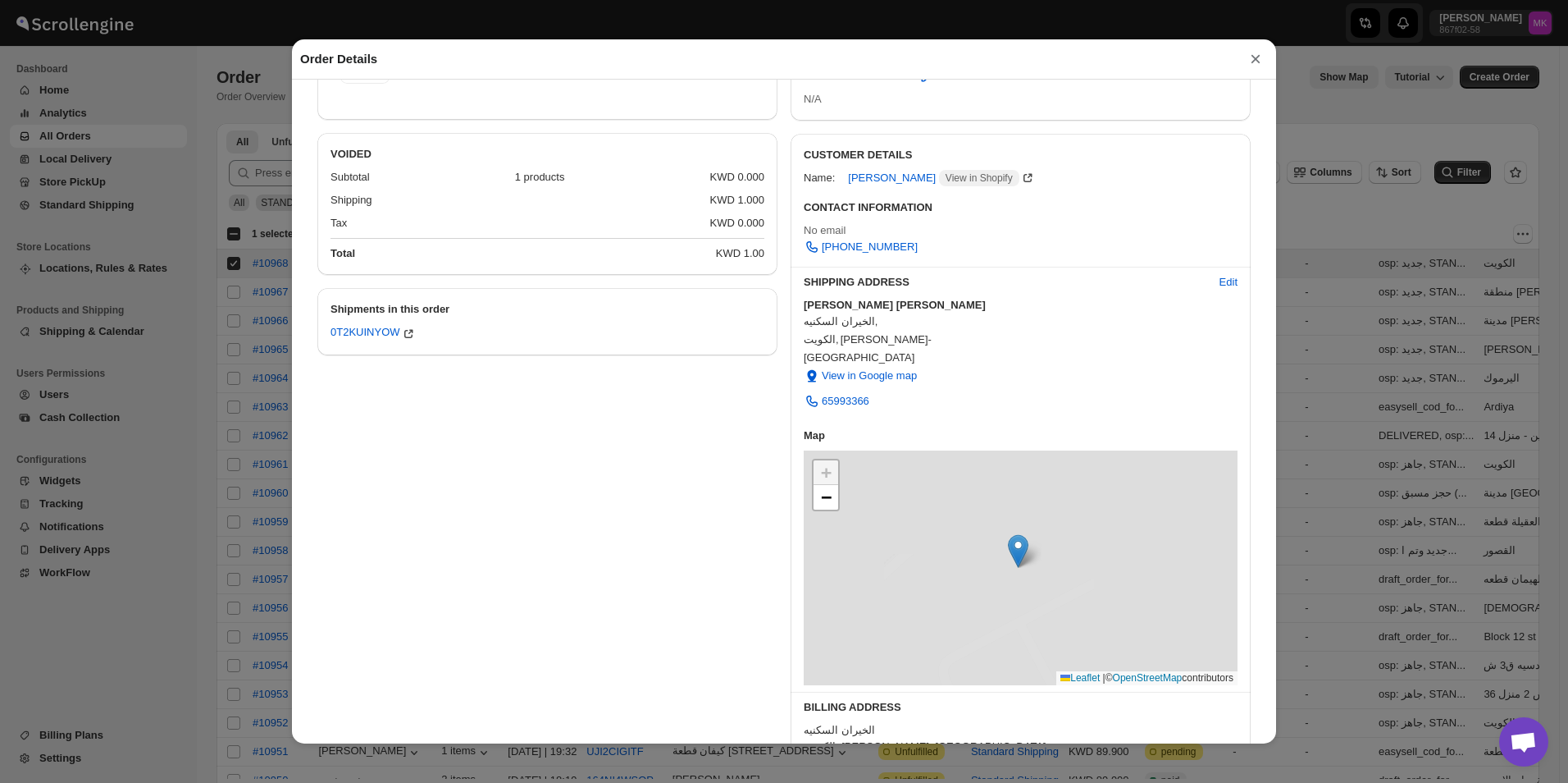
scroll to position [105, 0]
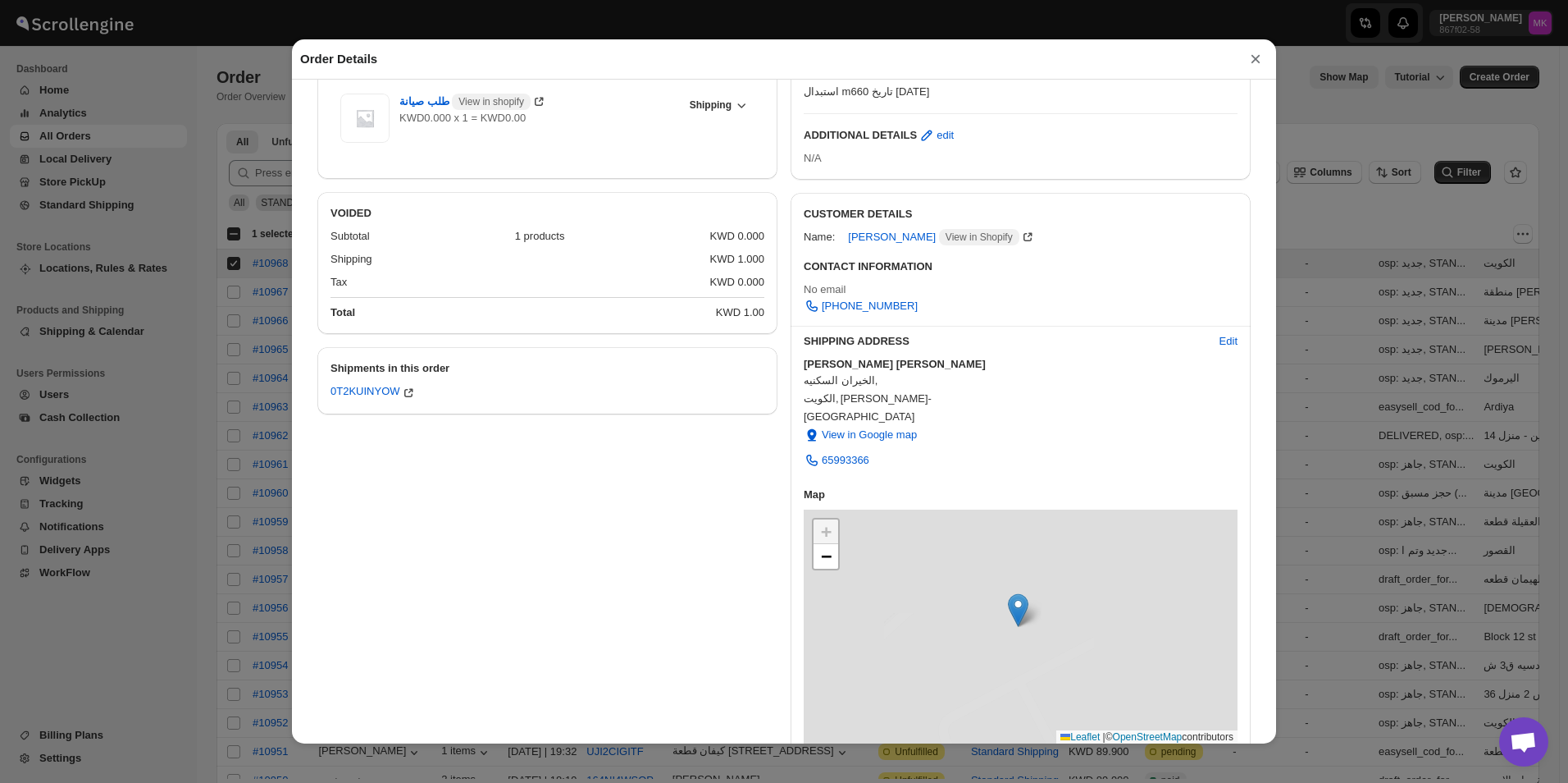
drag, startPoint x: 651, startPoint y: 496, endPoint x: 651, endPoint y: 513, distance: 17.0
click at [651, 513] on div "Products(1) طلب صيانة View in shopify KWD0.000 x 1 = KWD0.00 Shipping Shipment …" at bounding box center [778, 451] width 946 height 834
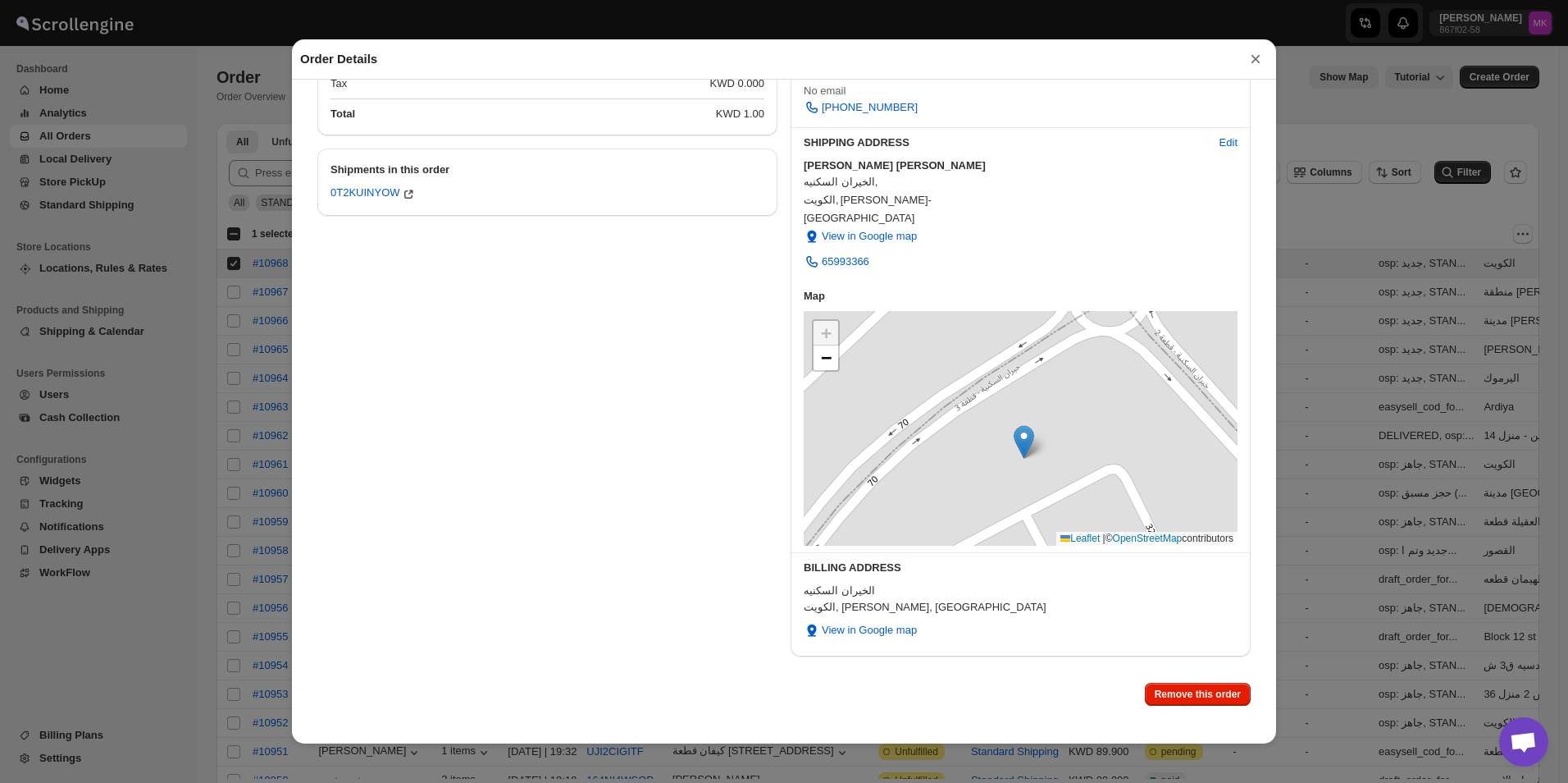
drag, startPoint x: 921, startPoint y: 349, endPoint x: 935, endPoint y: 380, distance: 34.0
click at [930, 379] on div "CUSTOMER DETAILS Name: عبدالله القلاف View in Shopify CONTACT INFORMATION No em…" at bounding box center [1020, 325] width 460 height 662
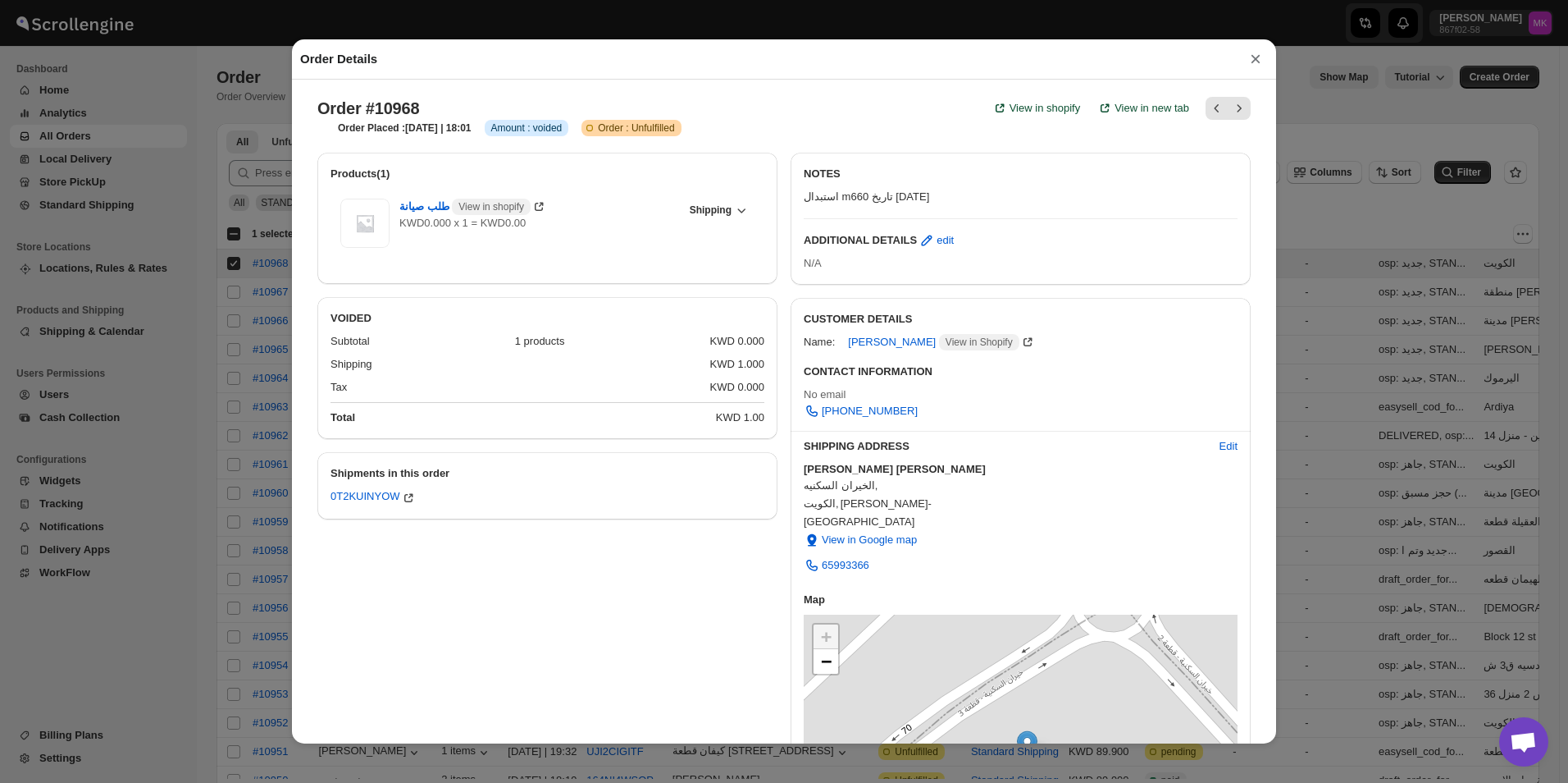
click at [1245, 71] on button "×" at bounding box center [1256, 59] width 25 height 23
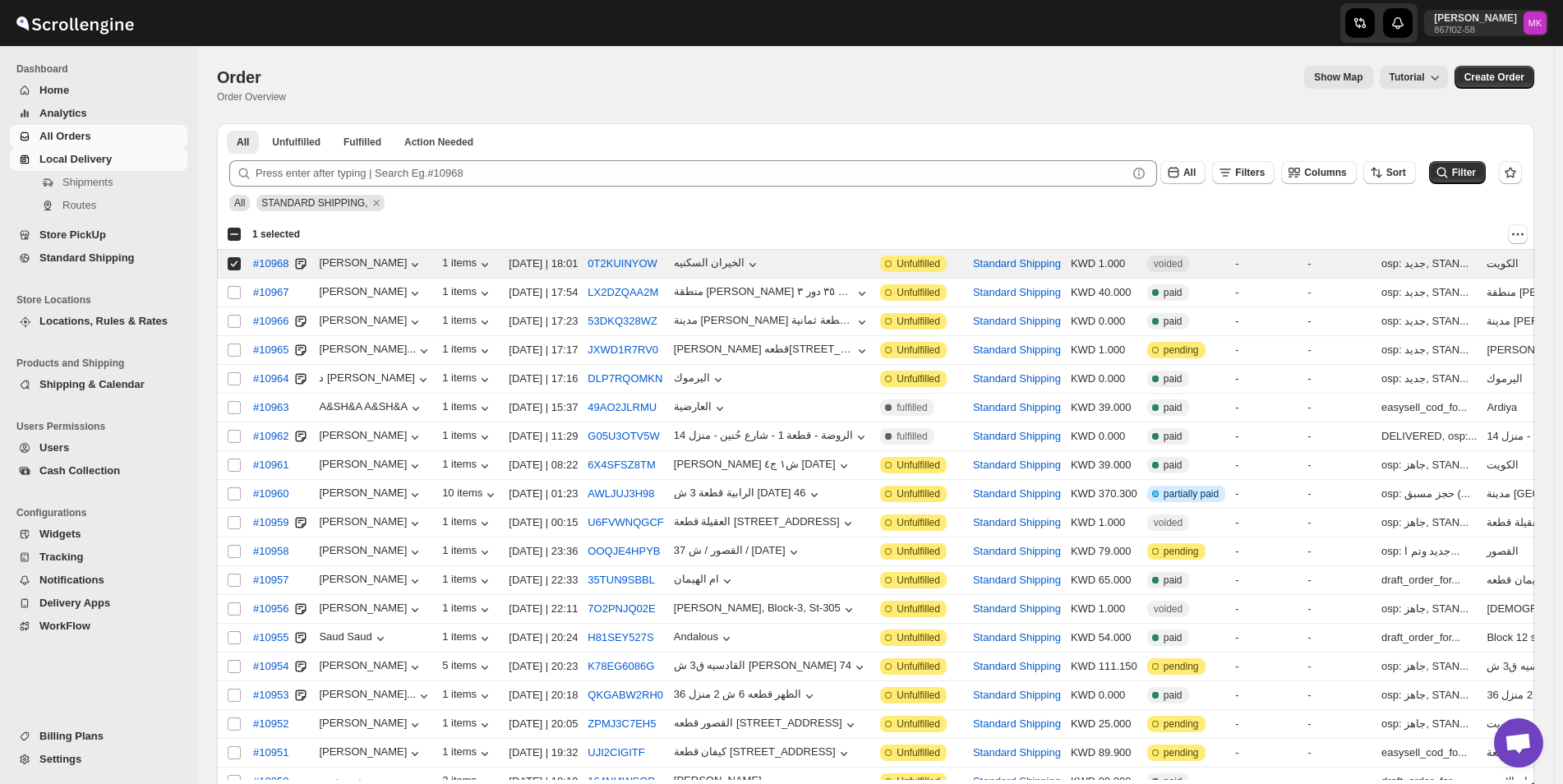
click at [100, 158] on span "Local Delivery" at bounding box center [75, 158] width 72 height 12
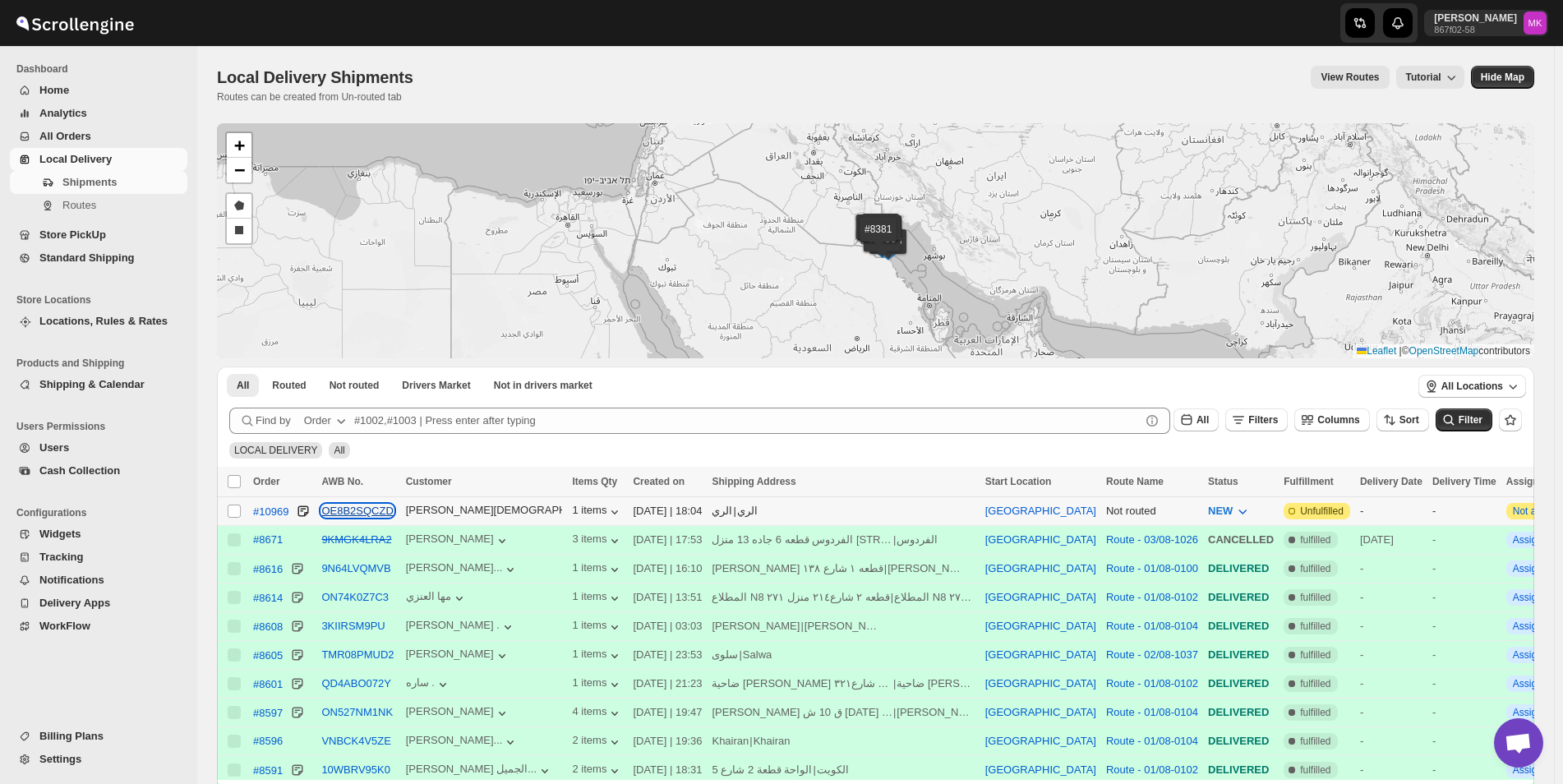
click at [385, 510] on button "OE8B2SQCZD" at bounding box center [357, 511] width 71 height 12
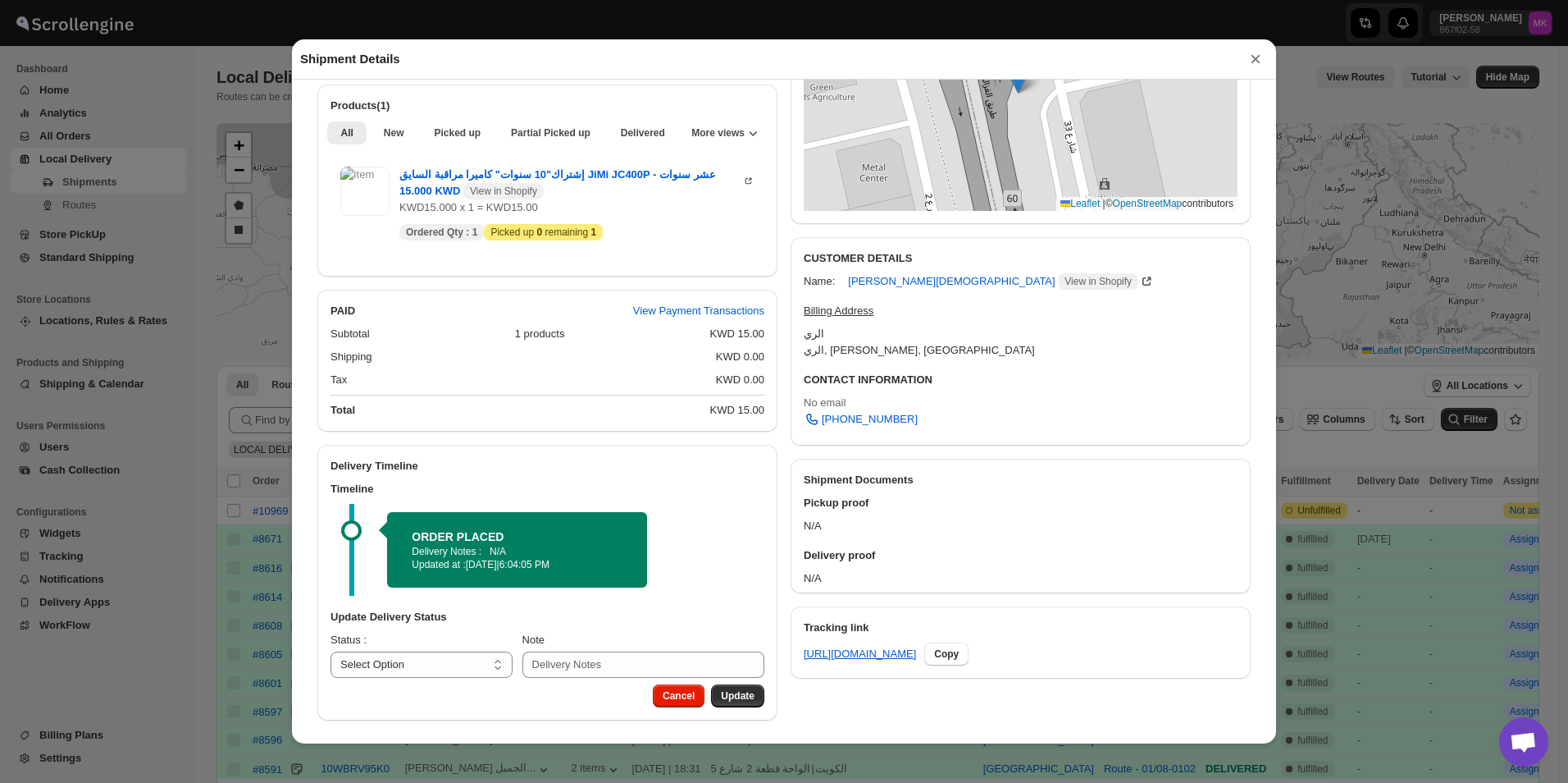
scroll to position [342, 0]
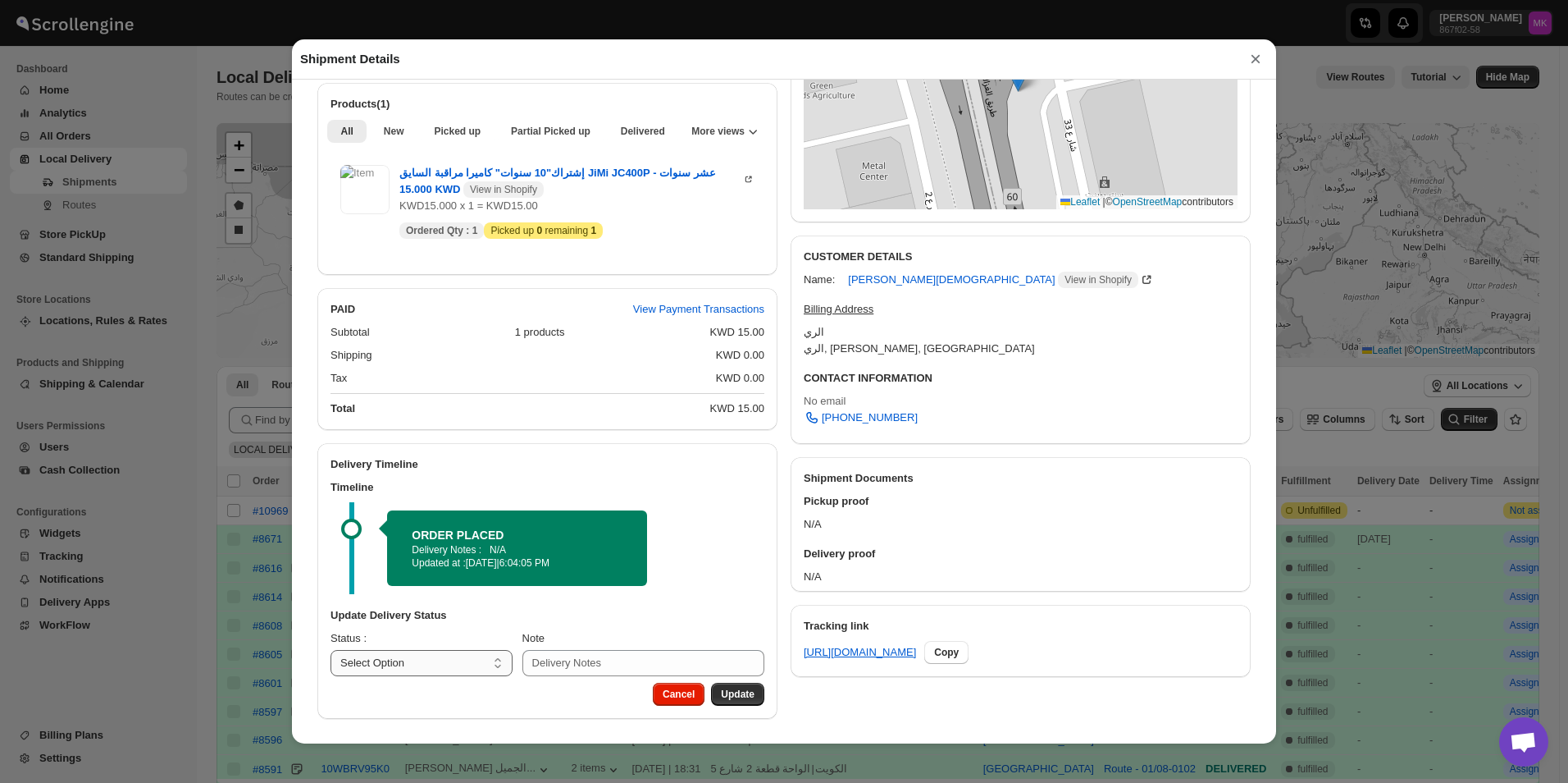
click at [443, 659] on select "Select Option PICKED UP OUT FOR DELIVERY RESCHEDULE DELIVERED CANCELLED" at bounding box center [421, 662] width 182 height 26
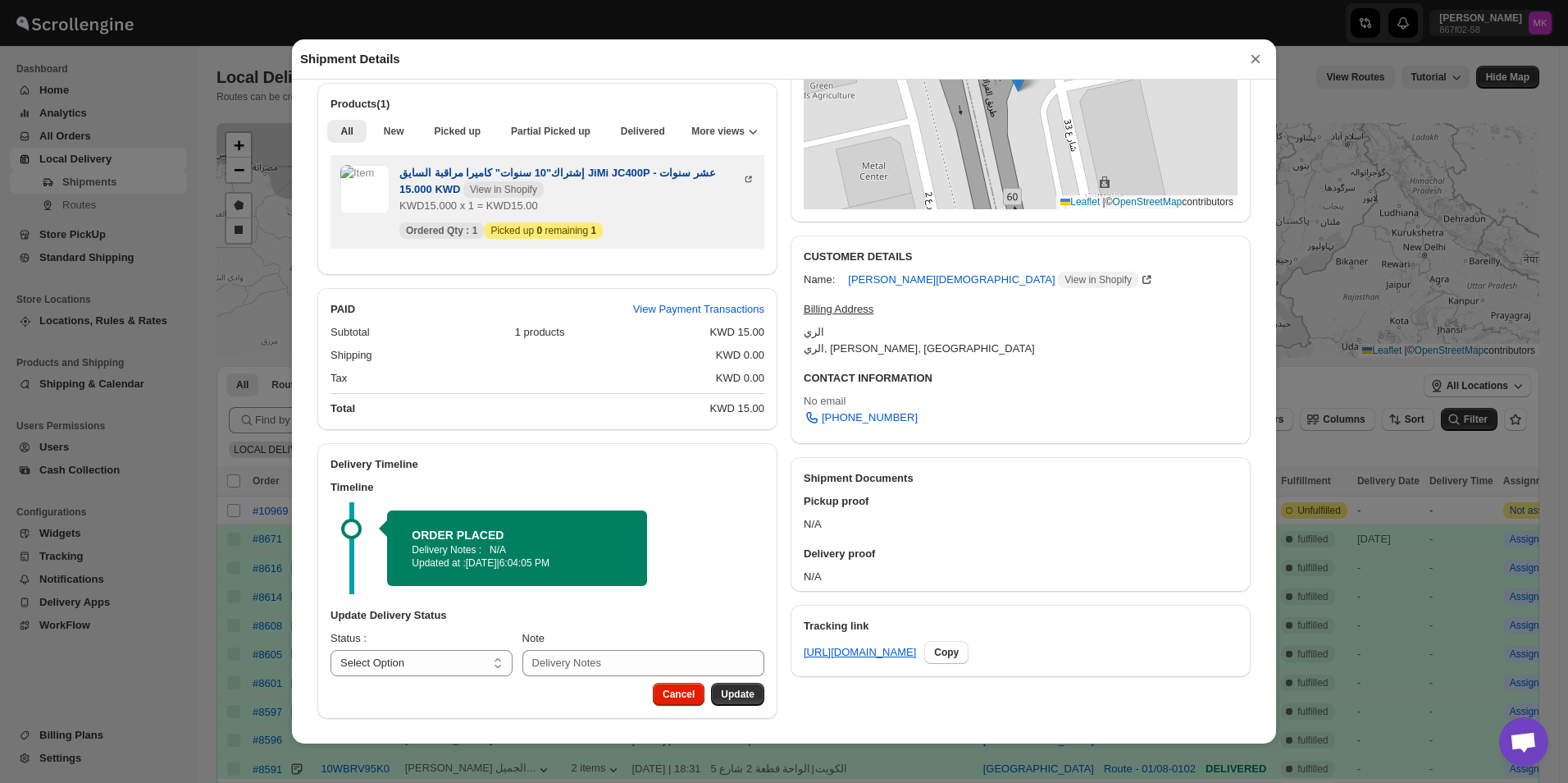
scroll to position [0, 0]
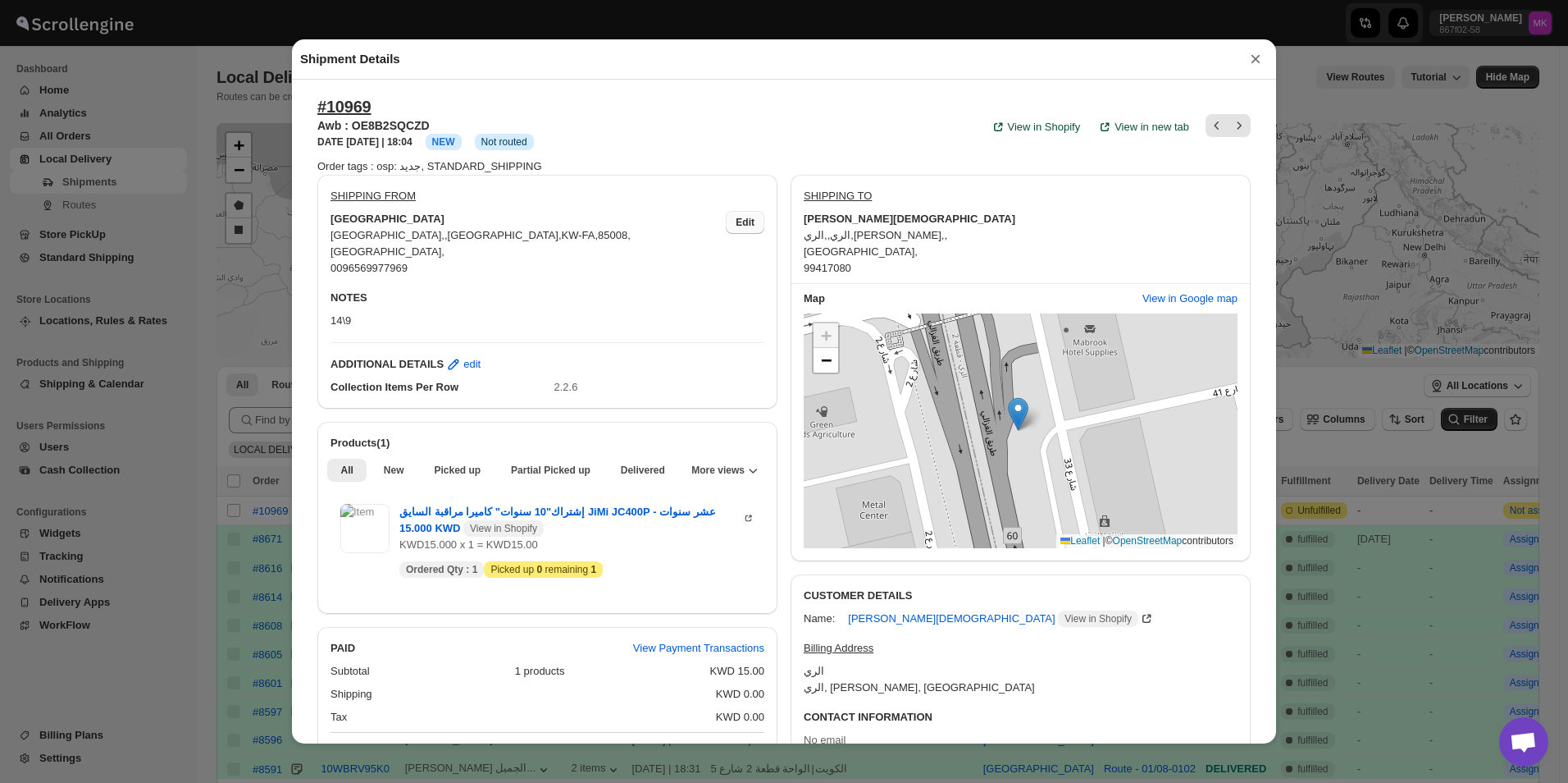
click at [737, 224] on span "Edit" at bounding box center [745, 222] width 19 height 13
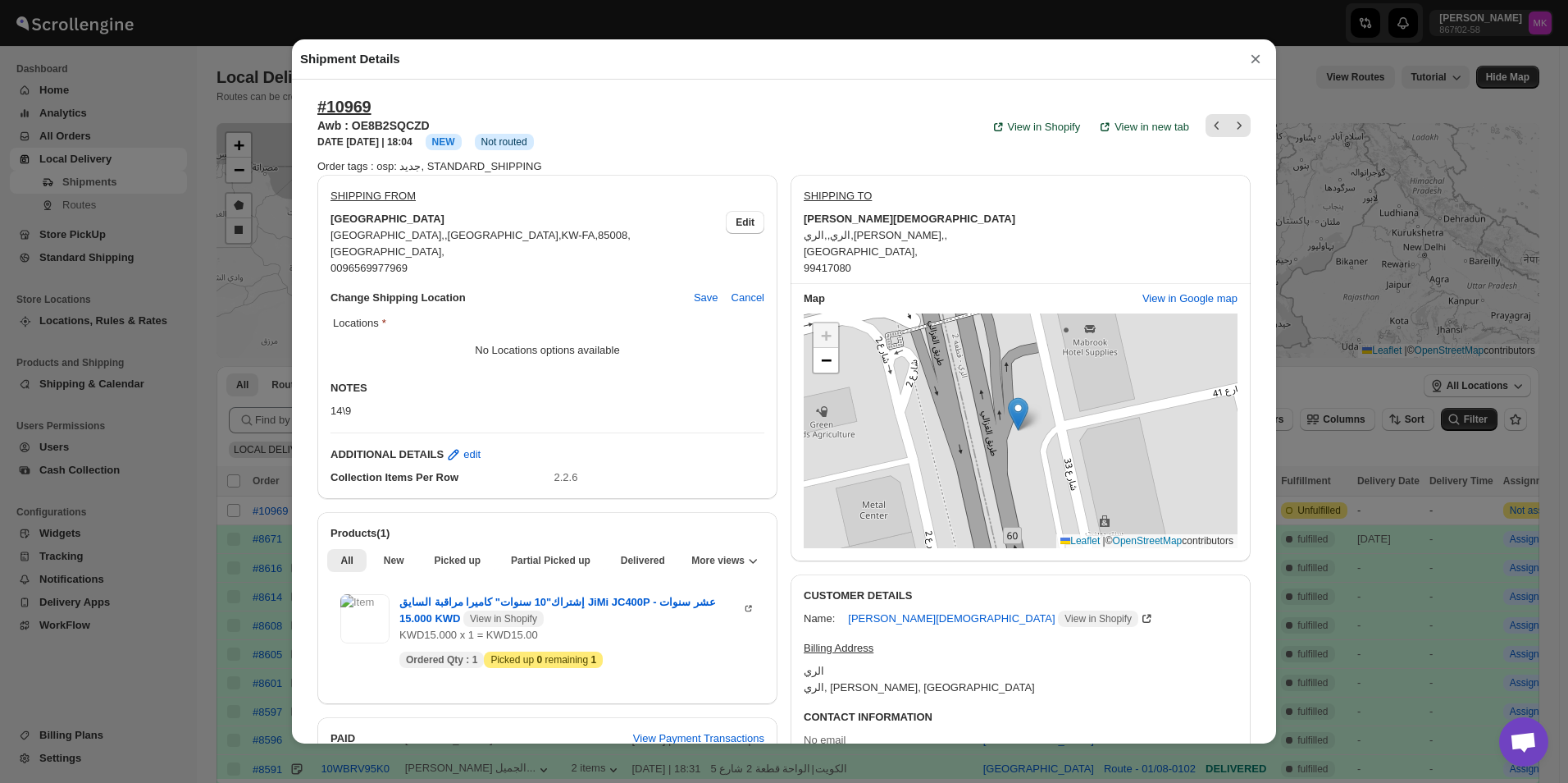
click at [1252, 58] on button "×" at bounding box center [1256, 59] width 25 height 23
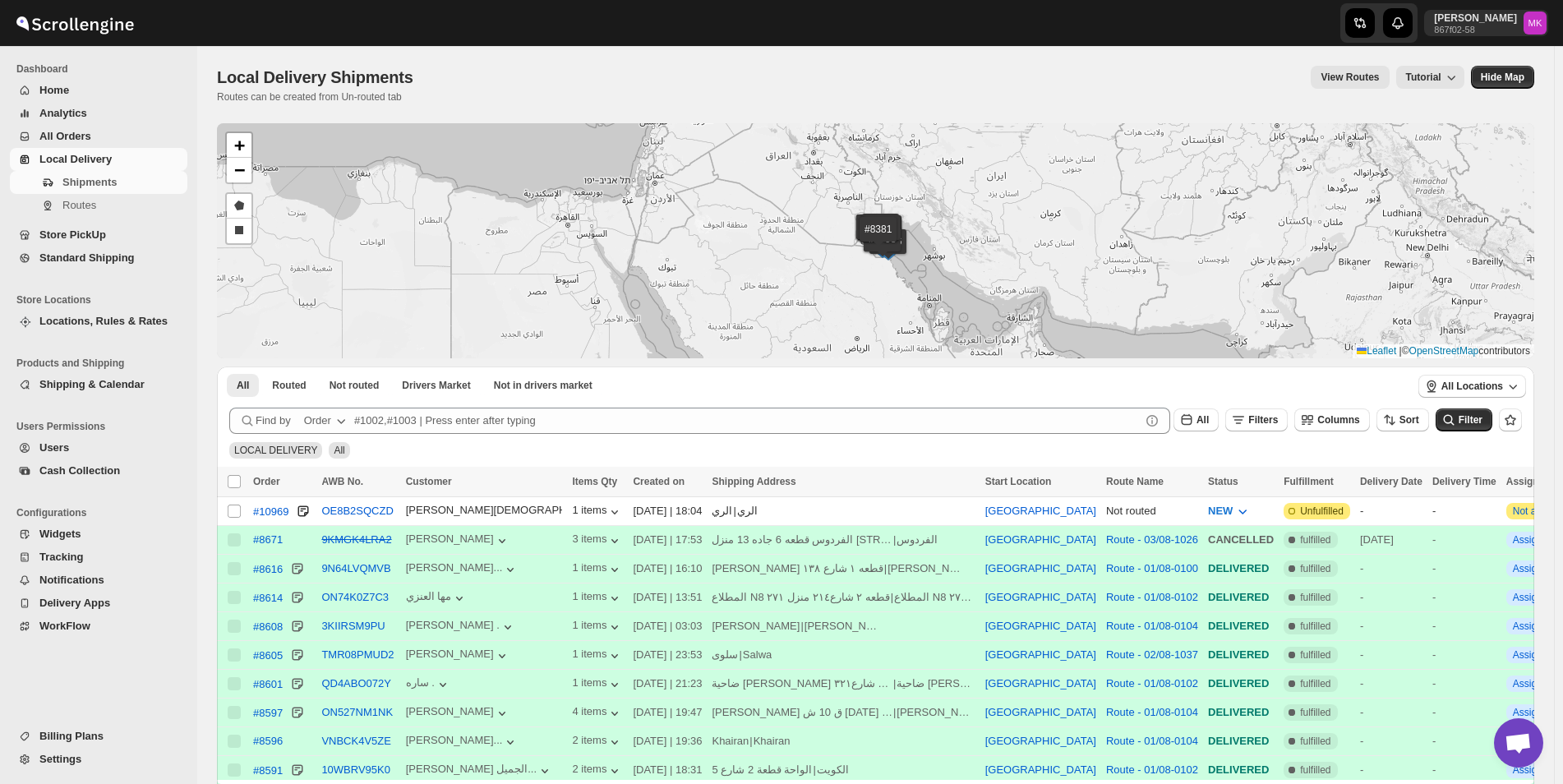
click at [60, 386] on span "Shipping & Calendar" at bounding box center [92, 384] width 106 height 12
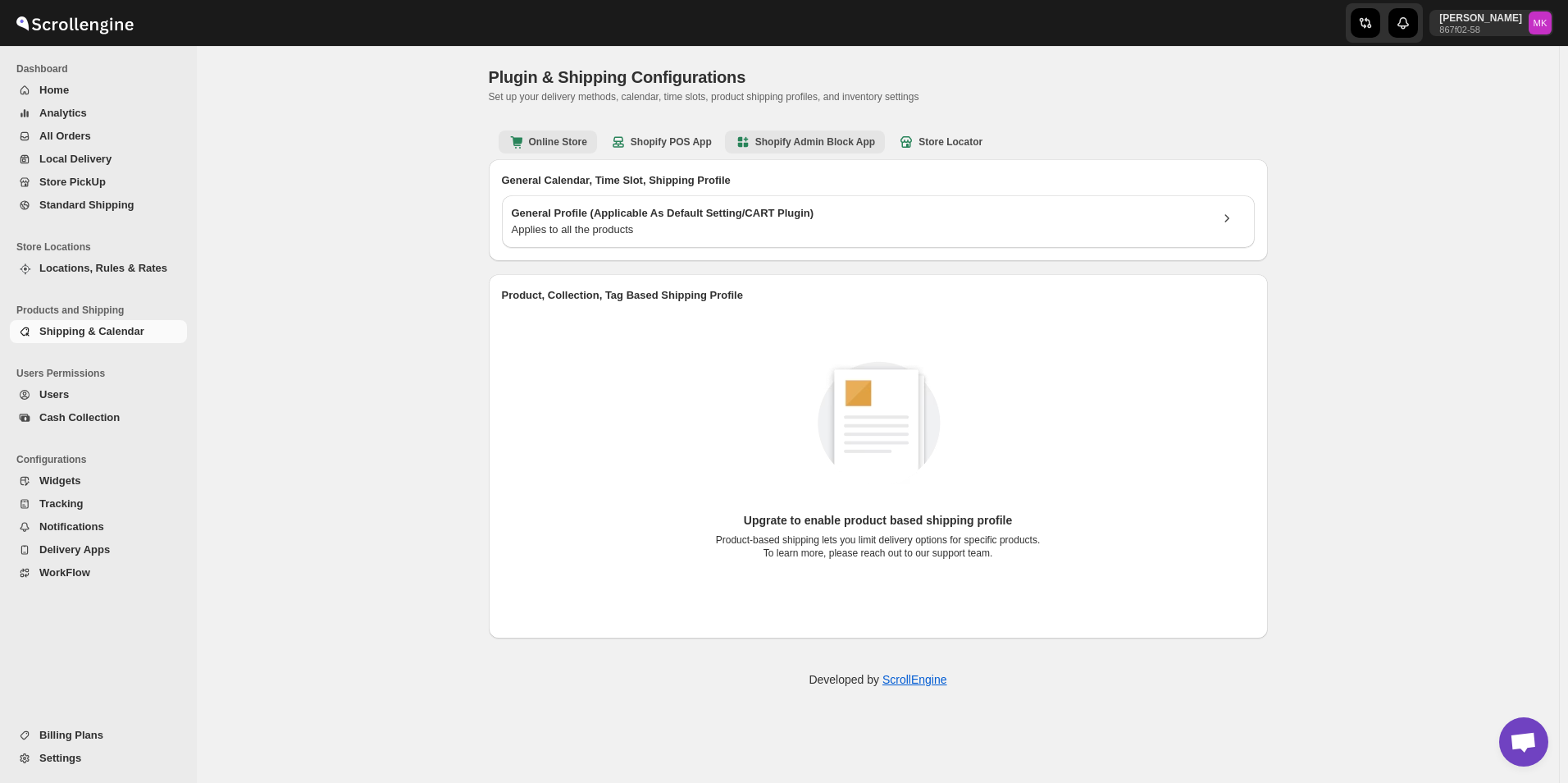
click at [810, 141] on b "Shopify Admin Block App" at bounding box center [805, 142] width 140 height 16
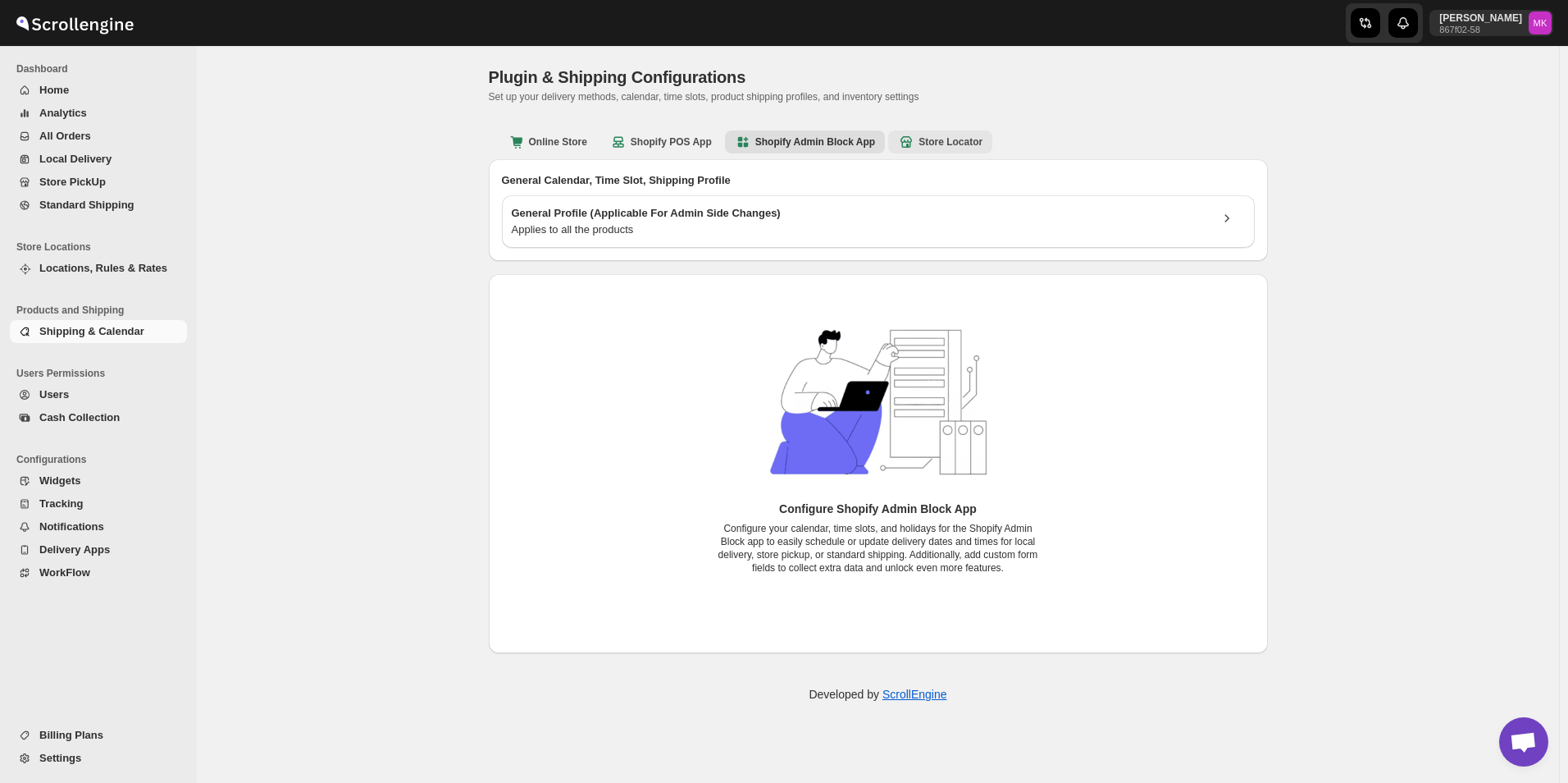
click at [943, 145] on b "Store Locator" at bounding box center [940, 142] width 84 height 16
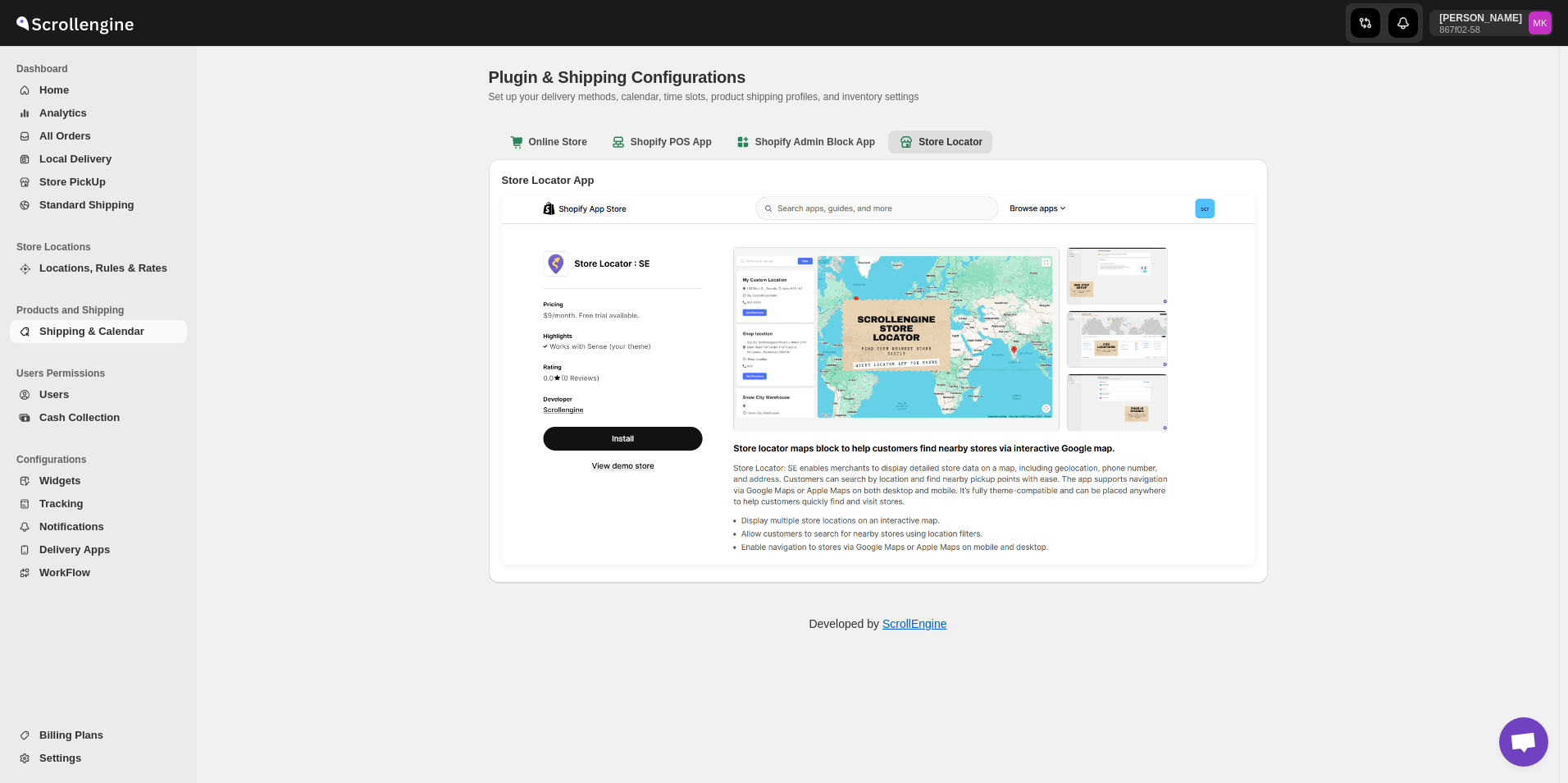
click at [555, 128] on div "Online Store Shopify POS App Shopify Admin Block App Store Locator More views O…" at bounding box center [877, 141] width 779 height 36
click at [520, 142] on icon "button" at bounding box center [515, 141] width 12 height 10
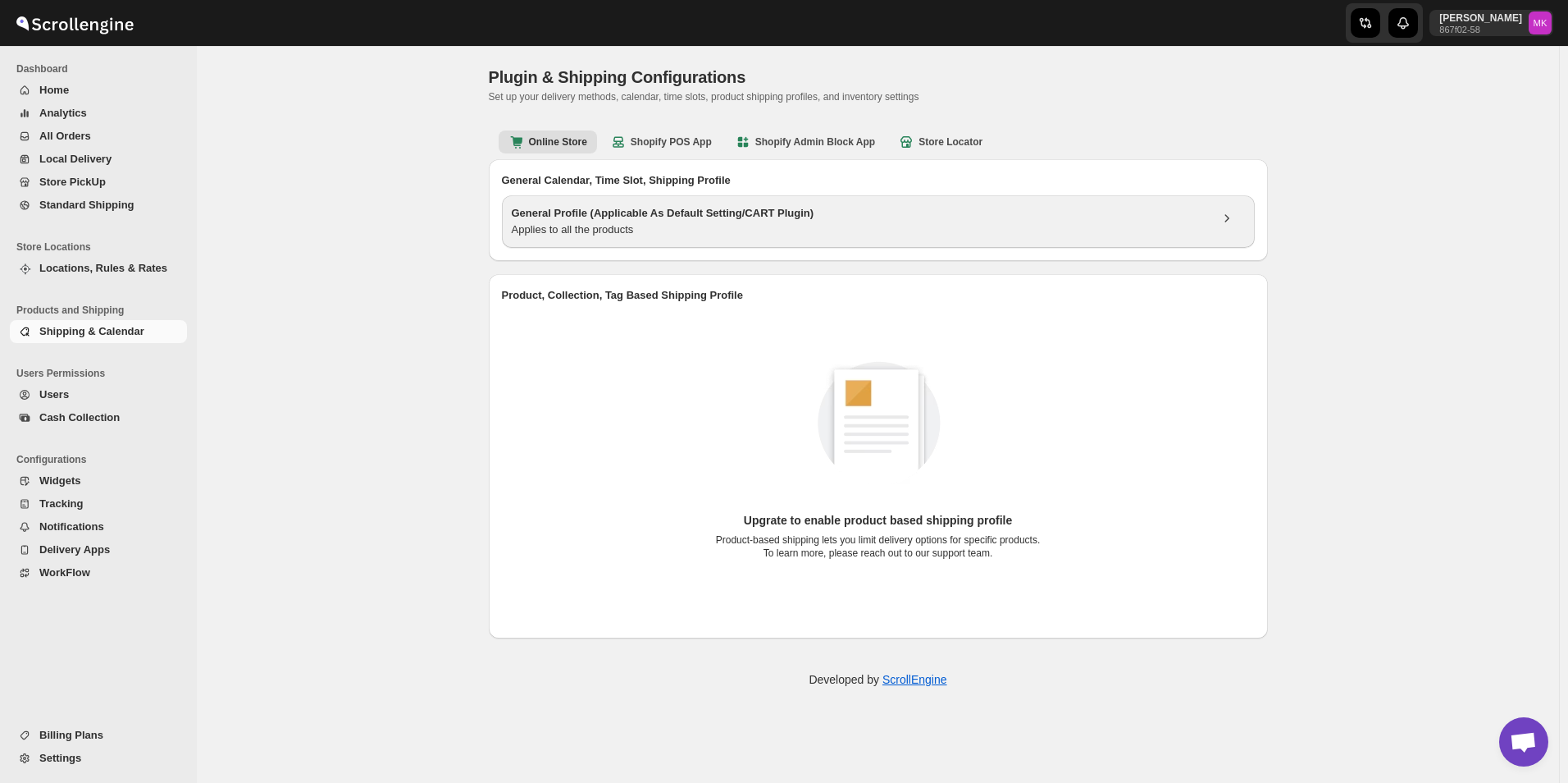
click at [684, 221] on div "Applies to all the products" at bounding box center [860, 229] width 697 height 16
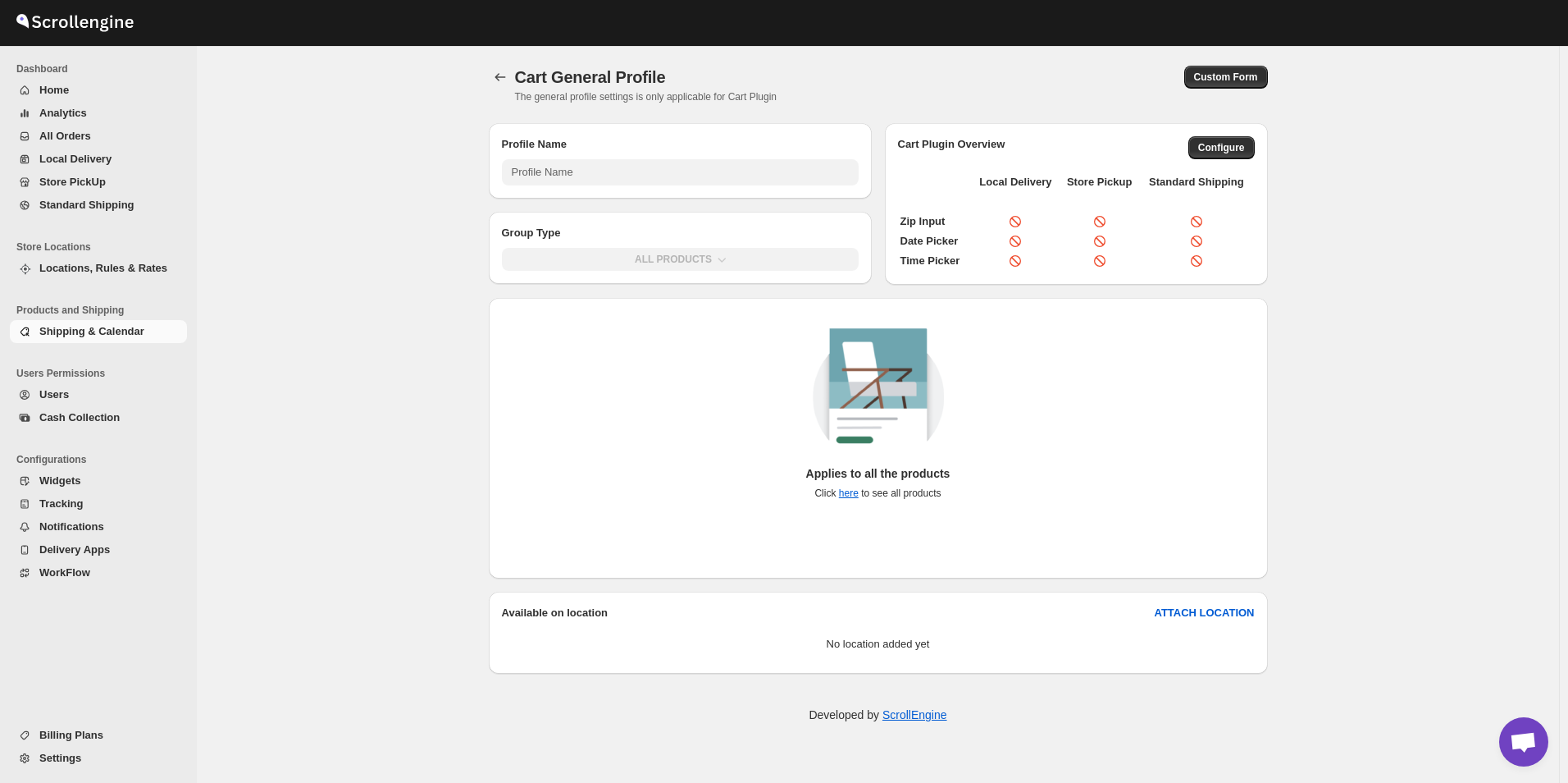
type input "General Profile (Applicable As Default Setting/CART Plugin)"
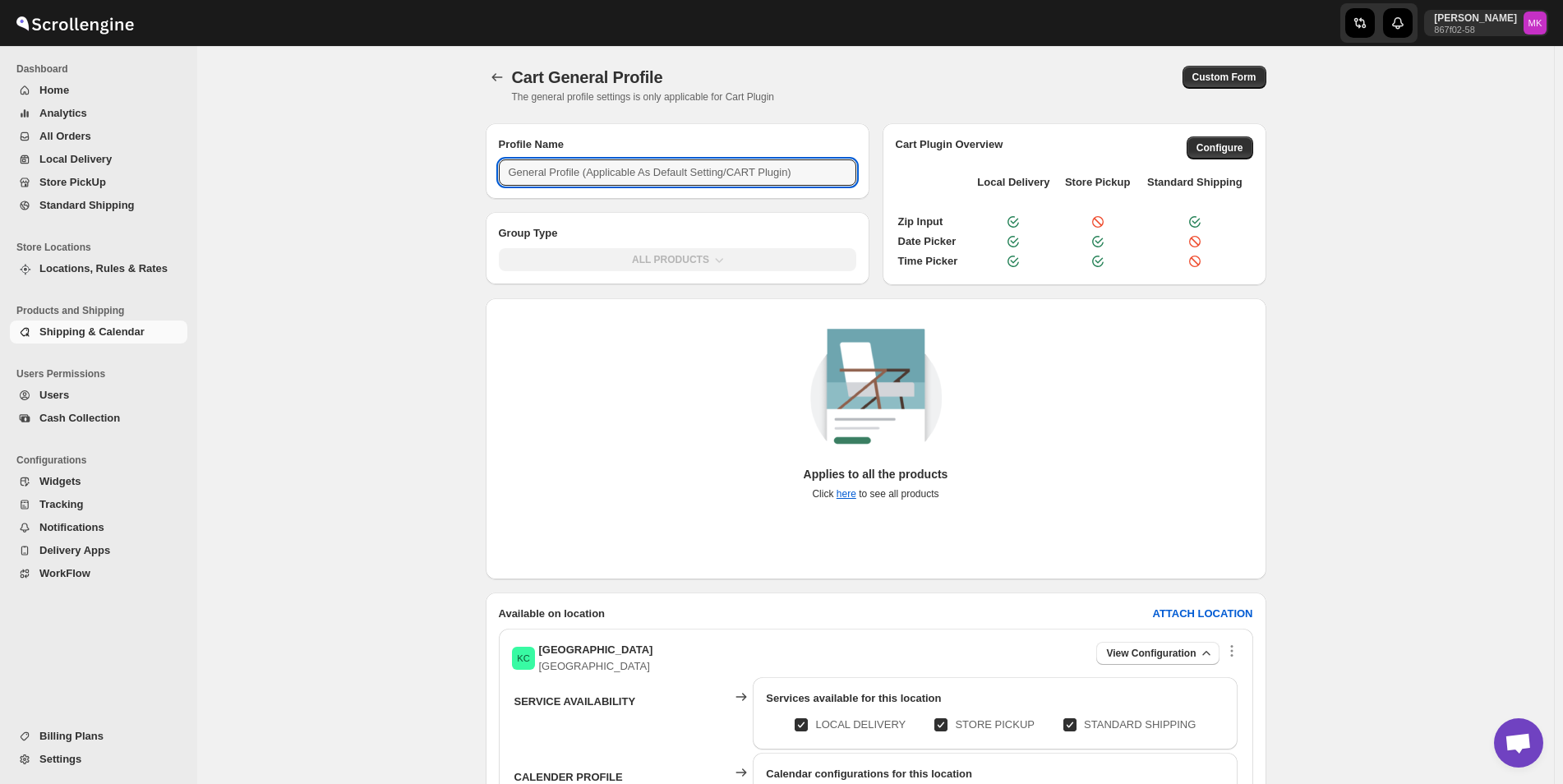
click at [664, 176] on input "General Profile (Applicable As Default Setting/CART Plugin)" at bounding box center [678, 172] width 357 height 26
click at [669, 258] on div "ALL PRODUCTS" at bounding box center [678, 263] width 384 height 43
click at [804, 165] on input "General Profile (Applicable As Default Setting/CART Plugin)" at bounding box center [678, 172] width 357 height 26
click at [1214, 74] on span "Custom Form" at bounding box center [1224, 78] width 64 height 13
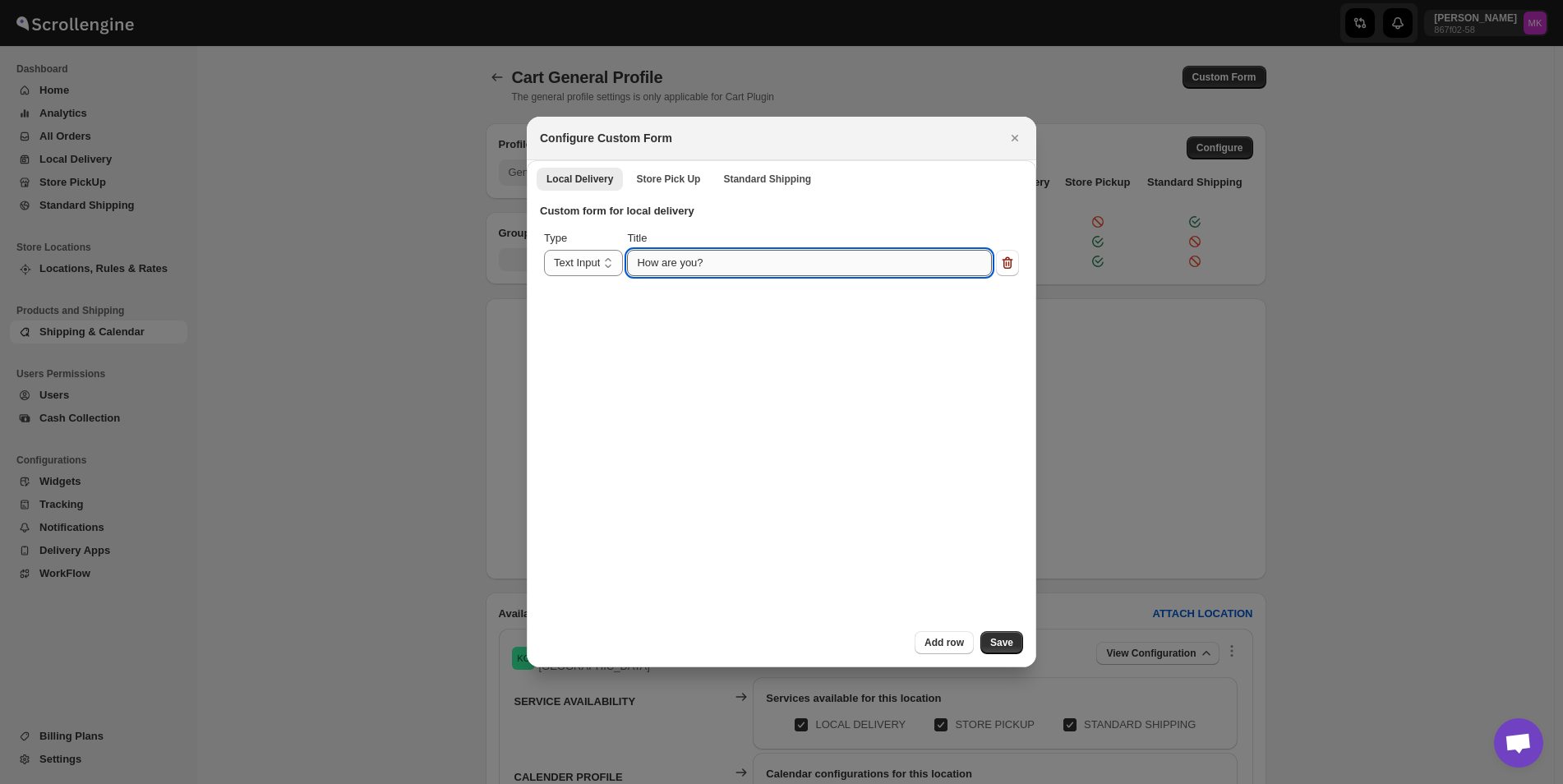
click at [677, 267] on input "How are you?" at bounding box center [809, 262] width 365 height 26
click at [585, 268] on select "Text Input" at bounding box center [584, 262] width 79 height 26
click at [697, 264] on input "How are you?" at bounding box center [809, 262] width 365 height 26
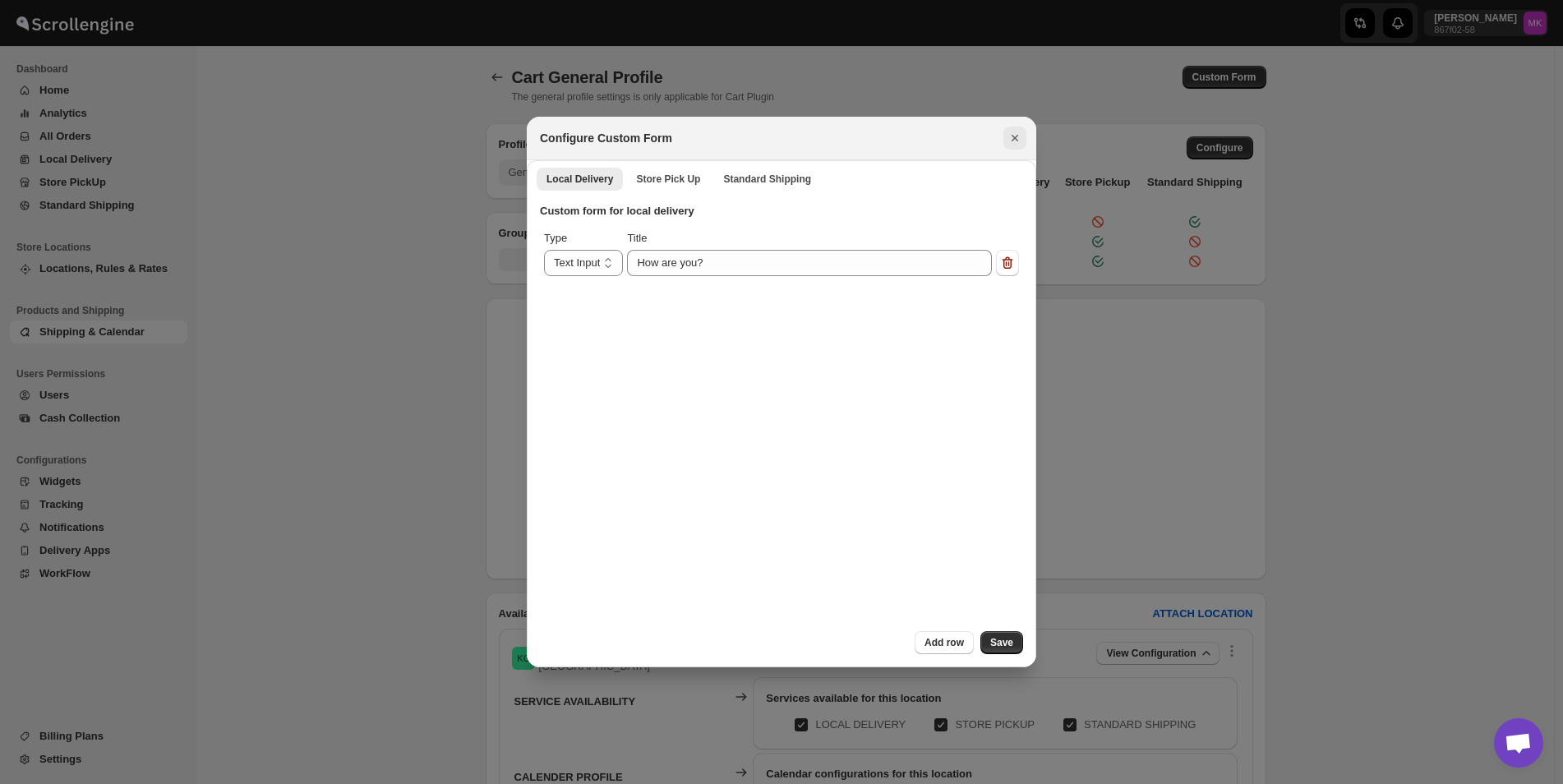
click at [1009, 129] on button "Close" at bounding box center [1015, 138] width 23 height 23
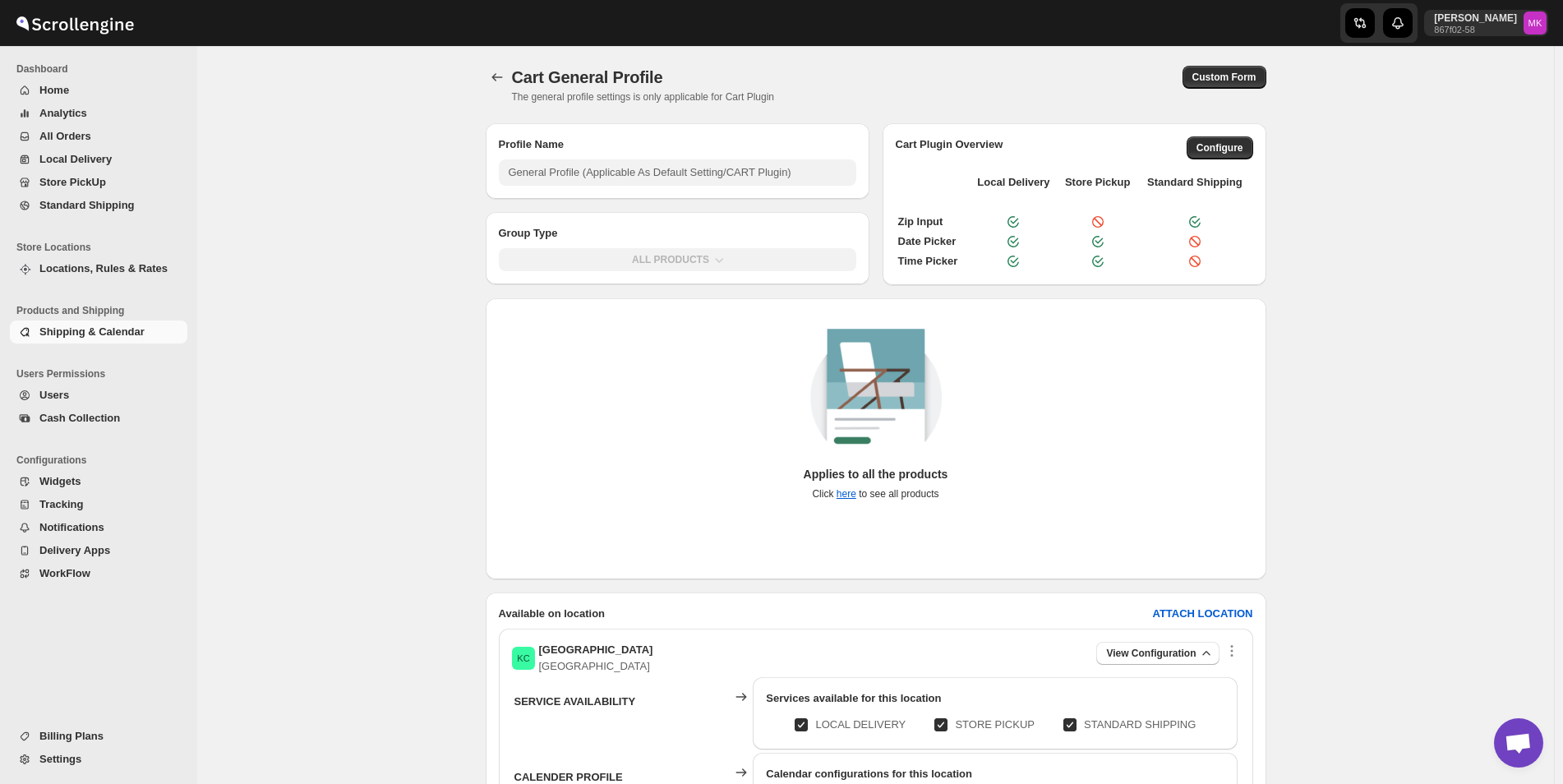
click at [1082, 721] on input "STANDARD SHIPPING" at bounding box center [1076, 725] width 13 height 13
click at [1079, 724] on input "STANDARD SHIPPING" at bounding box center [1076, 725] width 13 height 13
checkbox input "true"
click at [101, 326] on span "Shipping & Calendar" at bounding box center [92, 331] width 106 height 12
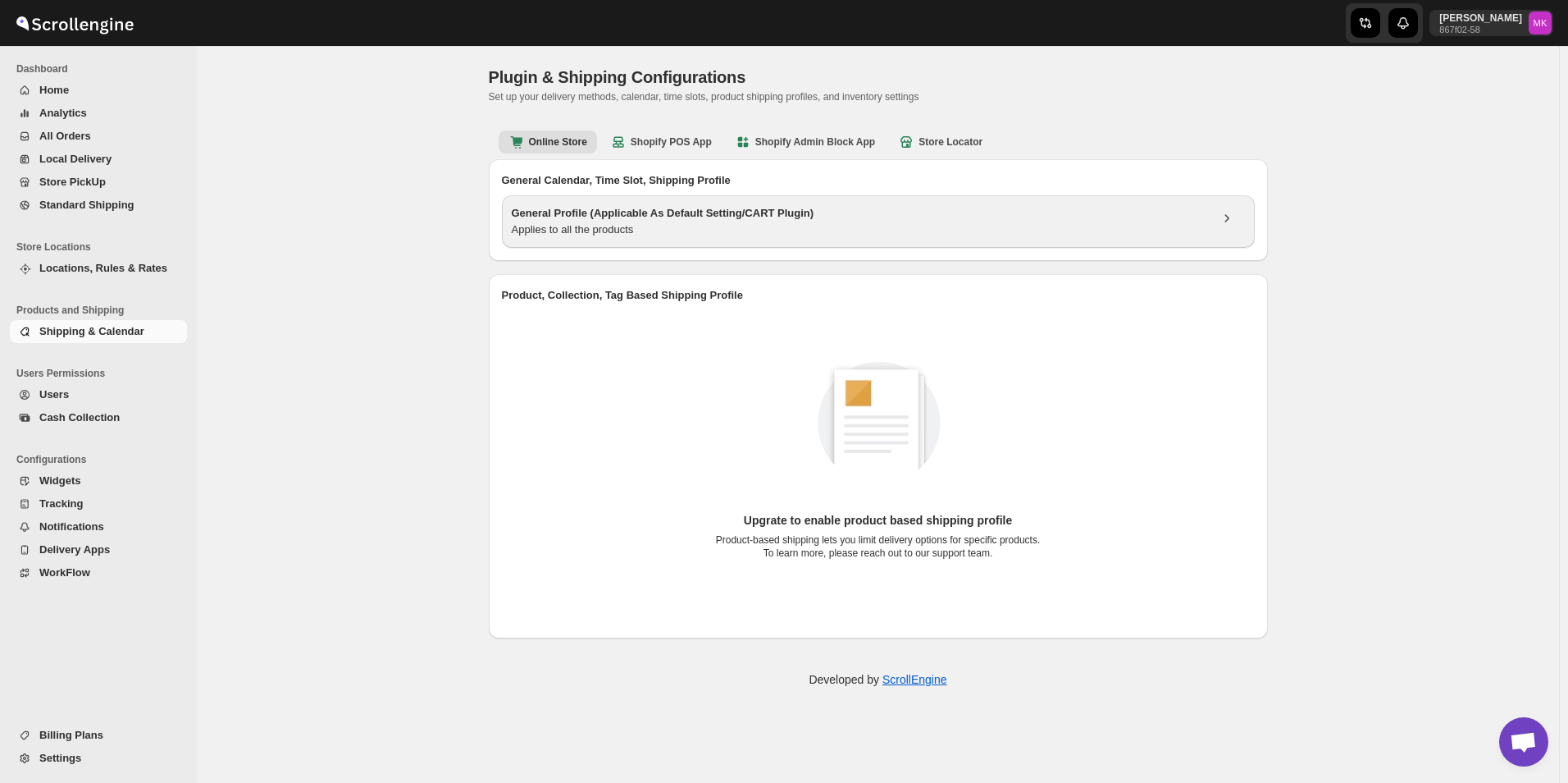
click at [663, 219] on h3 "General Profile (Applicable As Default Setting/CART Plugin)" at bounding box center [860, 213] width 697 height 16
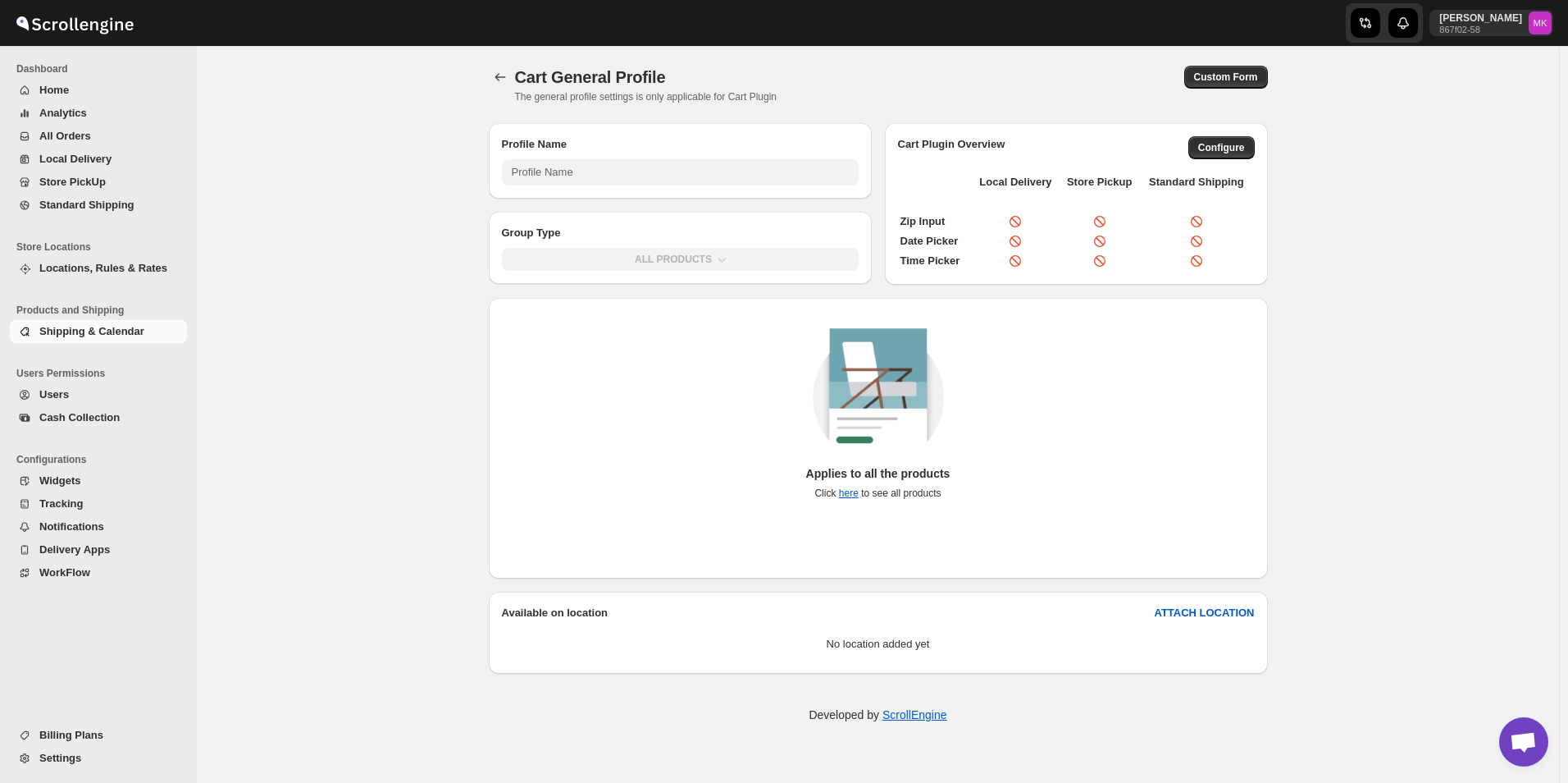
type input "General Profile (Applicable As Default Setting/CART Plugin)"
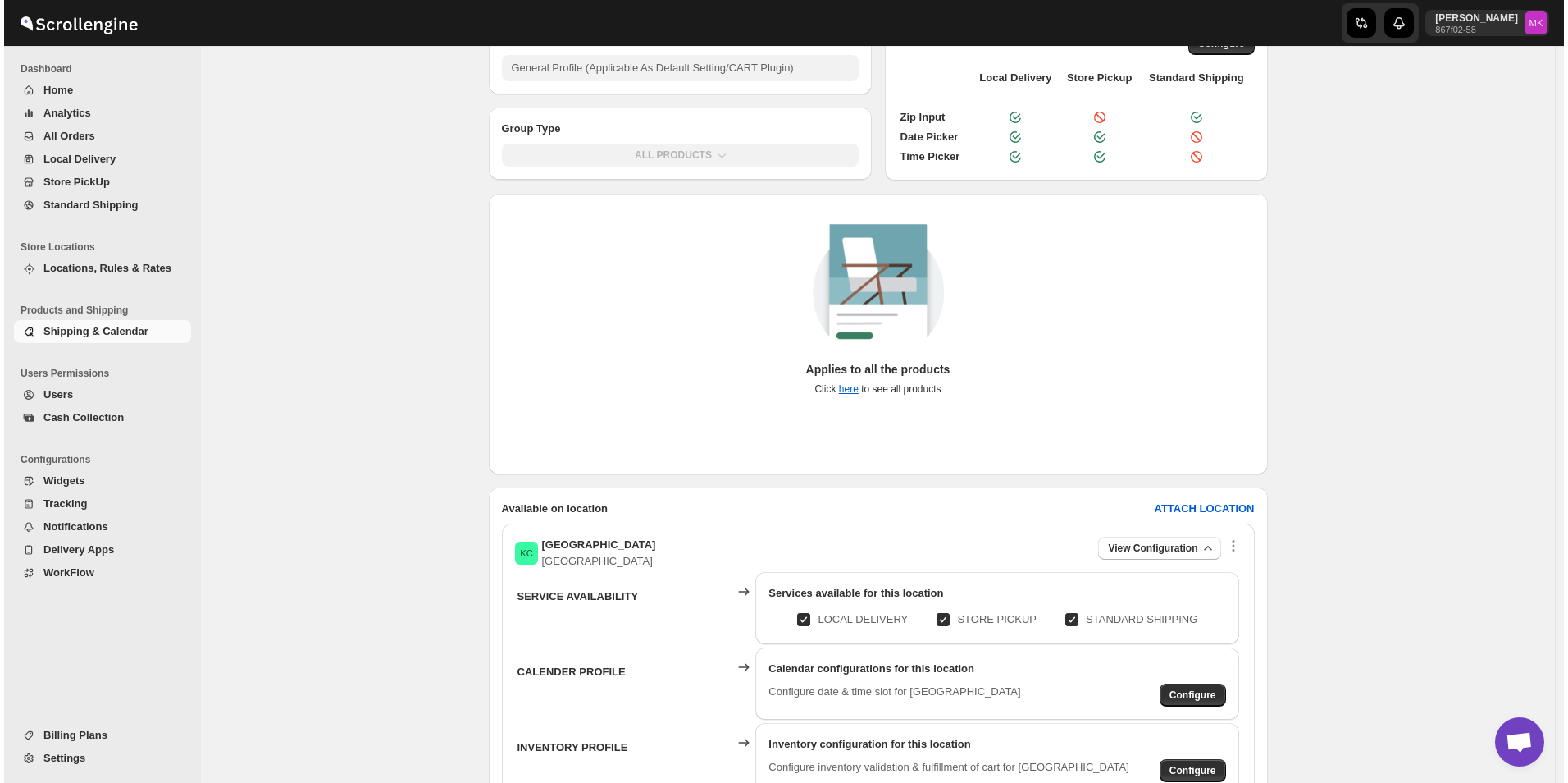
scroll to position [231, 0]
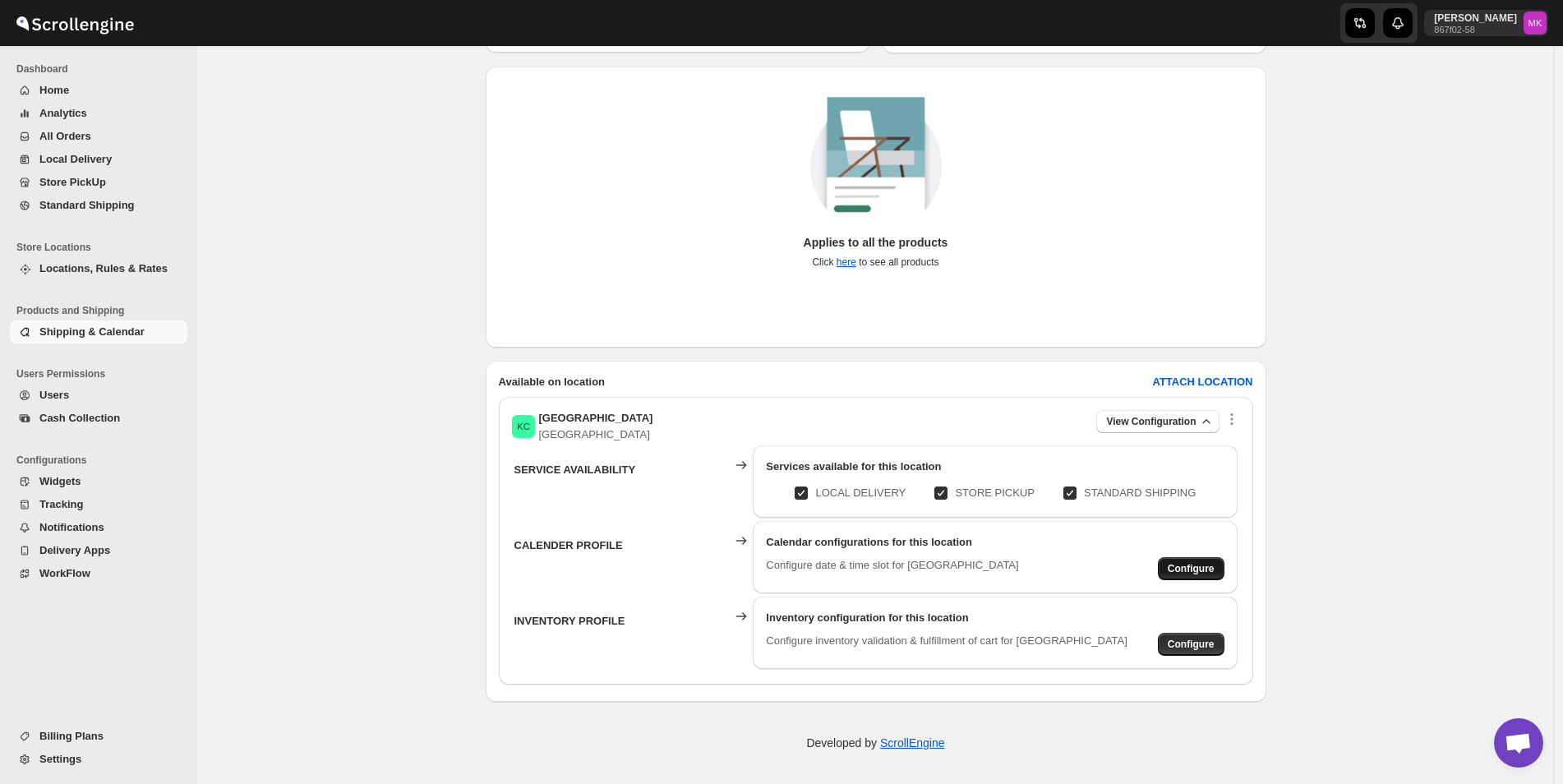
click at [1189, 571] on span "Configure" at bounding box center [1190, 568] width 47 height 13
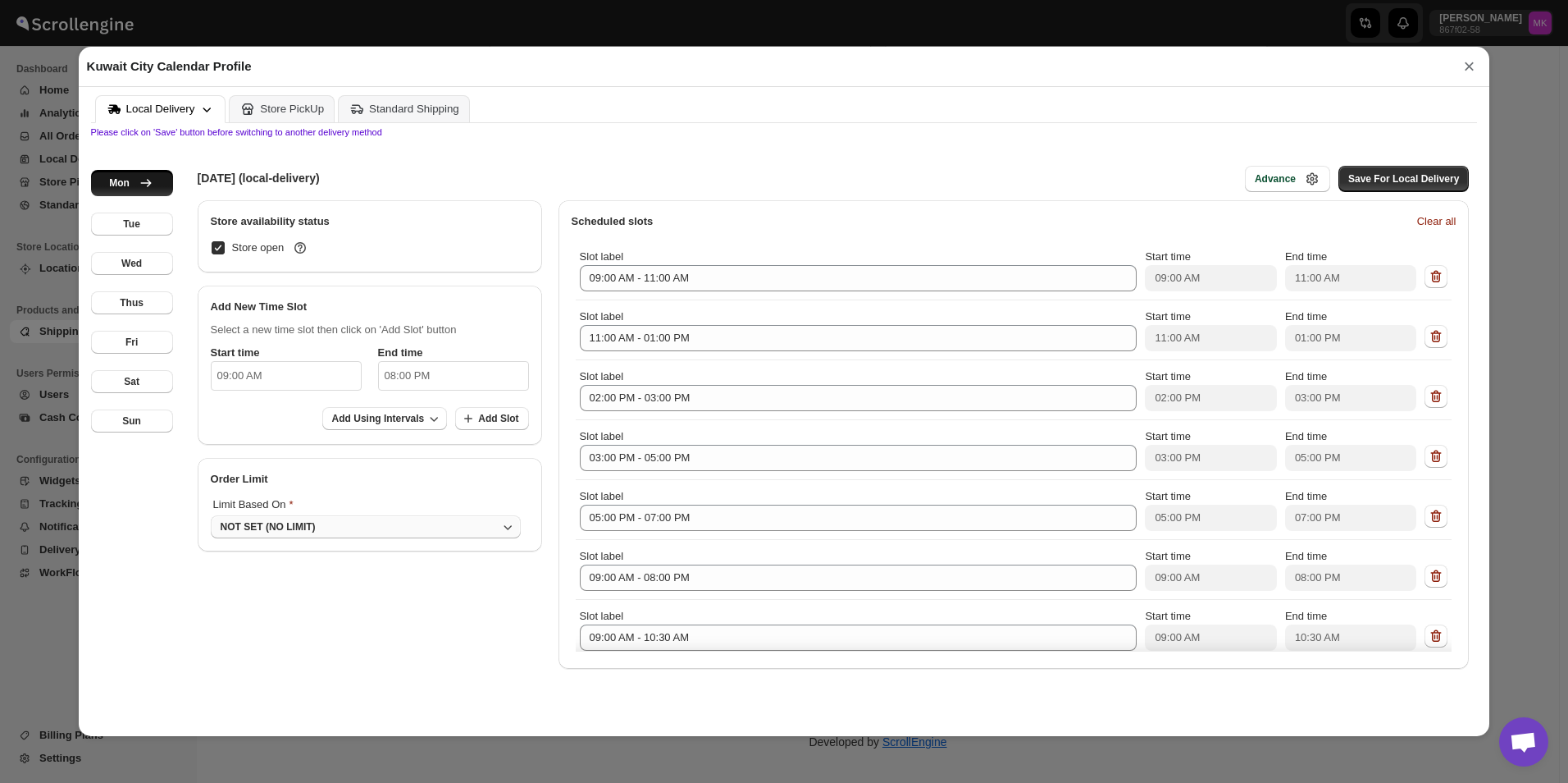
click at [452, 527] on button "NOT SET (NO LIMIT)" at bounding box center [366, 527] width 310 height 23
click at [1298, 191] on button "Advance" at bounding box center [1286, 178] width 85 height 26
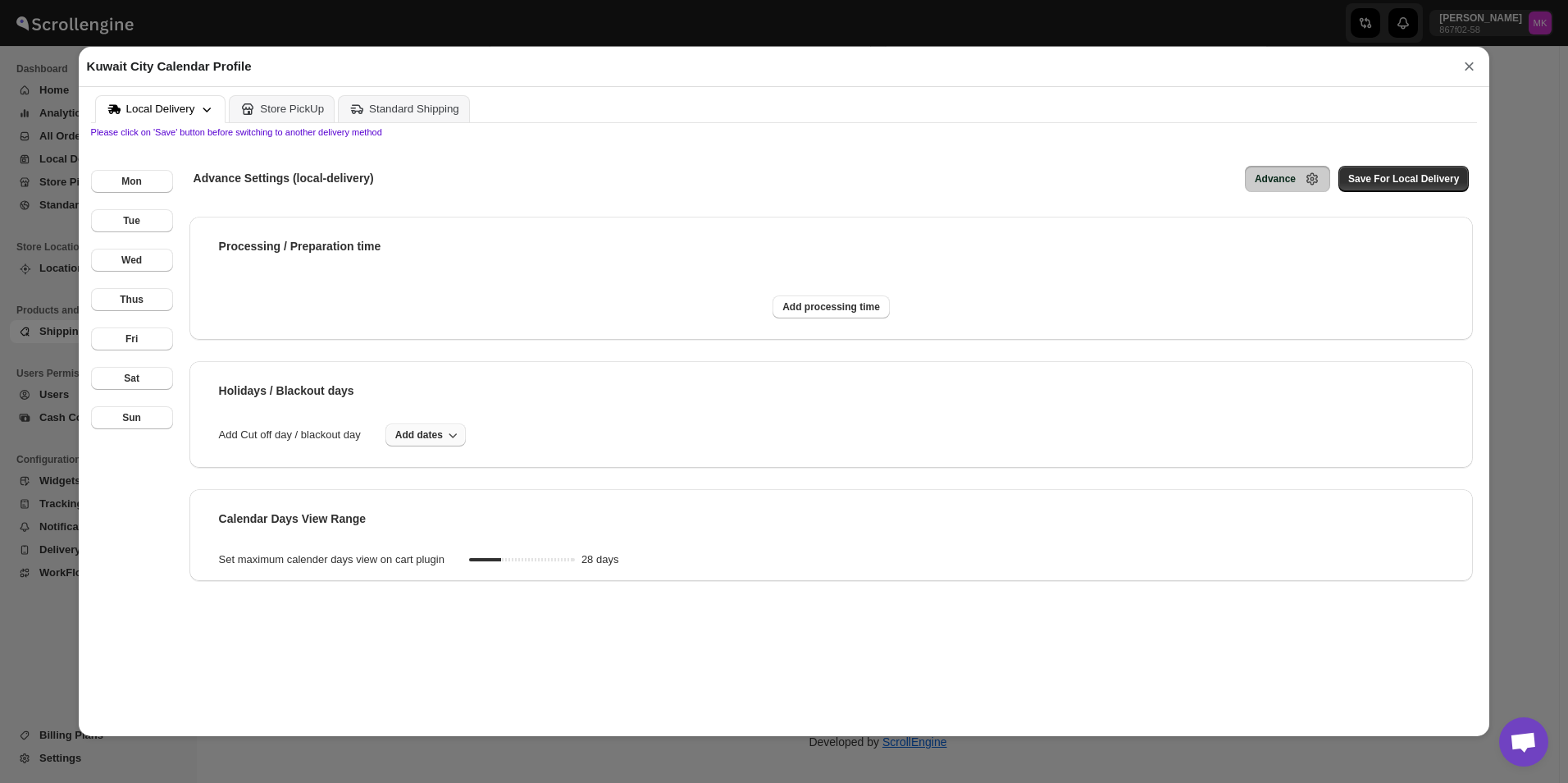
click at [440, 432] on span "Add dates" at bounding box center [420, 435] width 48 height 13
click at [312, 436] on span "Add Cut off day / blackout day" at bounding box center [289, 434] width 174 height 16
click at [165, 229] on button "Tue" at bounding box center [132, 220] width 82 height 23
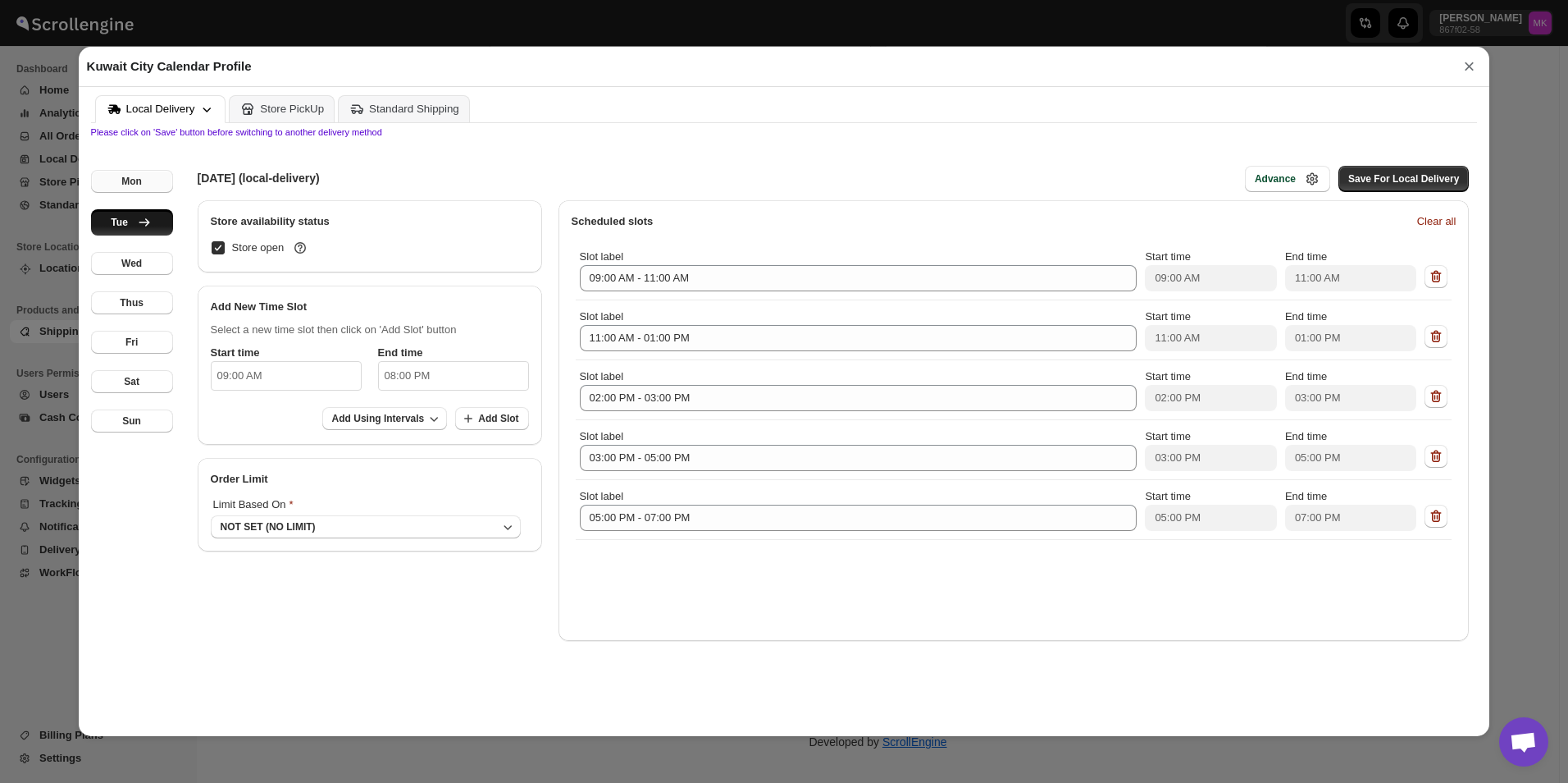
click at [156, 180] on button "Mon" at bounding box center [132, 181] width 82 height 23
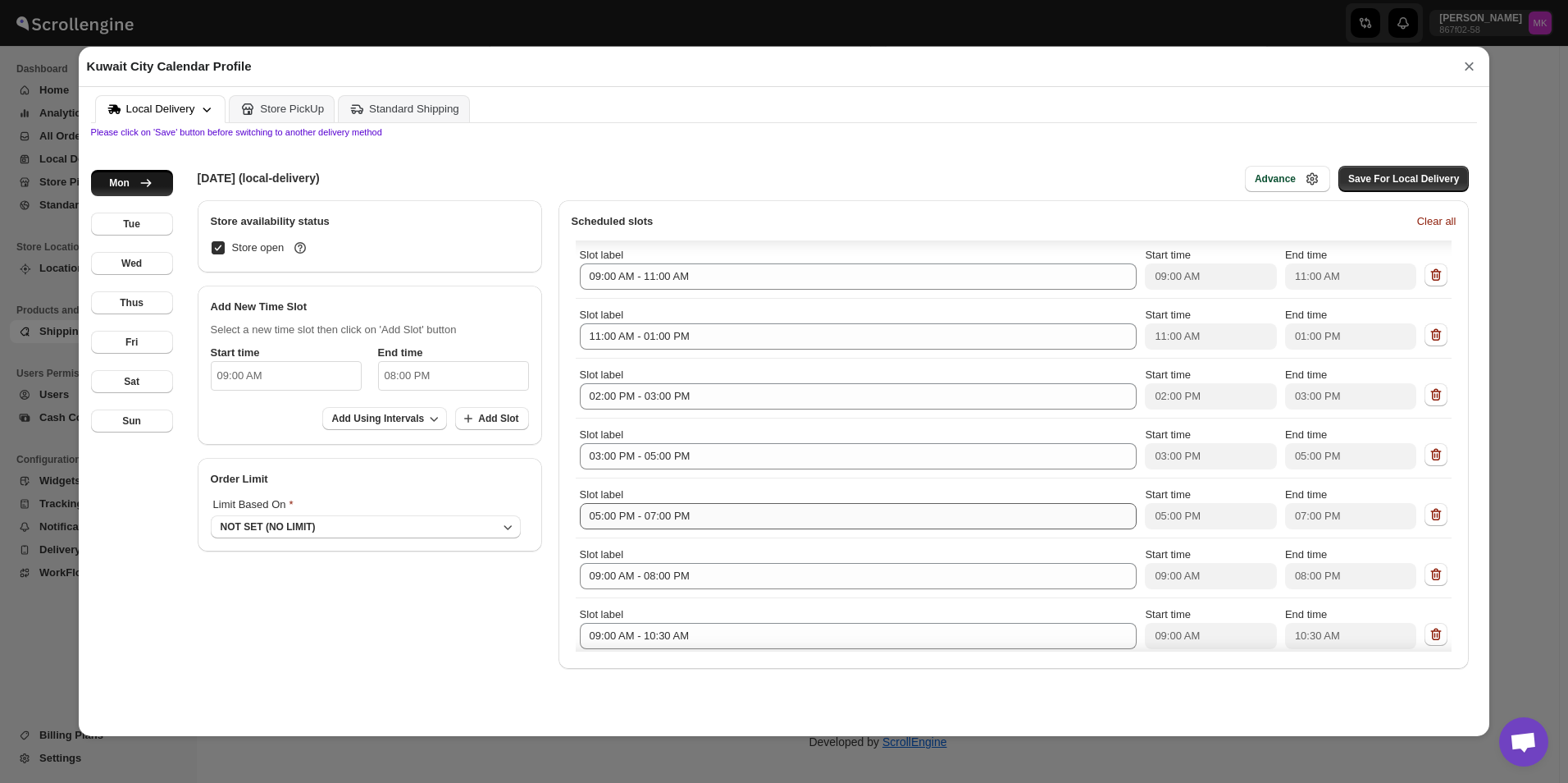
scroll to position [0, 0]
click at [353, 530] on button "NOT SET (NO LIMIT)" at bounding box center [366, 527] width 310 height 23
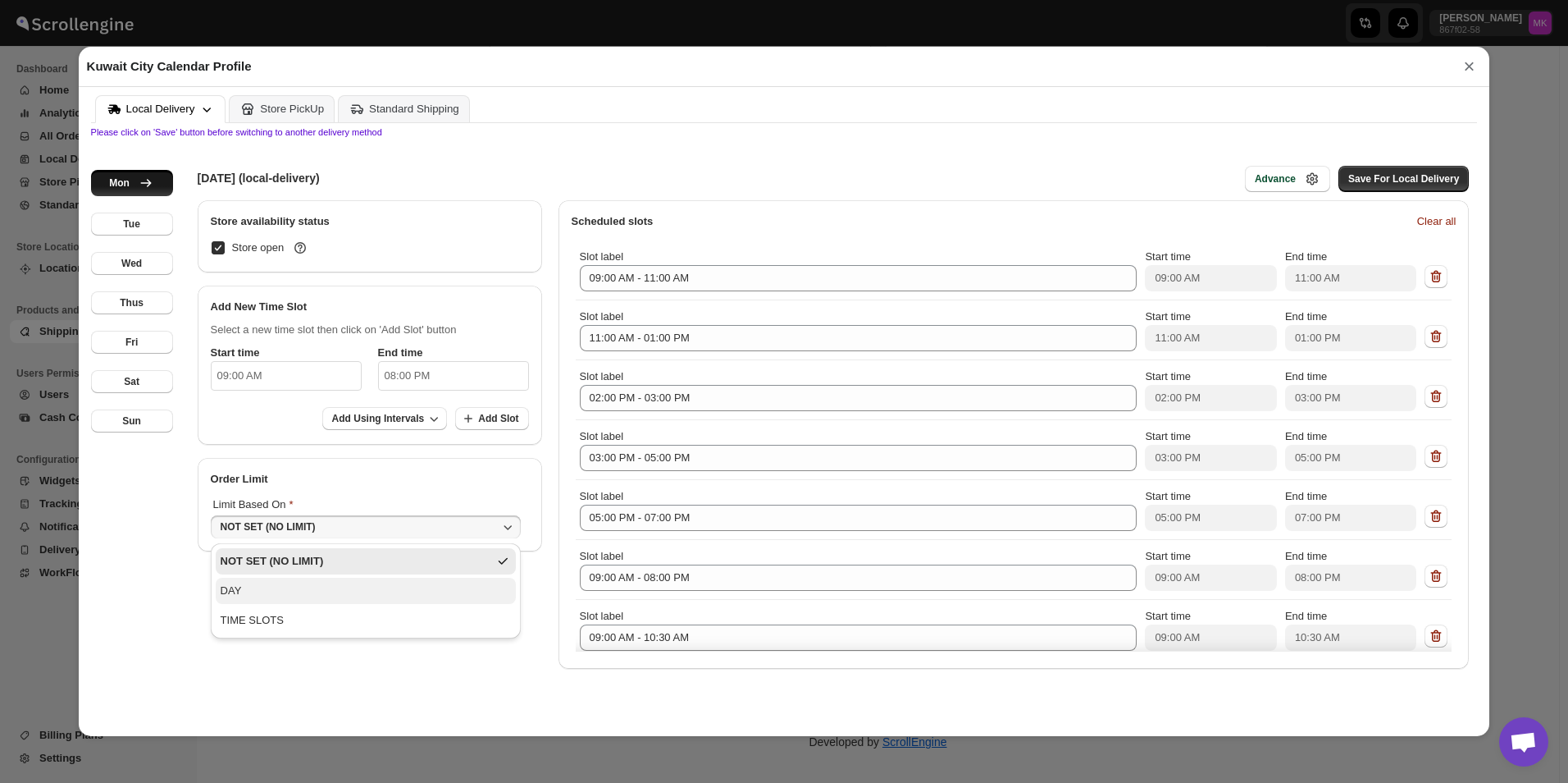
click at [280, 595] on button "DAY" at bounding box center [365, 590] width 300 height 26
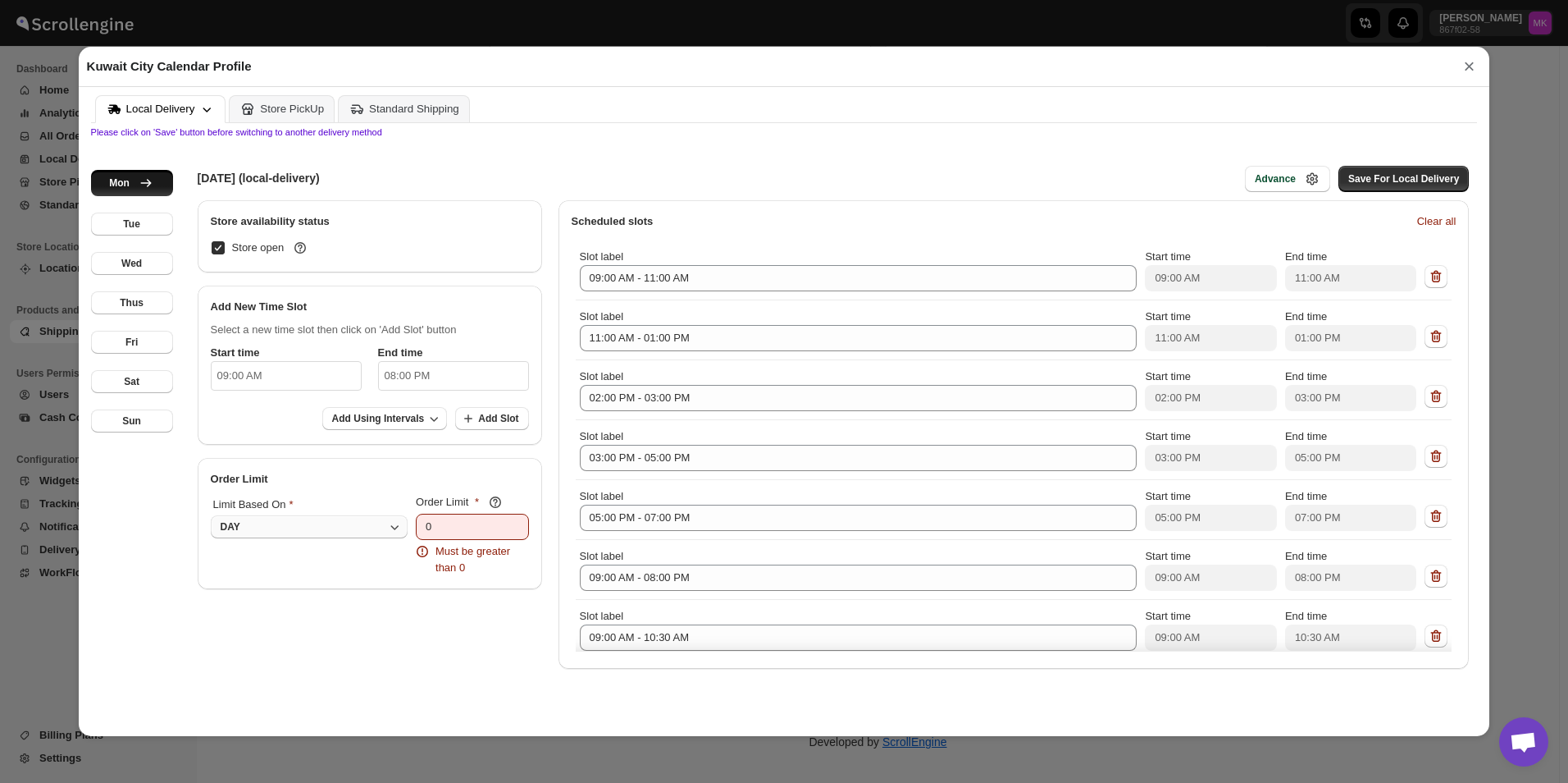
click at [344, 530] on button "DAY" at bounding box center [308, 527] width 196 height 23
click at [276, 566] on div "NOT SET (NO LIMIT)" at bounding box center [271, 561] width 102 height 16
click at [517, 419] on span "Add Slot" at bounding box center [498, 419] width 40 height 13
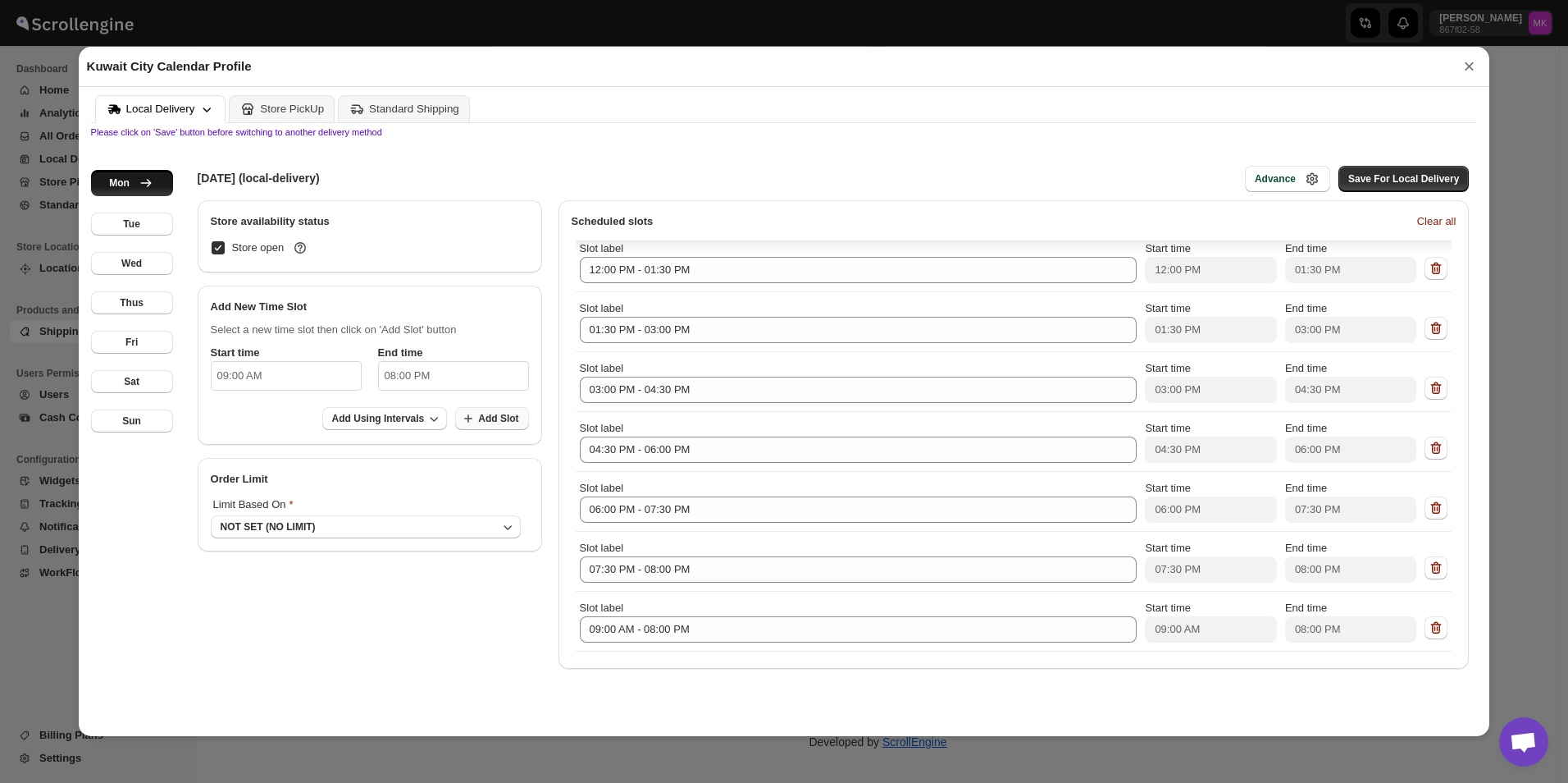
click at [523, 416] on button "Add Slot" at bounding box center [491, 419] width 73 height 23
click at [1431, 625] on icon "button" at bounding box center [1435, 627] width 16 height 16
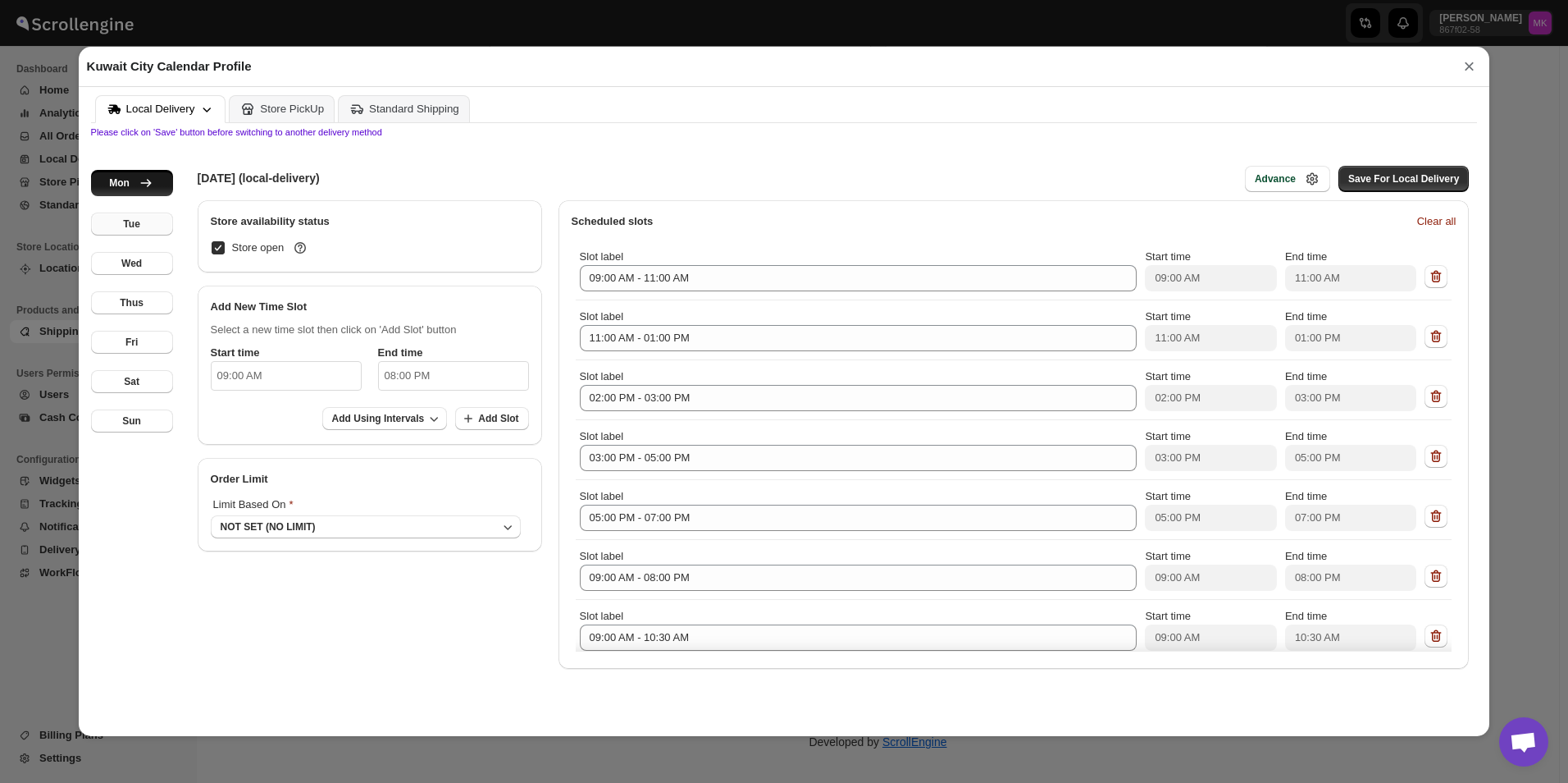
click at [164, 220] on button "Tue" at bounding box center [132, 224] width 82 height 23
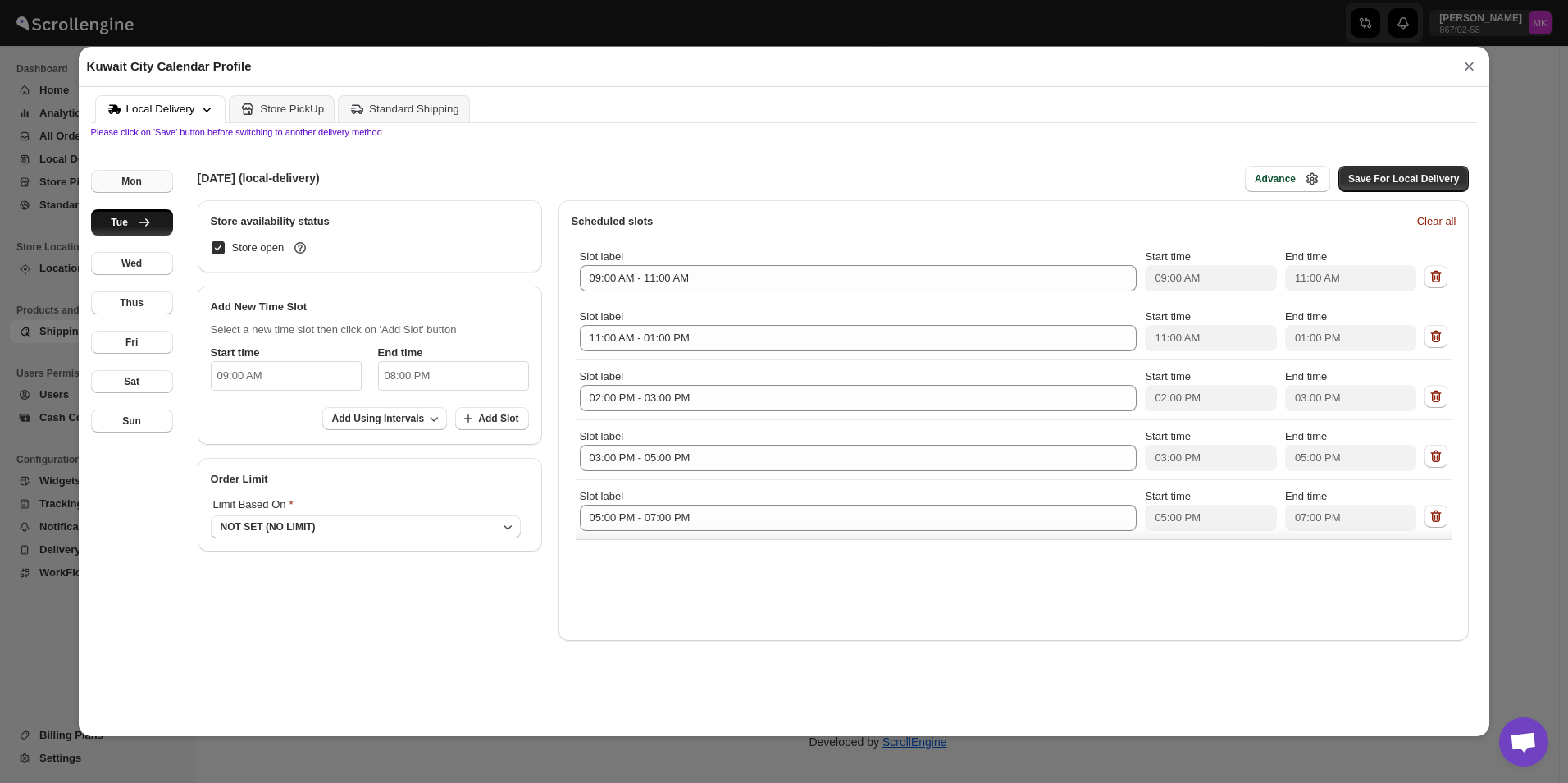
click at [164, 190] on button "Mon" at bounding box center [132, 181] width 82 height 23
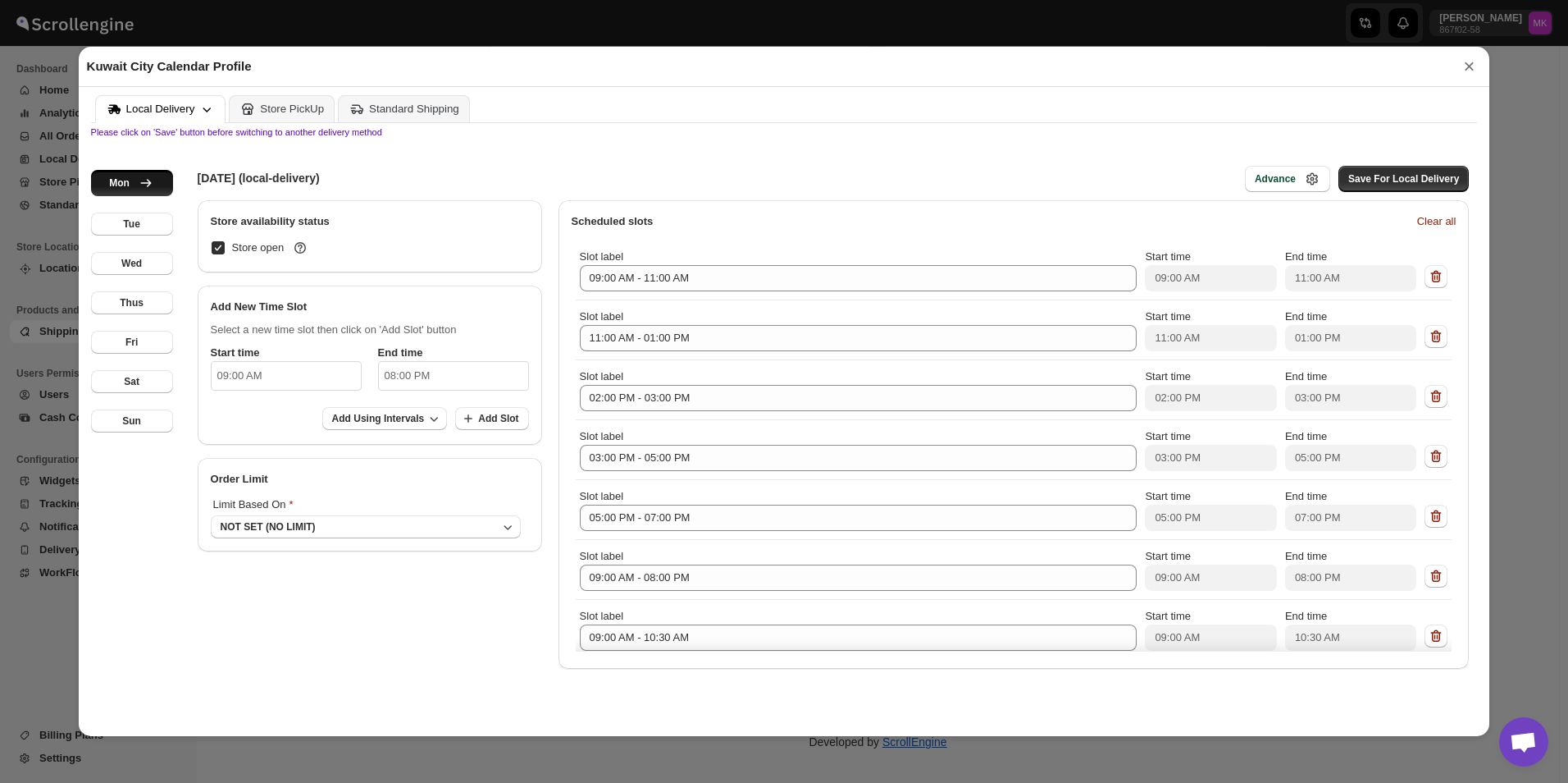
click at [186, 117] on div "Local Delivery" at bounding box center [160, 108] width 110 height 16
click at [170, 134] on p "Please click on 'Save' button before switching to another delivery method" at bounding box center [784, 132] width 1386 height 10
click at [1268, 174] on div "Advance" at bounding box center [1275, 179] width 41 height 13
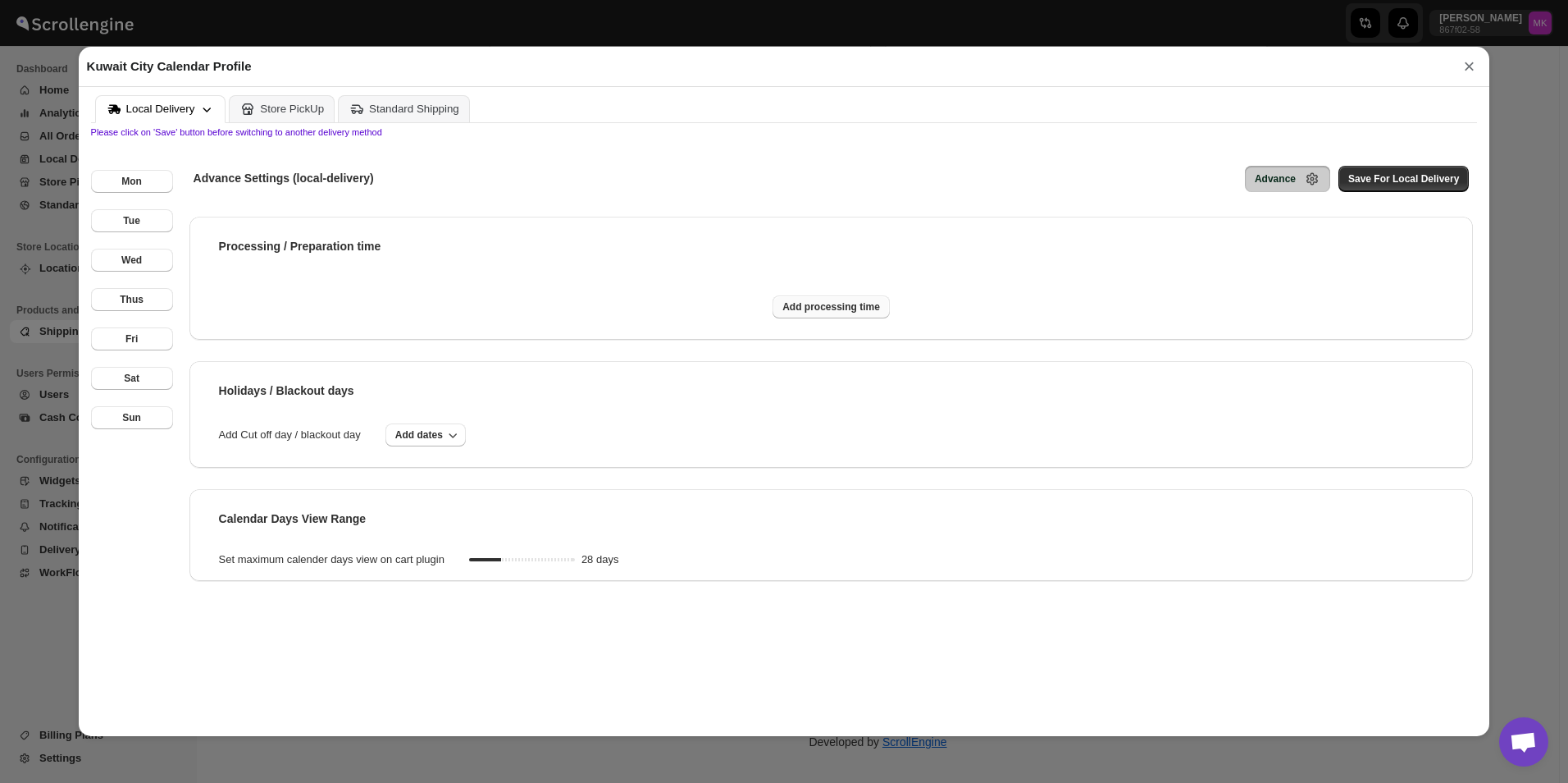
click at [823, 302] on span "Add processing time" at bounding box center [831, 307] width 98 height 13
select select "DAY"
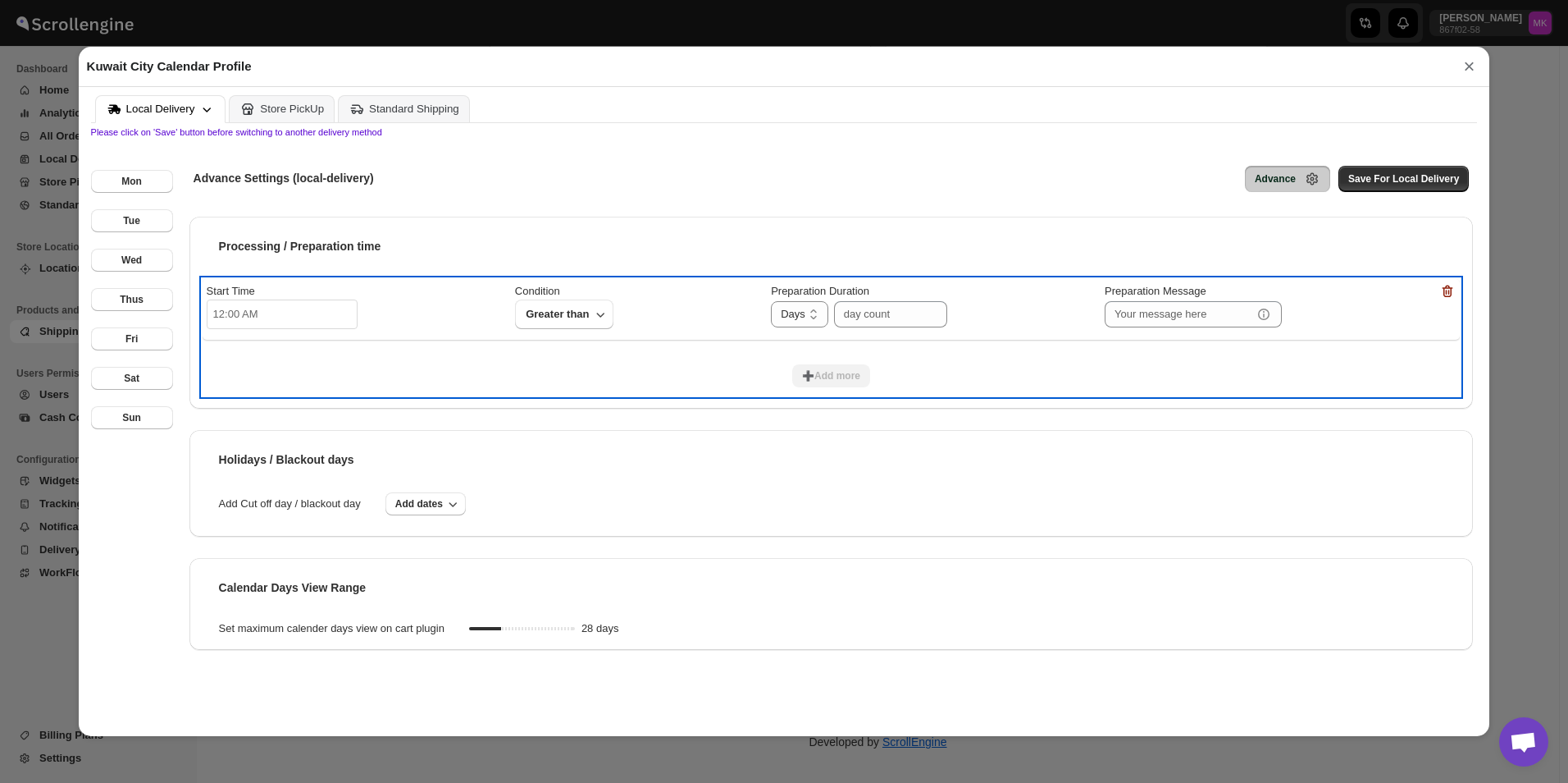
click at [637, 312] on div "Start Time 12:00 AM Condition Greater than Preparation Duration Hours Days Days…" at bounding box center [831, 307] width 1249 height 49
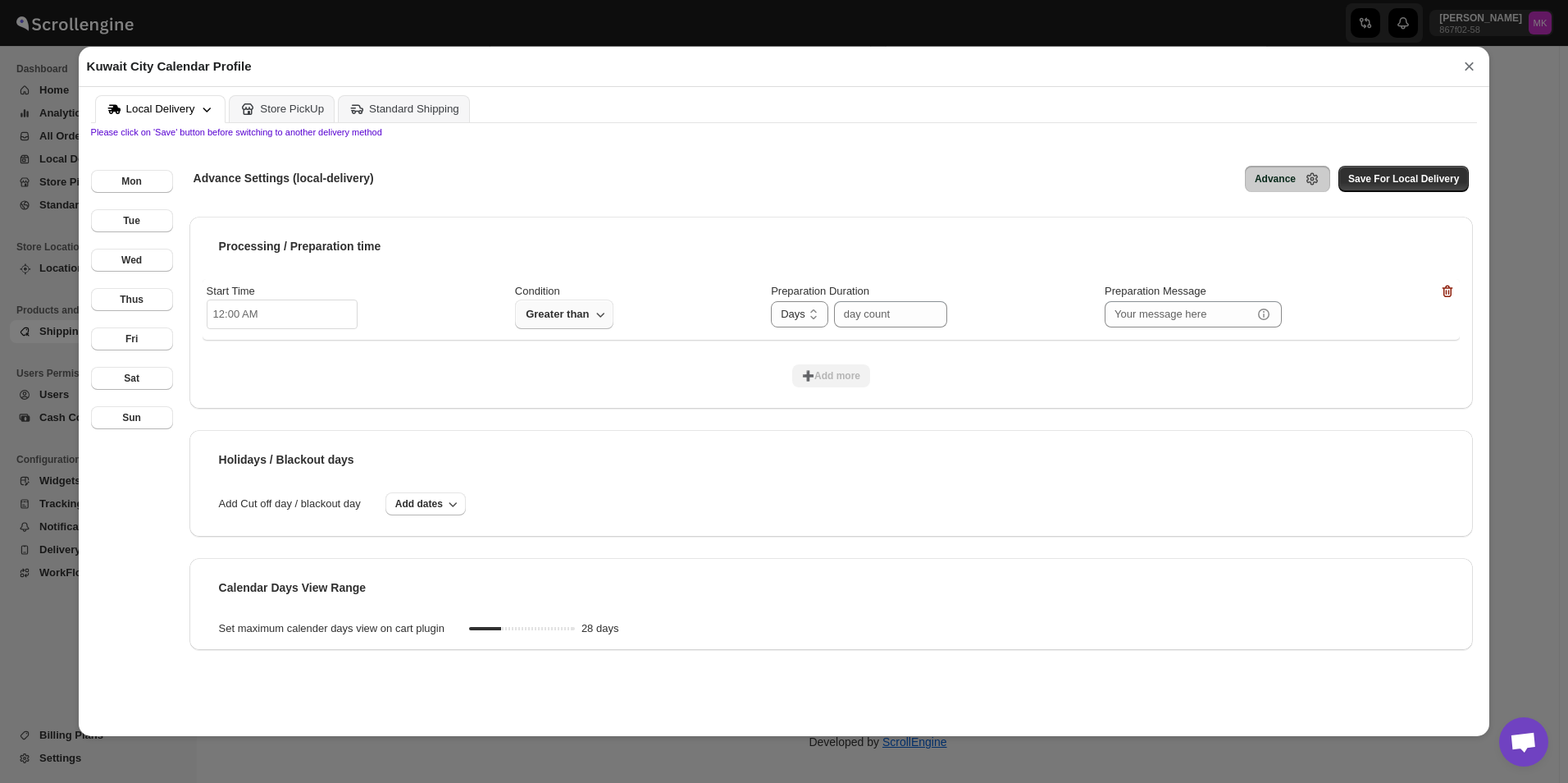
click at [595, 318] on button "Greater than" at bounding box center [564, 313] width 99 height 30
click at [948, 254] on div "Processing / Preparation time" at bounding box center [830, 246] width 1258 height 33
click at [1186, 310] on input "text" at bounding box center [1178, 313] width 148 height 26
click at [1084, 257] on div "Processing / Preparation time" at bounding box center [830, 246] width 1258 height 33
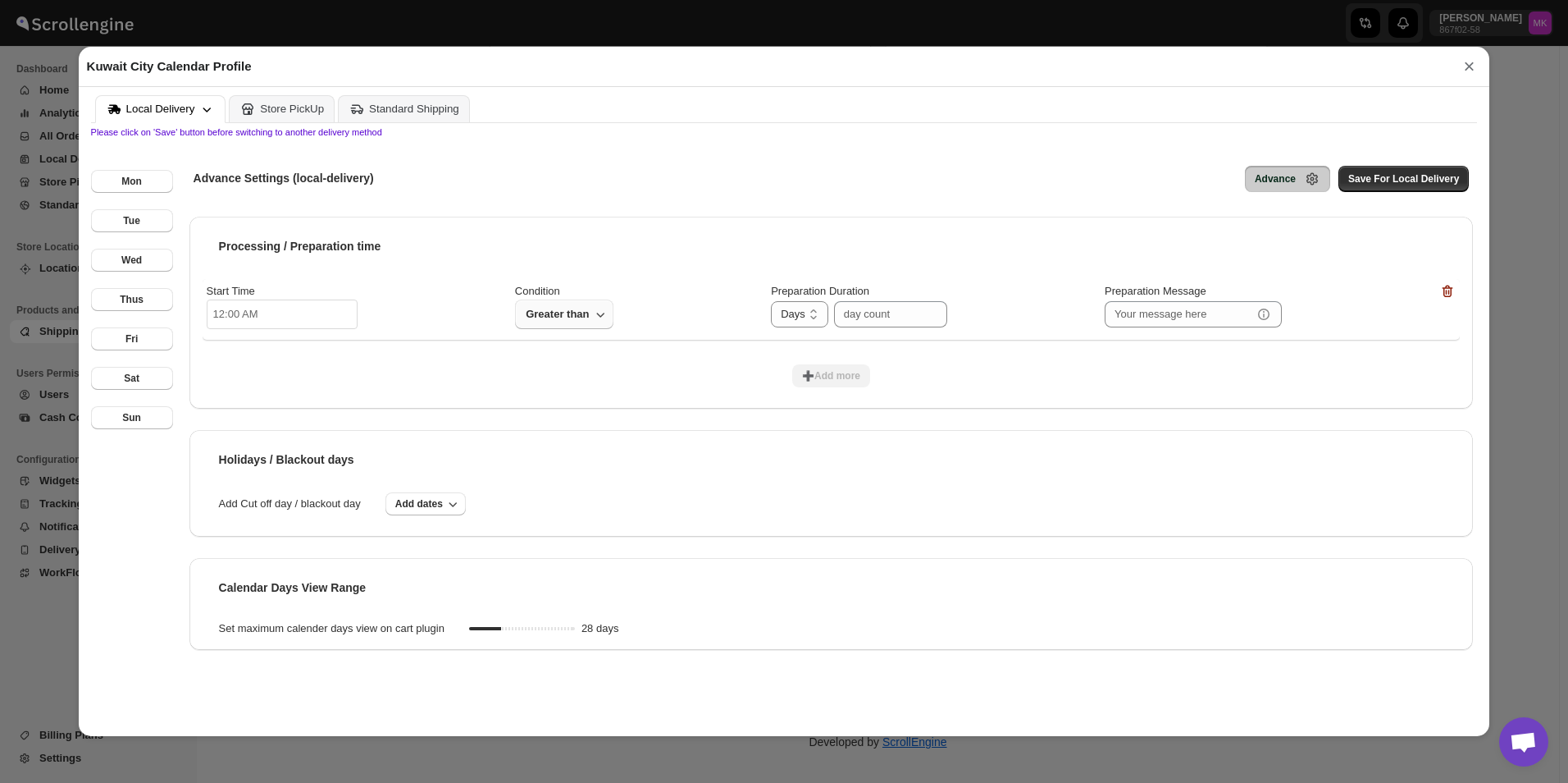
click at [564, 303] on button "Greater than" at bounding box center [564, 313] width 99 height 30
click at [445, 503] on icon "button" at bounding box center [452, 503] width 16 height 16
click at [444, 500] on icon "button" at bounding box center [452, 503] width 16 height 16
click at [203, 116] on icon at bounding box center [206, 108] width 16 height 16
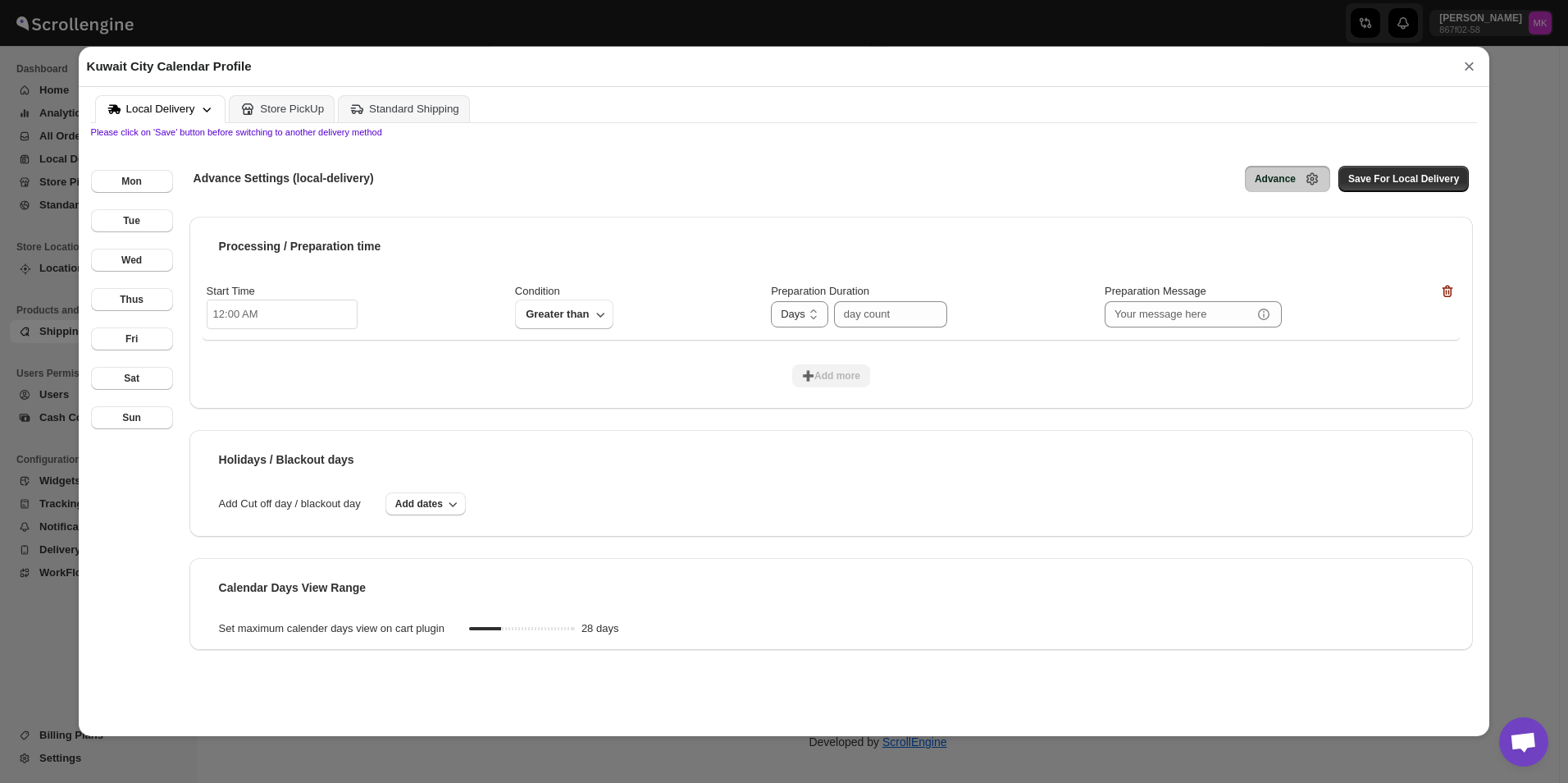
click at [211, 105] on icon at bounding box center [206, 108] width 16 height 16
click at [1470, 69] on button "×" at bounding box center [1468, 66] width 25 height 23
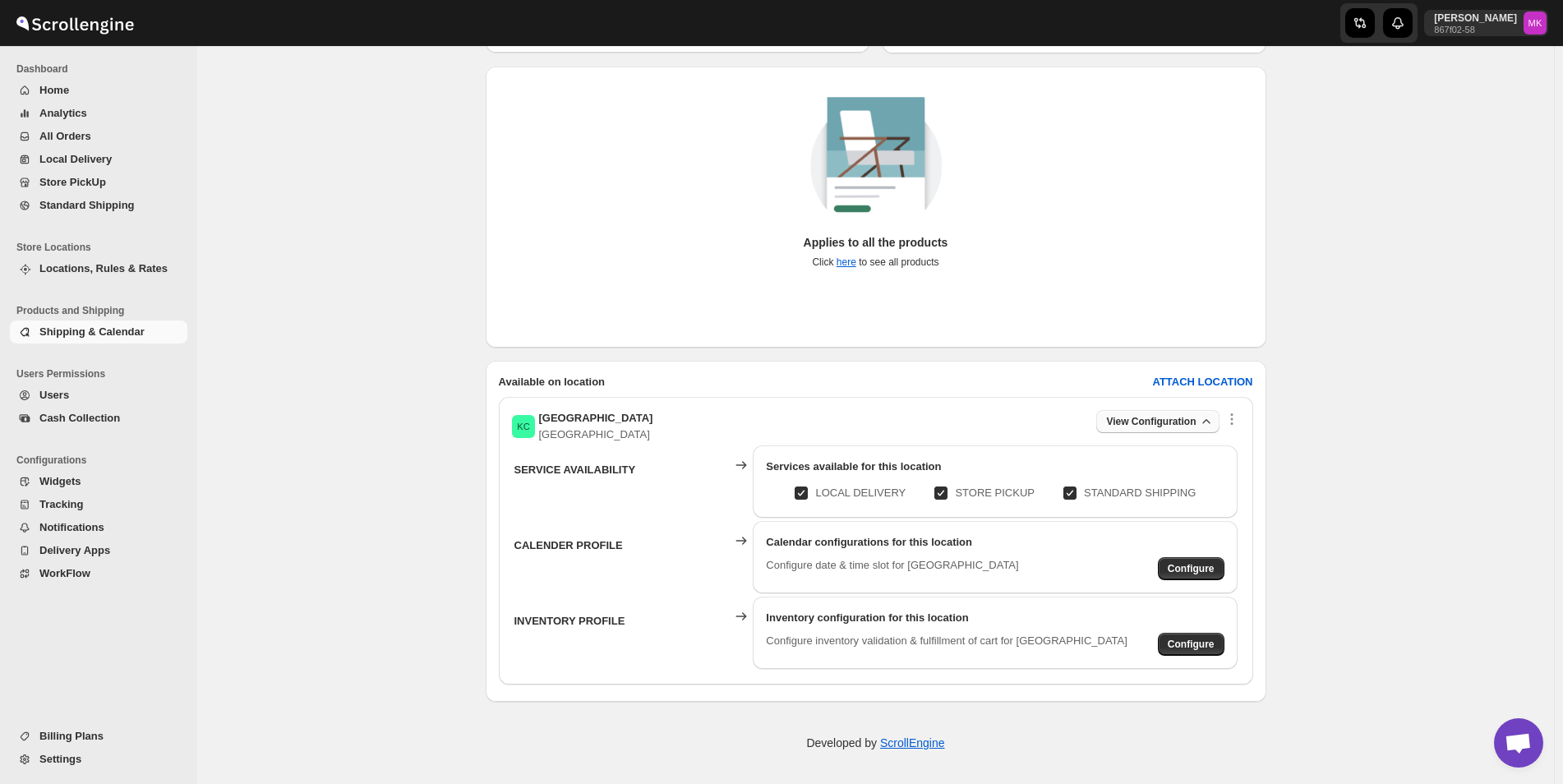
click at [1218, 420] on button "View Configuration" at bounding box center [1158, 421] width 123 height 23
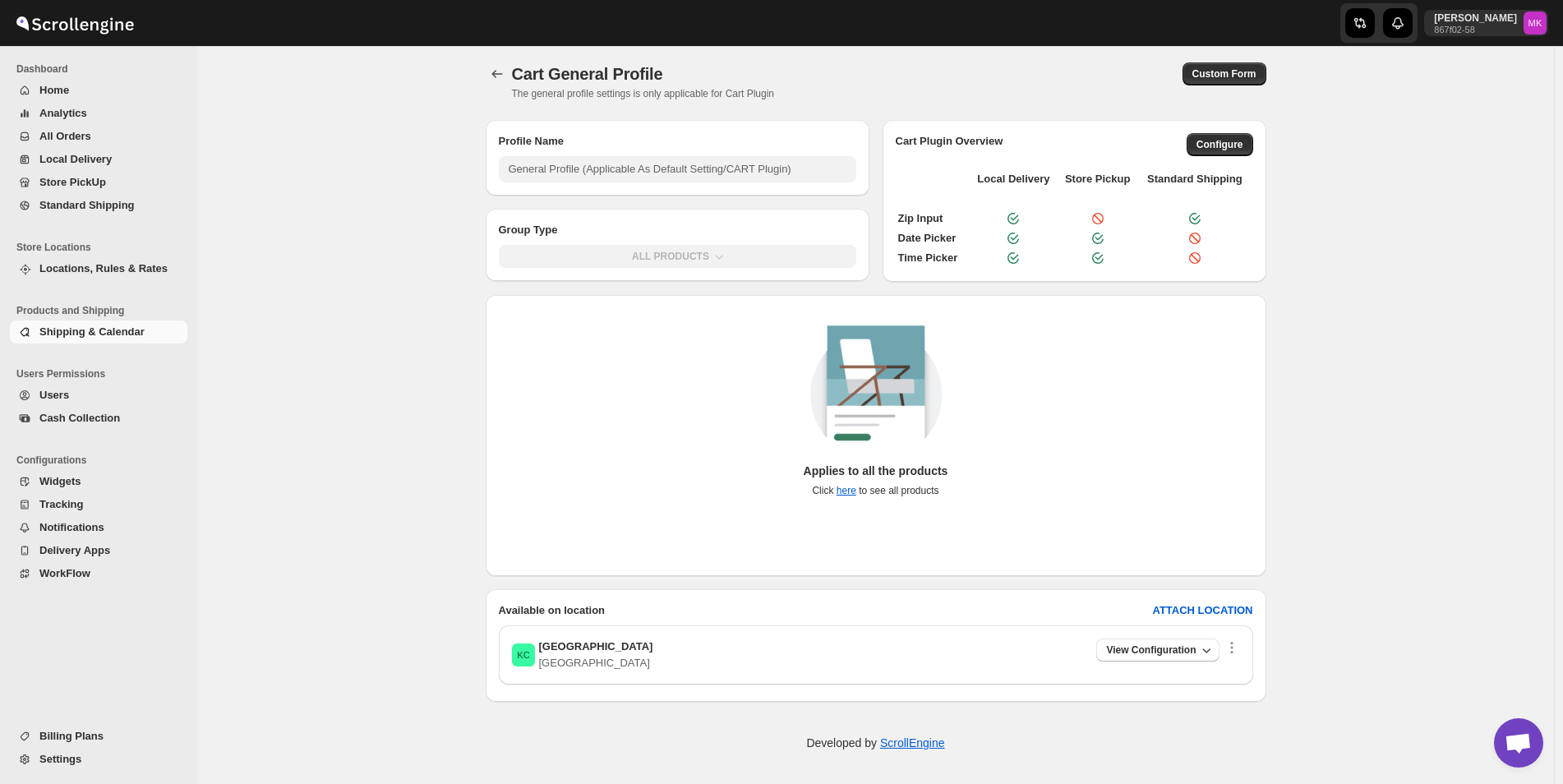
scroll to position [3, 0]
click at [77, 767] on span "Settings" at bounding box center [111, 758] width 145 height 16
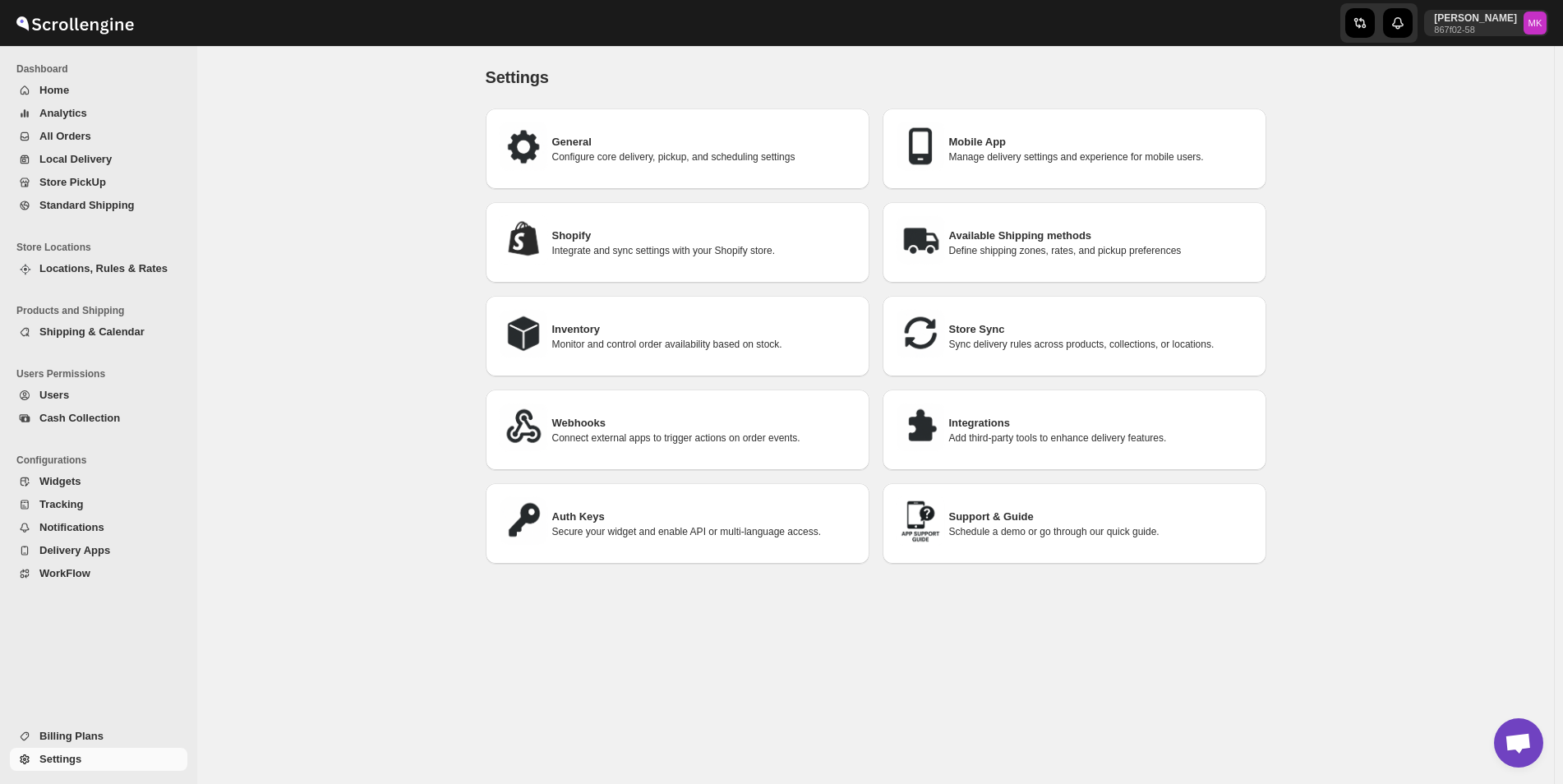
click at [613, 139] on h3 "General" at bounding box center [704, 142] width 304 height 16
select select "m"
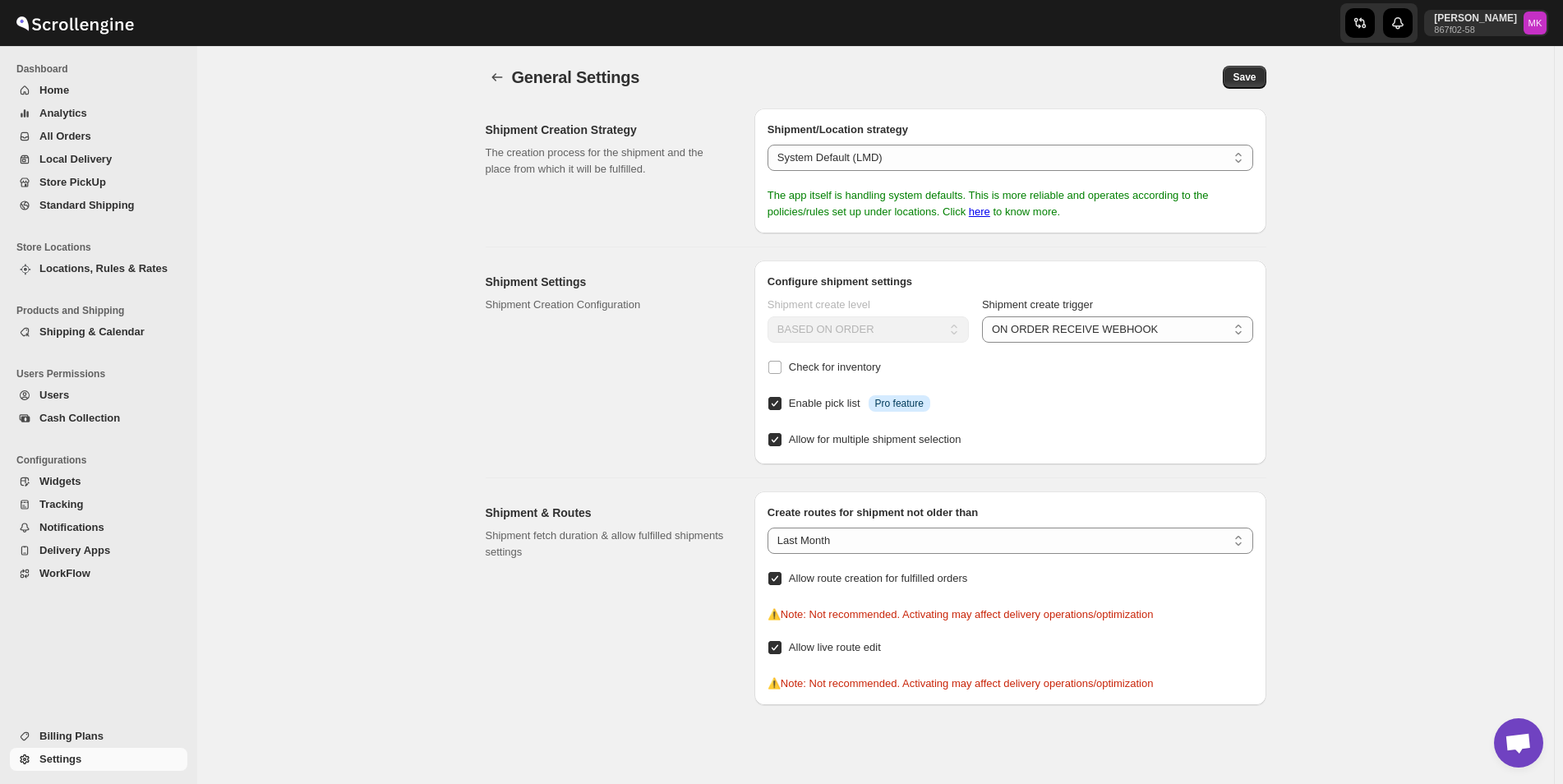
click at [84, 339] on span "Shipping & Calendar" at bounding box center [111, 331] width 145 height 16
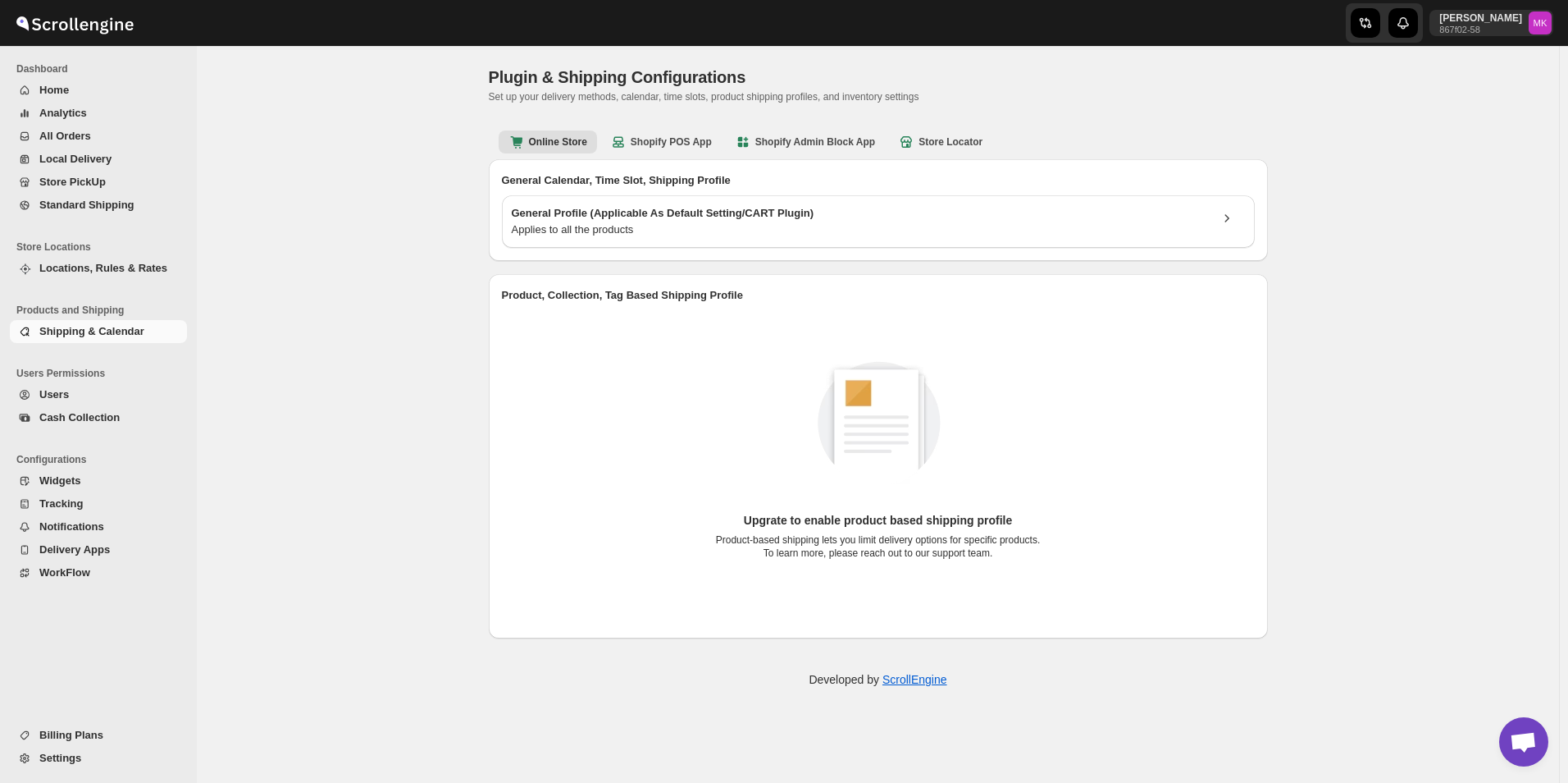
click at [102, 322] on button "Shipping & Calendar" at bounding box center [98, 332] width 177 height 23
click at [564, 154] on div "Online Store Shopify POS App Shopify Admin Block App Store Locator More views O…" at bounding box center [877, 141] width 779 height 36
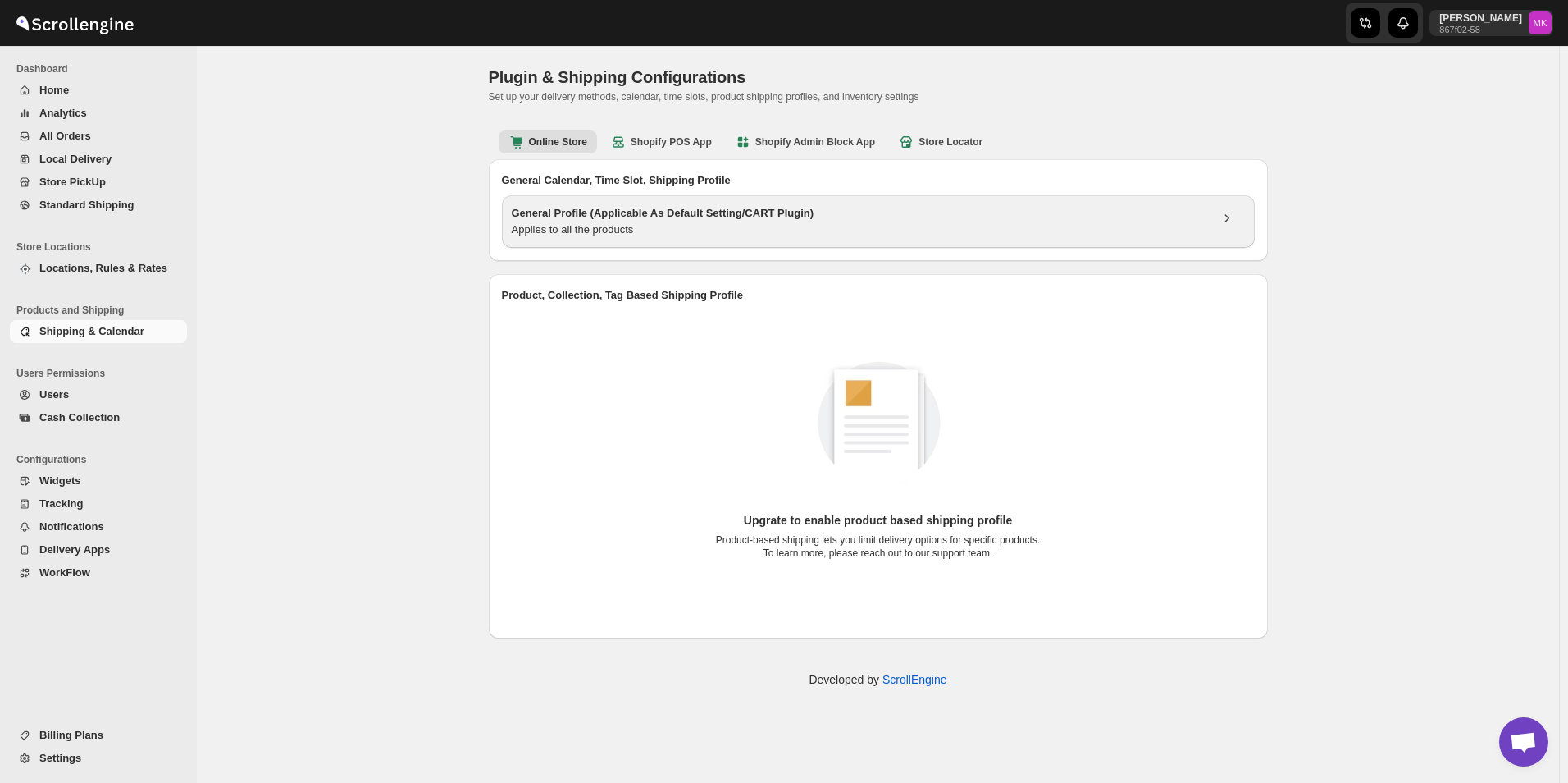
click at [624, 241] on div "General Profile (Applicable As Default Setting/CART Plugin) Applies to all the …" at bounding box center [878, 221] width 753 height 53
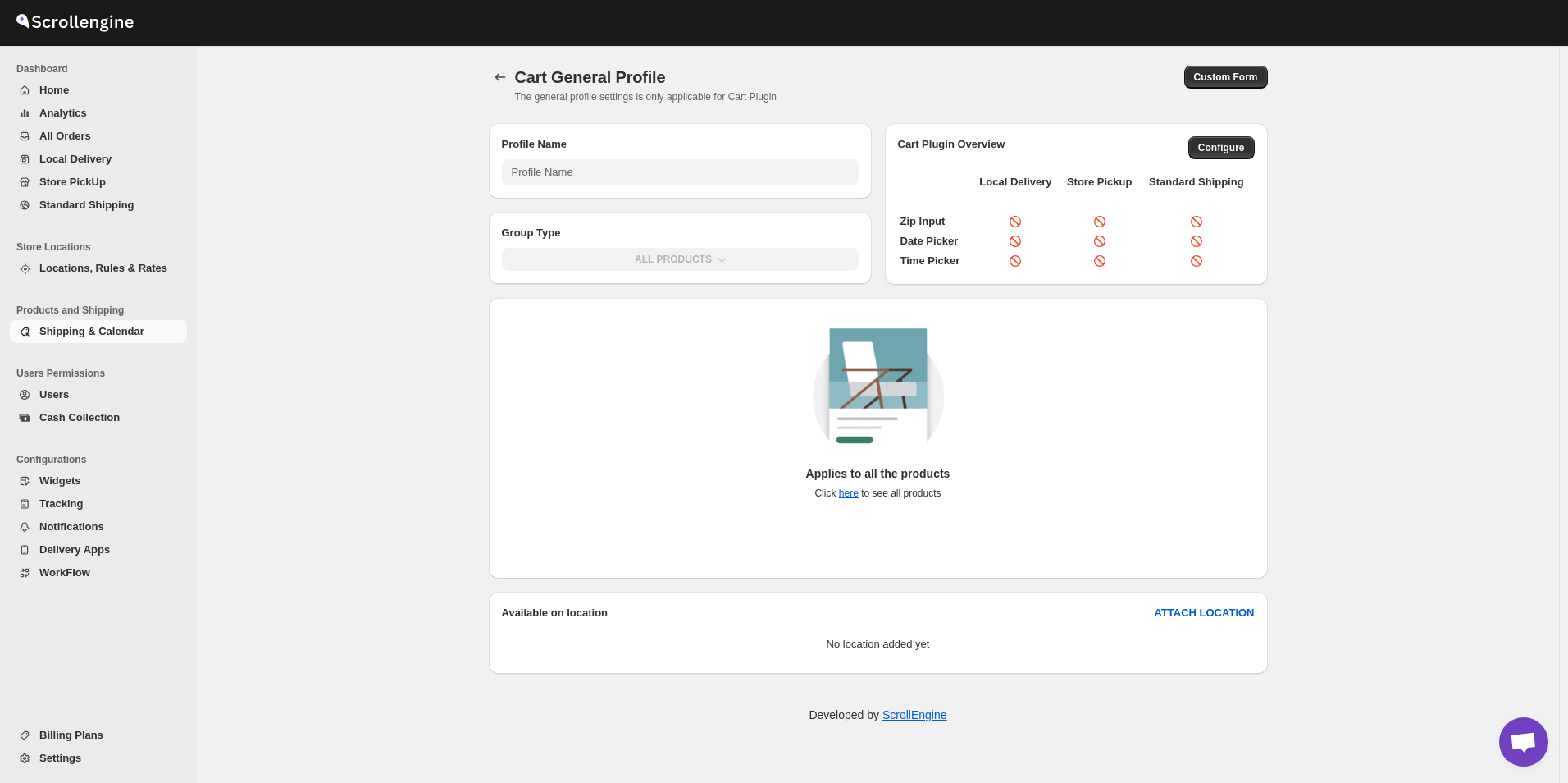
type input "General Profile (Applicable As Default Setting/CART Plugin)"
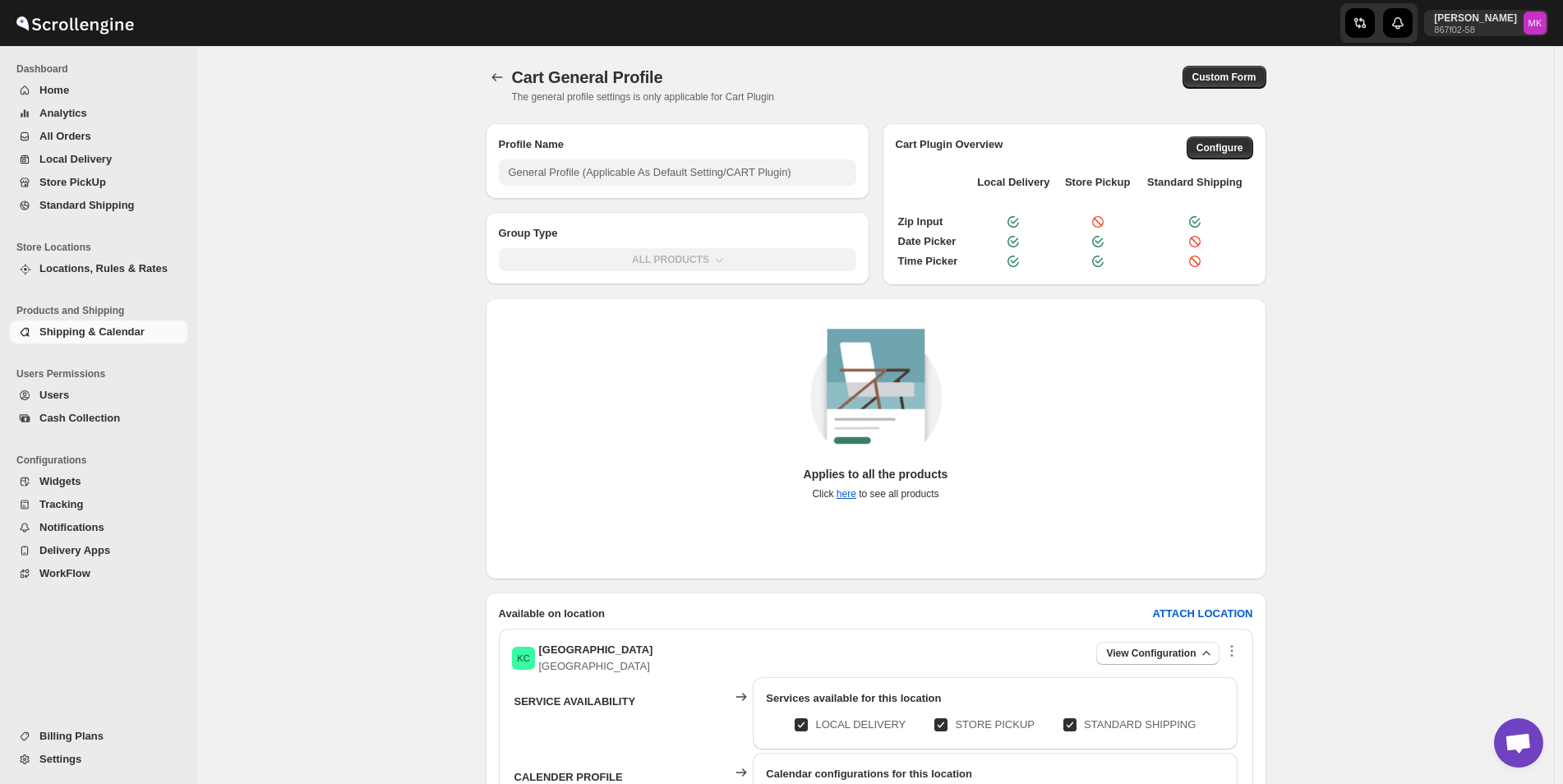
click at [742, 265] on div "ALL PRODUCTS" at bounding box center [678, 263] width 384 height 43
click at [136, 340] on button "Shipping & Calendar" at bounding box center [98, 332] width 178 height 23
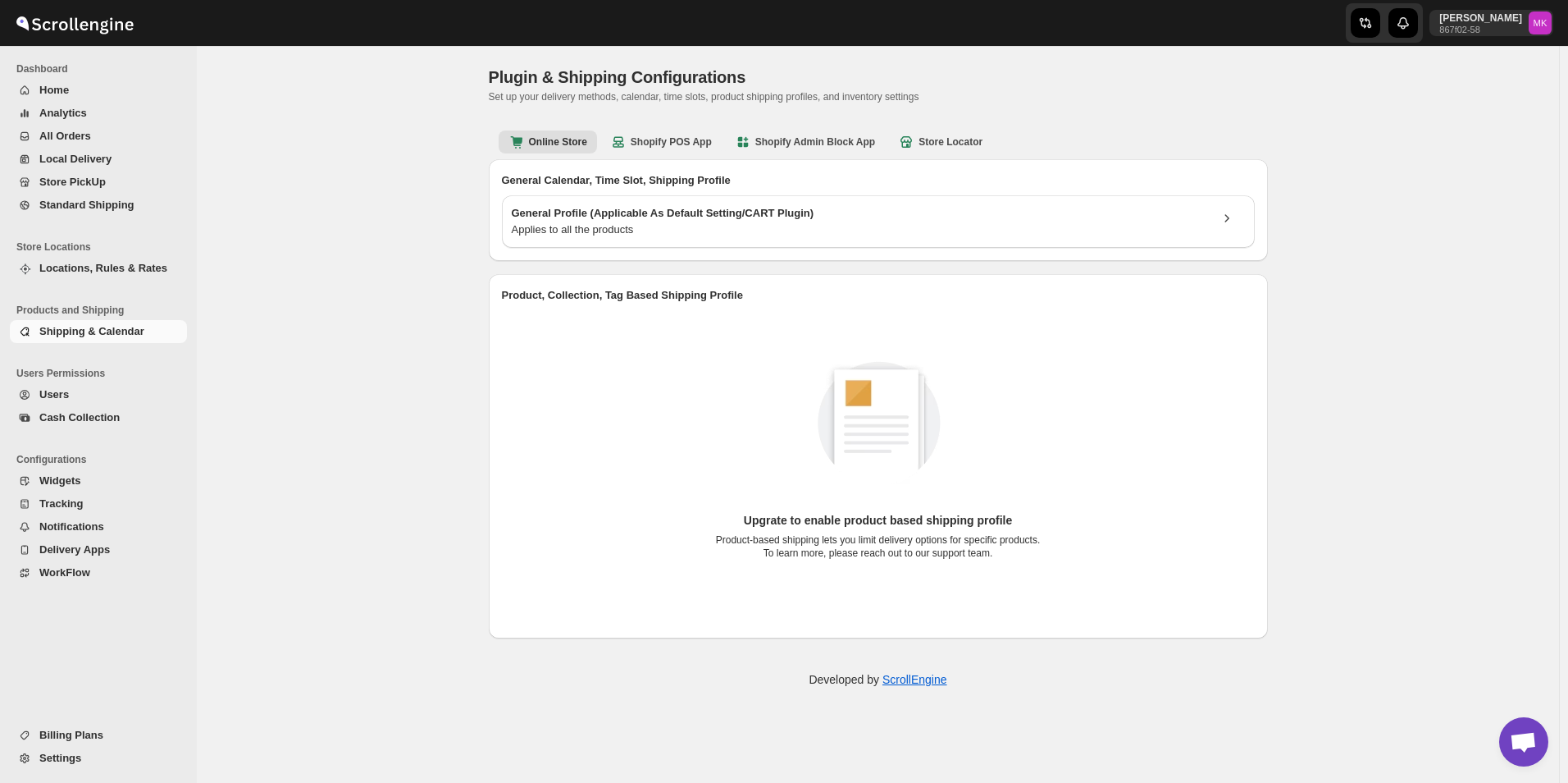
click at [75, 322] on button "Shipping & Calendar" at bounding box center [98, 332] width 177 height 23
click at [692, 130] on button "Shopify POS App" at bounding box center [661, 142] width 122 height 23
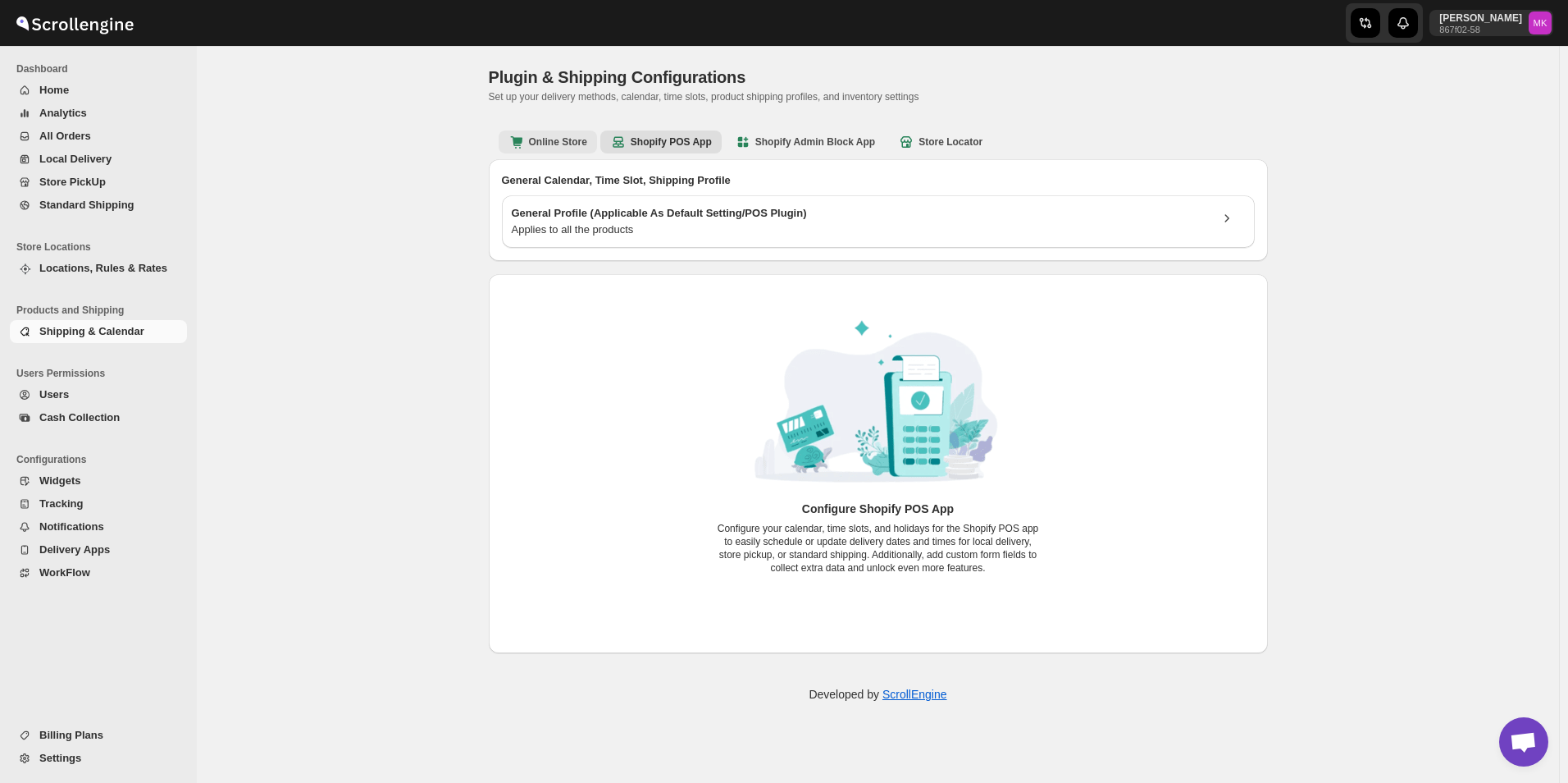
click at [566, 146] on b "Online Store" at bounding box center [548, 142] width 79 height 16
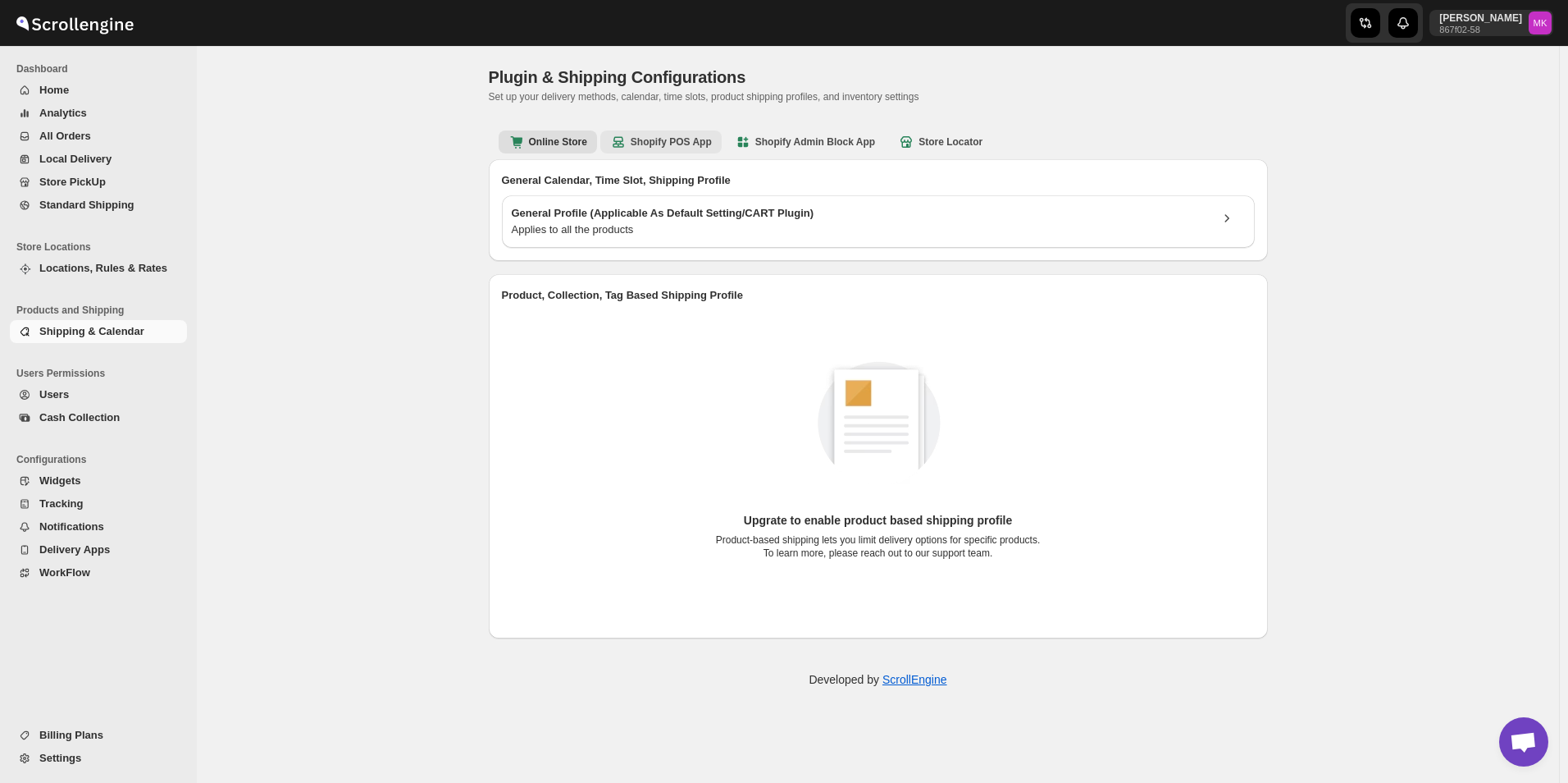
click at [678, 143] on b "Shopify POS App" at bounding box center [661, 142] width 102 height 16
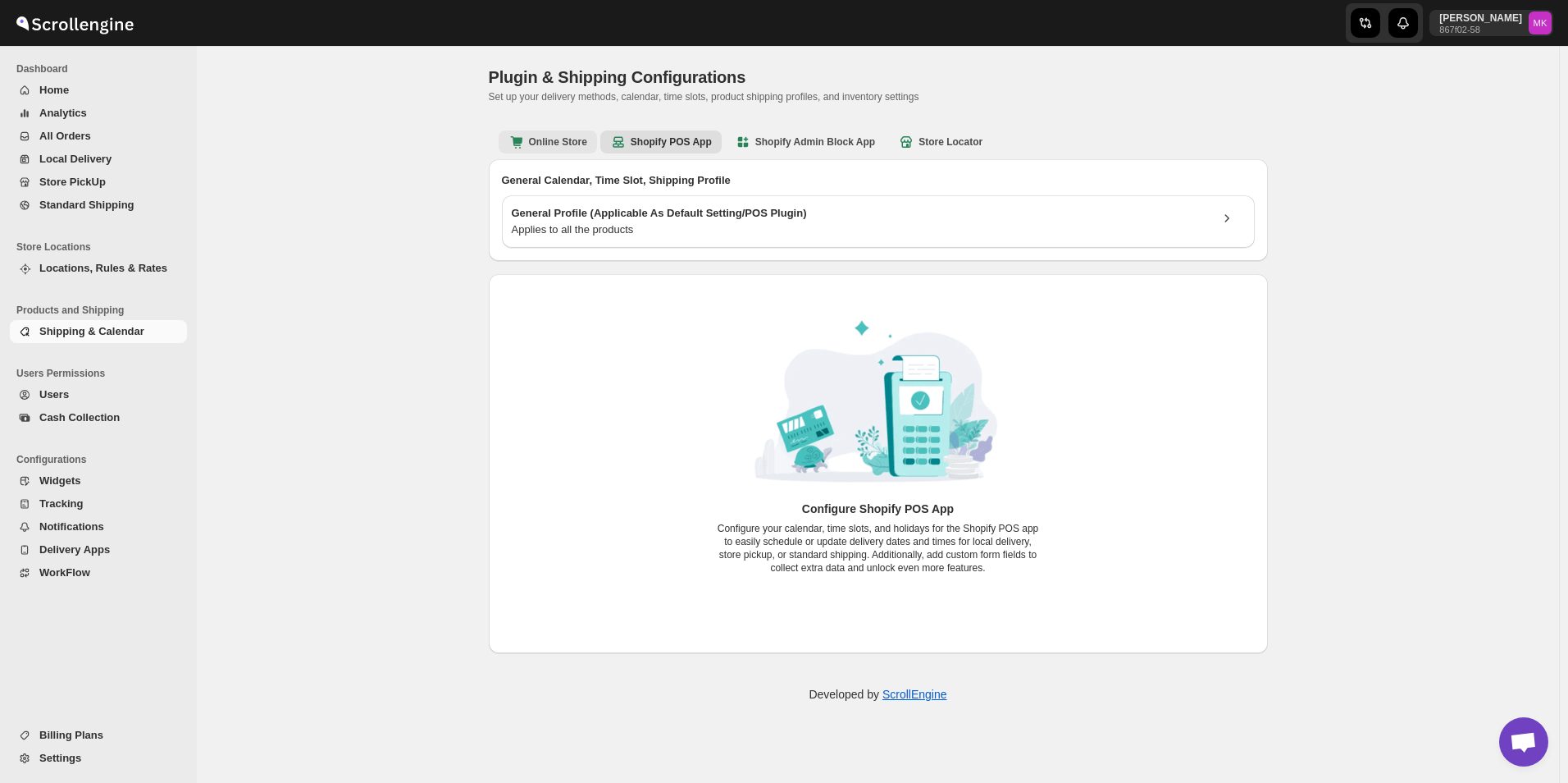
click at [570, 147] on b "Online Store" at bounding box center [548, 142] width 79 height 16
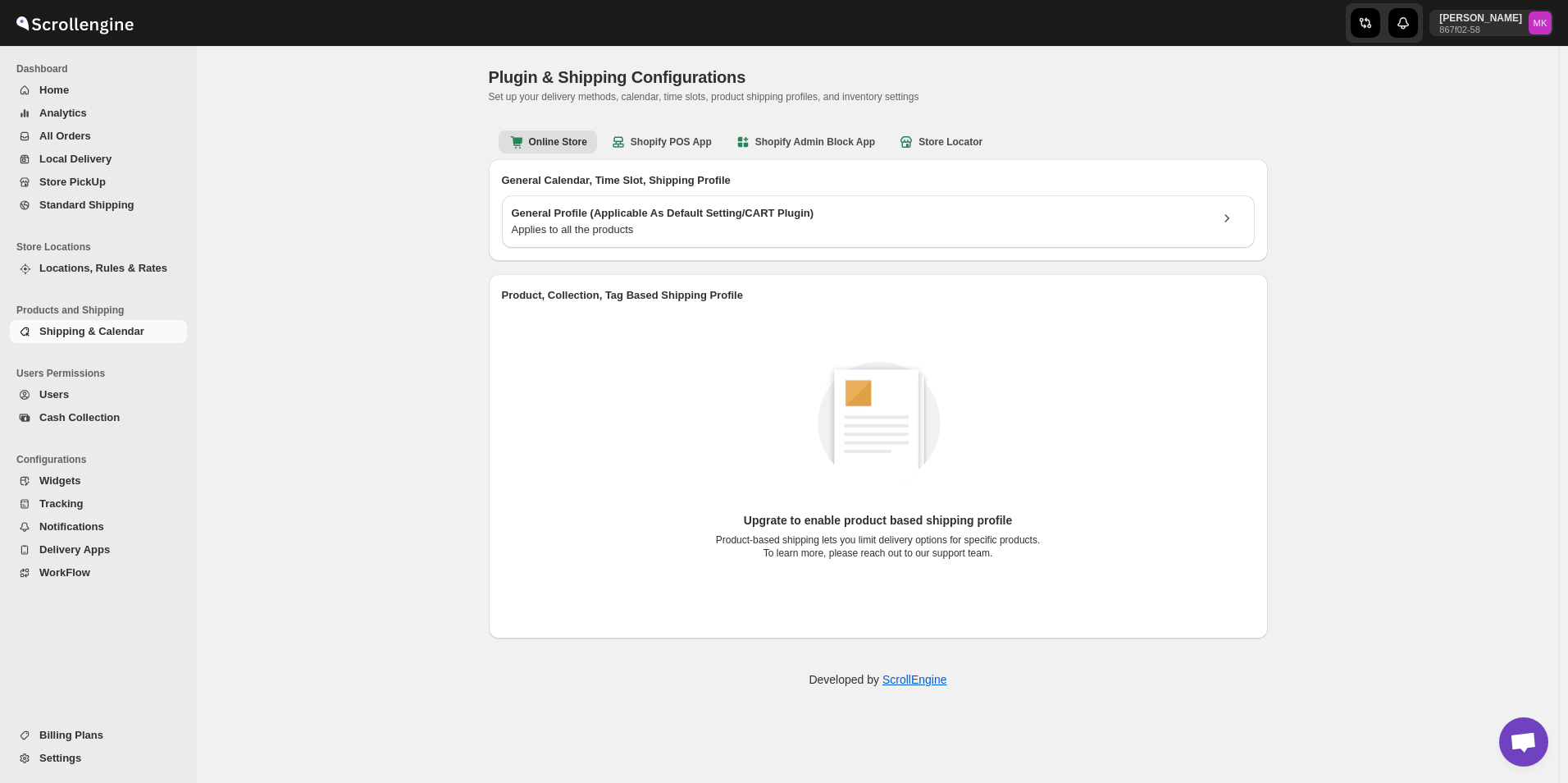
click at [78, 331] on span "Shipping & Calendar" at bounding box center [92, 331] width 105 height 12
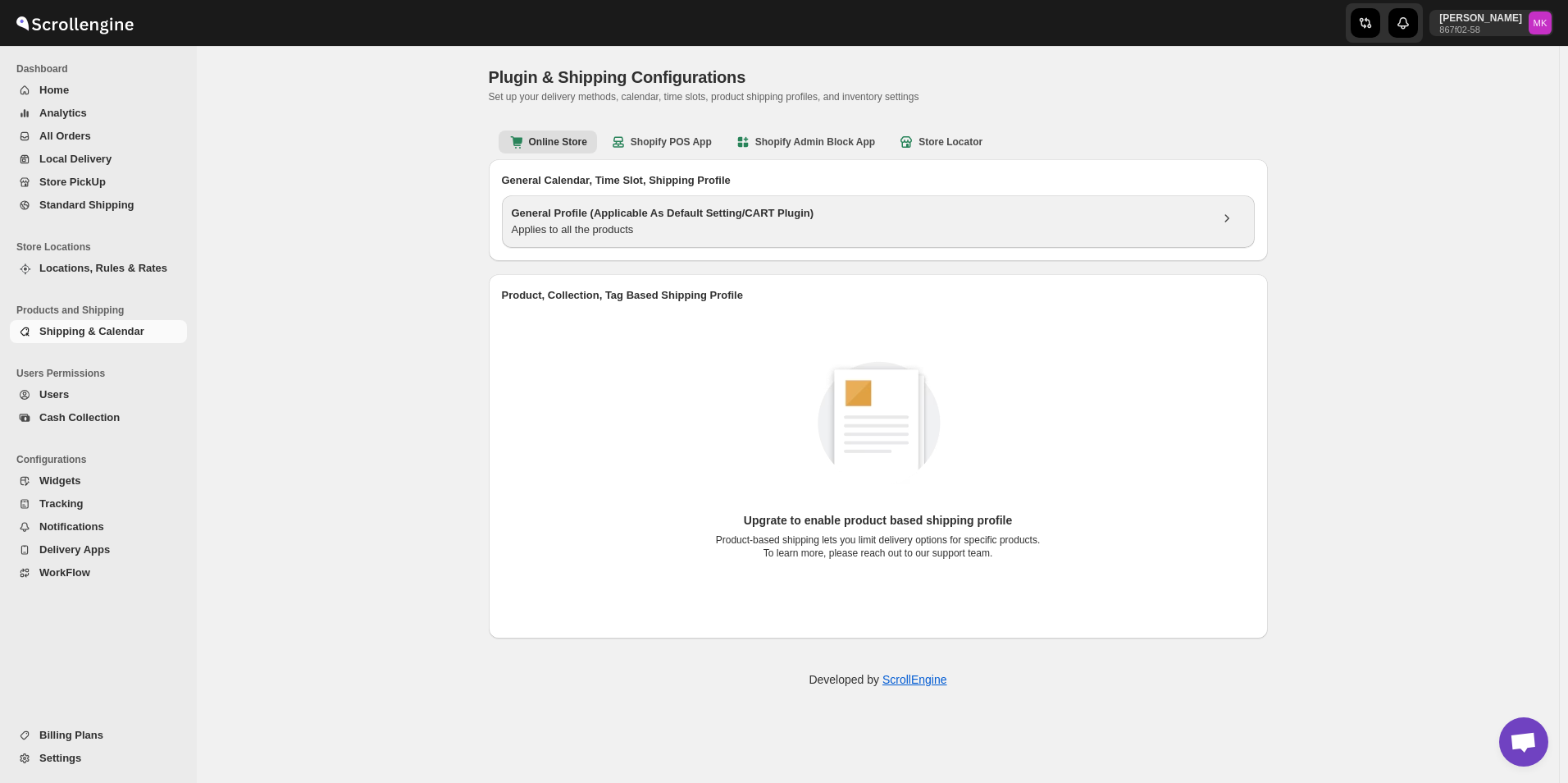
click at [585, 244] on div "General Profile (Applicable As Default Setting/CART Plugin) Applies to all the …" at bounding box center [878, 221] width 753 height 53
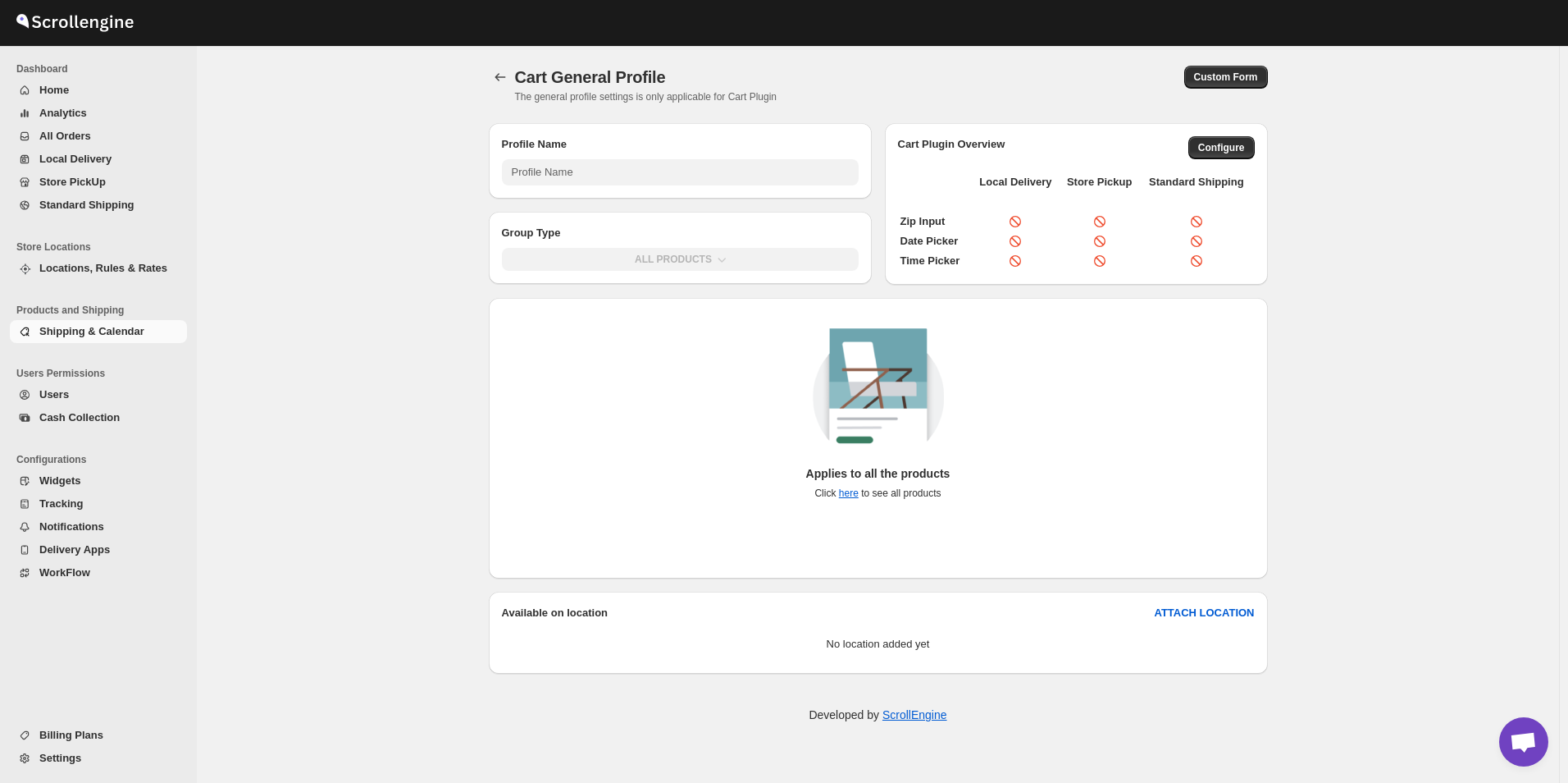
type input "General Profile (Applicable As Default Setting/CART Plugin)"
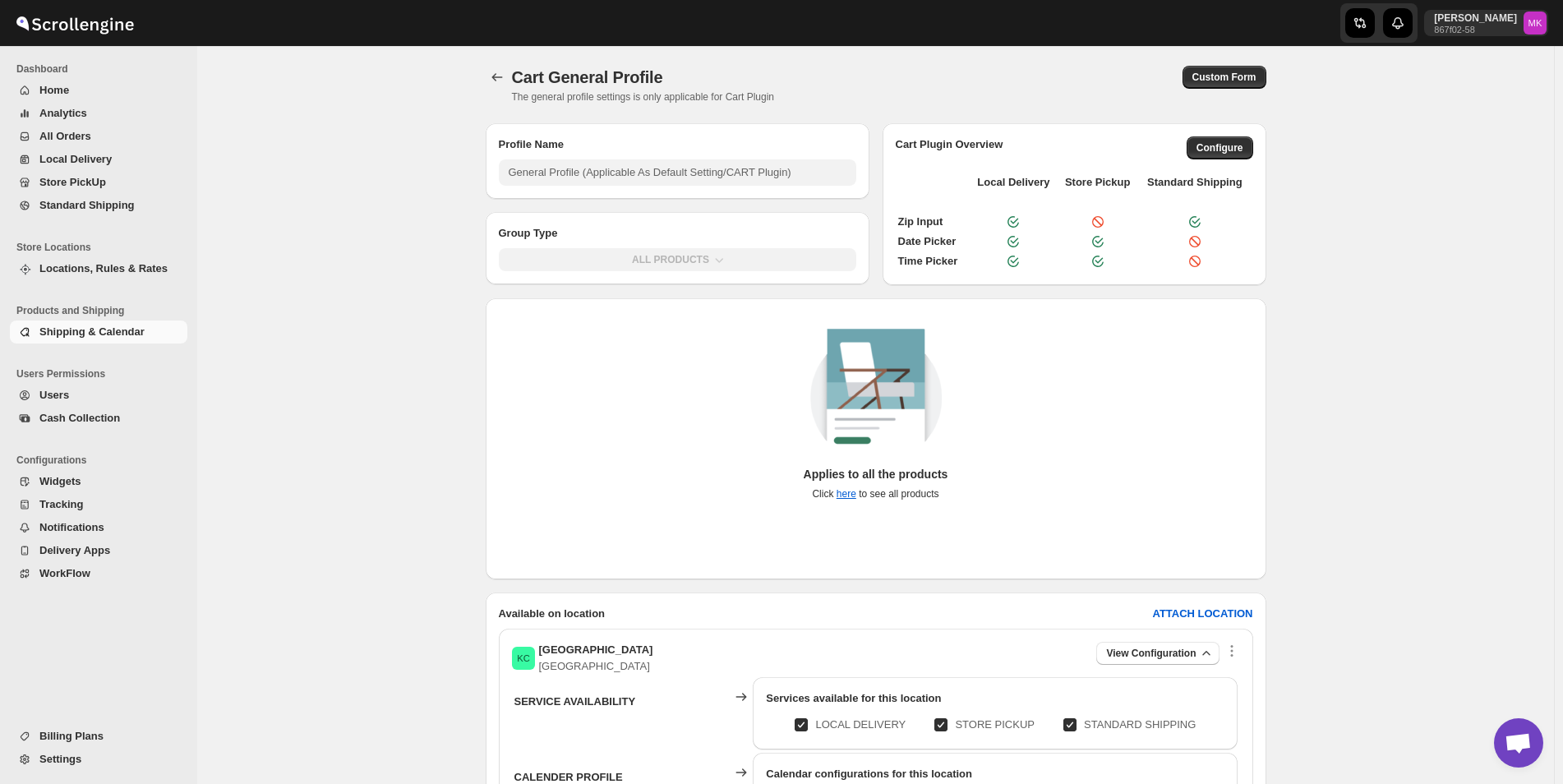
click at [722, 259] on div "ALL PRODUCTS" at bounding box center [678, 263] width 384 height 43
click at [738, 175] on input "General Profile (Applicable As Default Setting/CART Plugin)" at bounding box center [678, 172] width 357 height 26
click at [146, 328] on span "Shipping & Calendar" at bounding box center [111, 331] width 145 height 16
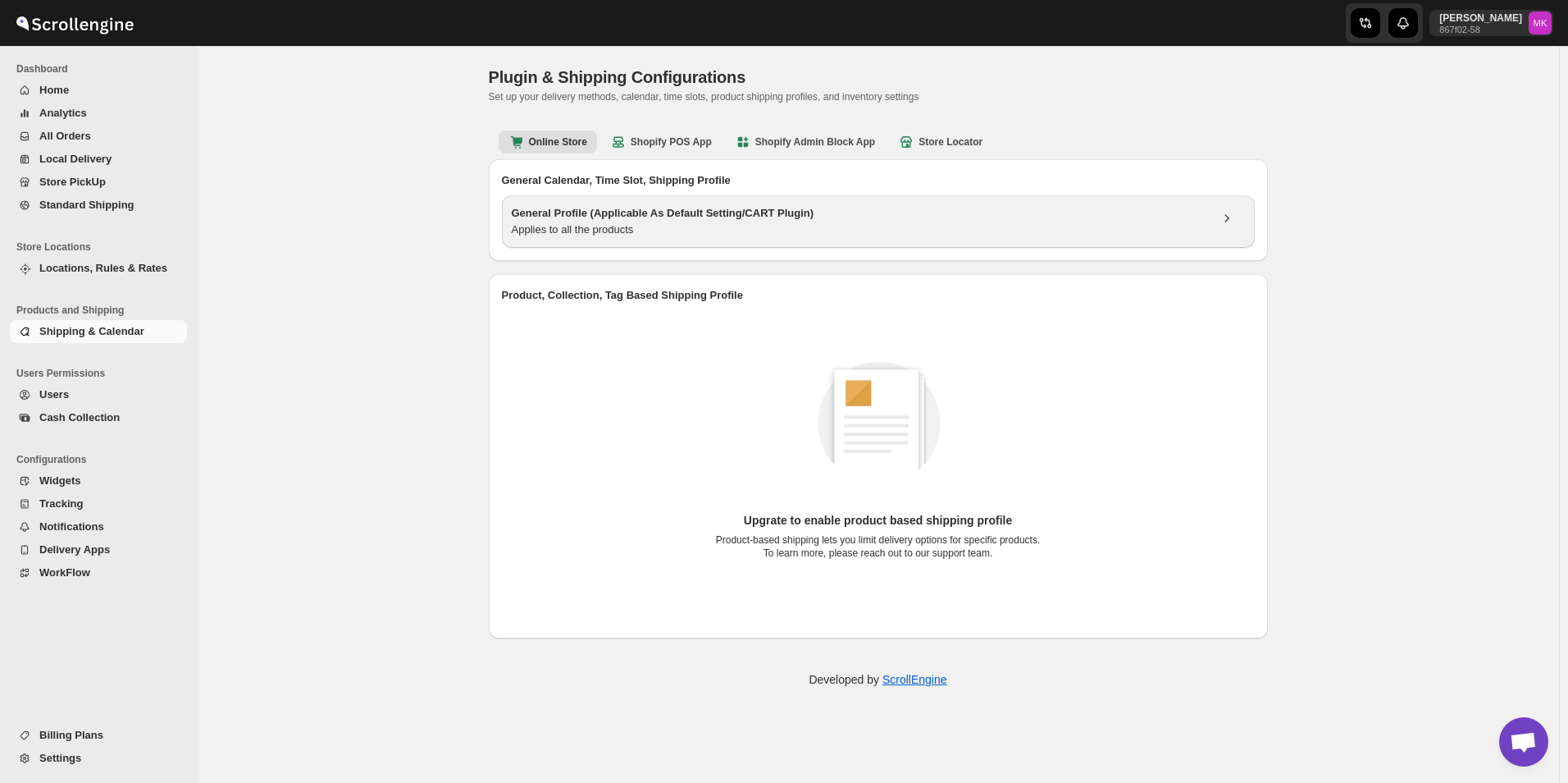
click at [614, 215] on h3 "General Profile (Applicable As Default Setting/CART Plugin)" at bounding box center [860, 213] width 697 height 16
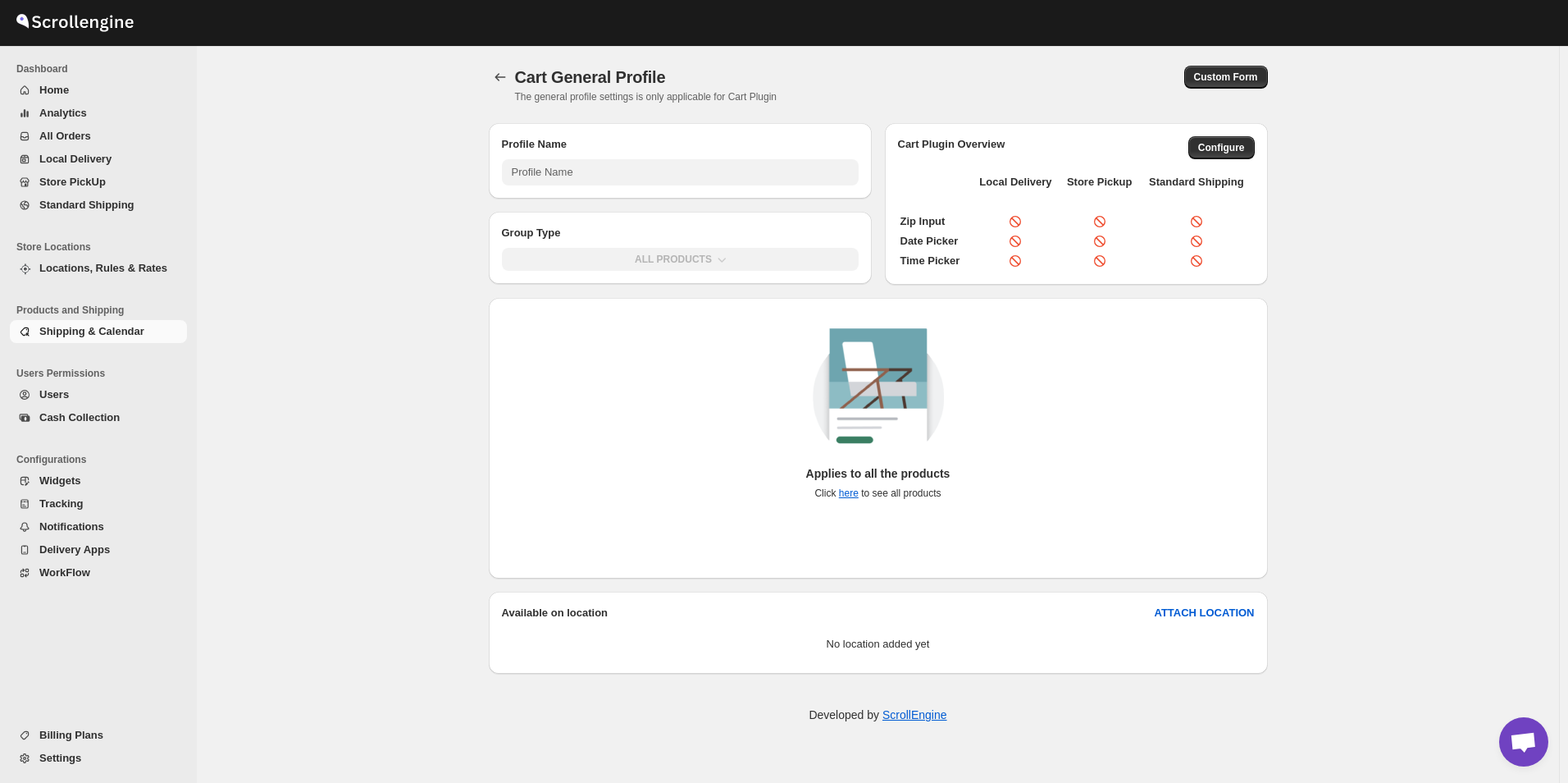
type input "General Profile (Applicable As Default Setting/CART Plugin)"
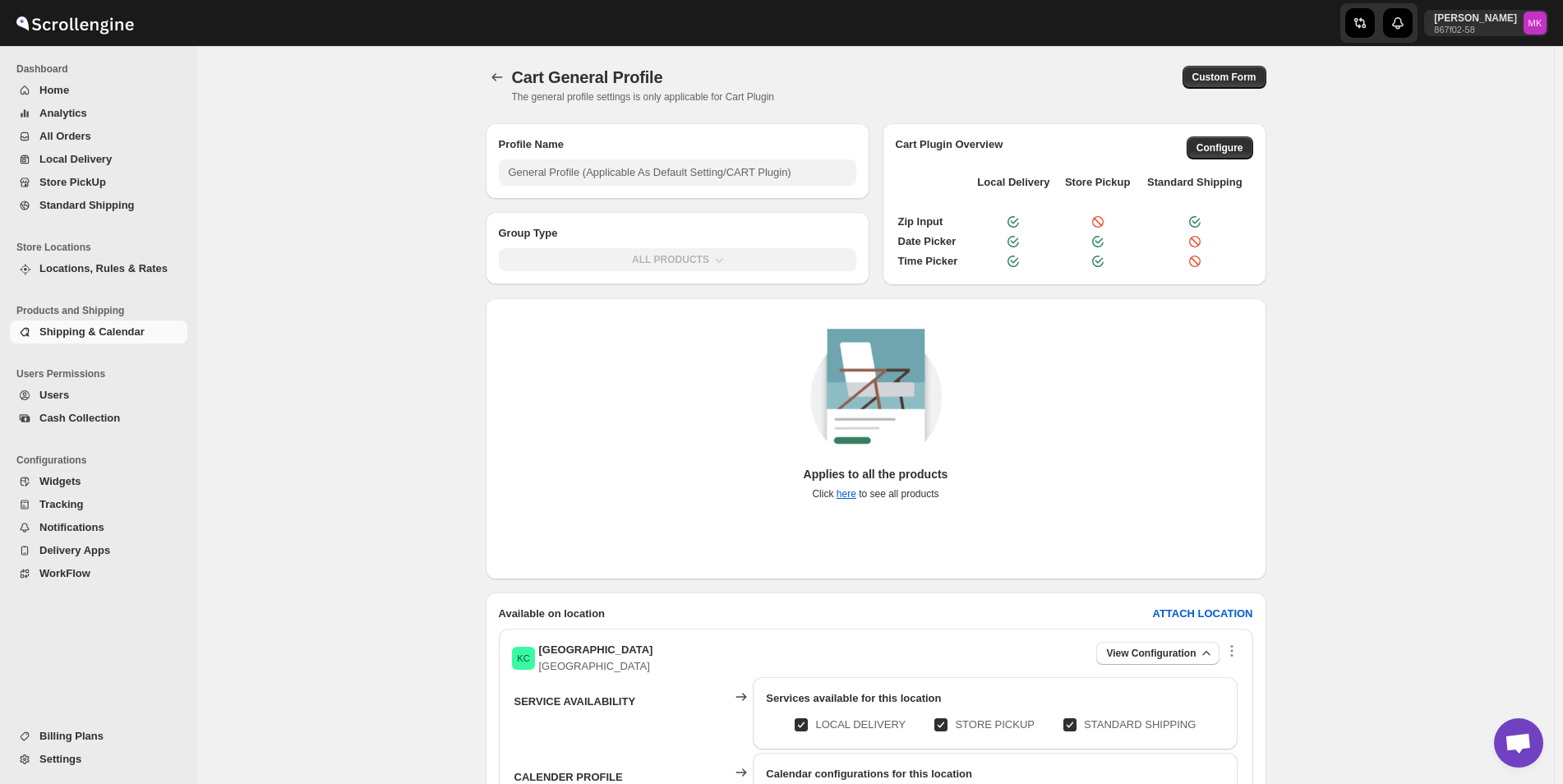
click at [117, 338] on span "Shipping & Calendar" at bounding box center [92, 331] width 106 height 12
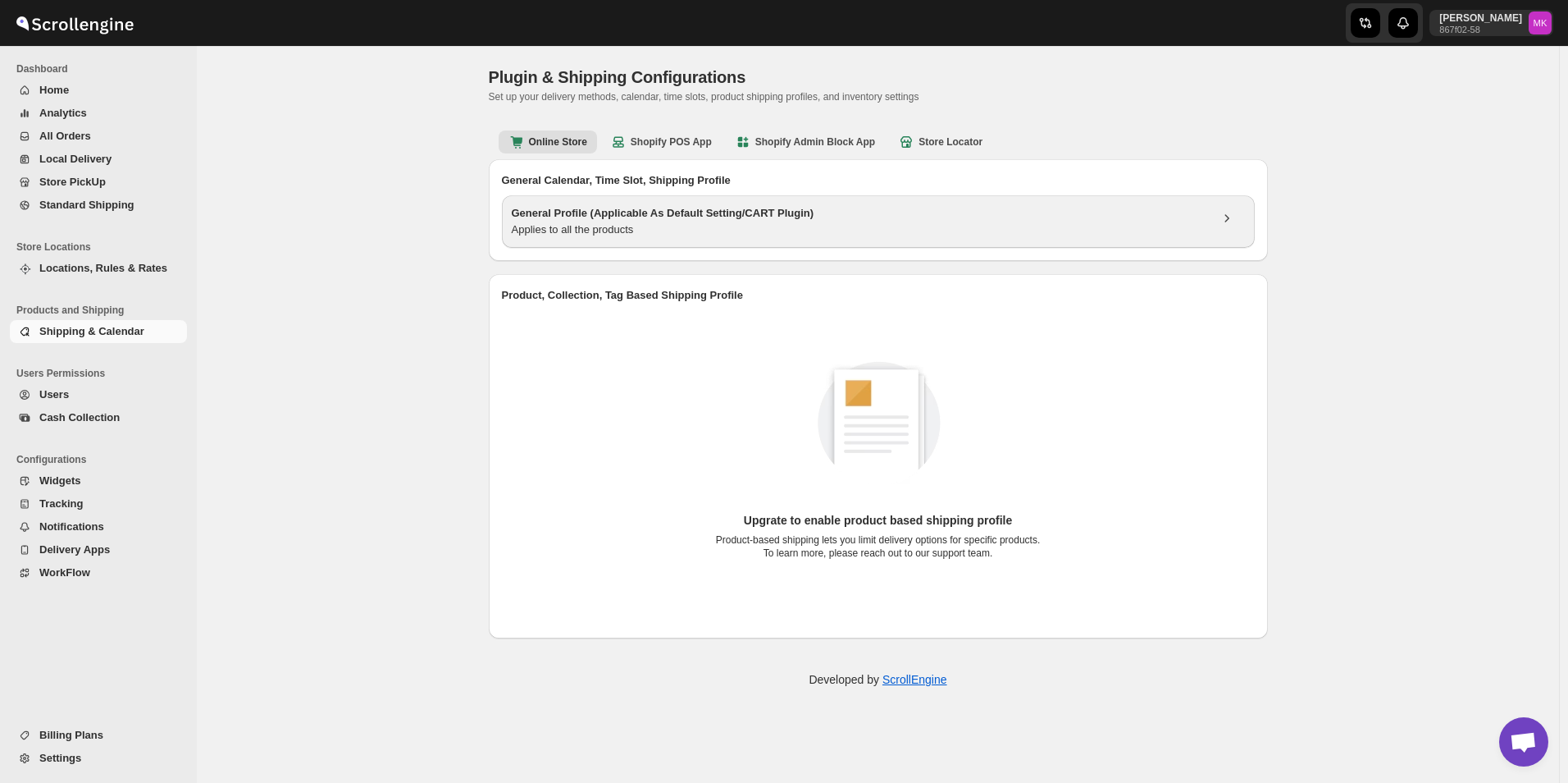
click at [686, 216] on h3 "General Profile (Applicable As Default Setting/CART Plugin)" at bounding box center [860, 213] width 697 height 16
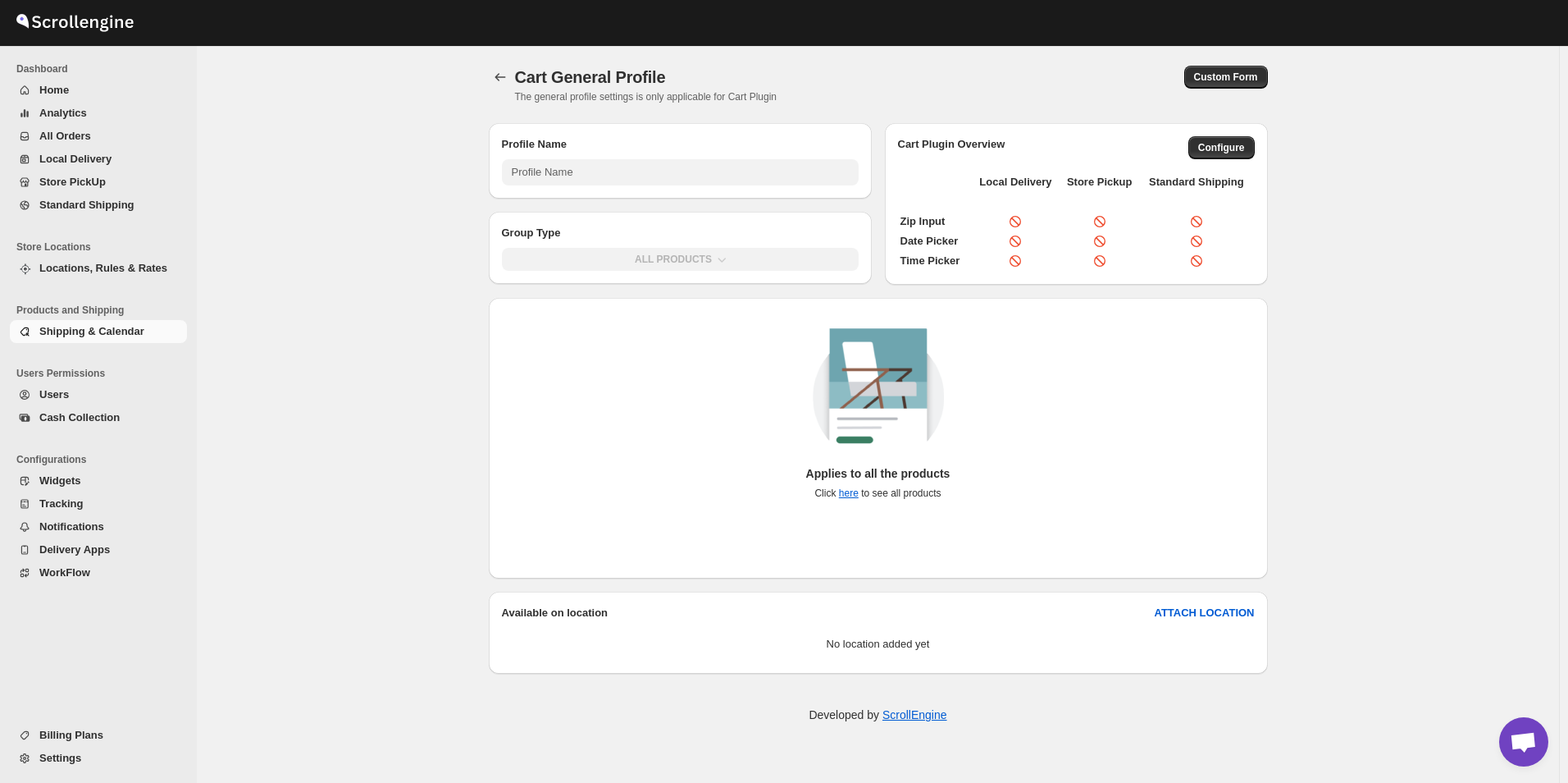
type input "General Profile (Applicable As Default Setting/CART Plugin)"
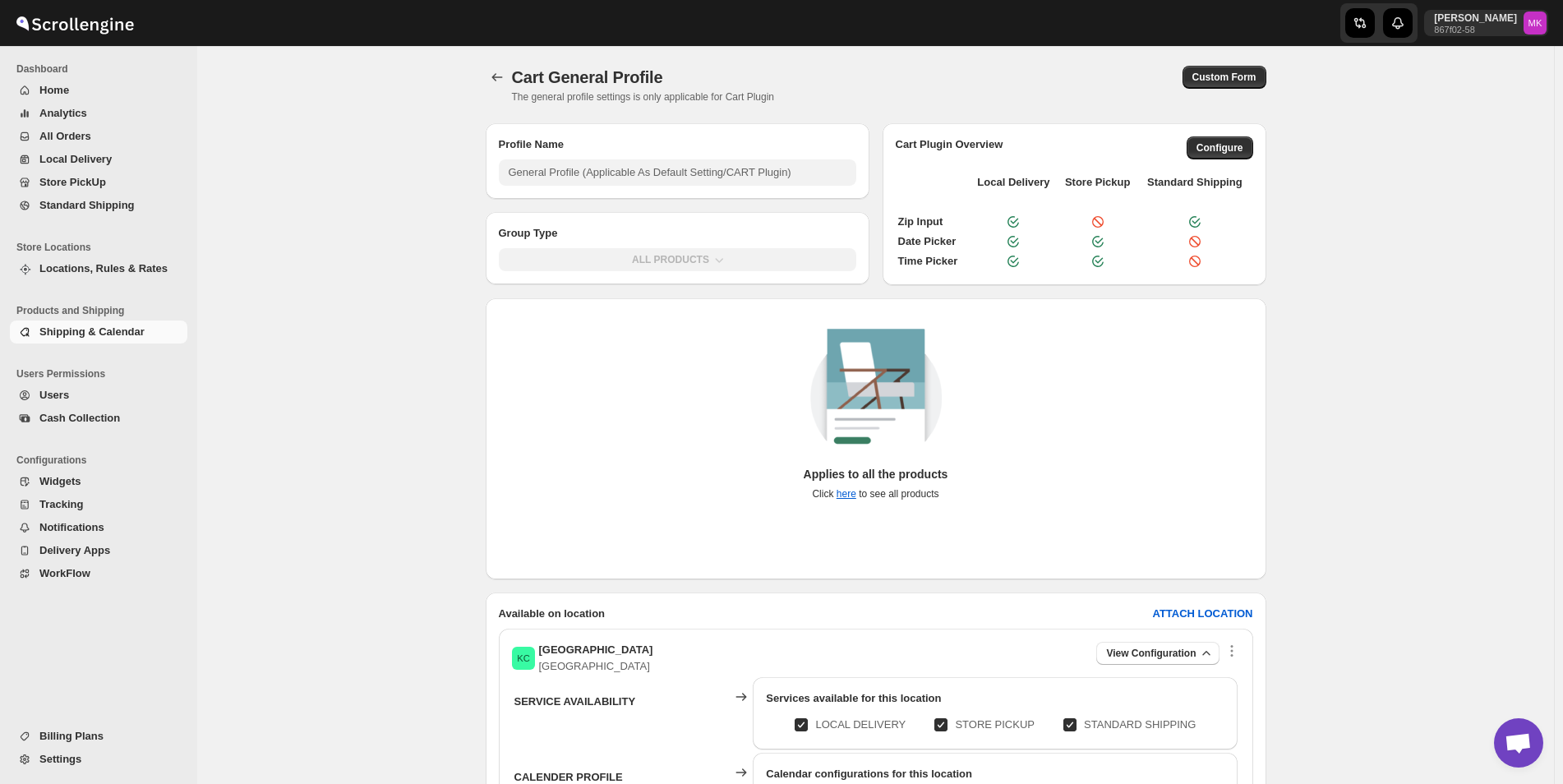
click at [76, 131] on span "All Orders" at bounding box center [65, 135] width 52 height 12
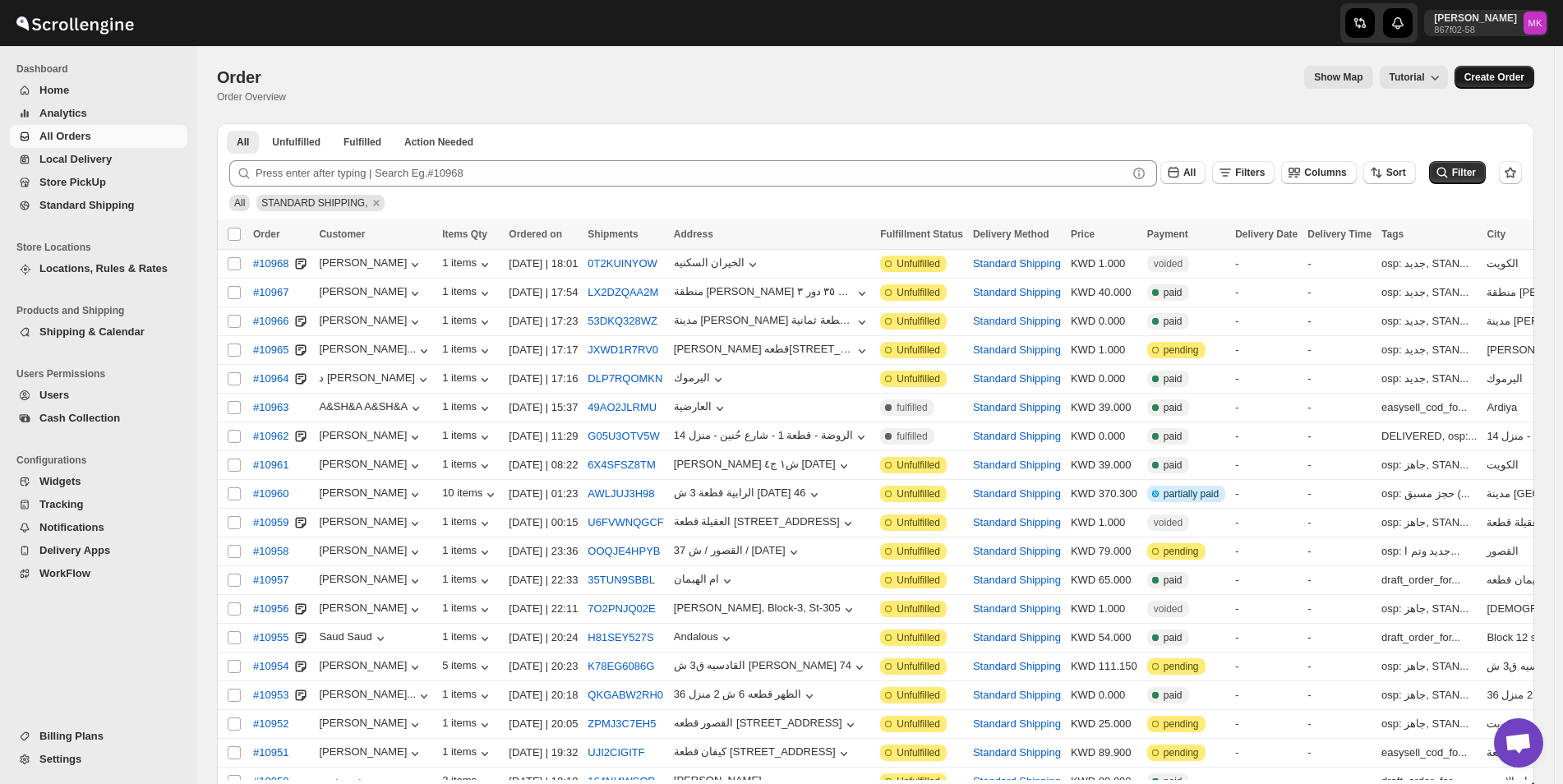
click at [1517, 77] on span "Create Order" at bounding box center [1494, 78] width 60 height 13
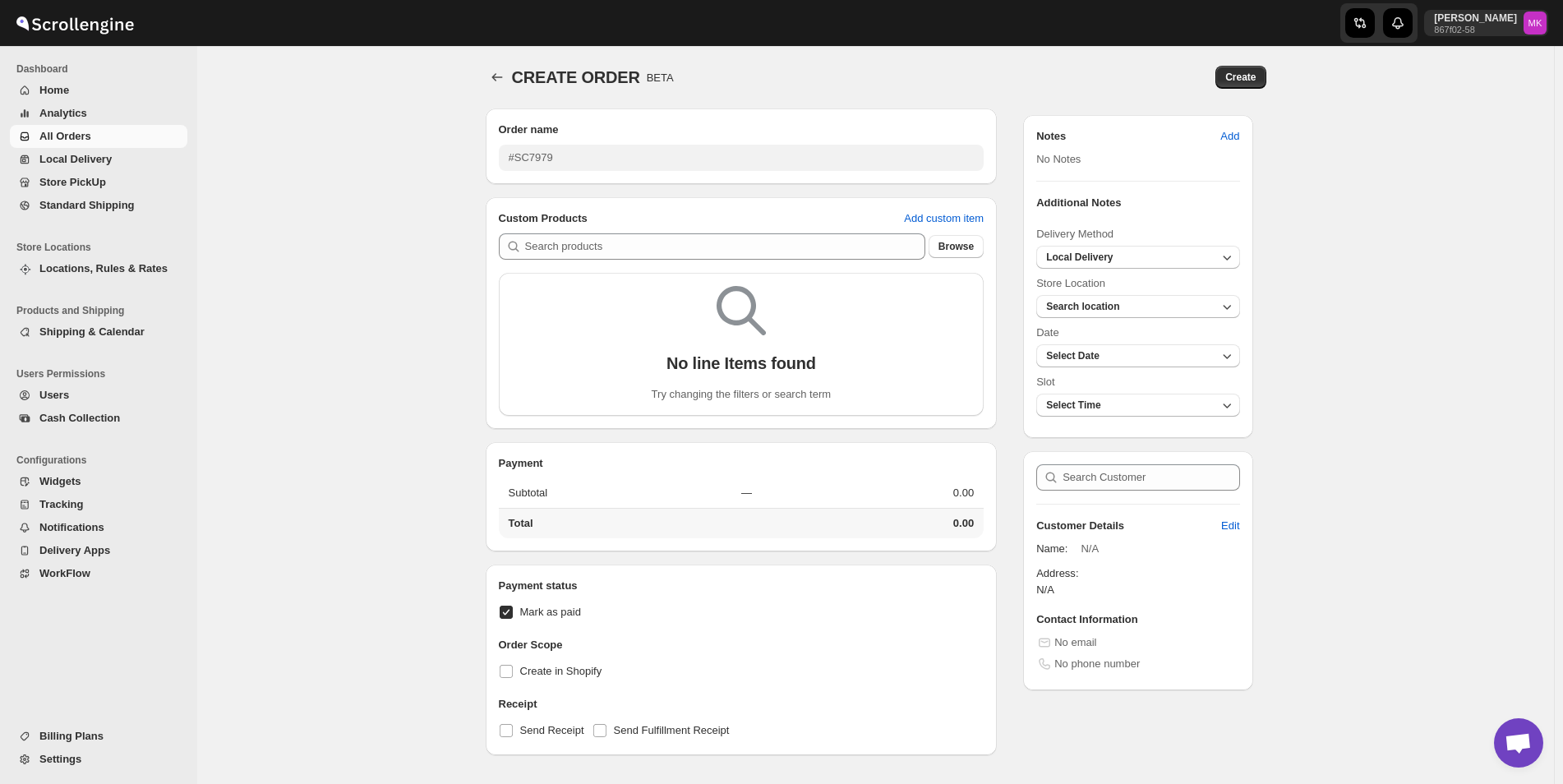
scroll to position [53, 0]
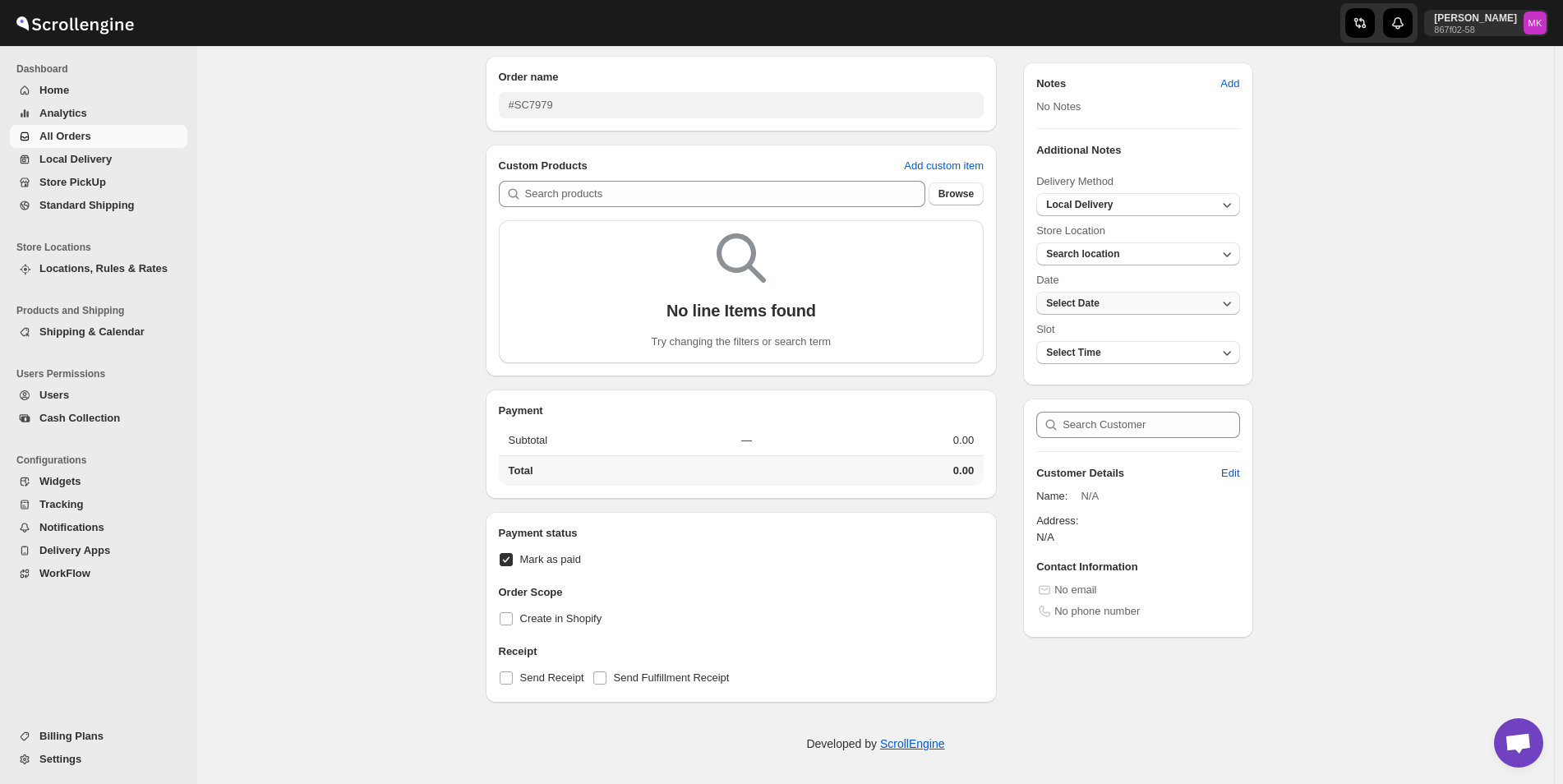
click at [1128, 296] on button "Select Date" at bounding box center [1137, 303] width 203 height 23
click at [1077, 339] on h2 "Select Location First" at bounding box center [1142, 336] width 183 height 16
click at [1126, 292] on button "Select Date" at bounding box center [1137, 303] width 203 height 23
click at [1097, 251] on span "Search location" at bounding box center [1083, 253] width 73 height 12
click at [1073, 309] on div "Kuwait City" at bounding box center [1106, 312] width 111 height 16
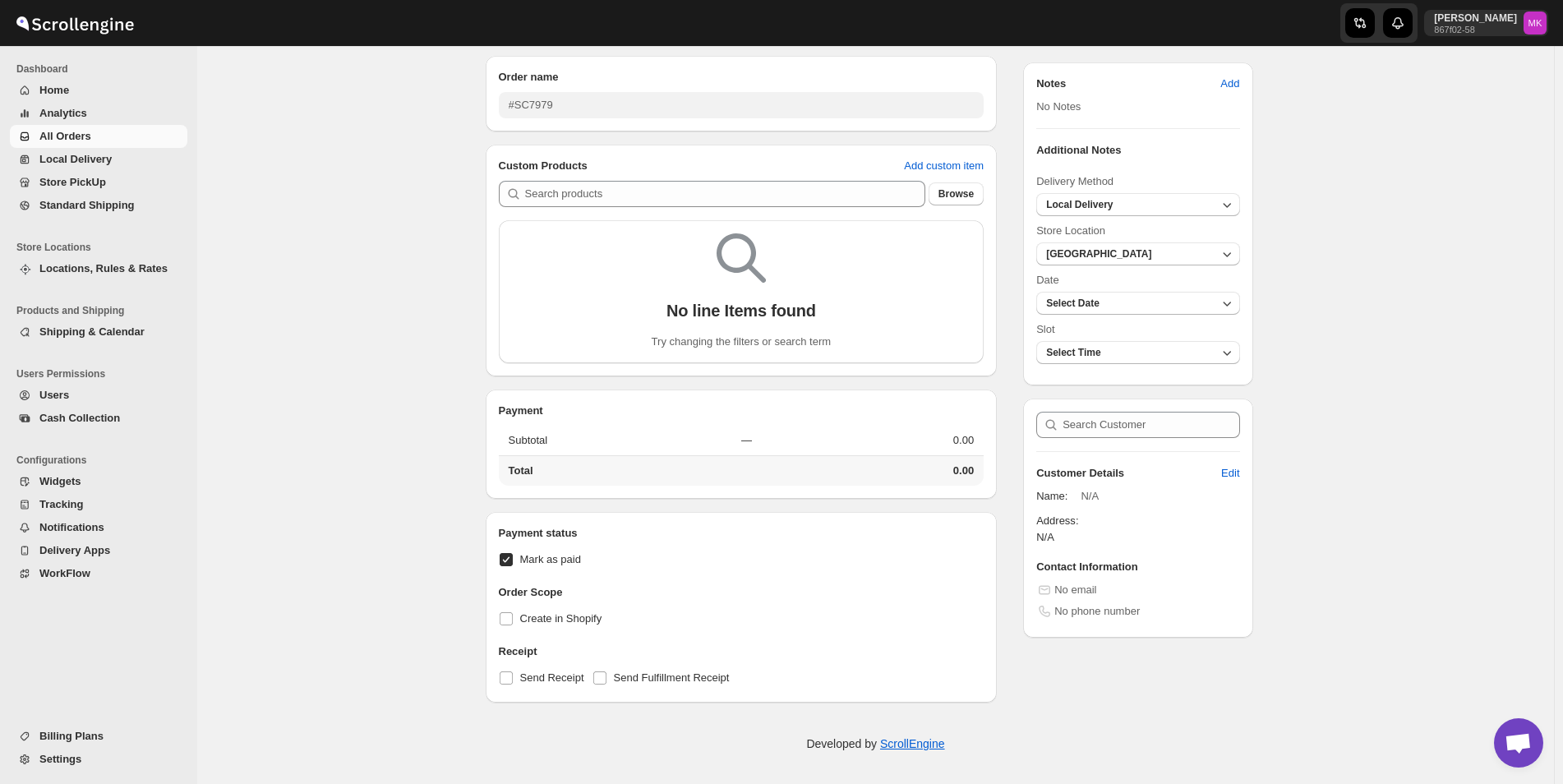
click at [1324, 289] on div "CREATE ORDER. This page is ready CREATE ORDER BETA Create Order name #SC7979 Cu…" at bounding box center [875, 389] width 1357 height 791
click at [1172, 295] on button "Select Date" at bounding box center [1137, 303] width 203 height 23
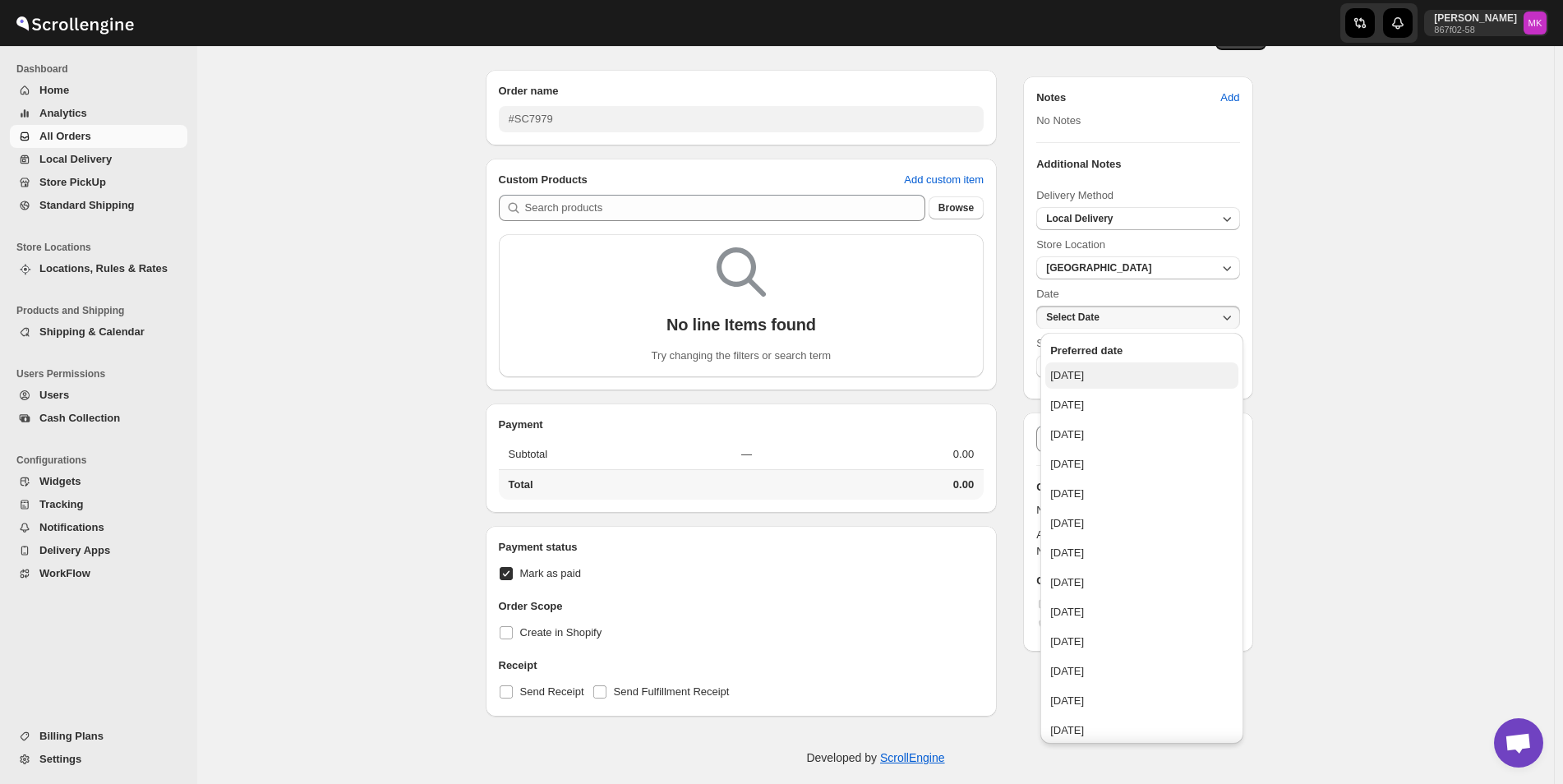
scroll to position [0, 0]
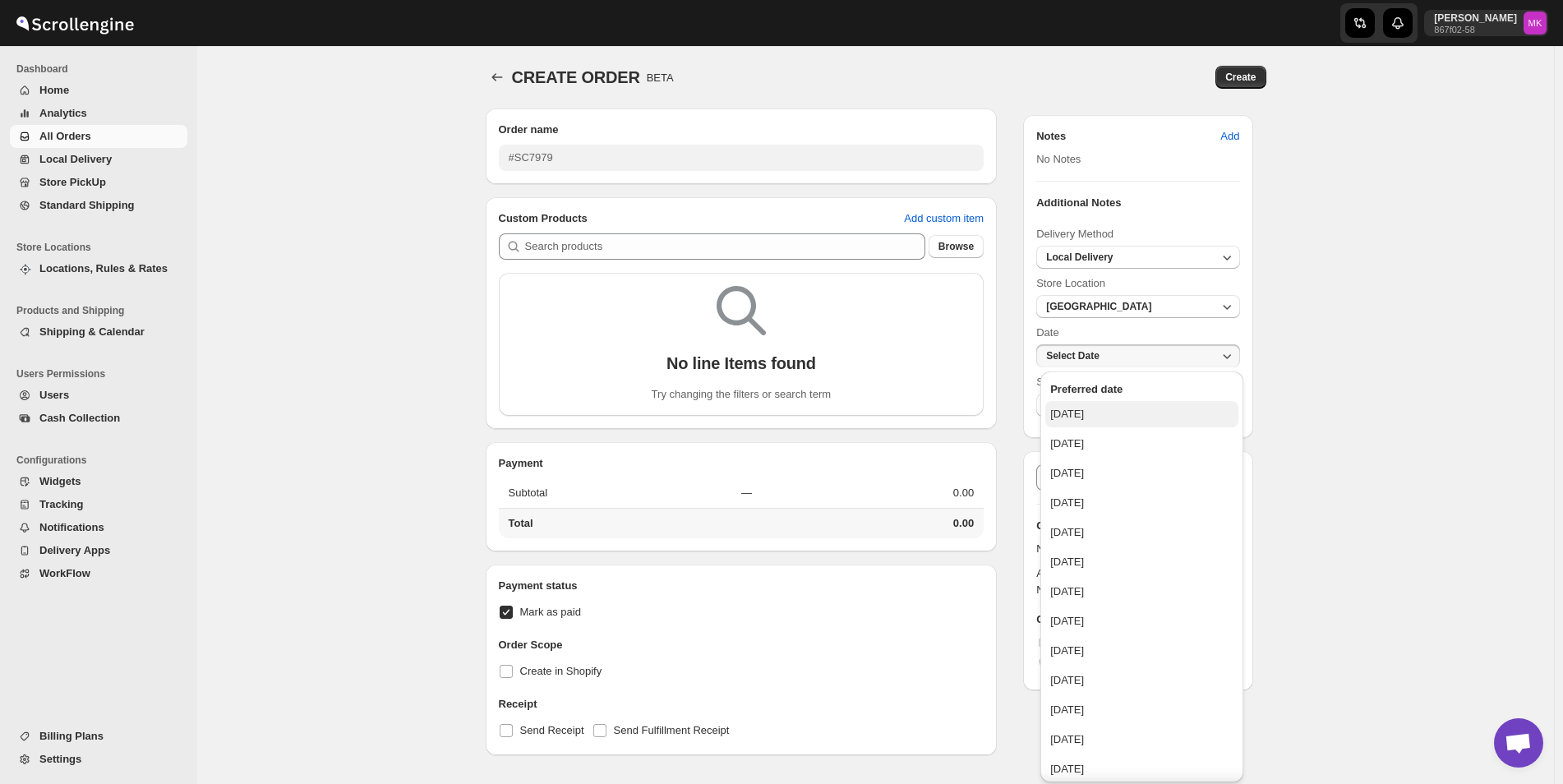
click at [1084, 408] on div "Saturday, September 20, 2025" at bounding box center [1067, 414] width 34 height 16
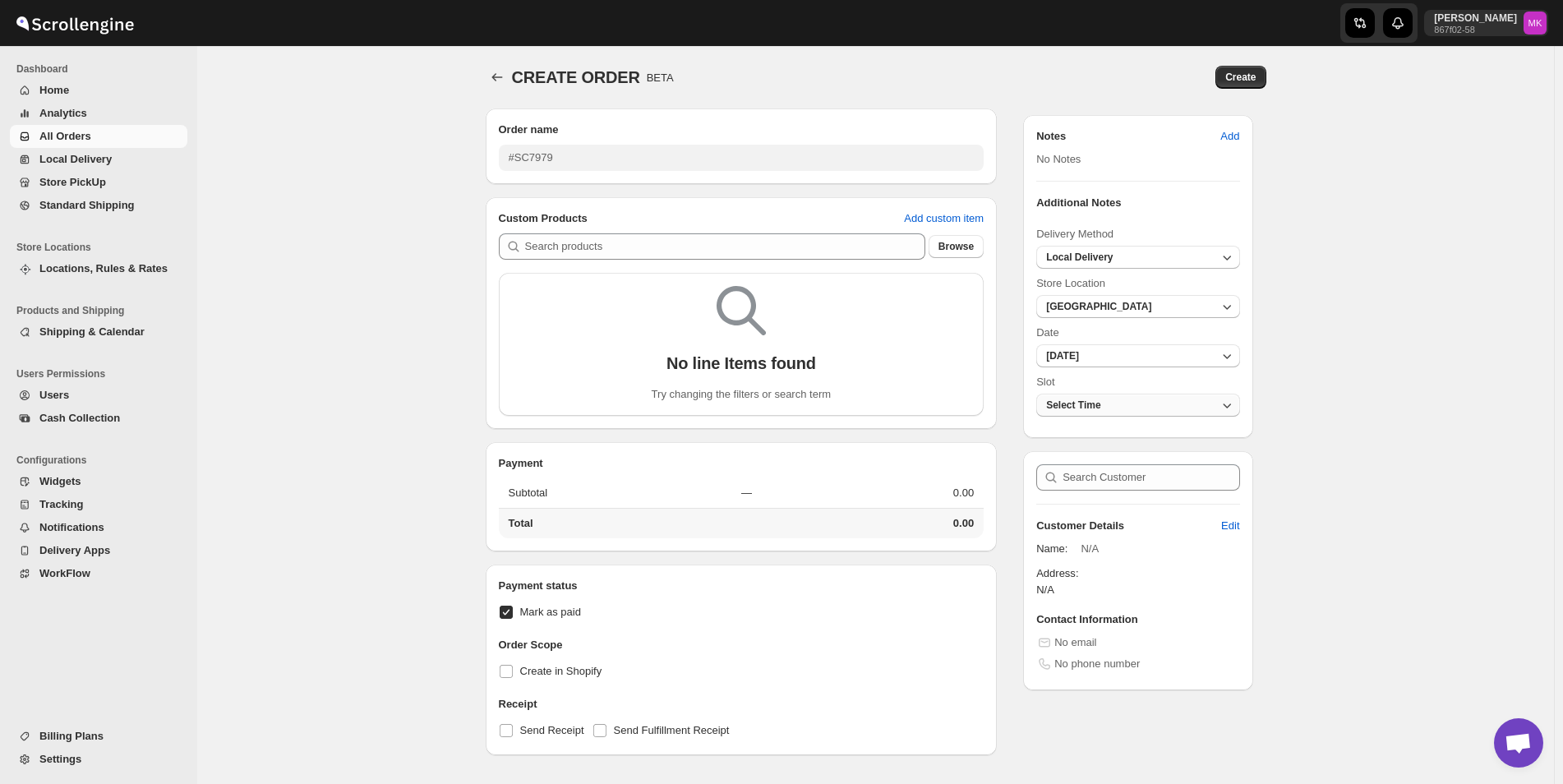
click at [1080, 407] on span "Select Time" at bounding box center [1073, 405] width 54 height 12
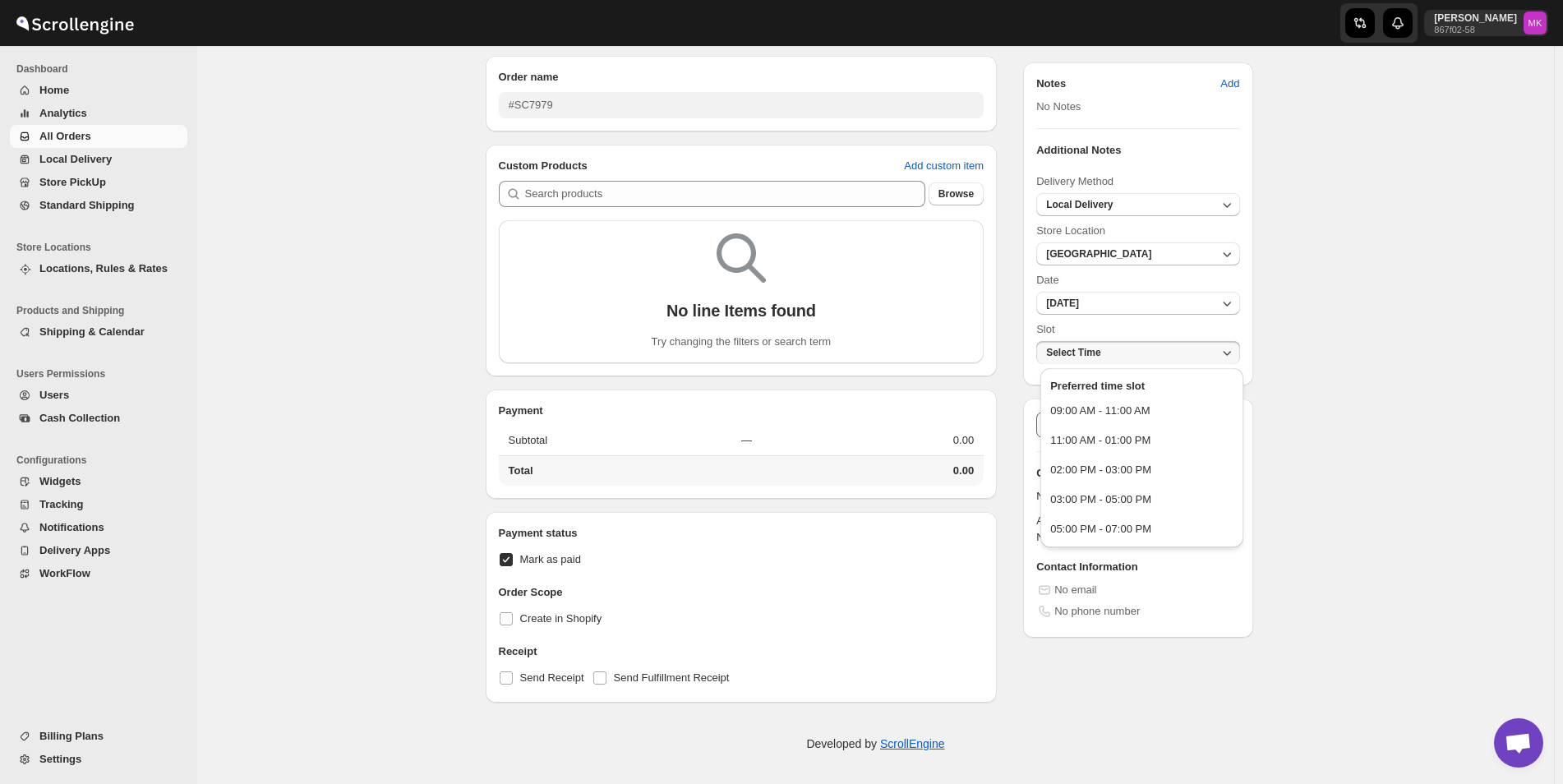
click at [1165, 419] on button "09:00 AM - 11:00 AM" at bounding box center [1142, 410] width 193 height 26
click at [1079, 298] on span "2025-09-20" at bounding box center [1063, 303] width 33 height 12
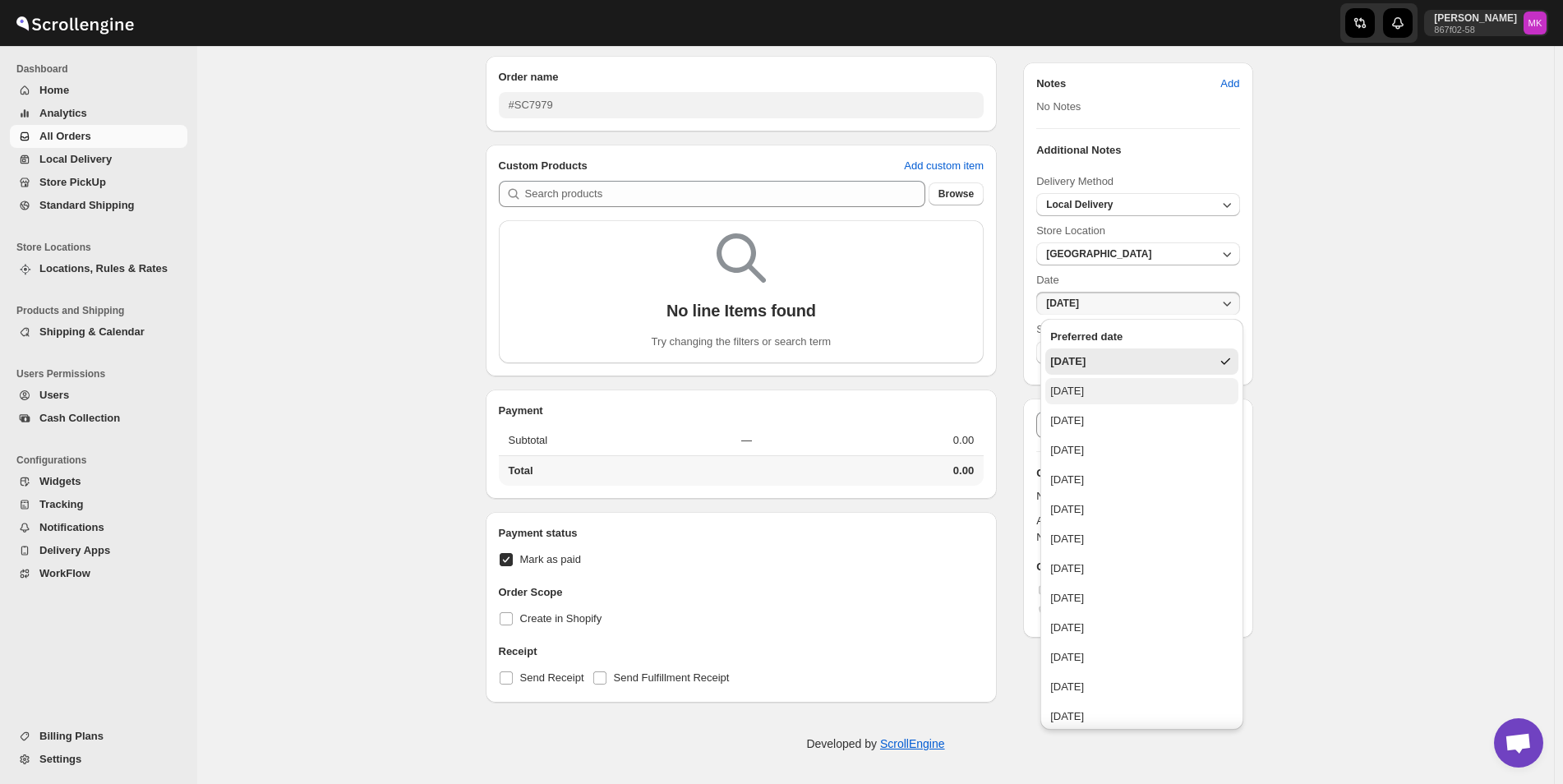
click at [1084, 397] on div "Sunday, September 21, 2025" at bounding box center [1067, 391] width 34 height 16
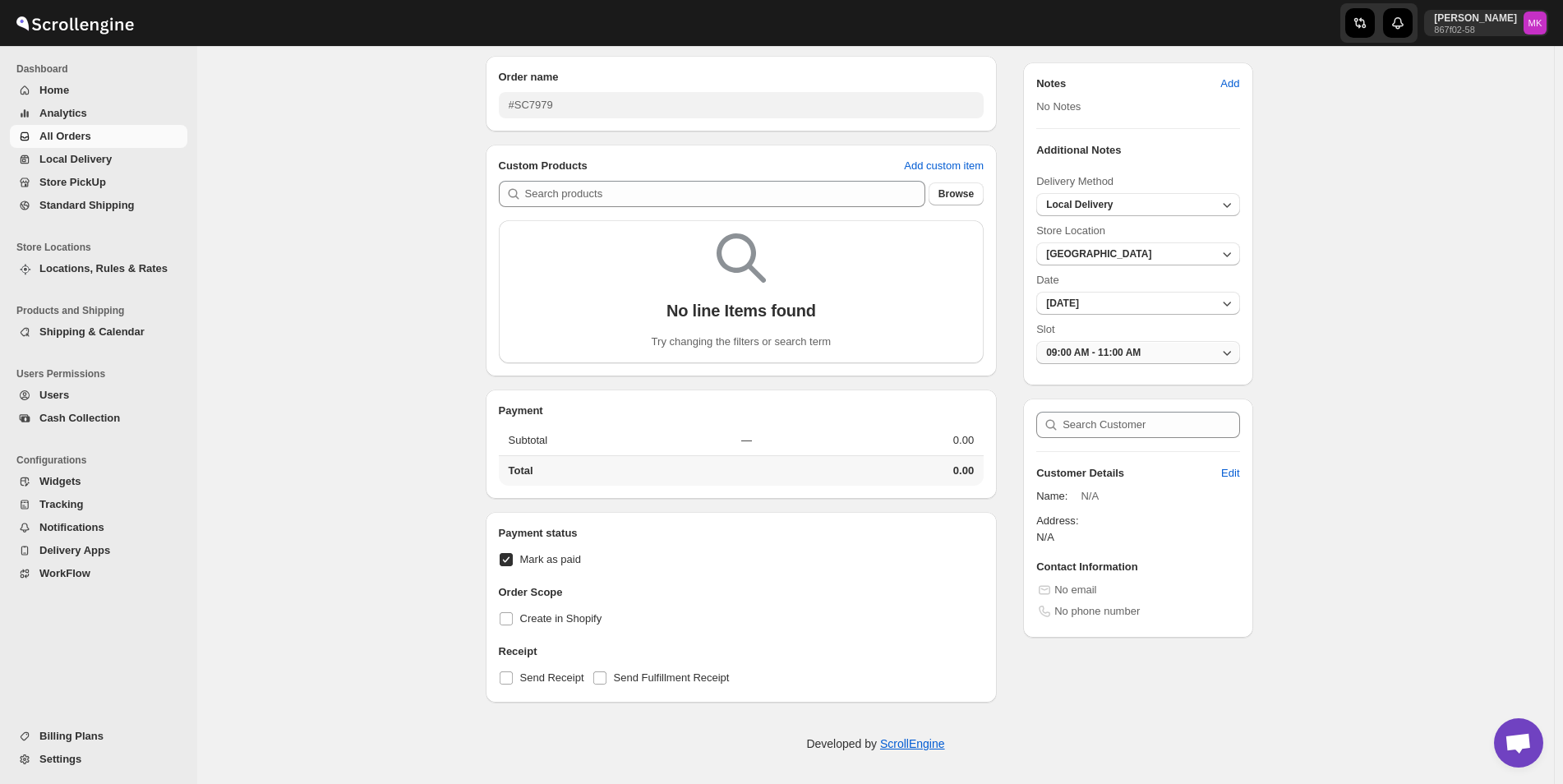
click at [1095, 347] on span "09:00 AM - 11:00 AM" at bounding box center [1094, 352] width 94 height 12
click at [1337, 297] on div "CREATE ORDER. This page is ready CREATE ORDER BETA Create Order name #SC7979 Cu…" at bounding box center [875, 389] width 1357 height 791
click at [1161, 307] on button "2025-09-21" at bounding box center [1137, 303] width 203 height 23
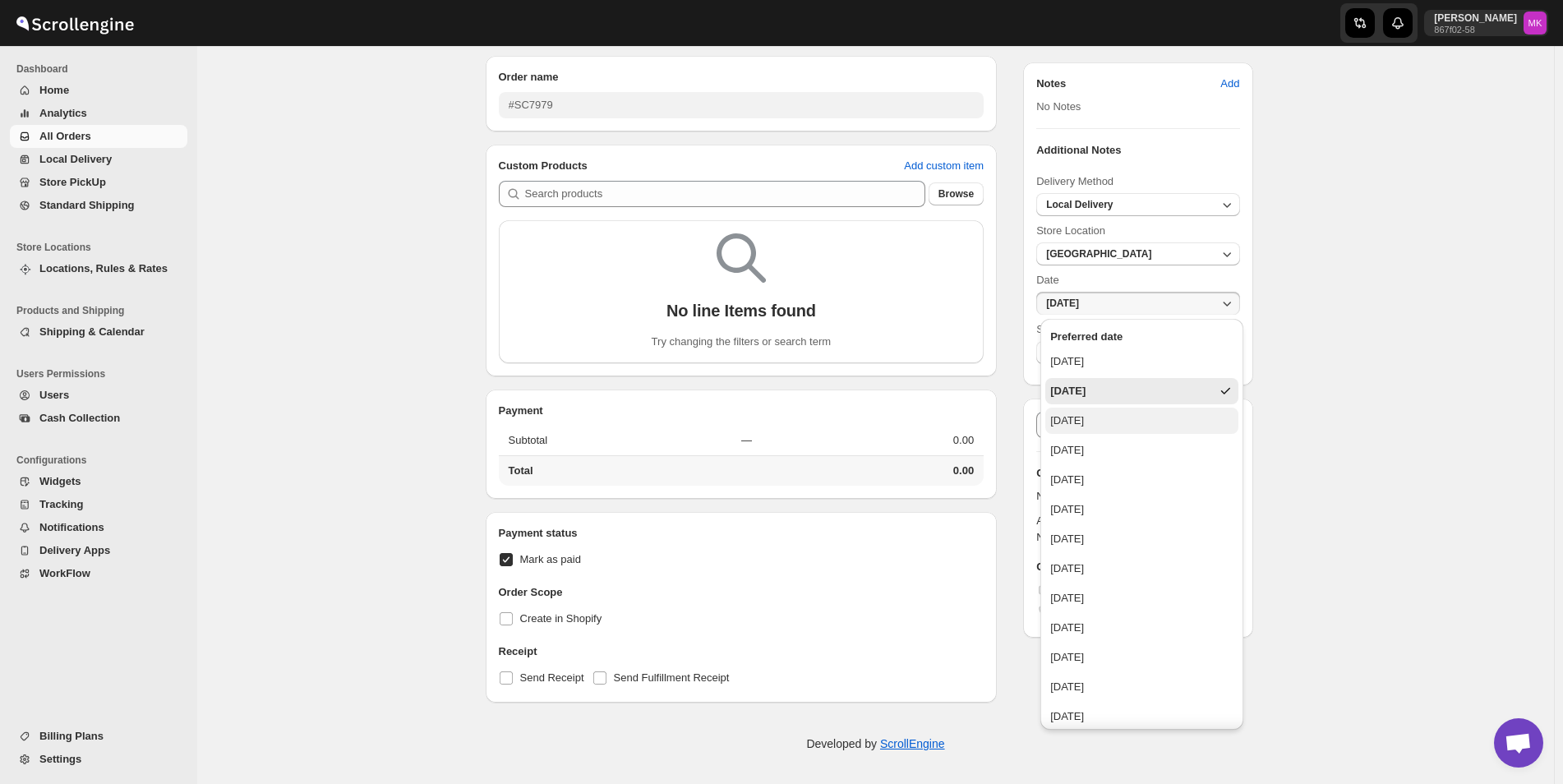
click at [1158, 433] on button "Monday, September 22, 2025" at bounding box center [1142, 420] width 193 height 26
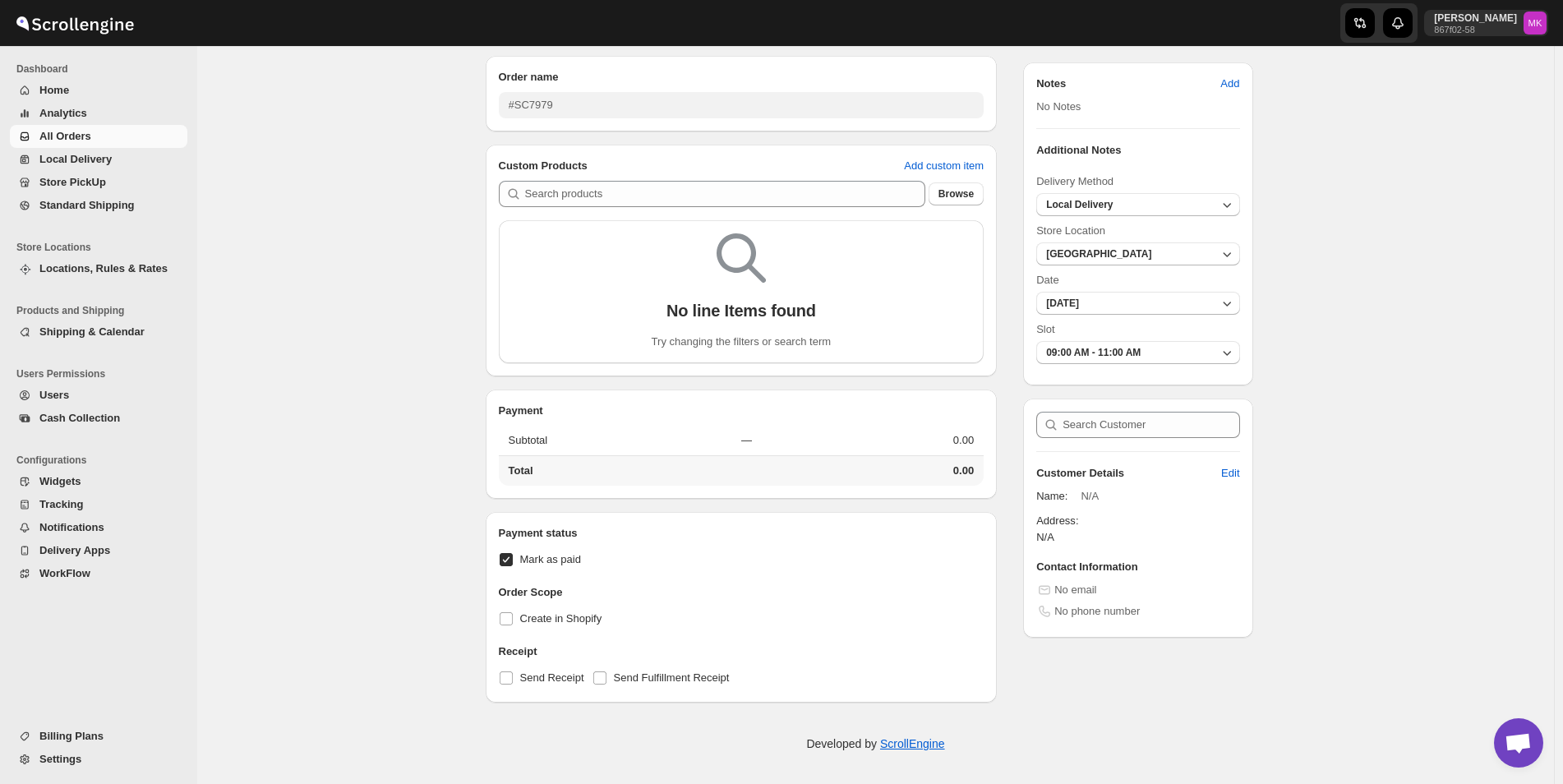
click at [1131, 366] on div "Additional Notes Delivery Method Local Delivery Store Location Kuwait City Date…" at bounding box center [1138, 260] width 229 height 249
click at [1138, 350] on span "09:00 AM - 11:00 AM" at bounding box center [1094, 352] width 94 height 12
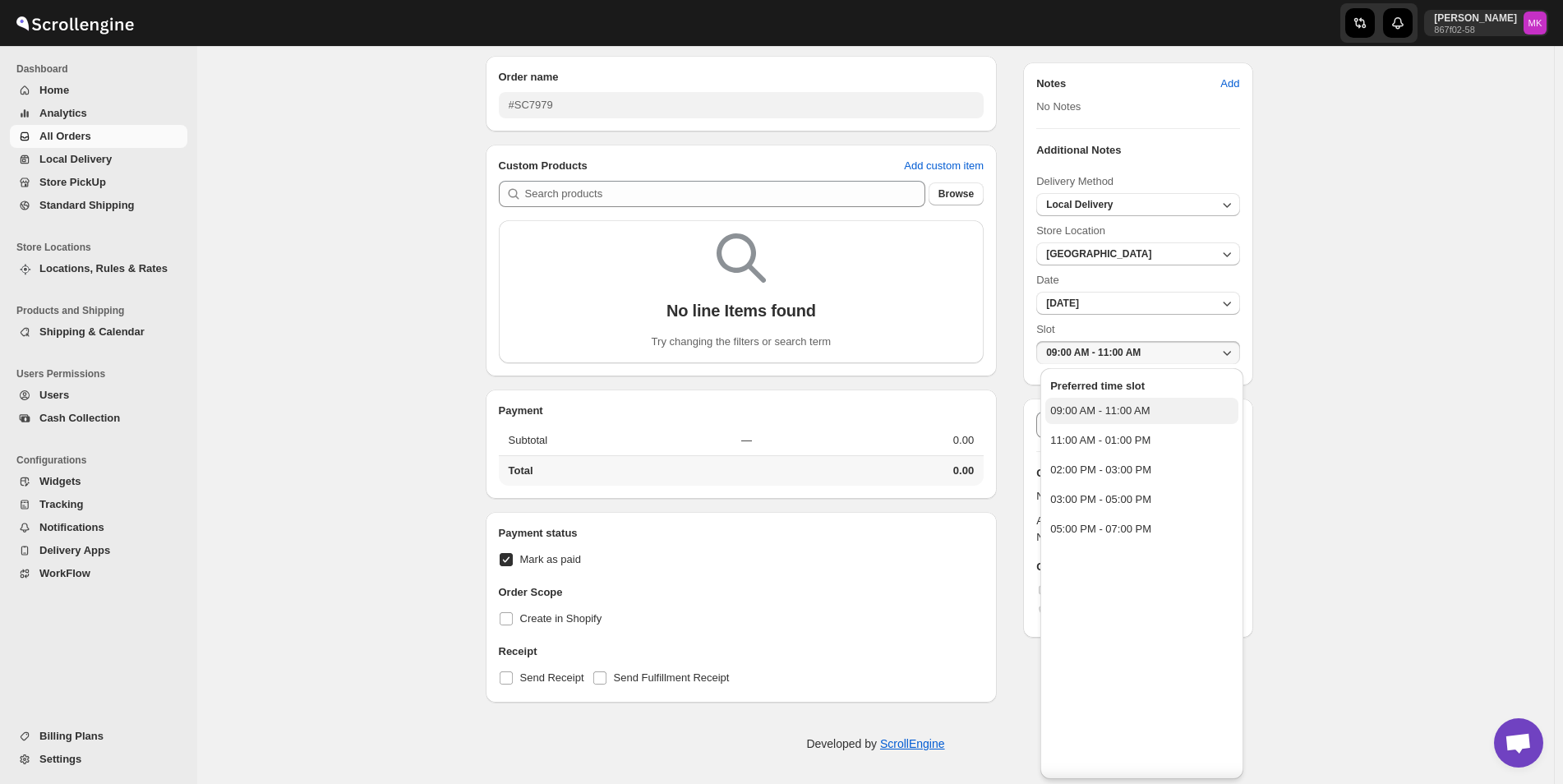
click at [1118, 408] on div "09:00 AM - 11:00 AM" at bounding box center [1100, 410] width 100 height 16
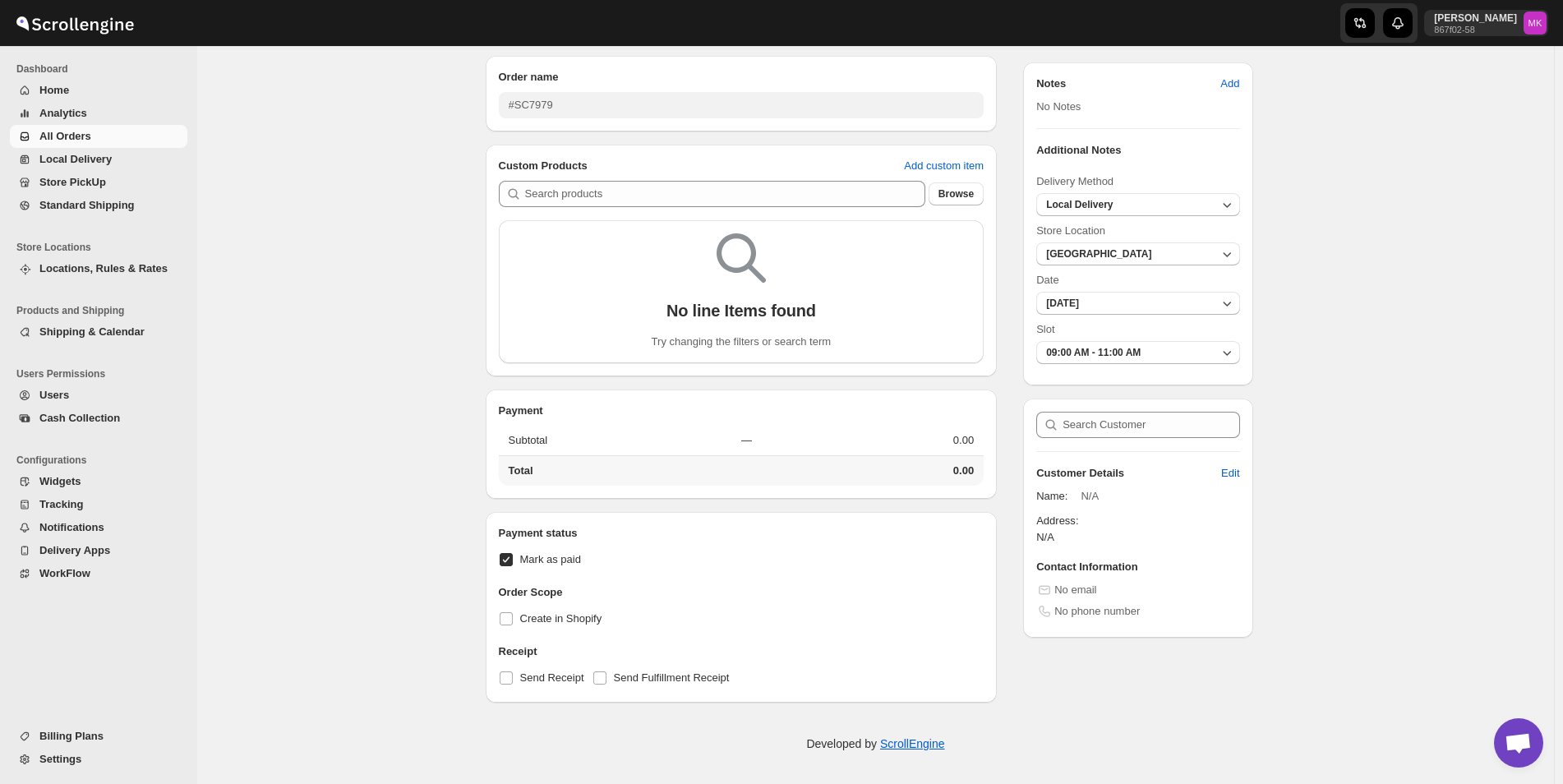
click at [1022, 374] on div "Notes Add No Notes Additional Notes Delivery Method Local Delivery Store Locati…" at bounding box center [1138, 224] width 255 height 336
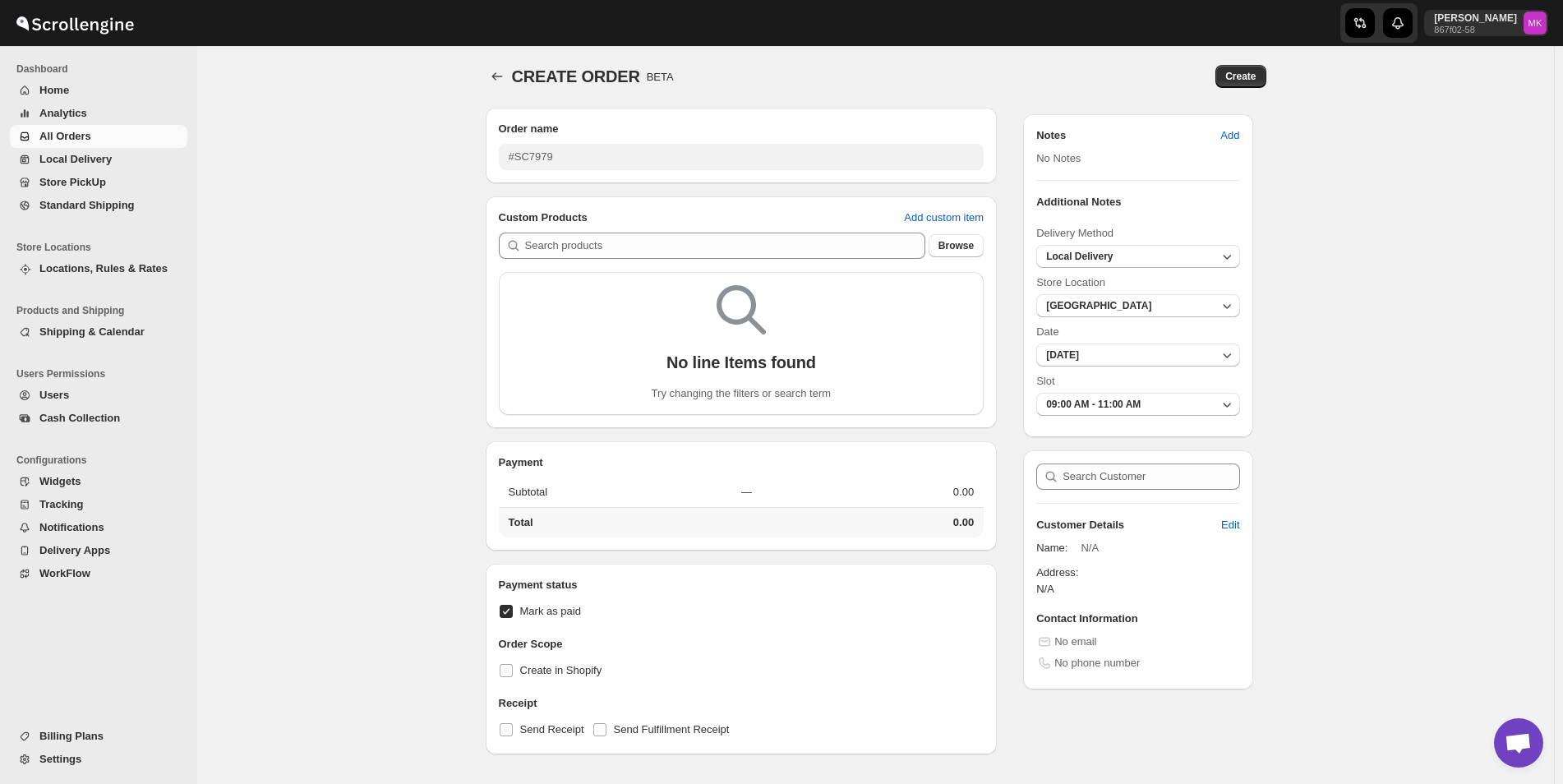
scroll to position [0, 0]
click at [1152, 483] on input "text" at bounding box center [1151, 477] width 177 height 26
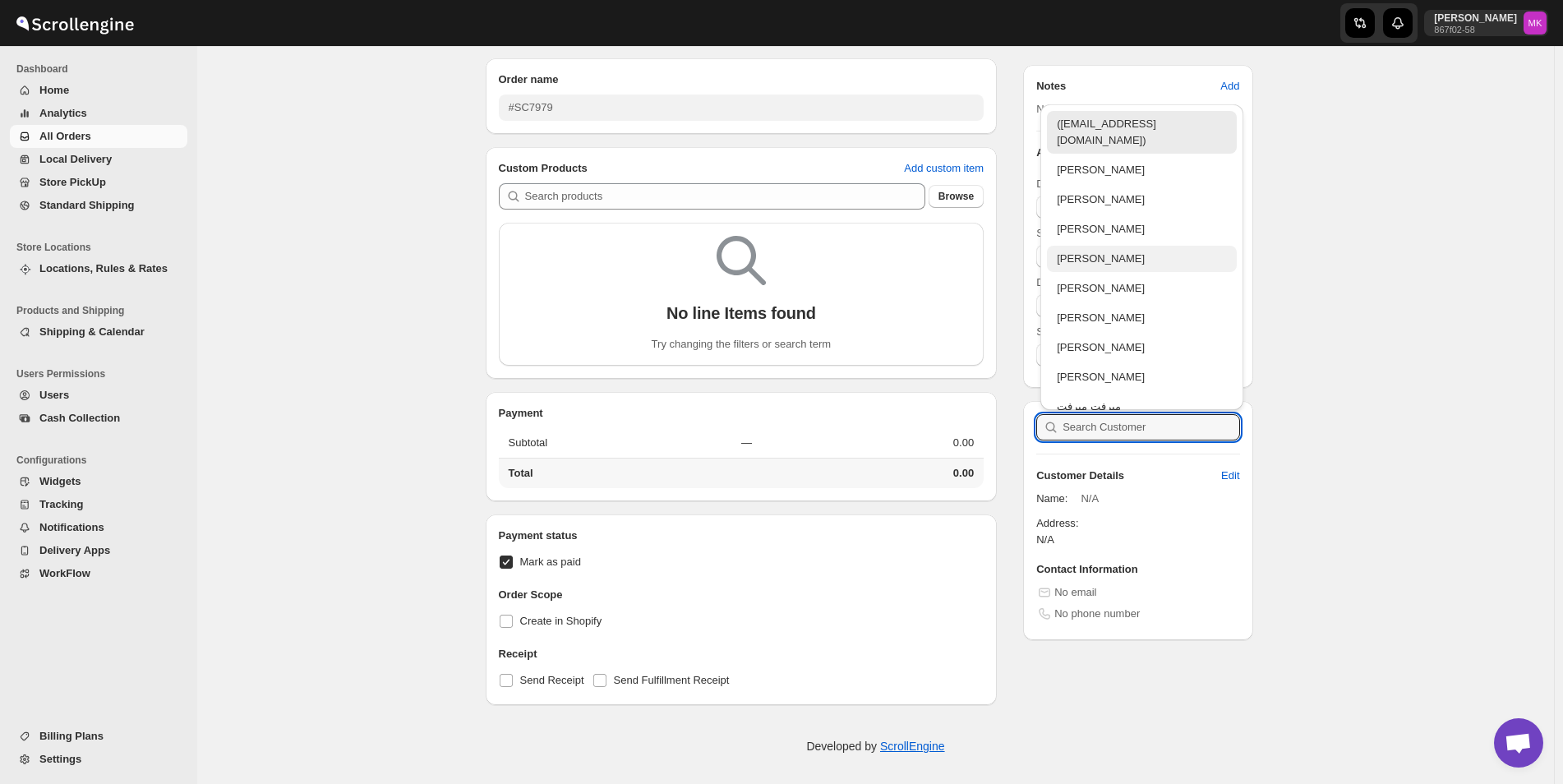
scroll to position [53, 0]
click at [1091, 427] on input "text" at bounding box center [1151, 424] width 177 height 26
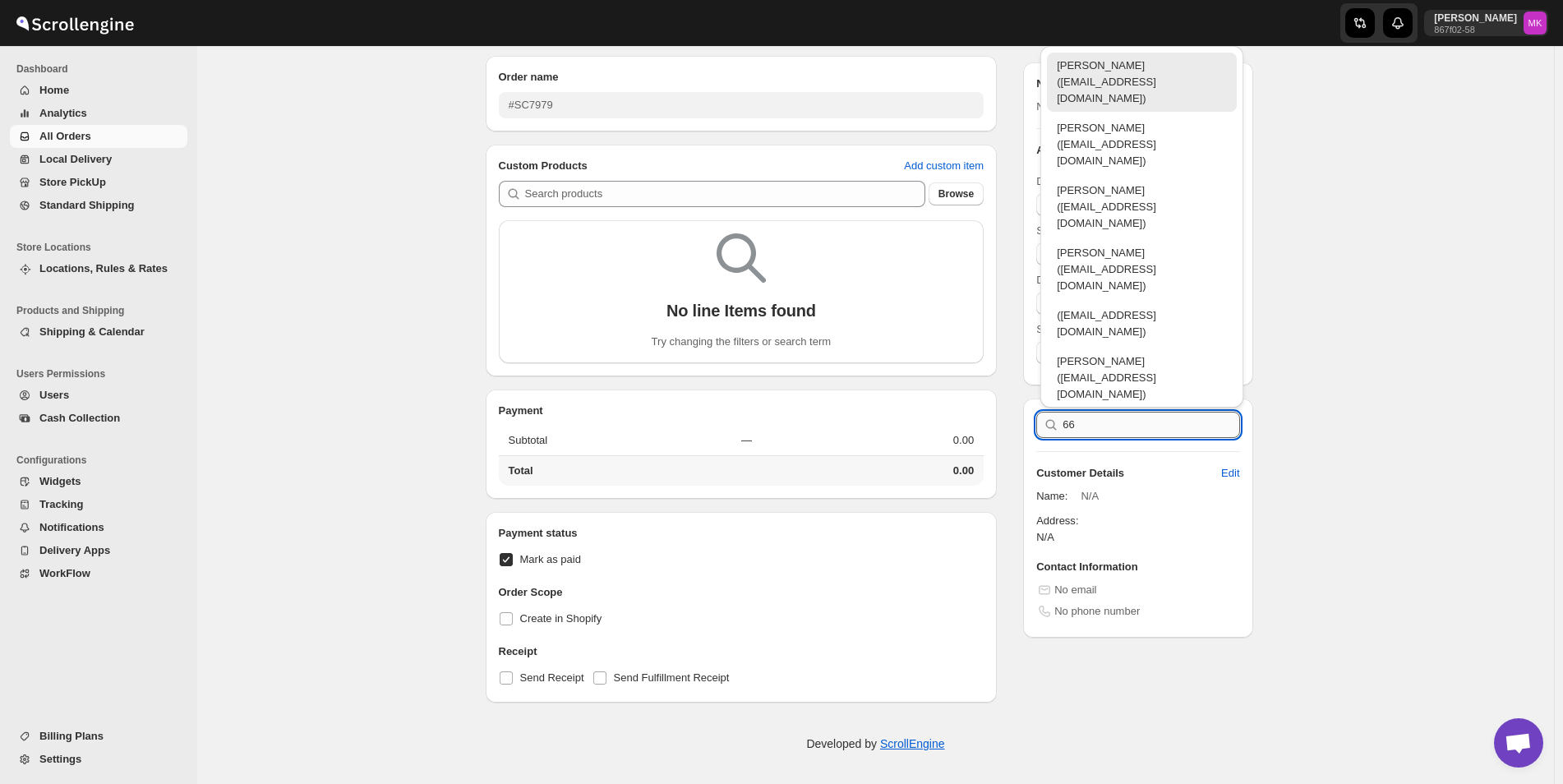
type input "6"
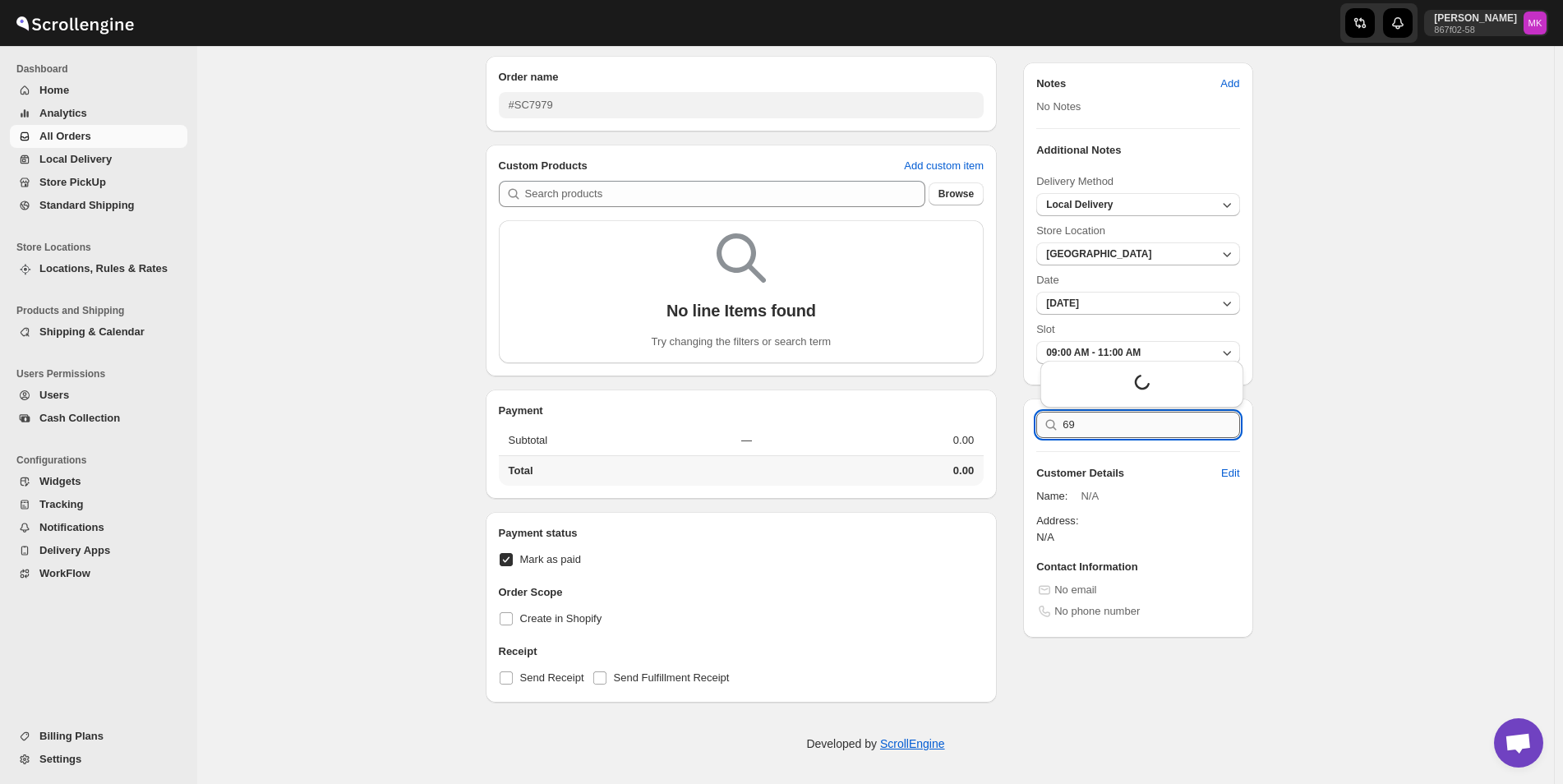
type input "6"
type input "96569977969"
click at [1072, 610] on div "Contact Information No email No phone number" at bounding box center [1138, 594] width 229 height 85
click at [1239, 479] on span "Edit" at bounding box center [1230, 472] width 18 height 16
select select "US"
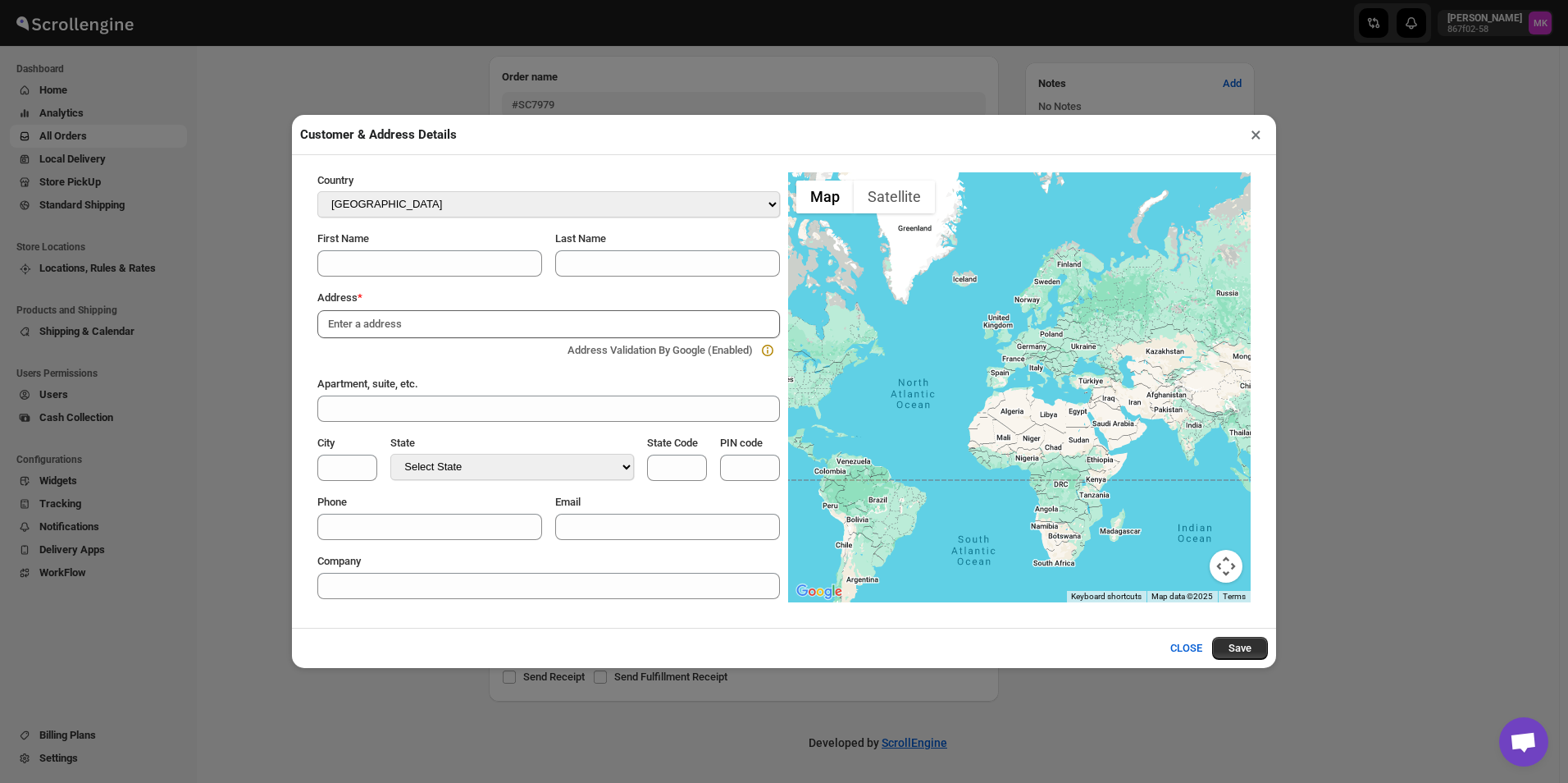
click at [1249, 137] on button "×" at bounding box center [1255, 134] width 24 height 23
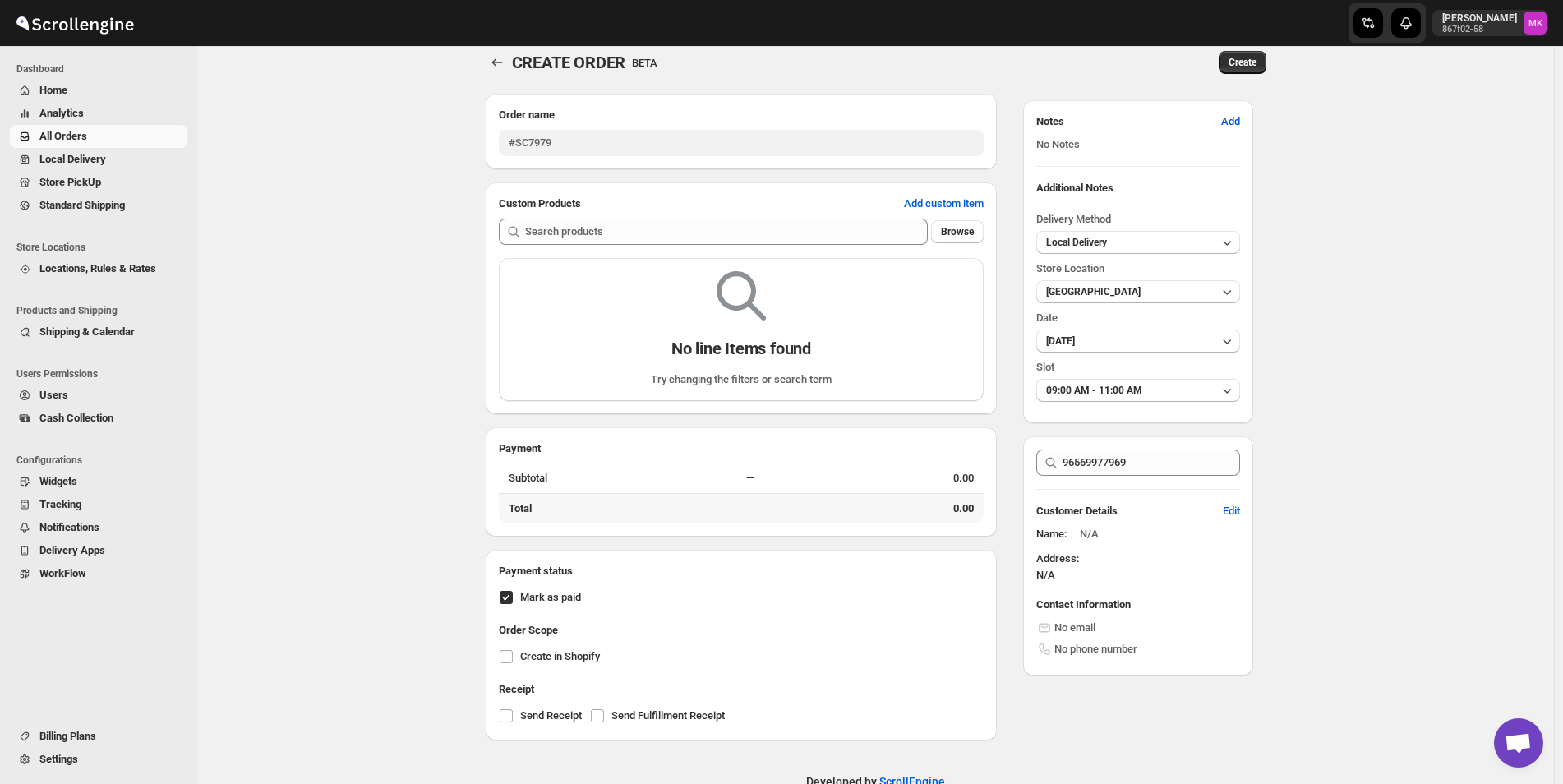
scroll to position [0, 0]
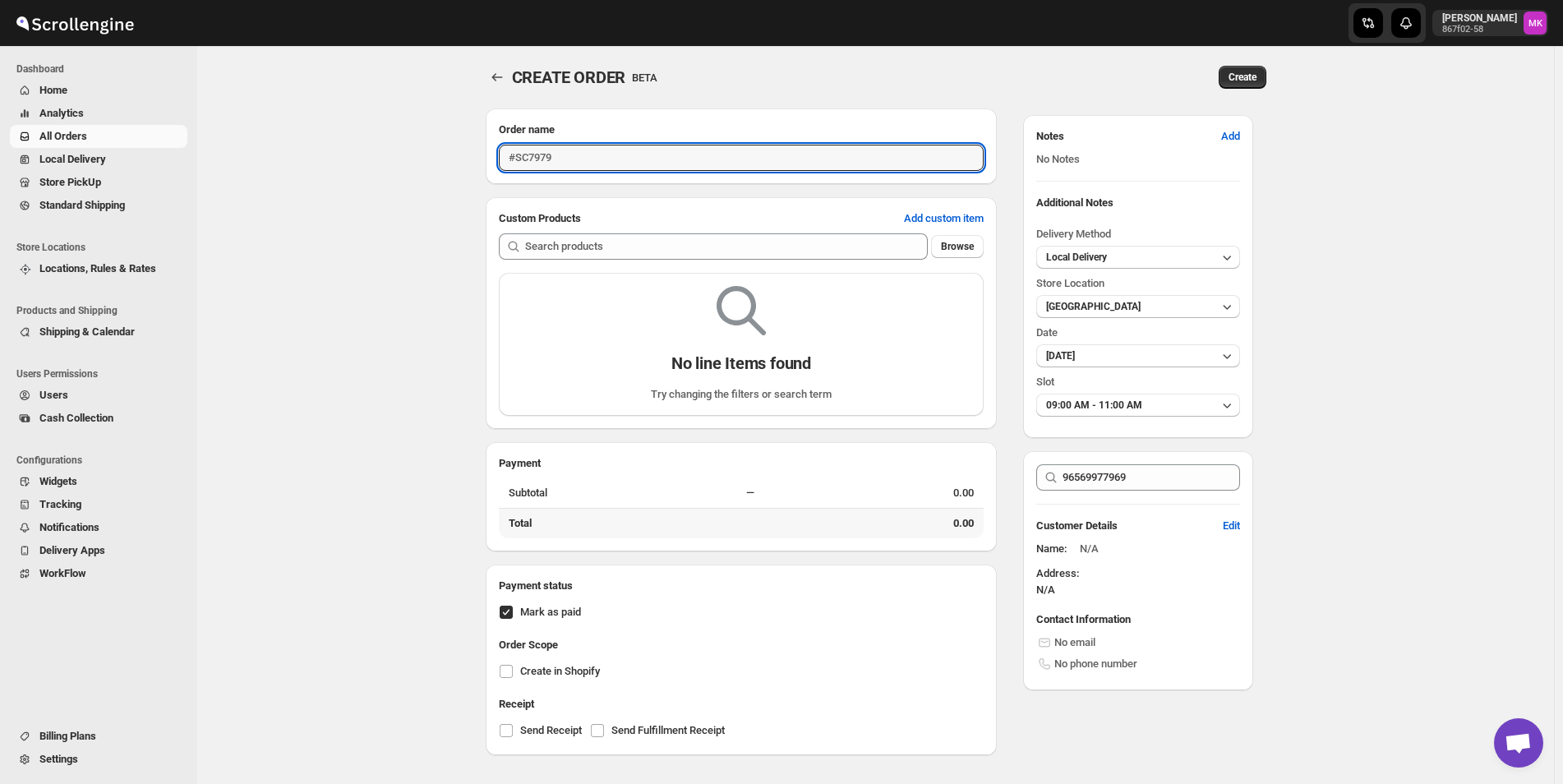
click at [601, 153] on input "#SC7979" at bounding box center [742, 157] width 486 height 26
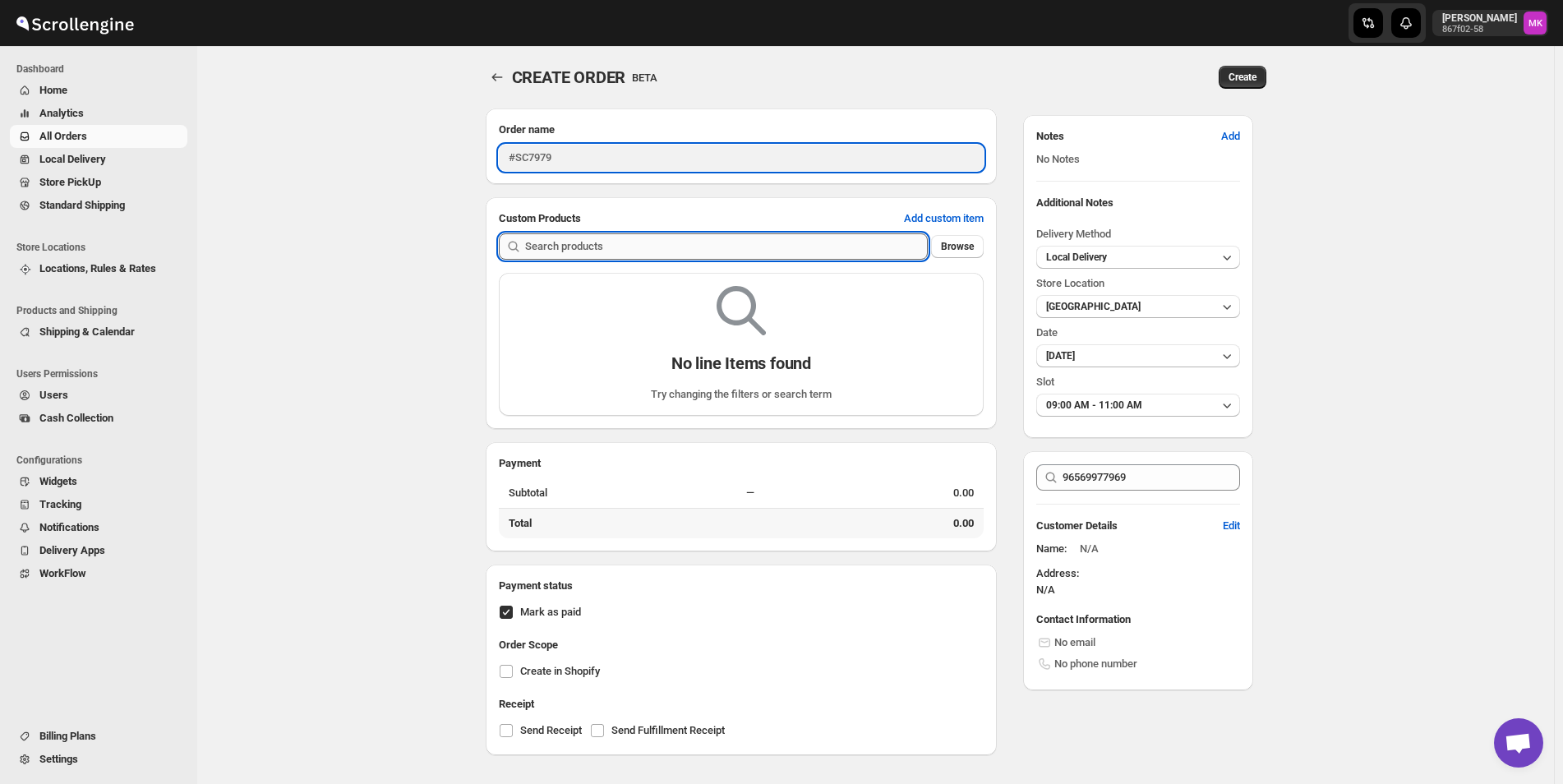
click at [580, 256] on input "text" at bounding box center [727, 246] width 403 height 26
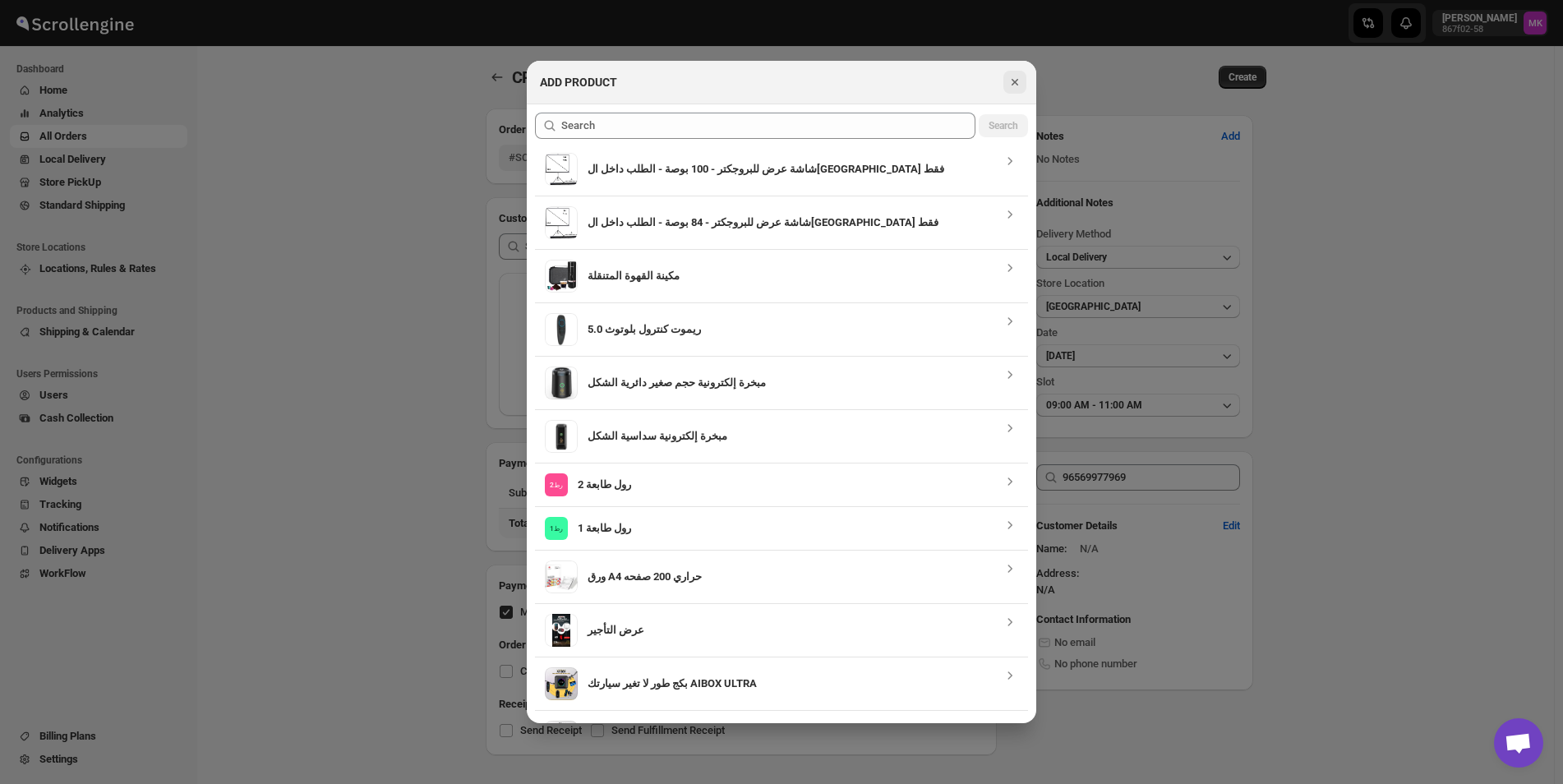
click at [1009, 83] on icon "Close" at bounding box center [1015, 82] width 16 height 16
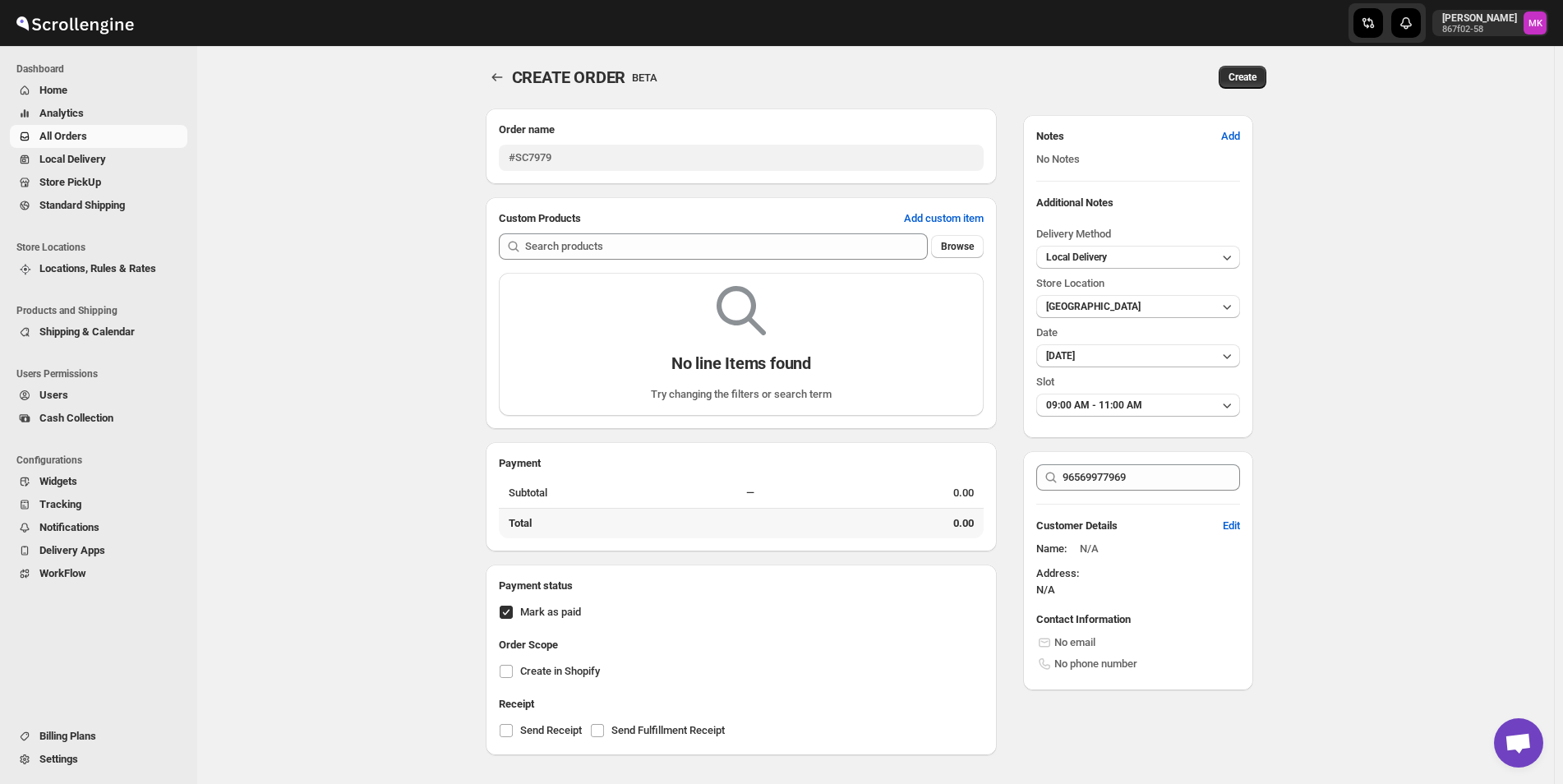
click at [125, 333] on span "Shipping & Calendar" at bounding box center [86, 331] width 95 height 12
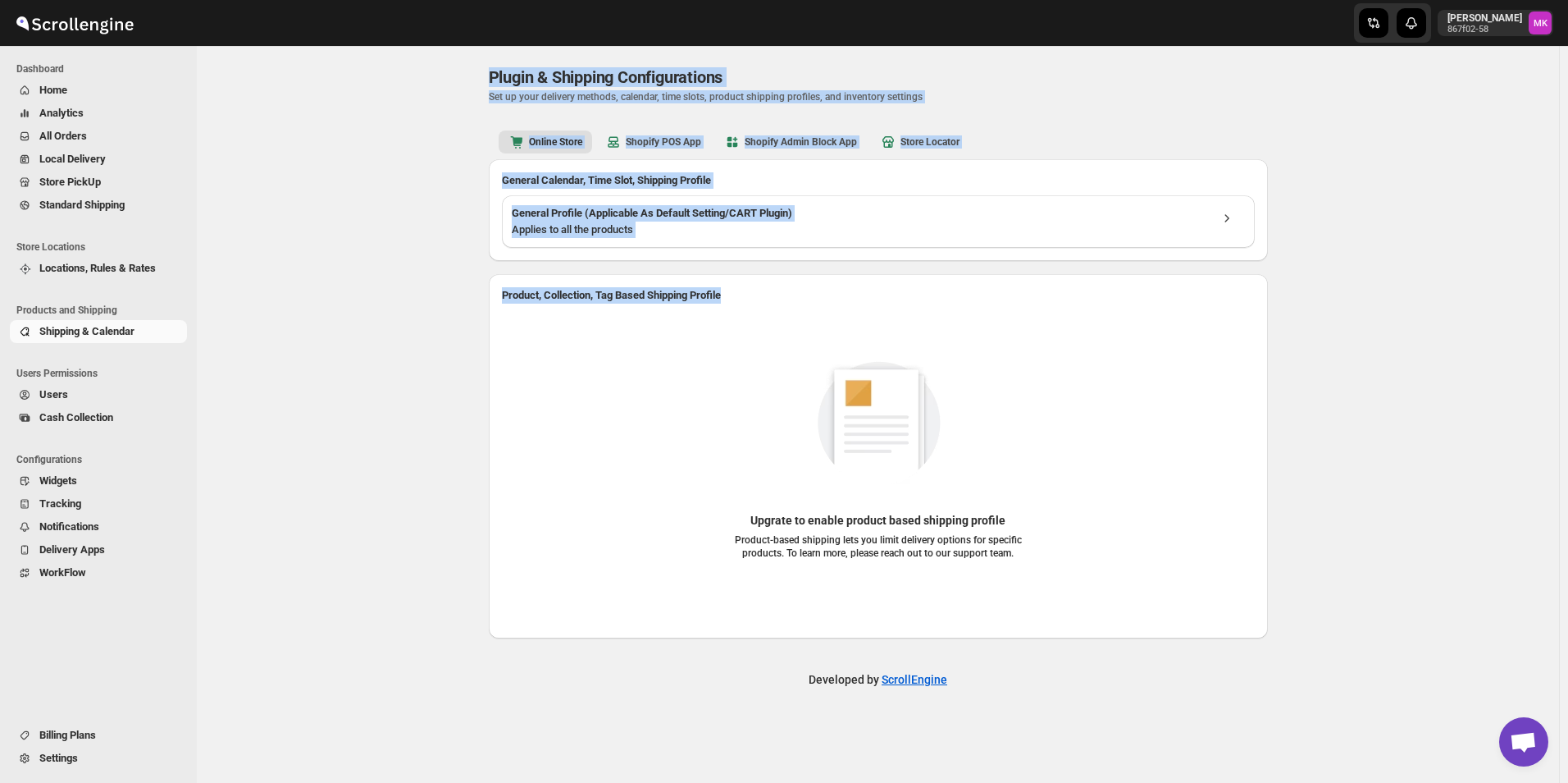
drag, startPoint x: 666, startPoint y: 288, endPoint x: 468, endPoint y: 85, distance: 283.6
click at [469, 85] on div "Plugin & Shipping Configurations. This page is ready Plugin & Shipping Configur…" at bounding box center [878, 342] width 818 height 592
click at [469, 82] on div "Plugin & Shipping Configurations. This page is ready Plugin & Shipping Configur…" at bounding box center [878, 342] width 818 height 592
click at [470, 70] on div "Plugin & Shipping Configurations. This page is ready Plugin & Shipping Configur…" at bounding box center [878, 342] width 818 height 592
click at [497, 53] on div "Plugin & Shipping Configurations. This page is ready Plugin & Shipping Configur…" at bounding box center [877, 84] width 779 height 77
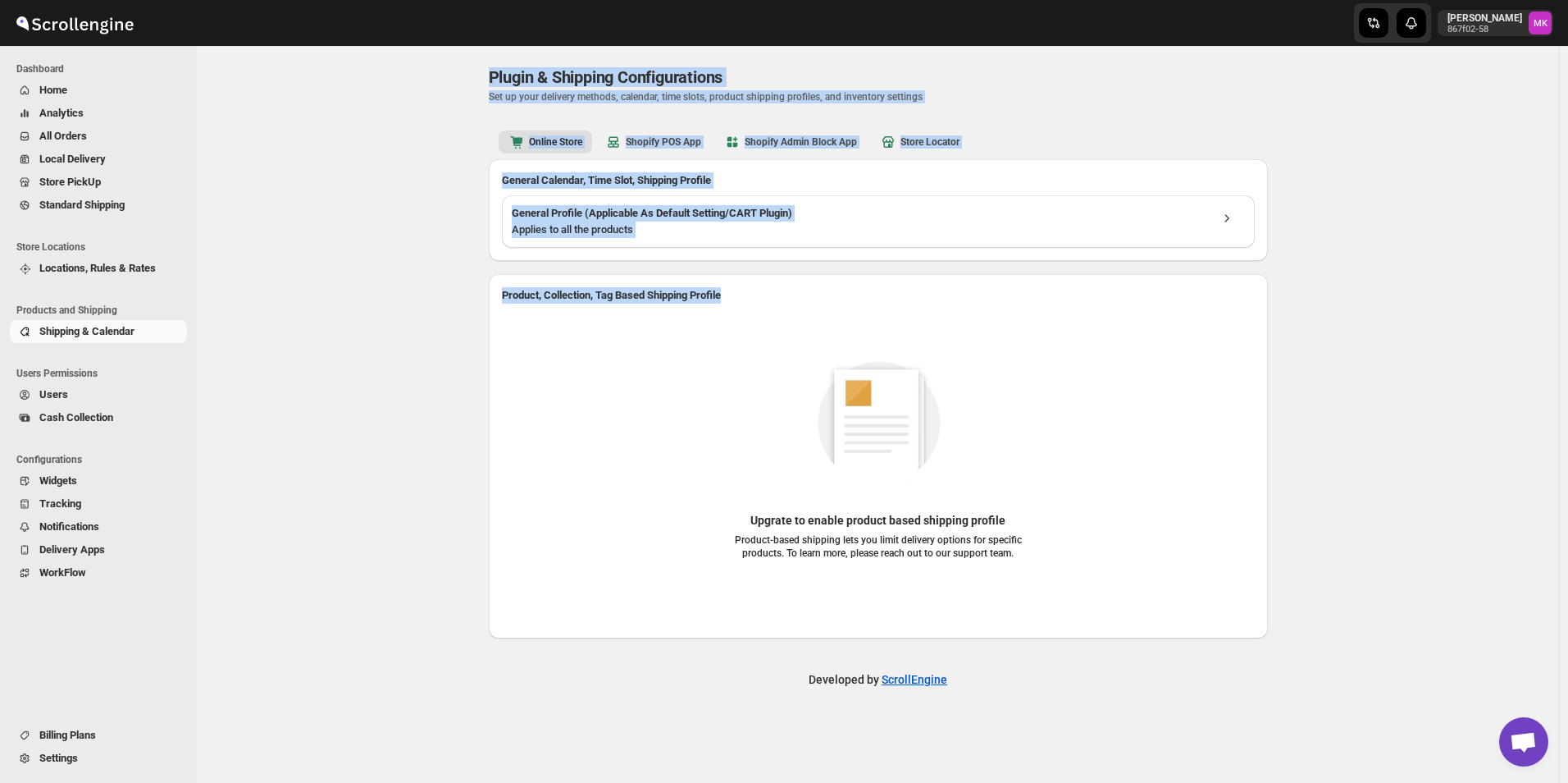
click at [497, 53] on div "Plugin & Shipping Configurations. This page is ready Plugin & Shipping Configur…" at bounding box center [877, 84] width 779 height 77
drag, startPoint x: 489, startPoint y: 66, endPoint x: 745, endPoint y: 303, distance: 348.9
click at [745, 303] on div "Plugin & Shipping Configurations. This page is ready Plugin & Shipping Configur…" at bounding box center [878, 342] width 818 height 592
click at [745, 302] on h3 "Product, Collection, Tag Based Shipping Profile" at bounding box center [878, 295] width 753 height 16
drag, startPoint x: 745, startPoint y: 302, endPoint x: 677, endPoint y: 294, distance: 68.5
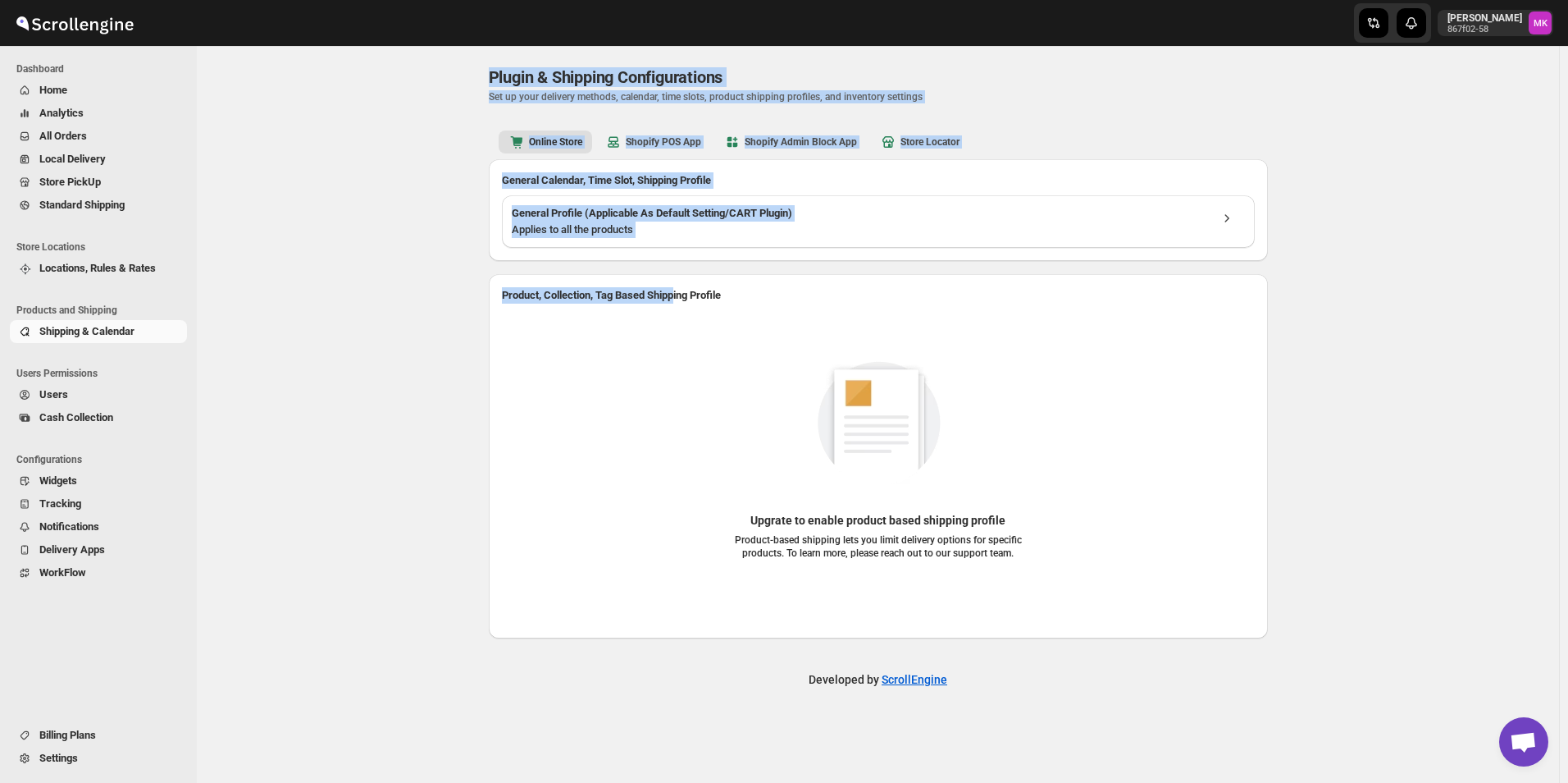
click at [677, 294] on h3 "Product, Collection, Tag Based Shipping Profile" at bounding box center [878, 295] width 753 height 16
click at [674, 293] on h3 "Product, Collection, Tag Based Shipping Profile" at bounding box center [878, 295] width 753 height 16
drag, startPoint x: 716, startPoint y: 297, endPoint x: 412, endPoint y: 108, distance: 358.0
click at [411, 111] on div "Plugin & Shipping Configurations. This page is ready Plugin & Shipping Configur…" at bounding box center [877, 414] width 1362 height 737
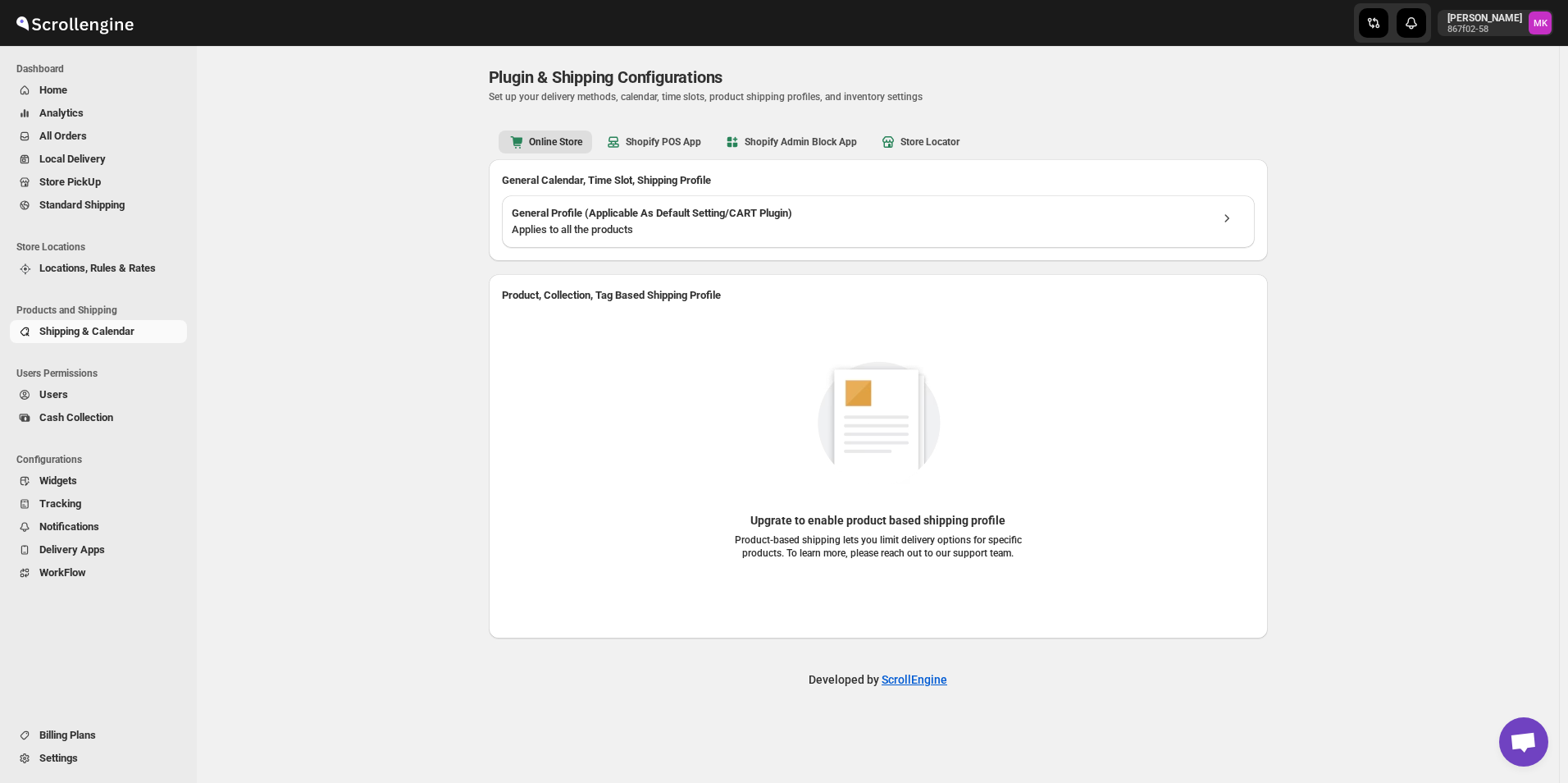
click at [435, 73] on div "Plugin & Shipping Configurations. This page is ready Plugin & Shipping Configur…" at bounding box center [877, 414] width 1362 height 737
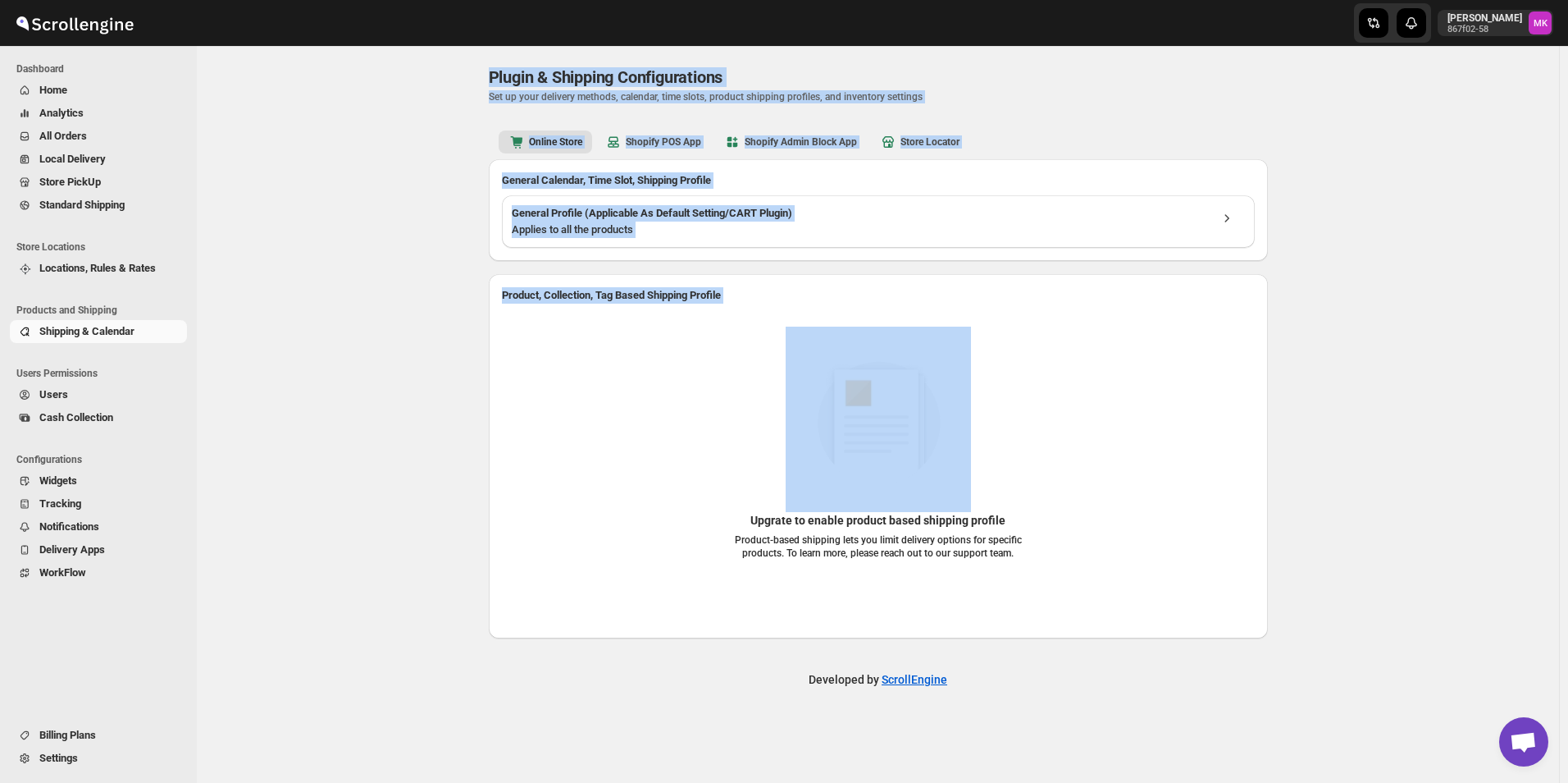
drag, startPoint x: 456, startPoint y: 66, endPoint x: 737, endPoint y: 311, distance: 372.8
click at [737, 311] on div "Plugin & Shipping Configurations. This page is ready Plugin & Shipping Configur…" at bounding box center [877, 414] width 1362 height 737
click at [737, 311] on div "Upgrate to enable product based shipping profile Product-based shipping lets yo…" at bounding box center [878, 468] width 753 height 315
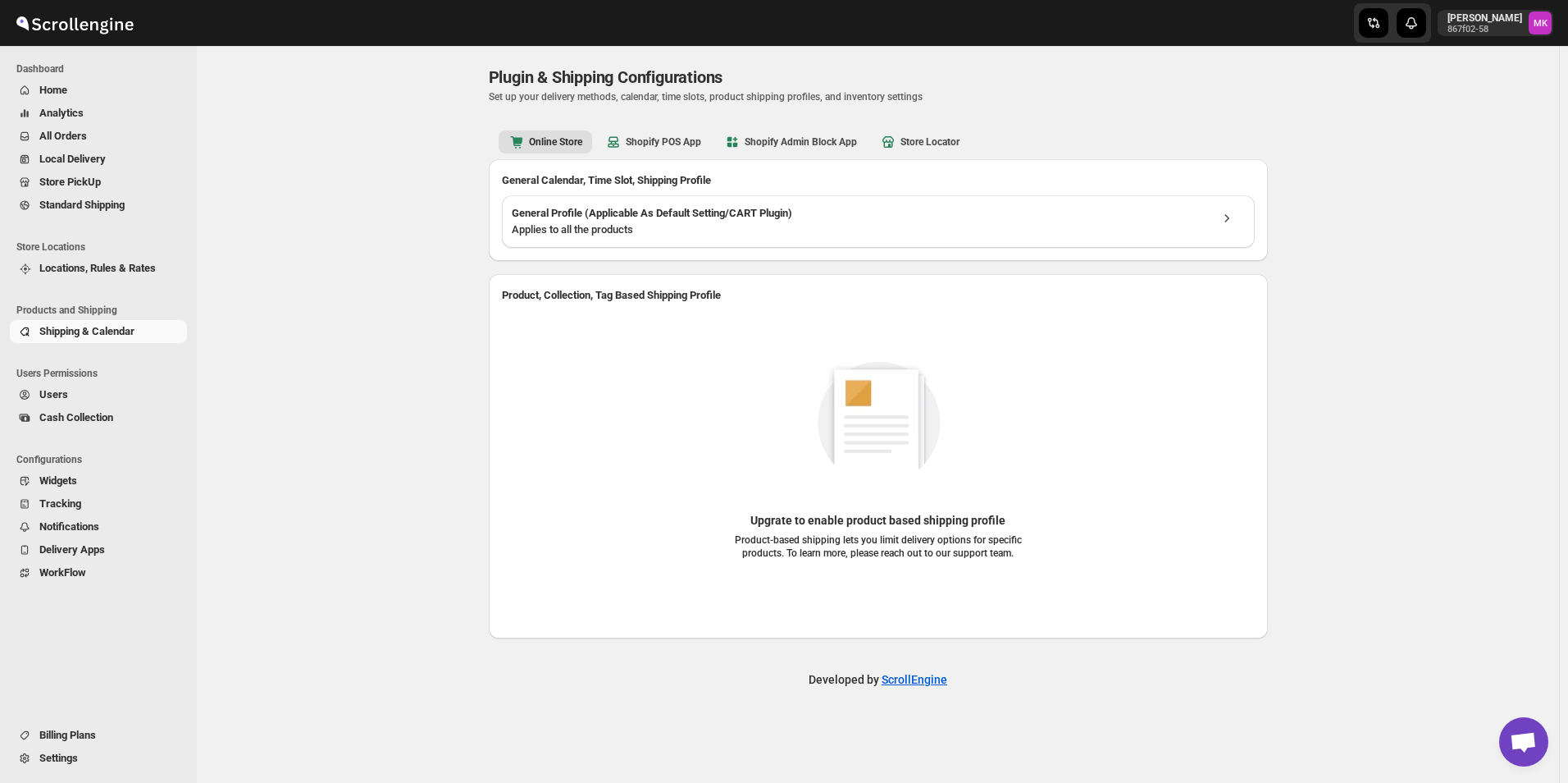
click at [81, 498] on span "Tracking" at bounding box center [111, 503] width 145 height 16
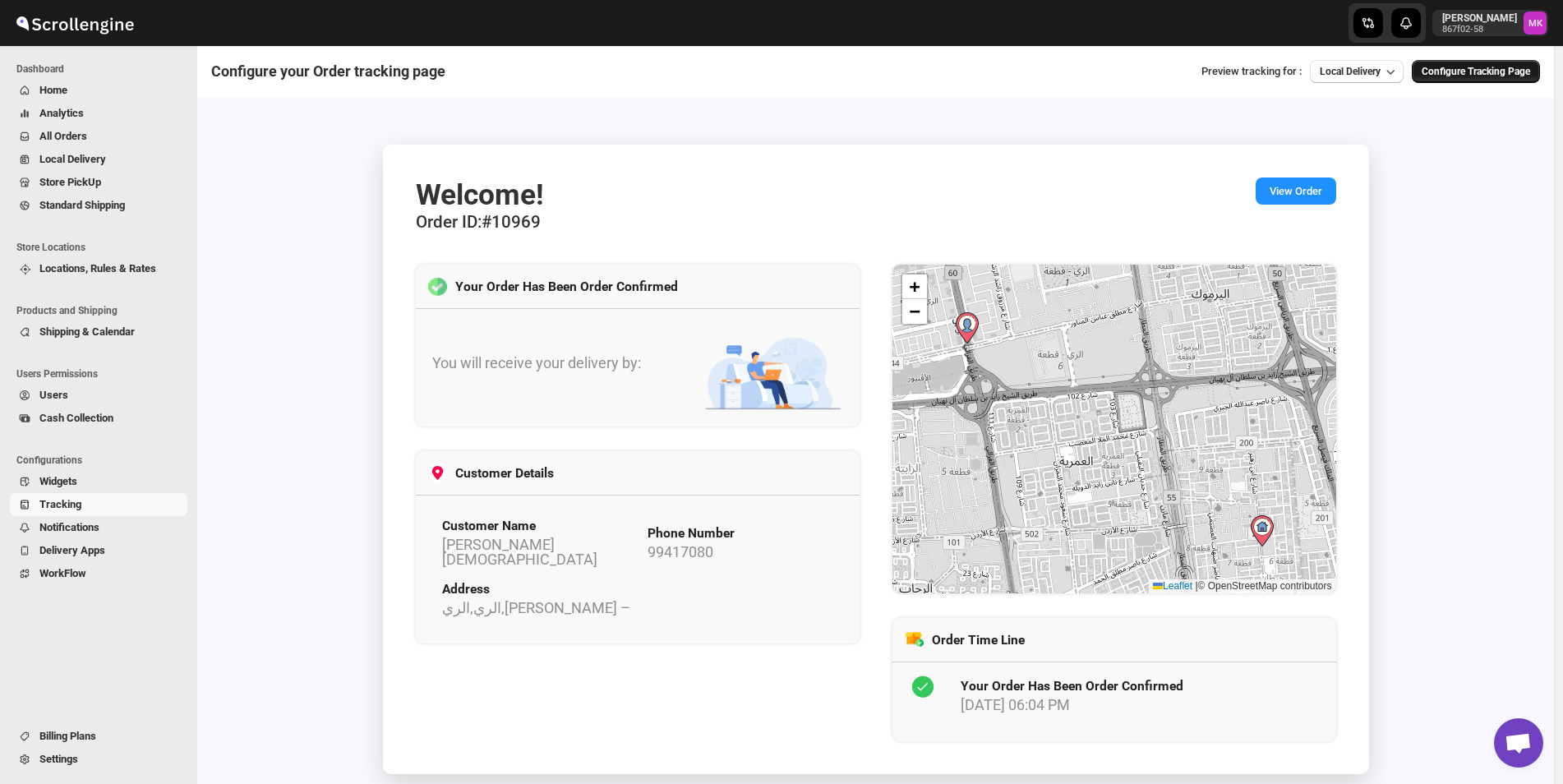
click at [1449, 68] on span "Configure Tracking Page" at bounding box center [1476, 72] width 108 height 13
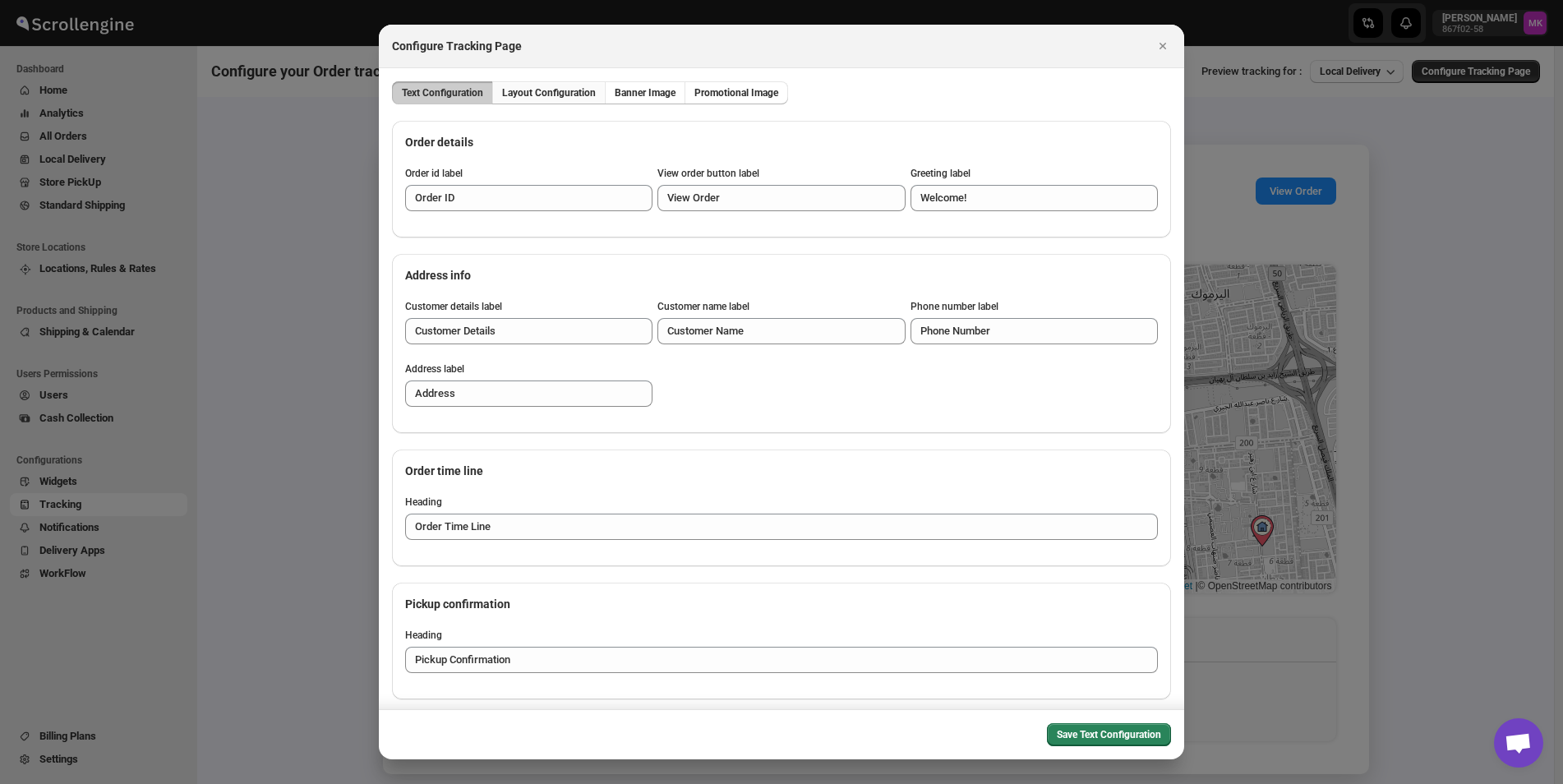
click at [575, 98] on span "Layout Configuration" at bounding box center [549, 93] width 94 height 13
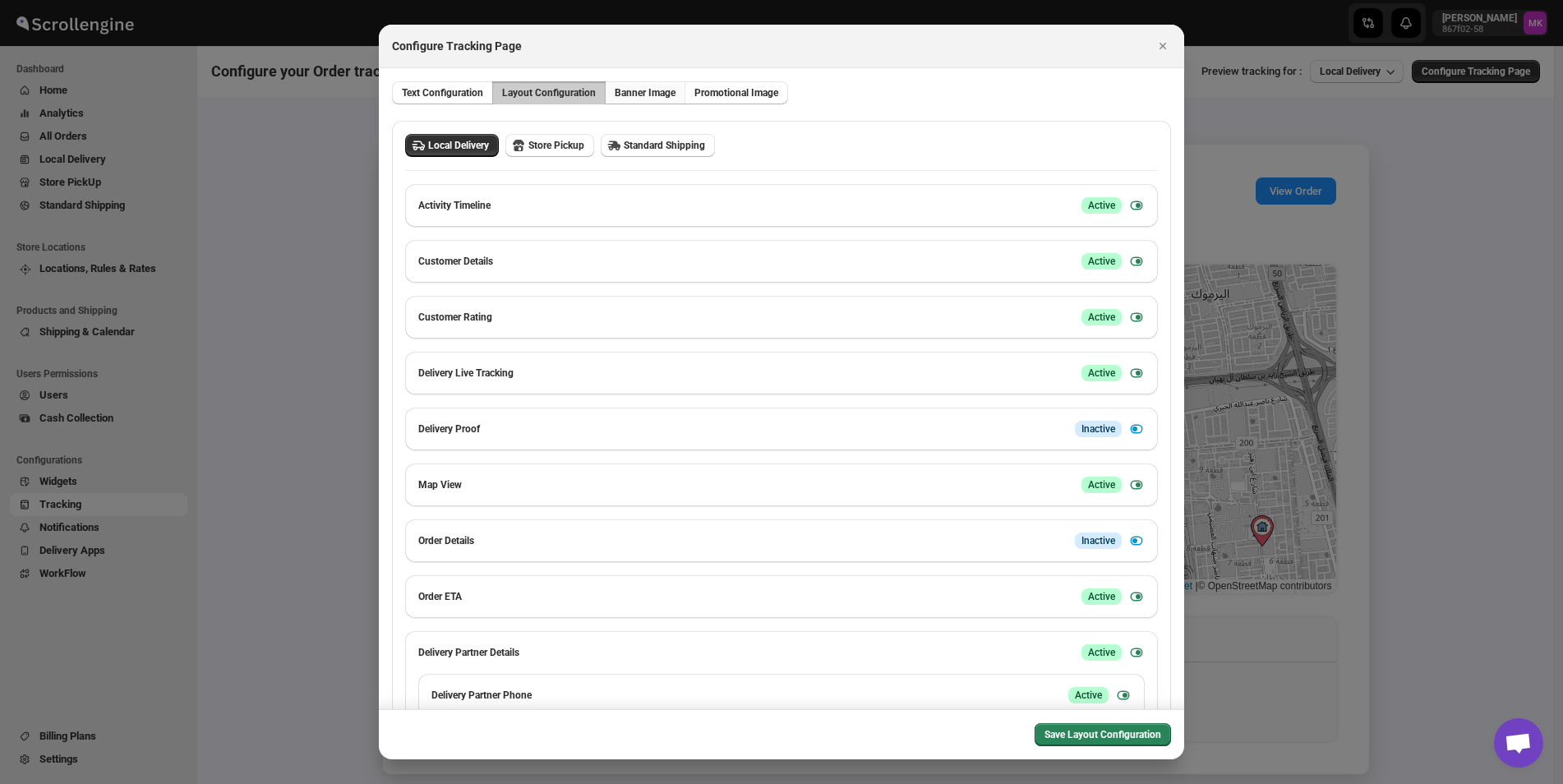
click at [652, 98] on span "Banner Image" at bounding box center [644, 93] width 60 height 13
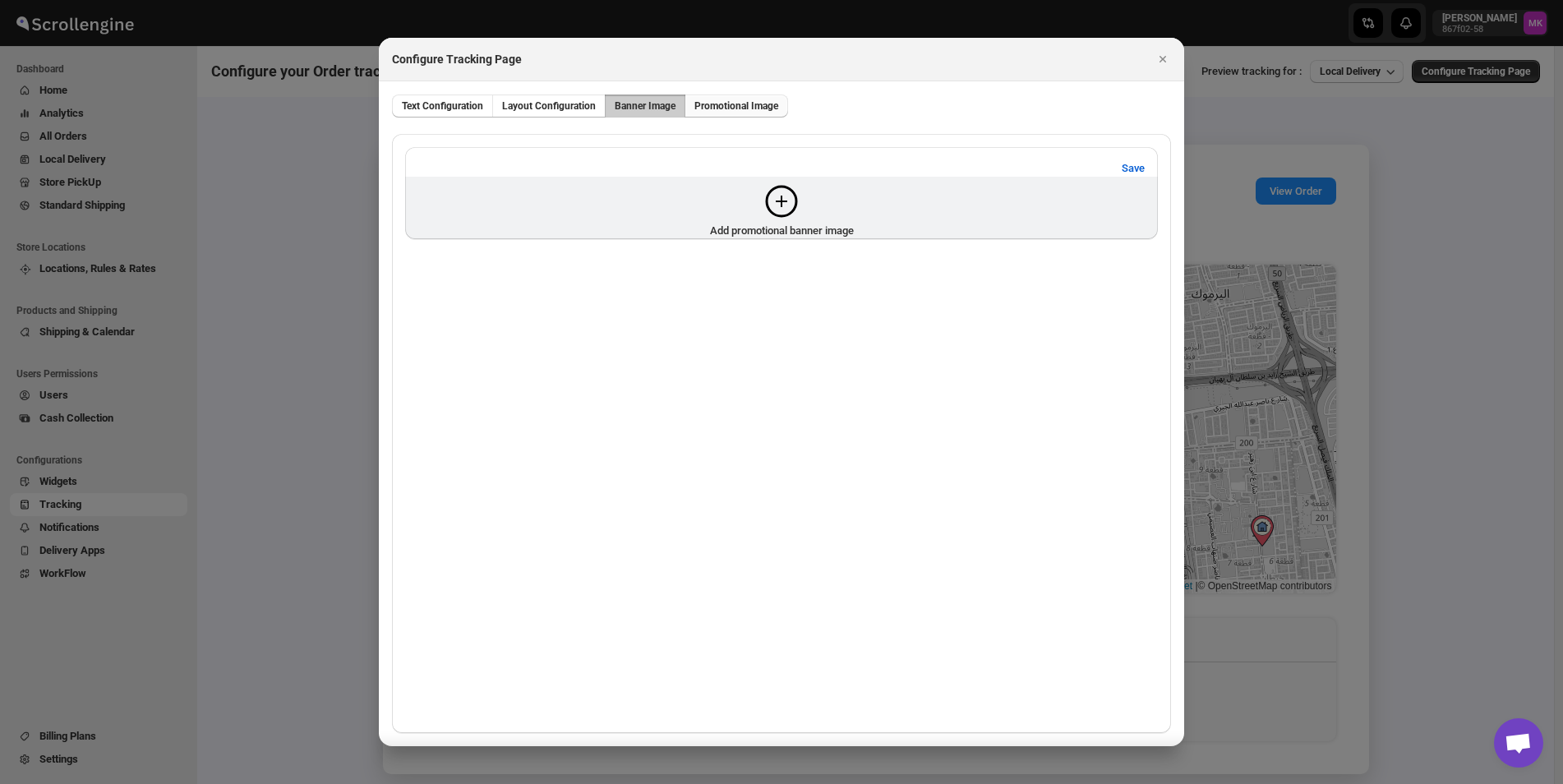
drag, startPoint x: 734, startPoint y: 104, endPoint x: 726, endPoint y: 115, distance: 13.6
click at [735, 105] on span "Promotional Image" at bounding box center [735, 107] width 84 height 13
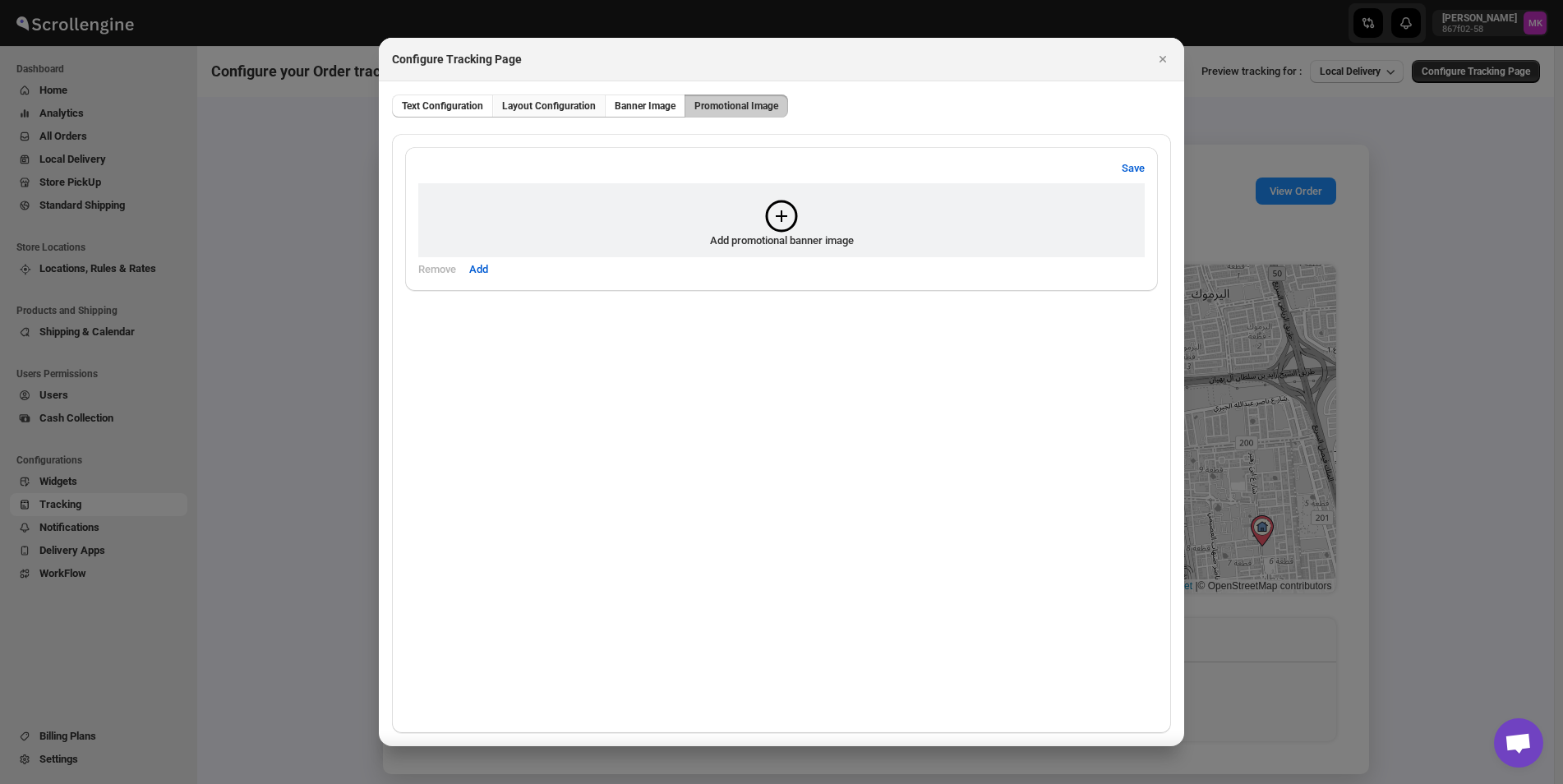
click at [522, 105] on span "Layout Configuration" at bounding box center [549, 107] width 94 height 13
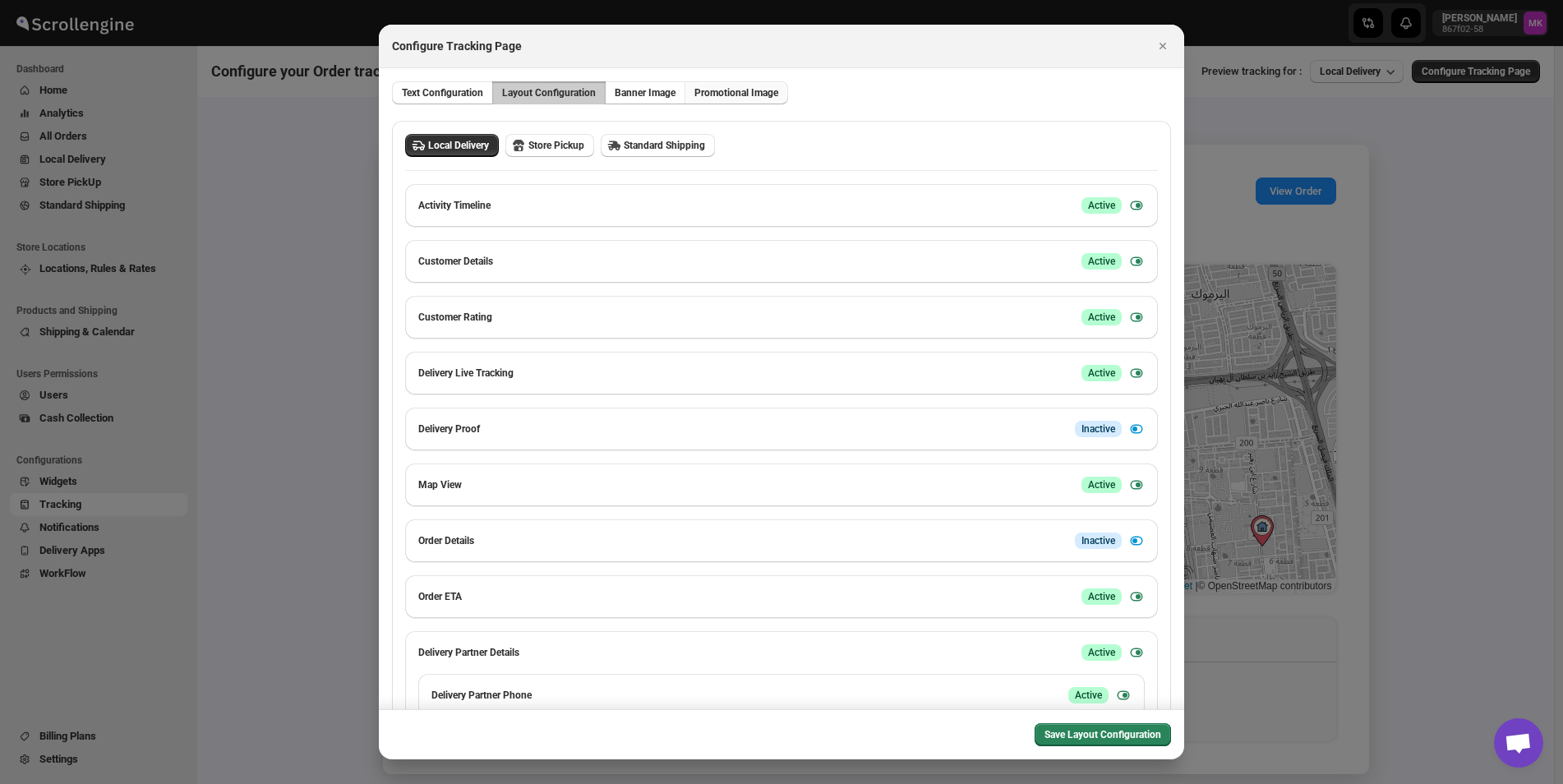
click at [723, 90] on span "Promotional Image" at bounding box center [735, 93] width 84 height 13
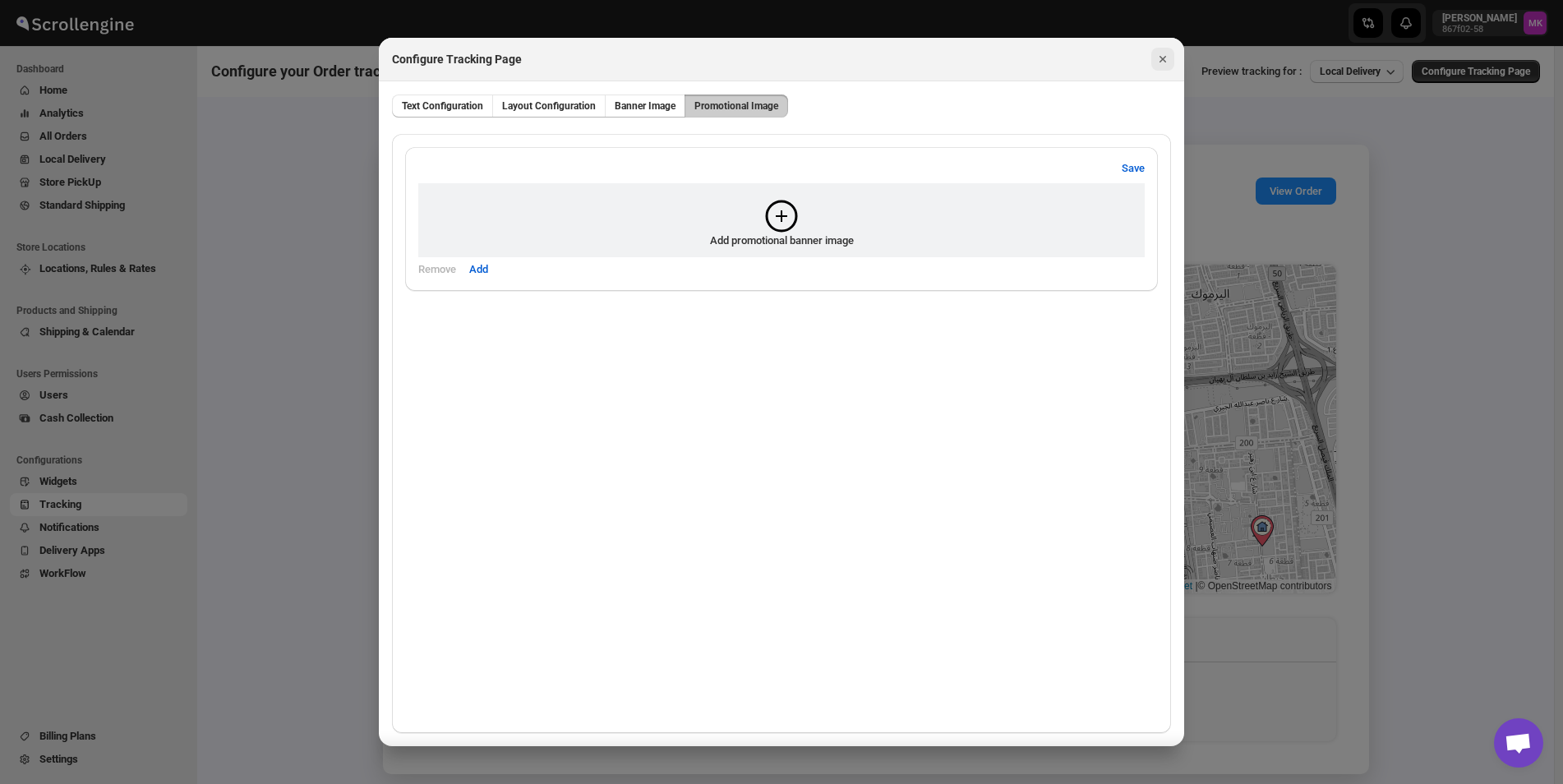
click at [1166, 65] on icon "Close" at bounding box center [1163, 59] width 16 height 16
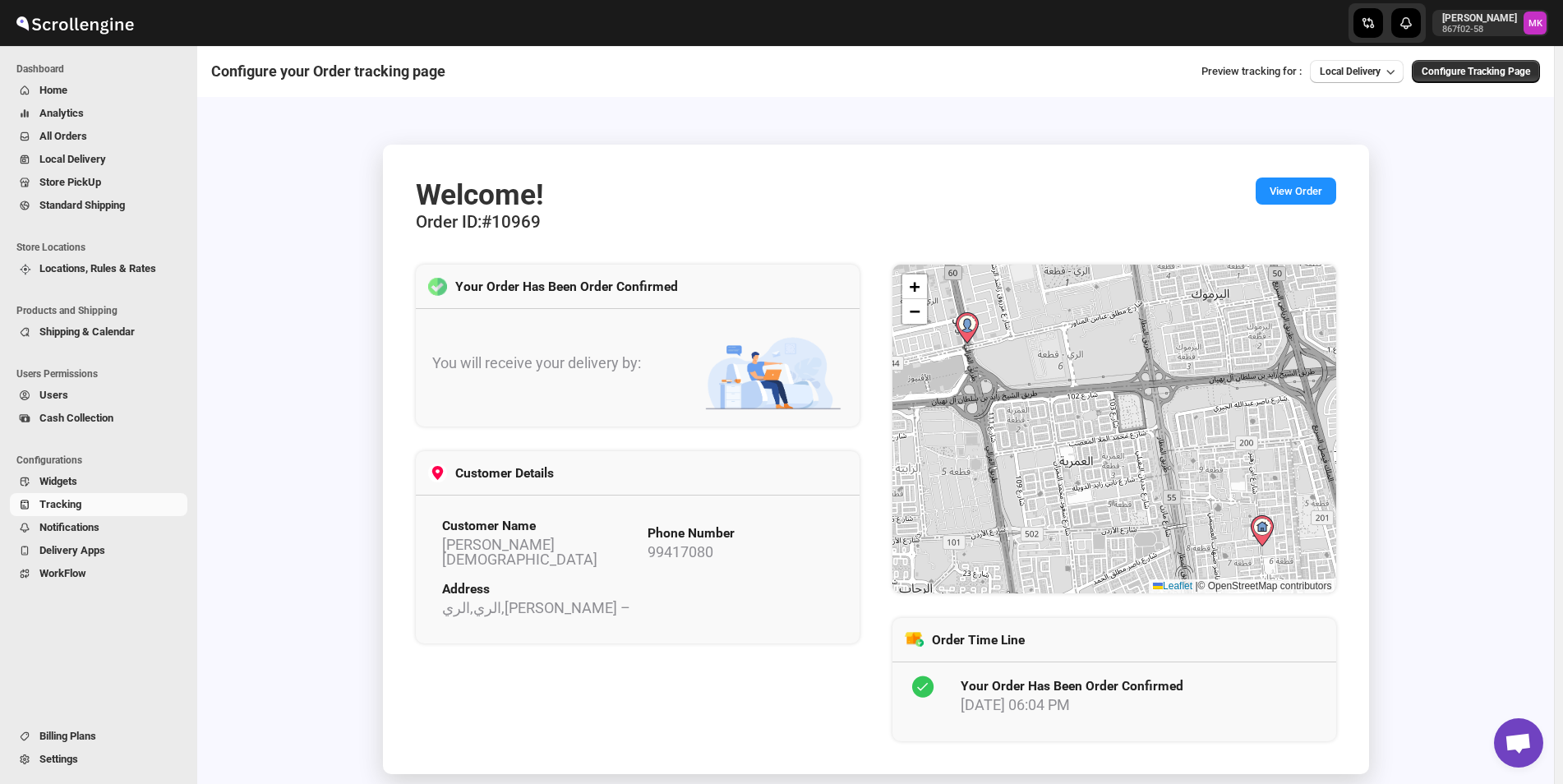
click at [106, 481] on span "Widgets" at bounding box center [111, 481] width 145 height 16
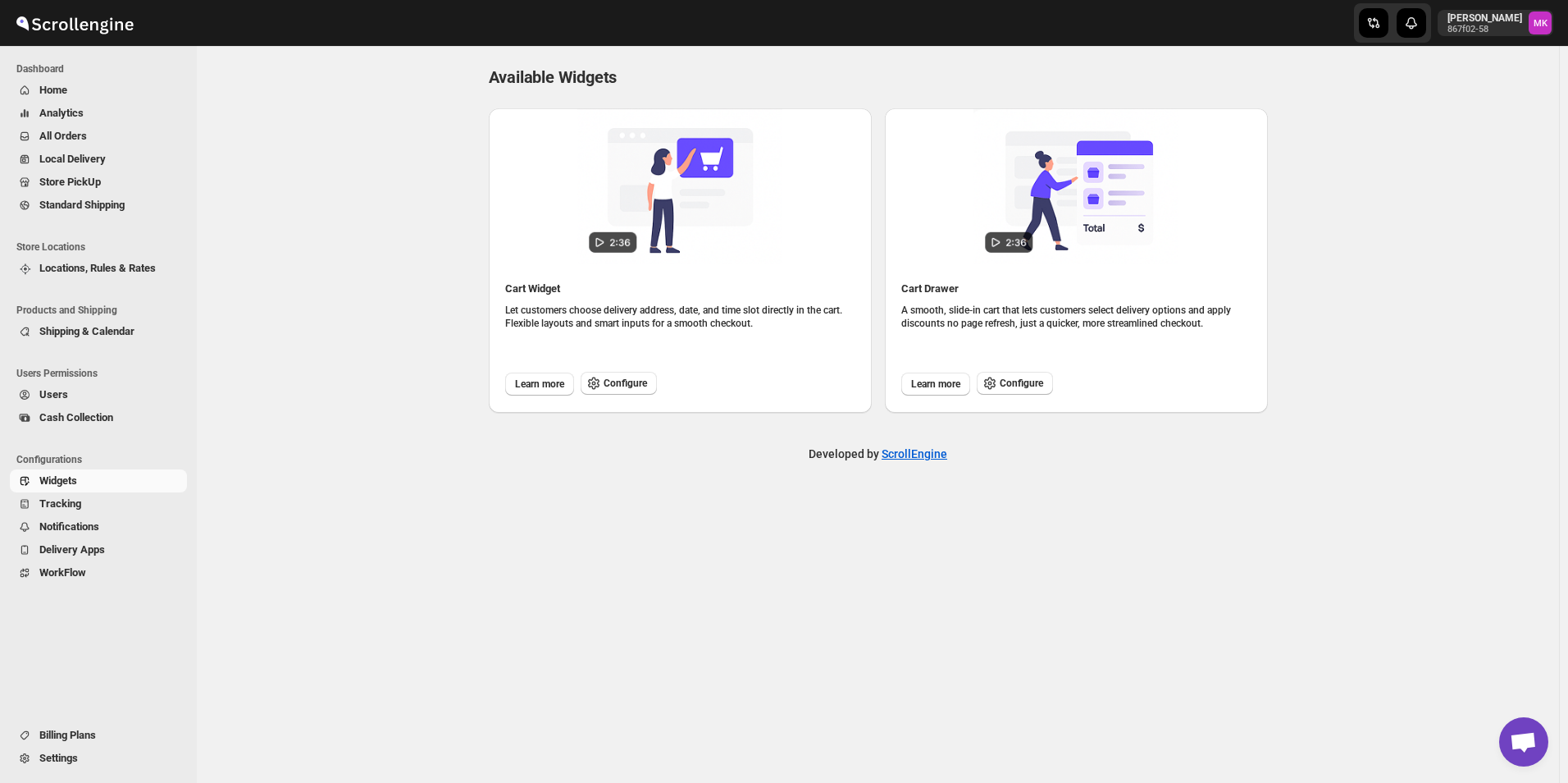
click at [117, 330] on span "Shipping & Calendar" at bounding box center [86, 331] width 95 height 12
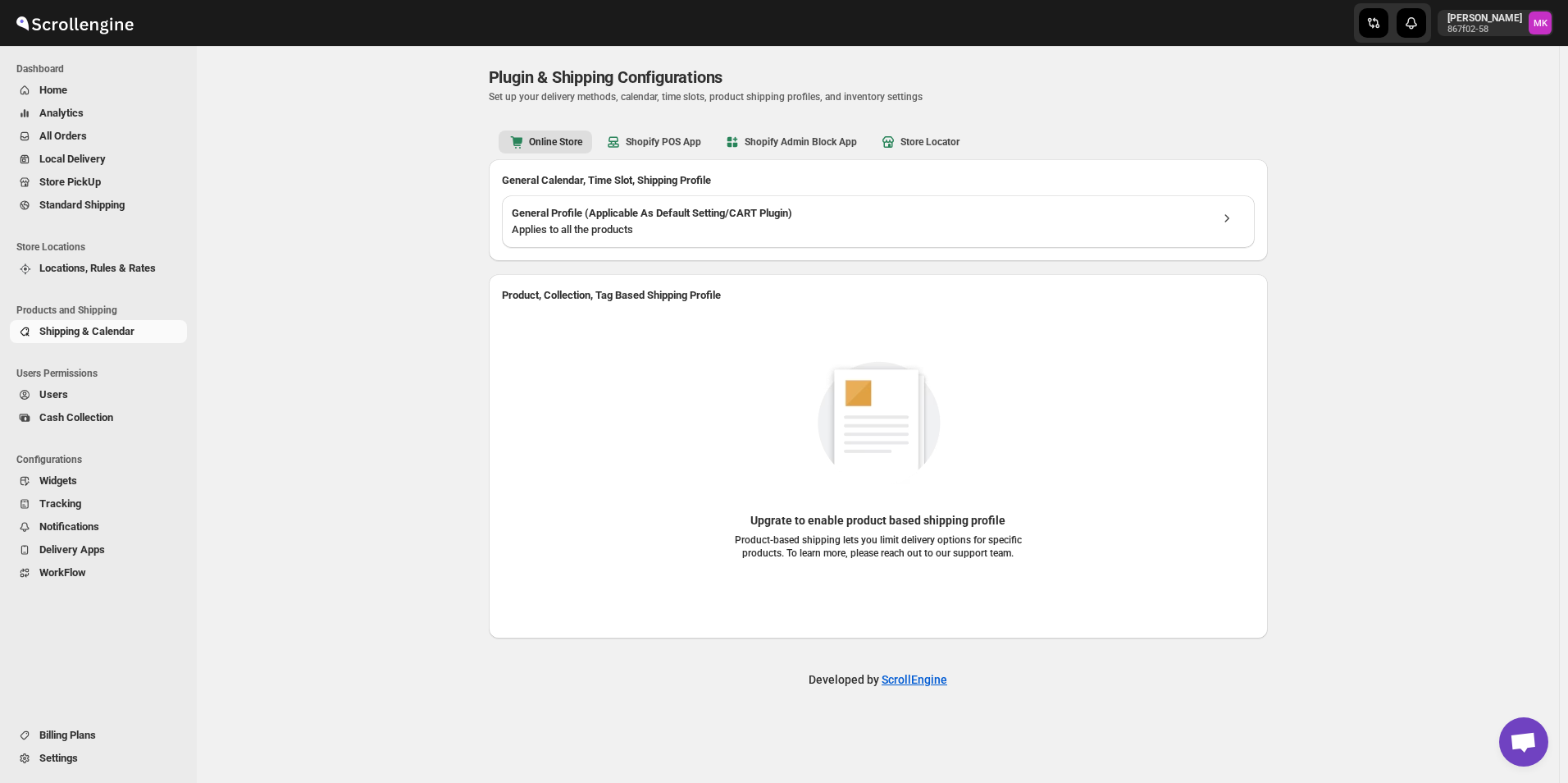
click at [103, 270] on span "Locations, Rules & Rates" at bounding box center [98, 267] width 117 height 12
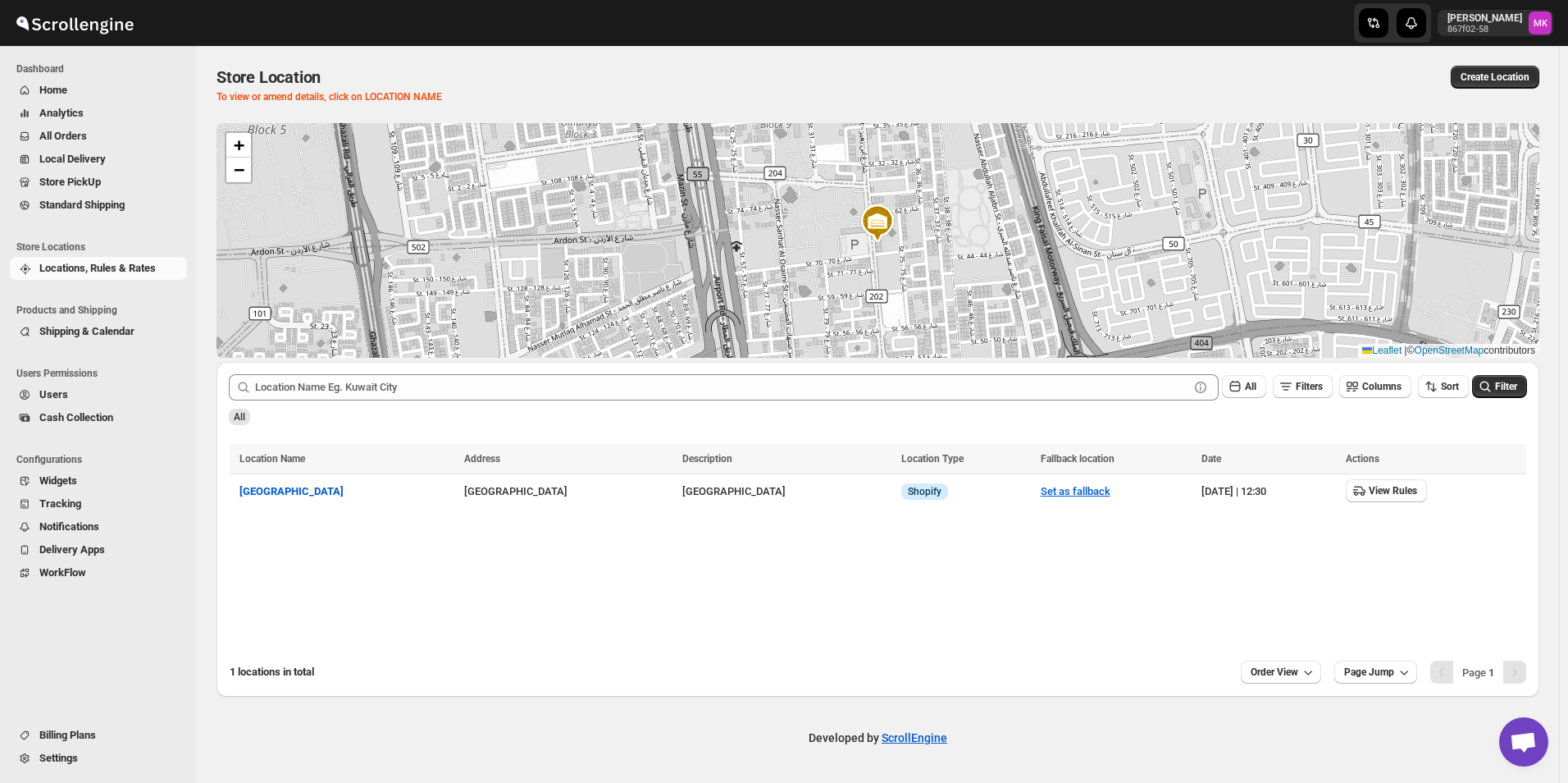
click at [96, 350] on ul "Products and Shipping Shipping & Calendar" at bounding box center [94, 325] width 189 height 63
click at [112, 344] on ul "Products and Shipping Shipping & Calendar" at bounding box center [94, 325] width 189 height 63
click at [123, 328] on span "Shipping & Calendar" at bounding box center [86, 331] width 95 height 12
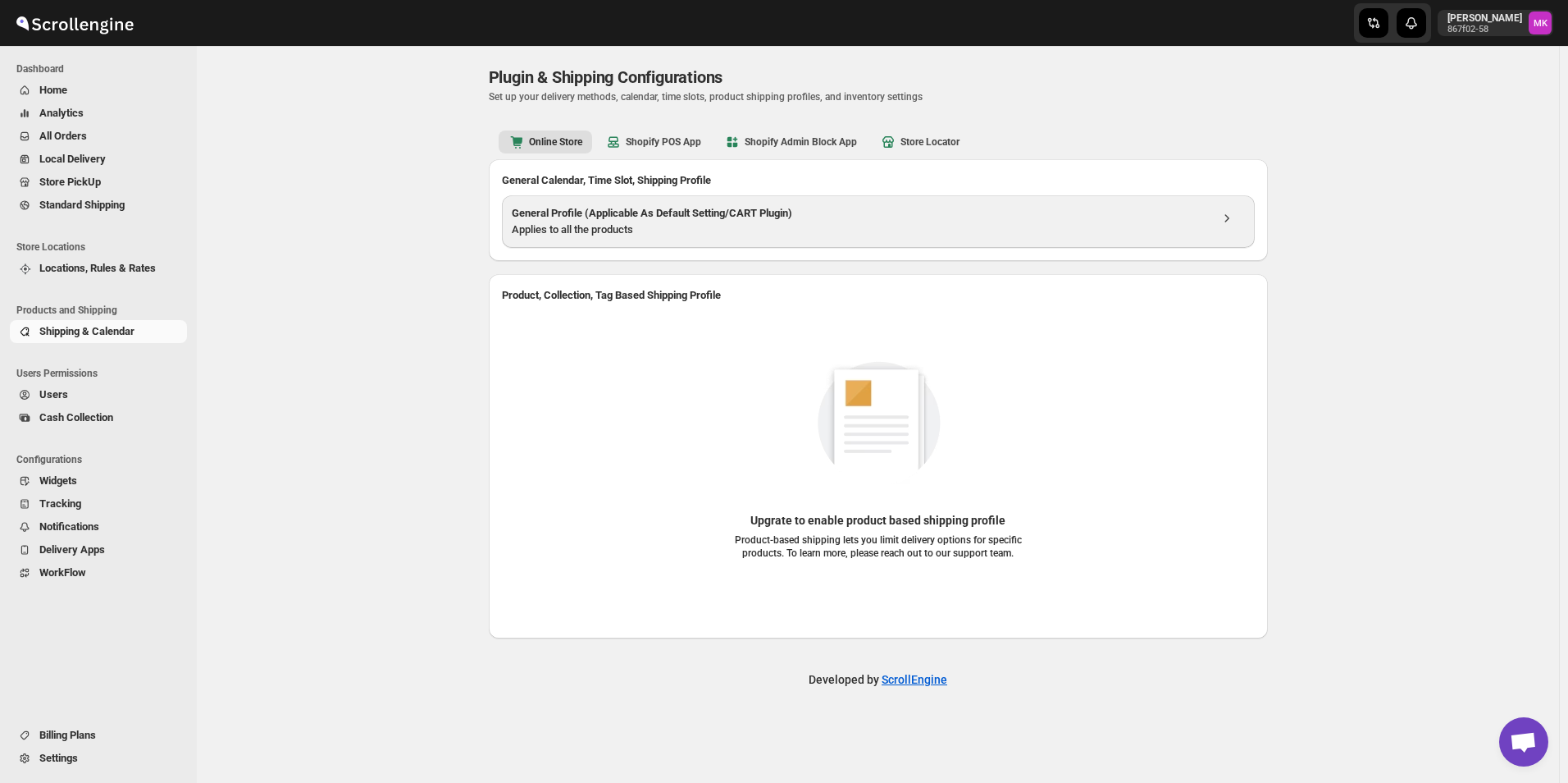
click at [799, 232] on div "Applies to all the products" at bounding box center [860, 229] width 697 height 16
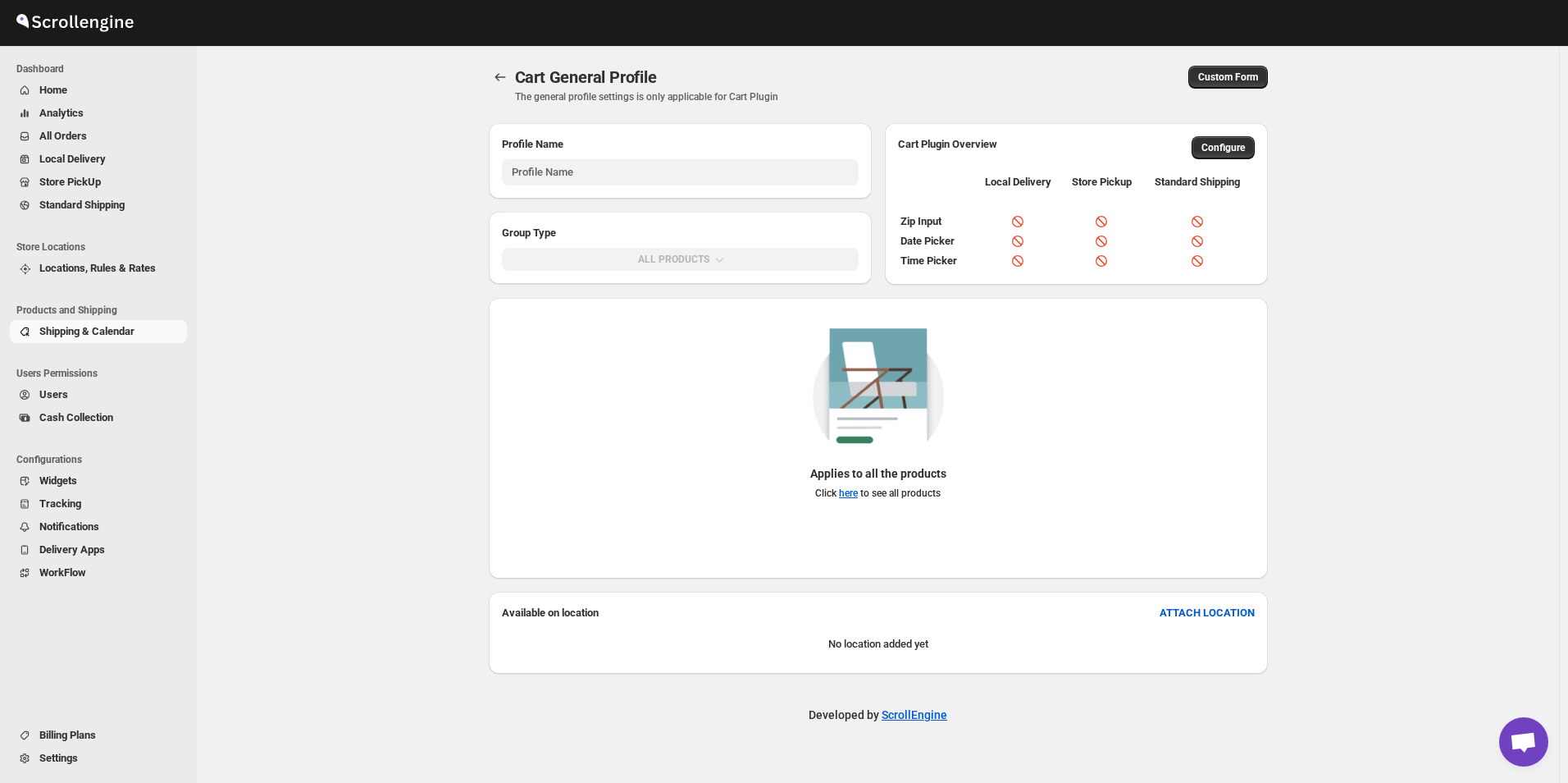
type input "General Profile (Applicable As Default Setting/CART Plugin)"
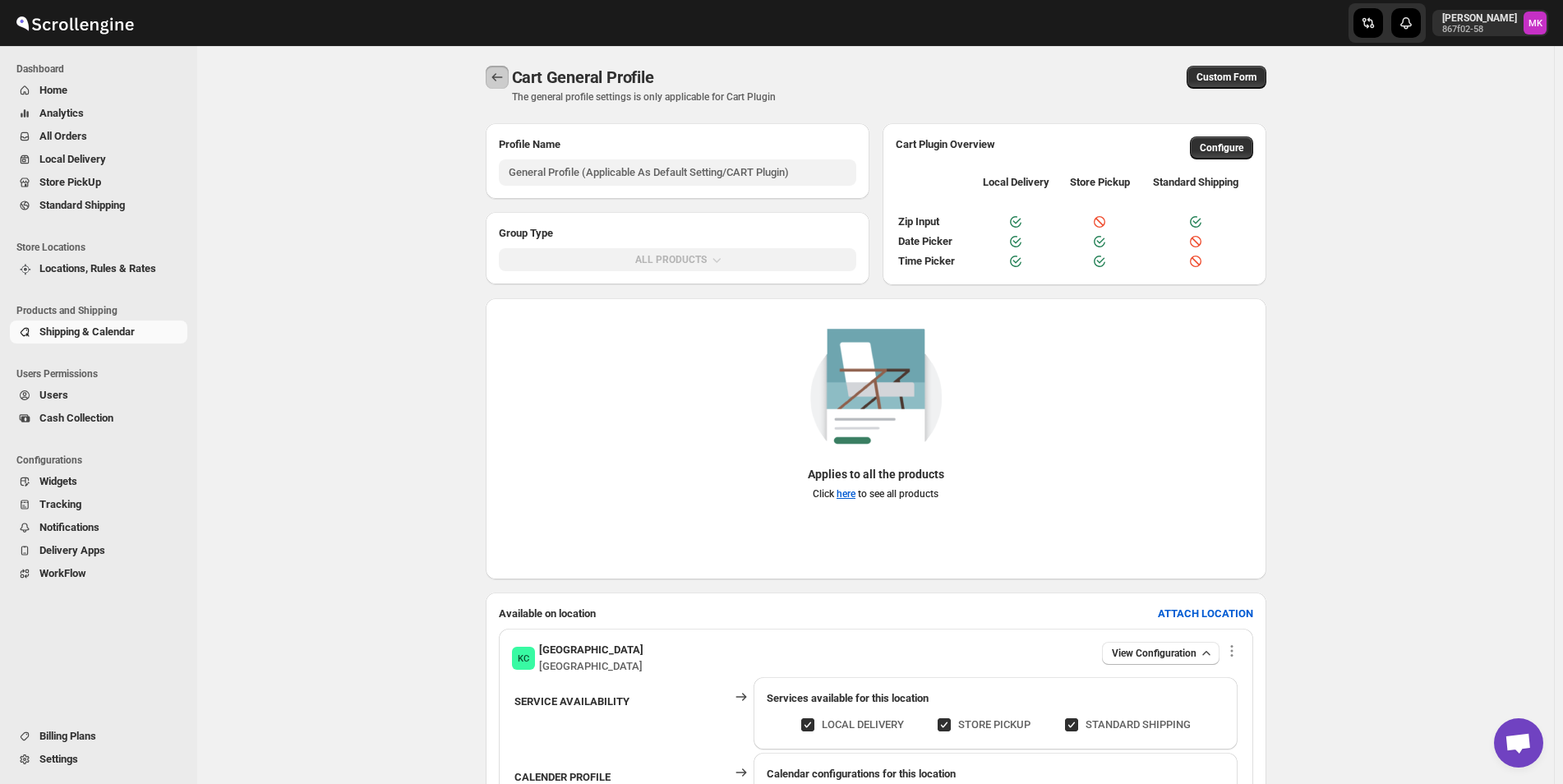
click at [498, 82] on icon "Back" at bounding box center [496, 77] width 16 height 16
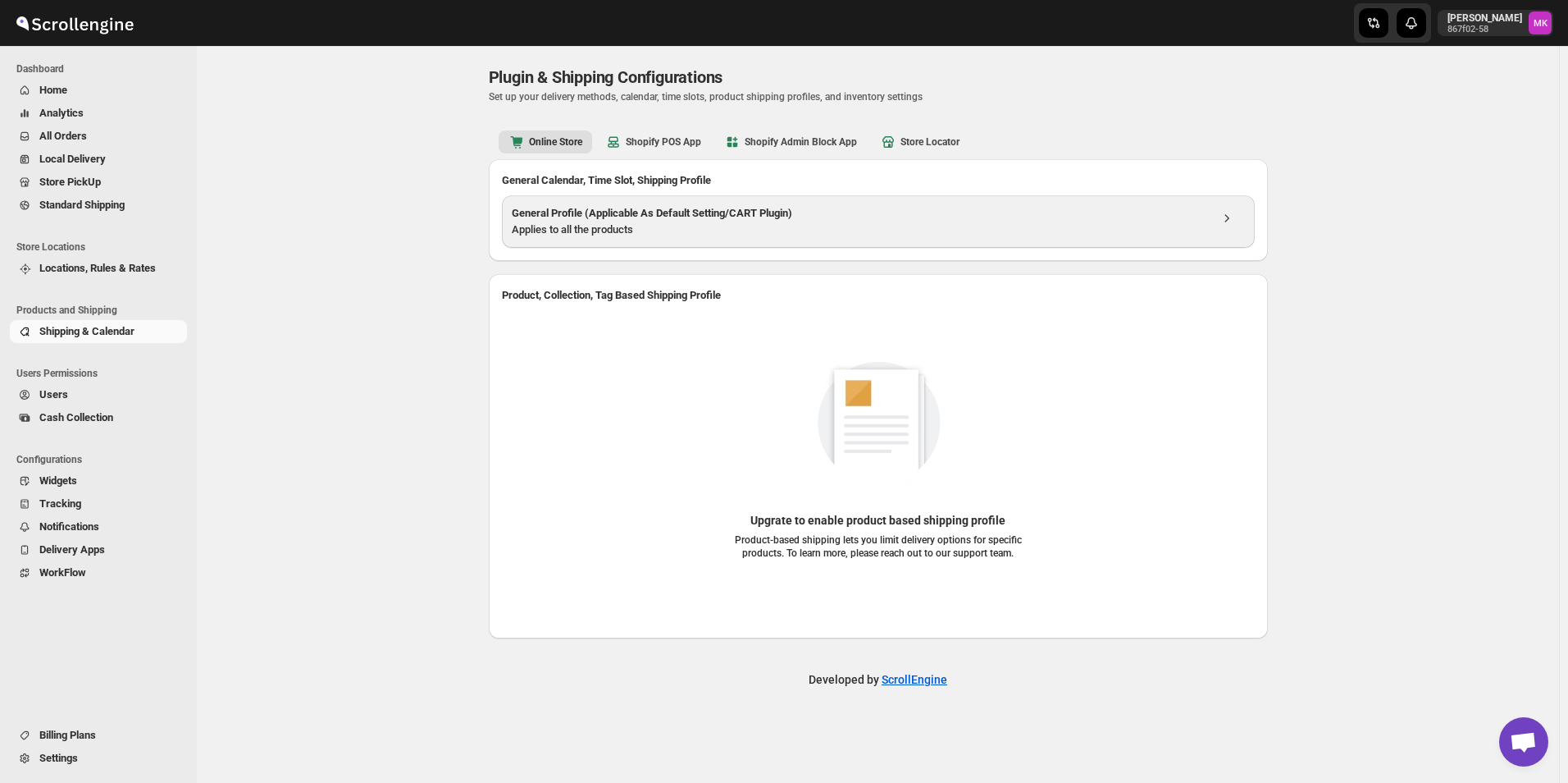
click at [856, 234] on div "Applies to all the products" at bounding box center [860, 229] width 697 height 16
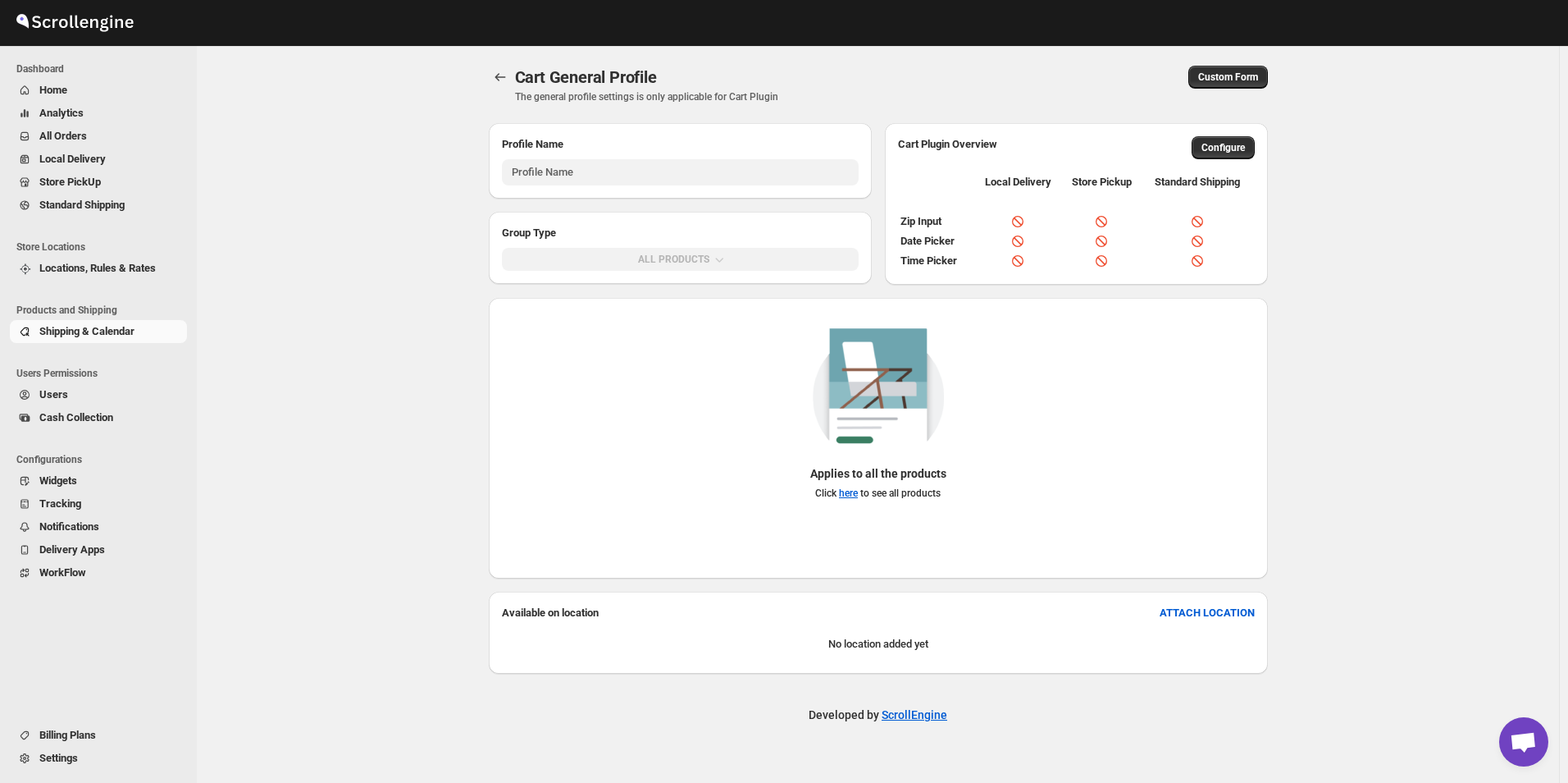
type input "General Profile (Applicable As Default Setting/CART Plugin)"
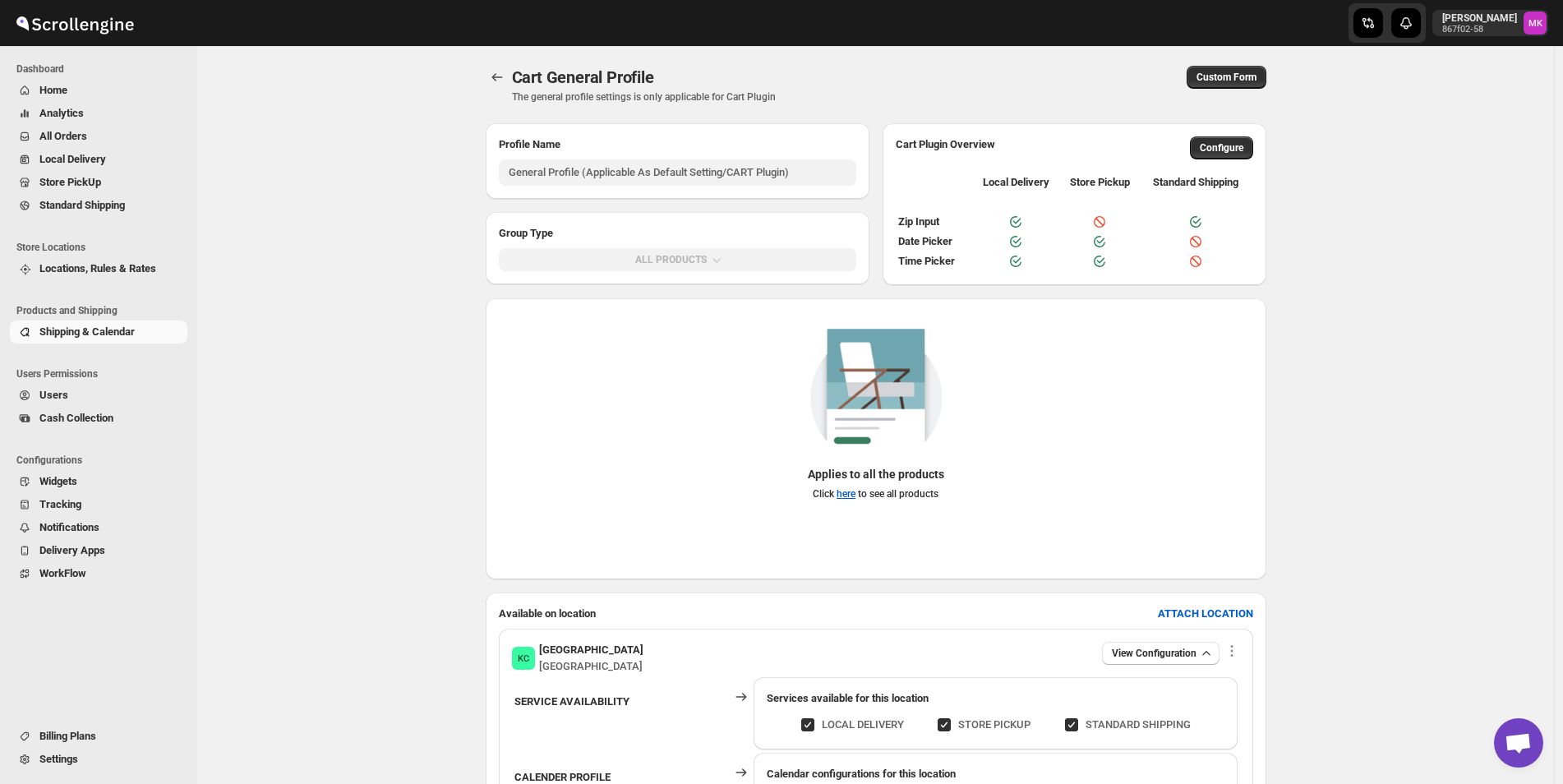
click at [125, 325] on span "Shipping & Calendar" at bounding box center [86, 331] width 95 height 12
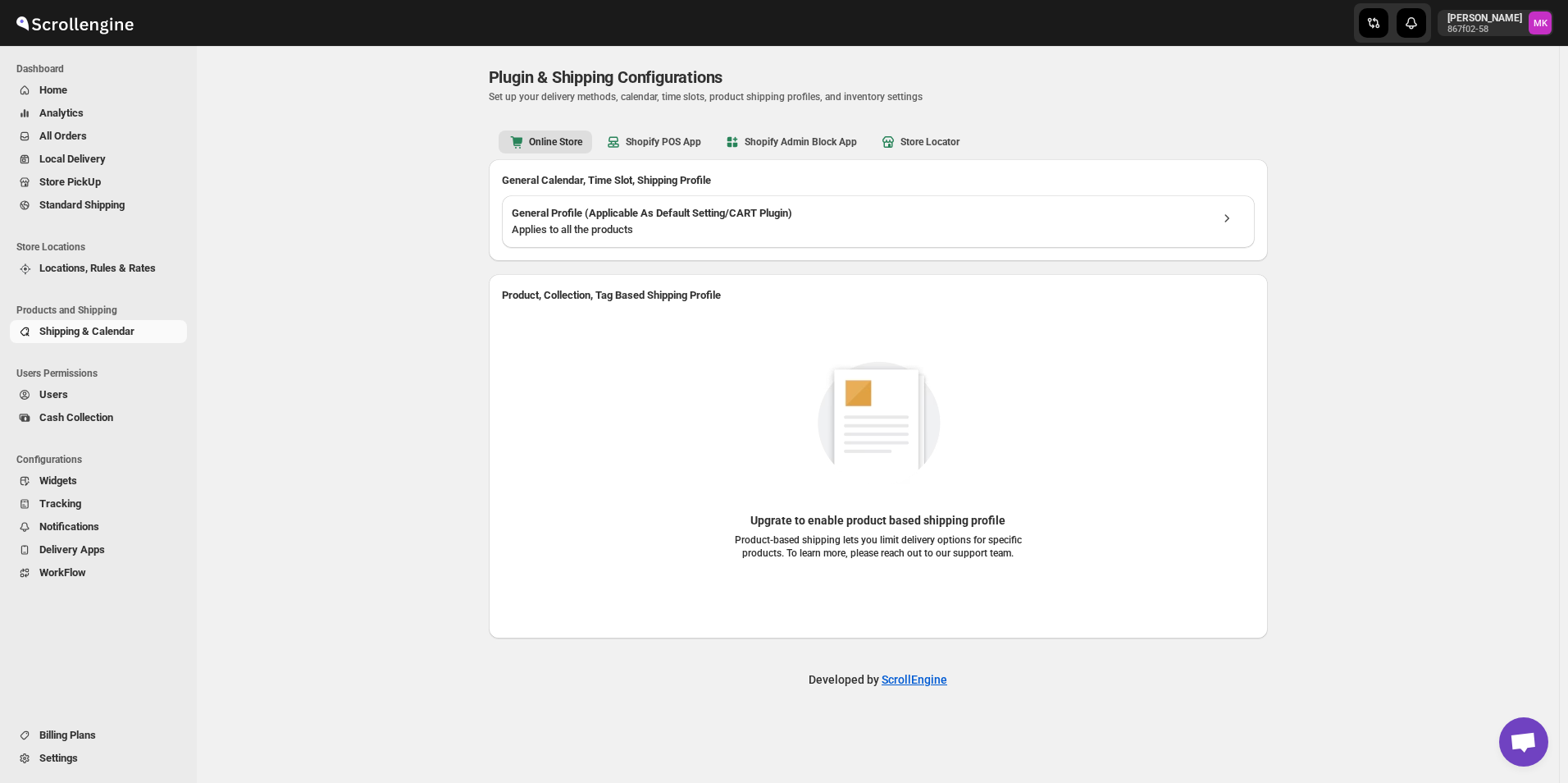
click at [74, 207] on span "Standard Shipping" at bounding box center [81, 204] width 85 height 12
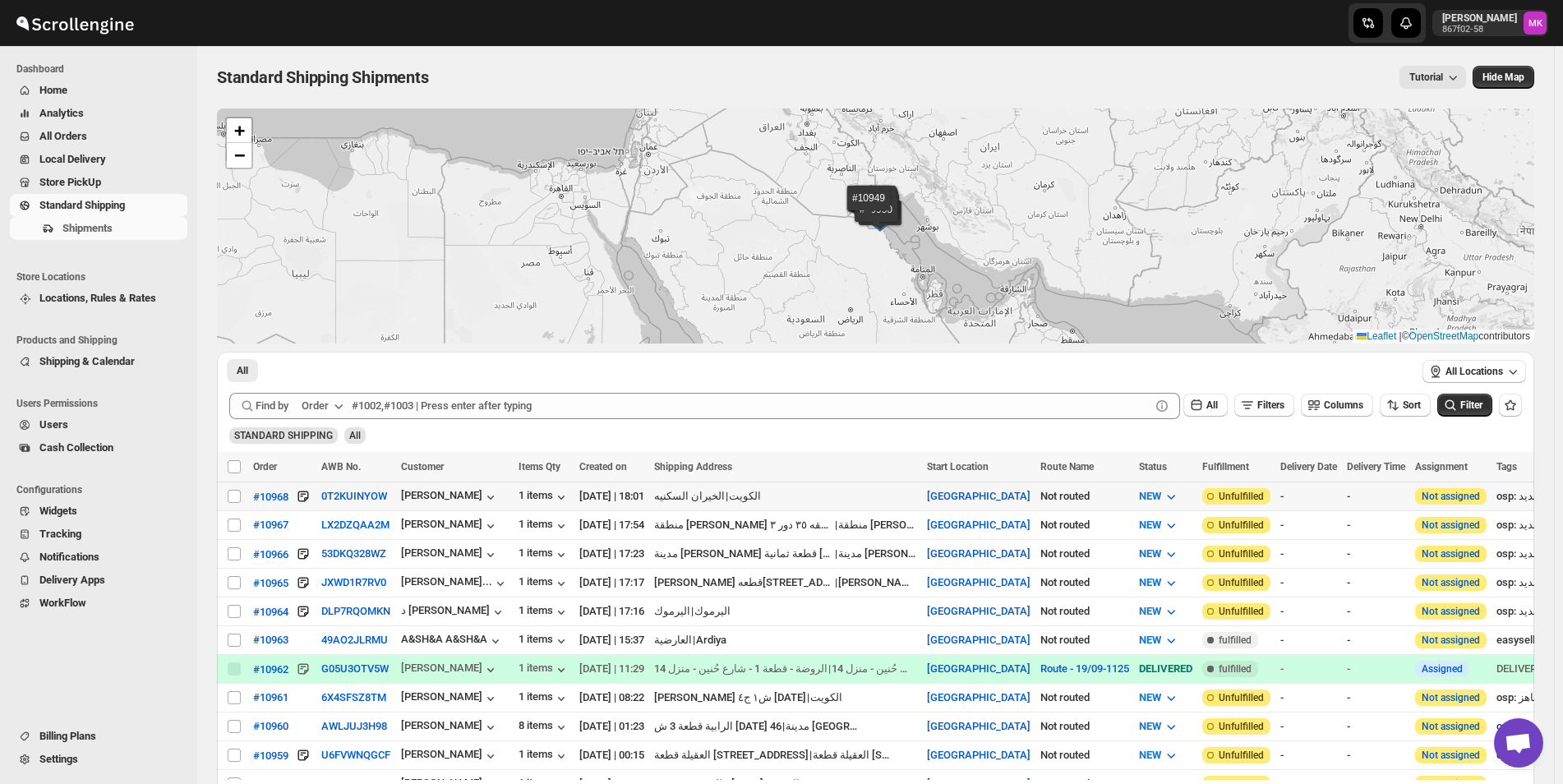
click at [289, 495] on div "#10968" at bounding box center [282, 495] width 59 height 16
click at [270, 495] on div "#10968" at bounding box center [271, 496] width 36 height 12
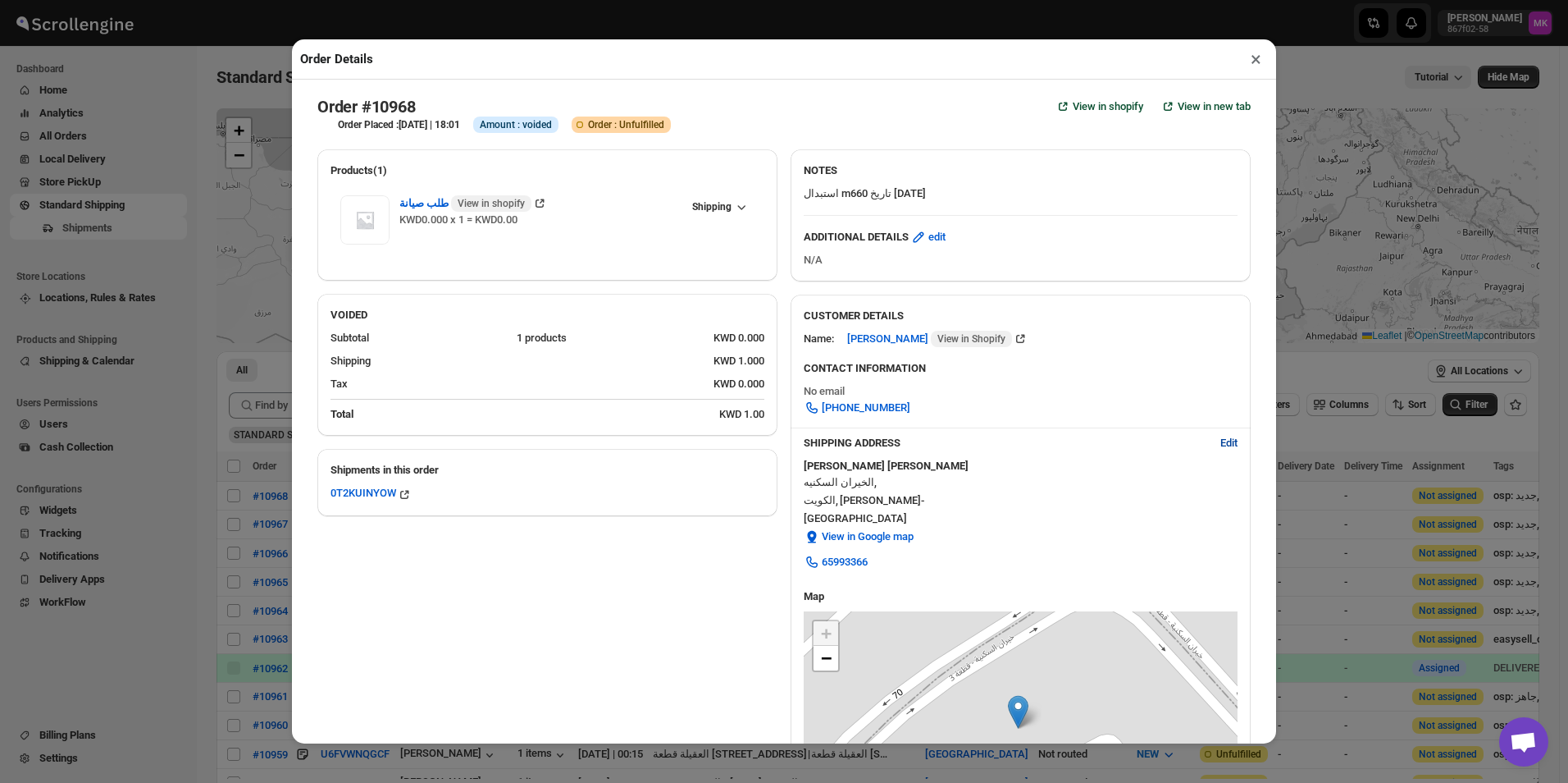
click at [1225, 437] on button "Edit" at bounding box center [1228, 443] width 37 height 26
select select "KW"
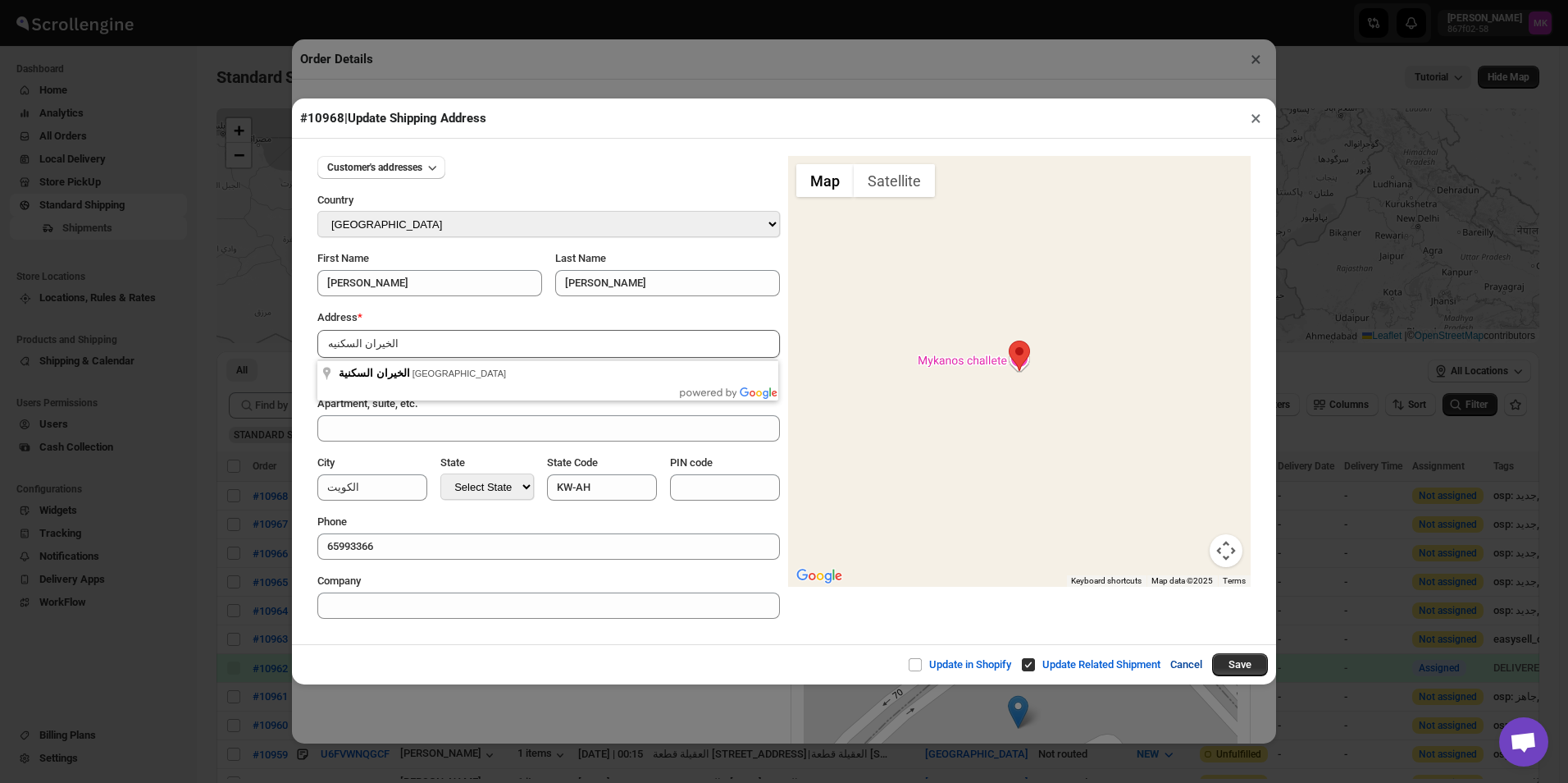
click at [1183, 664] on button "Cancel" at bounding box center [1186, 664] width 52 height 33
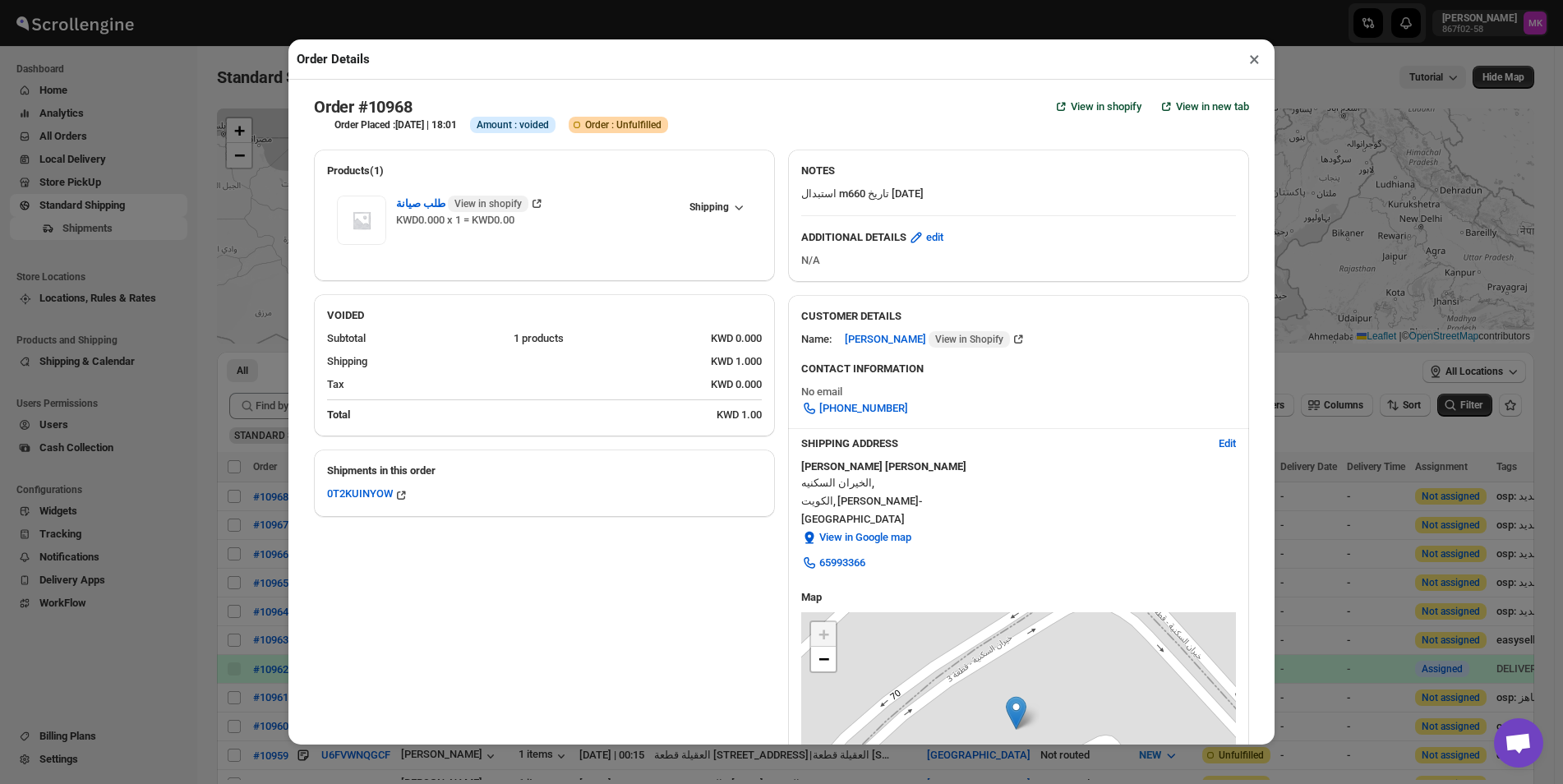
click at [1247, 65] on button "×" at bounding box center [1254, 59] width 24 height 23
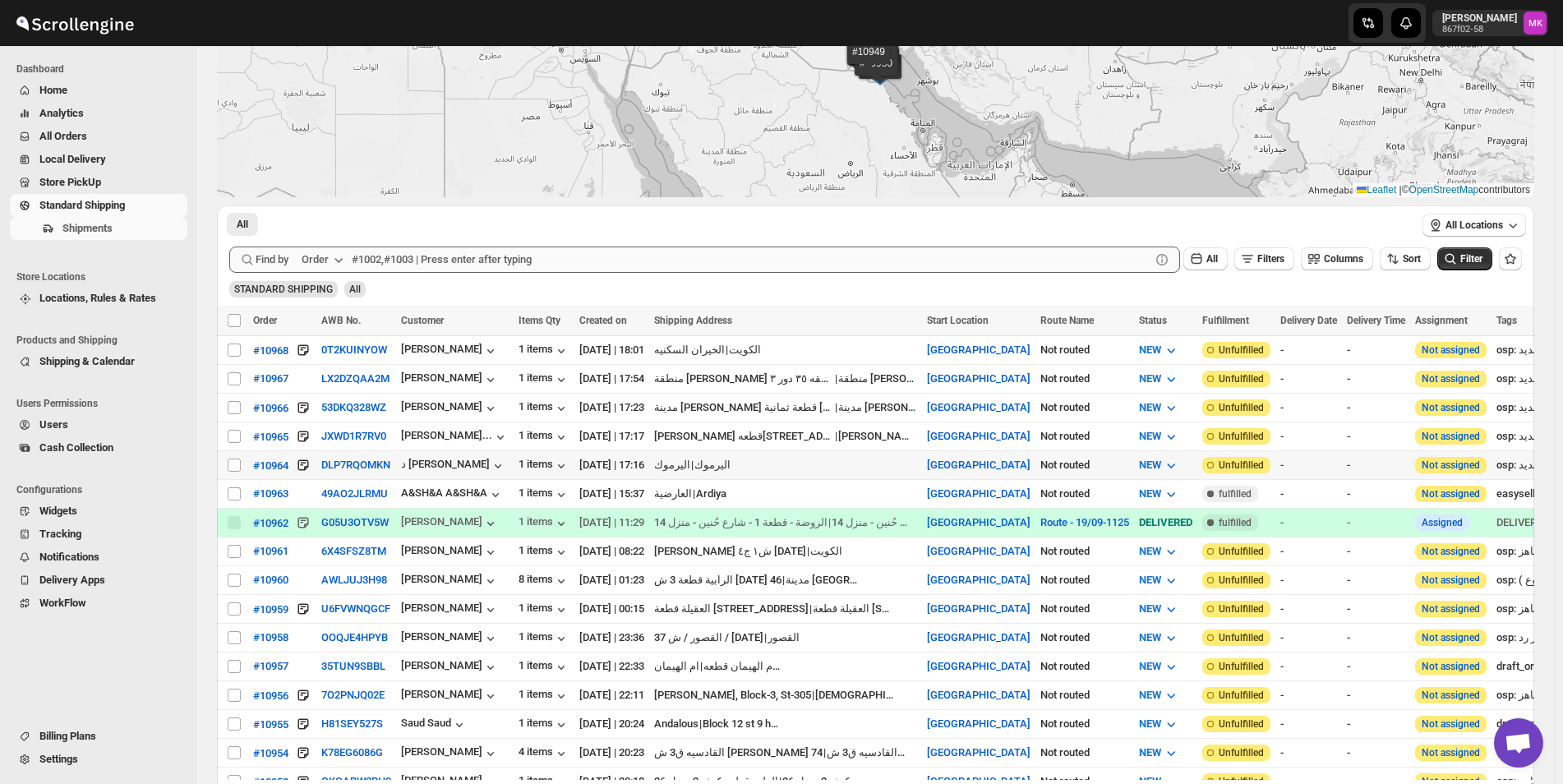
scroll to position [328, 0]
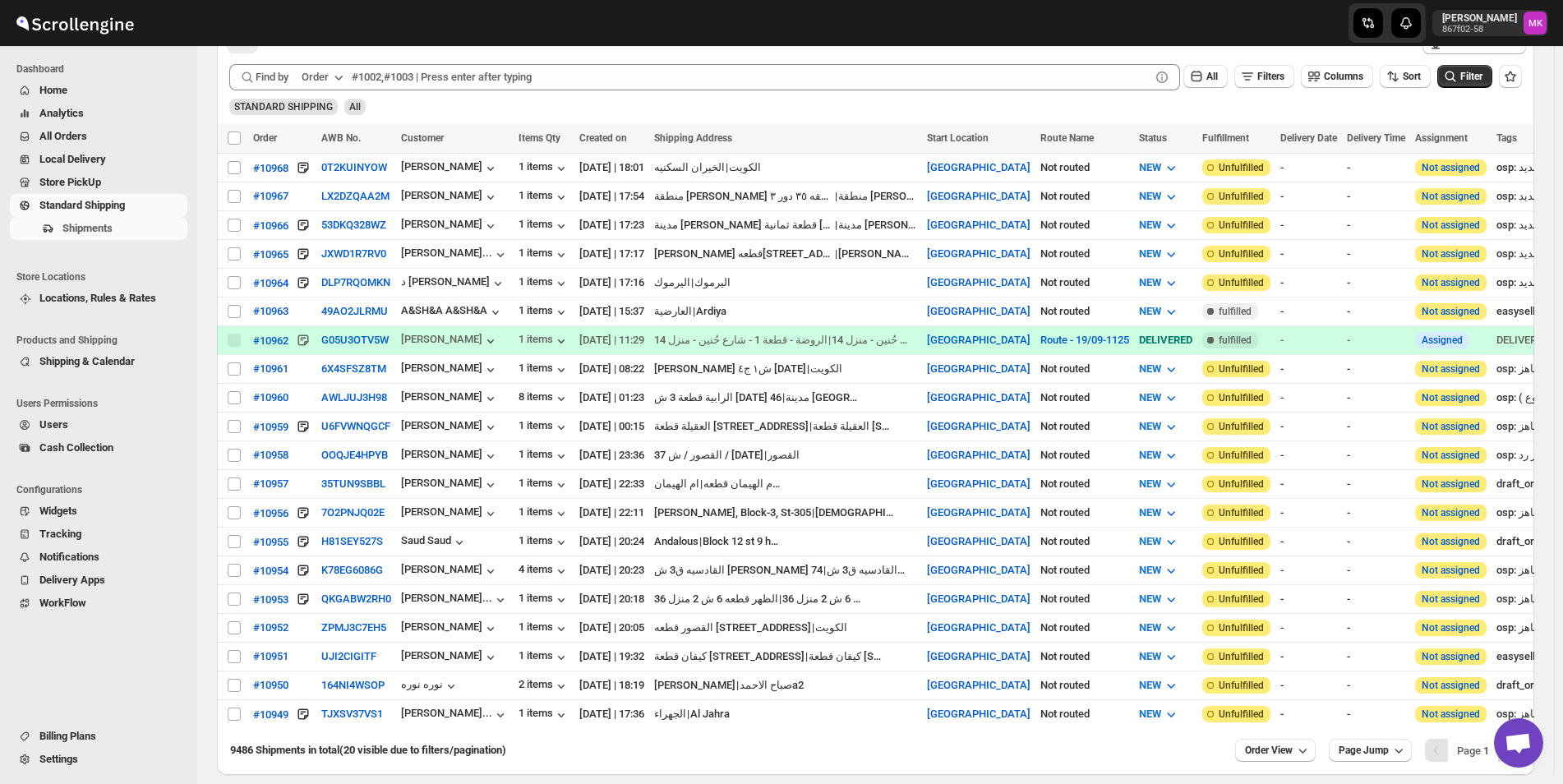
click at [76, 603] on span "WorkFlow" at bounding box center [62, 602] width 47 height 12
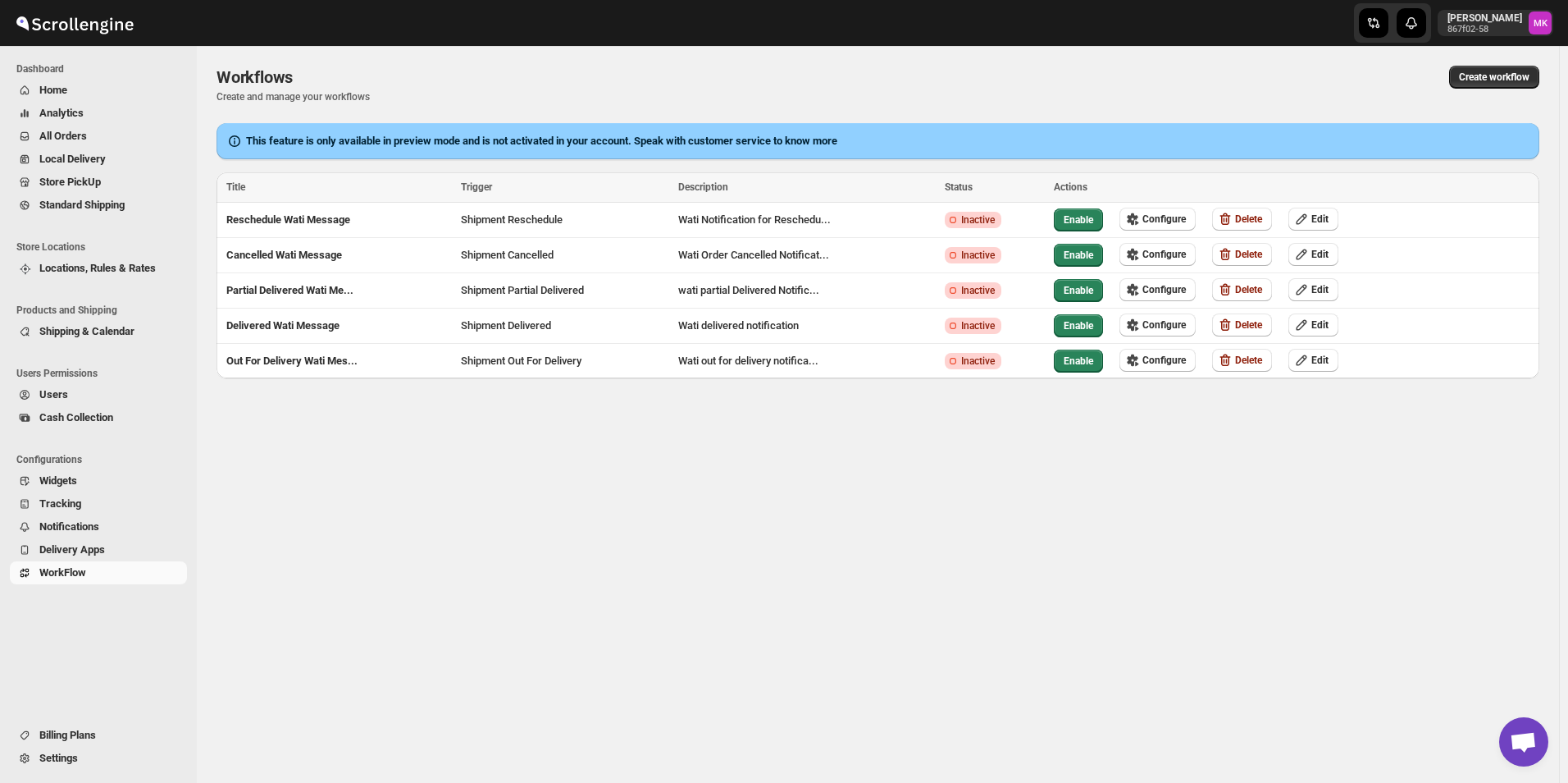
click at [145, 338] on span "Shipping & Calendar" at bounding box center [111, 331] width 145 height 16
